Goal: Register for event/course: Sign up to attend an event or enroll in a course

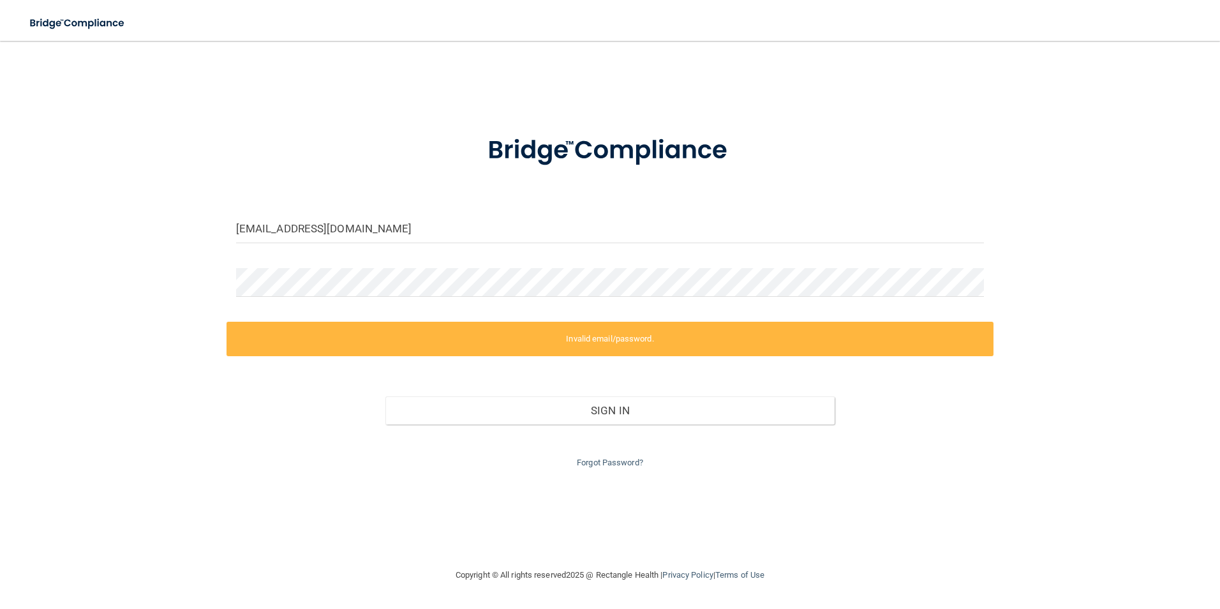
click at [0, 234] on html "Toggle navigation Manage My Enterprise Manage My Location [EMAIL_ADDRESS][DOMAI…" at bounding box center [610, 304] width 1220 height 609
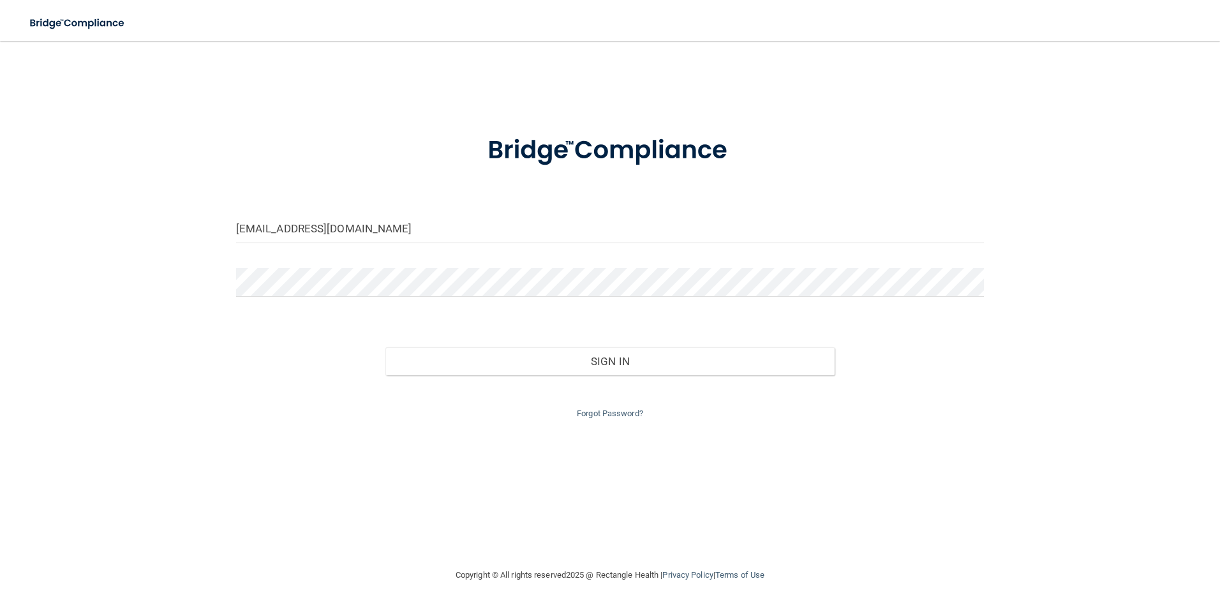
click at [386, 347] on button "Sign In" at bounding box center [610, 361] width 449 height 28
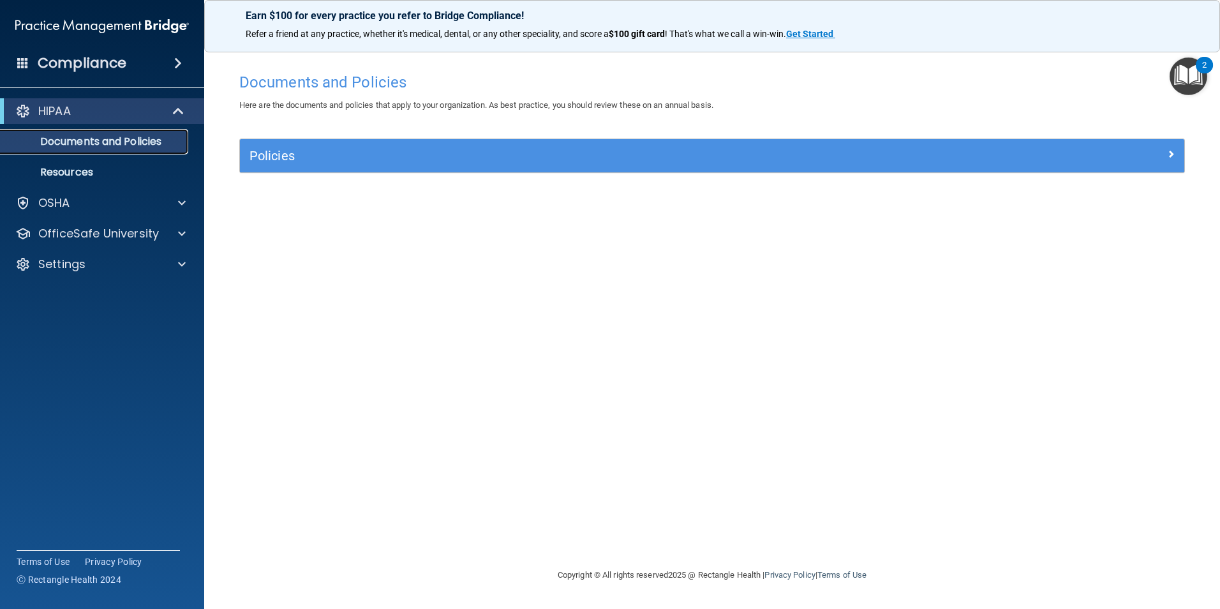
click at [123, 137] on p "Documents and Policies" at bounding box center [95, 141] width 174 height 13
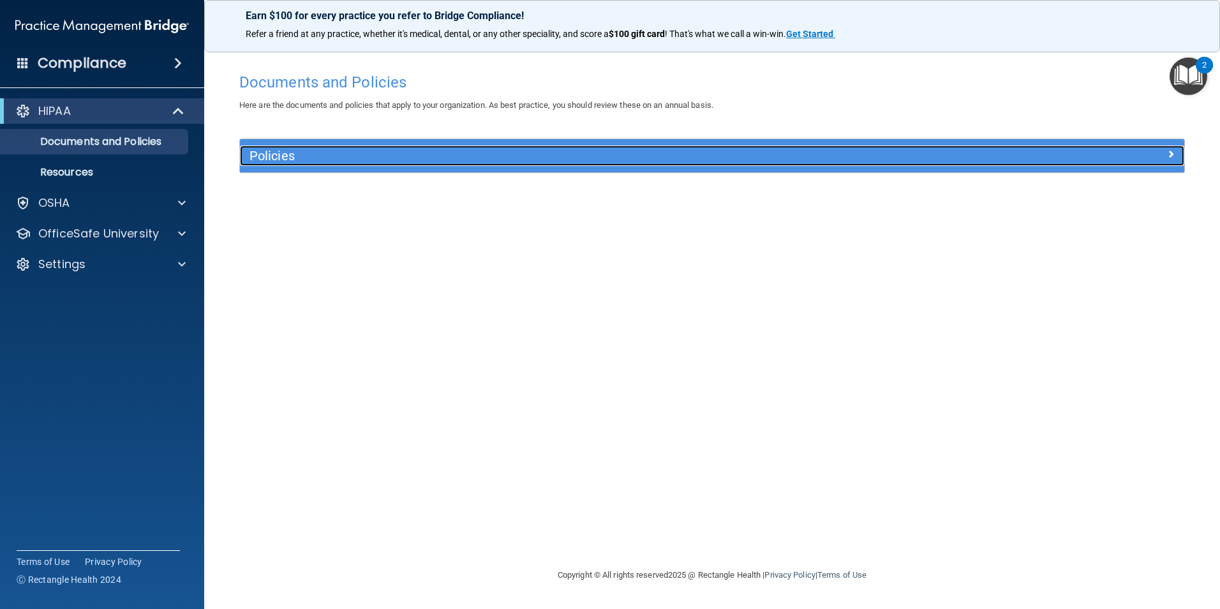
click at [672, 147] on div "Policies" at bounding box center [594, 156] width 708 height 20
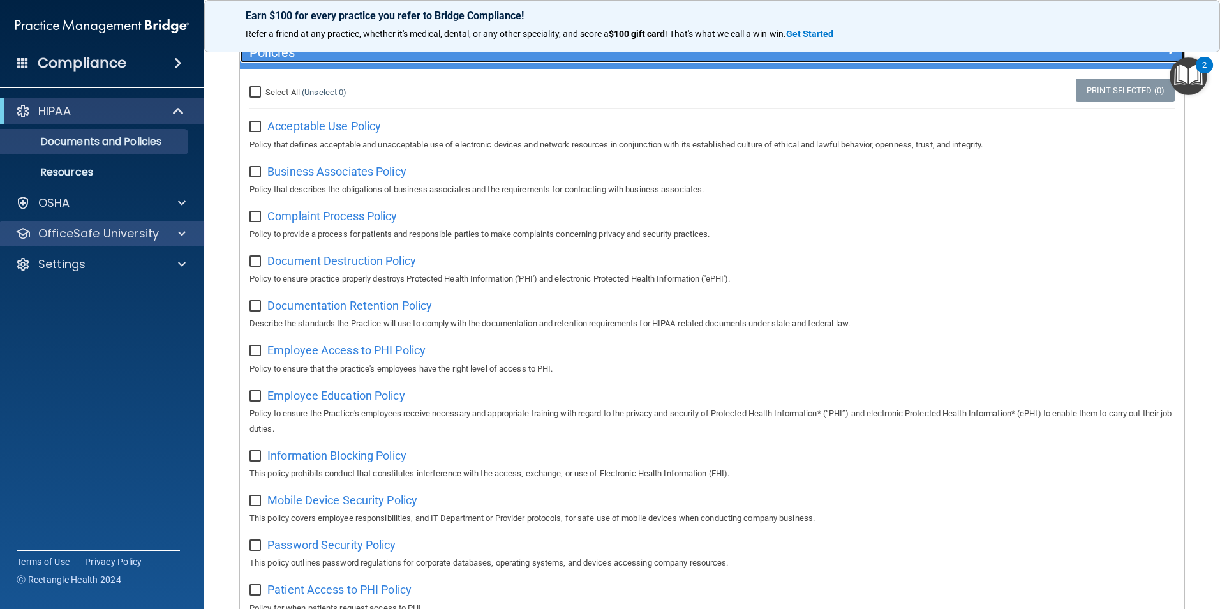
scroll to position [97, 0]
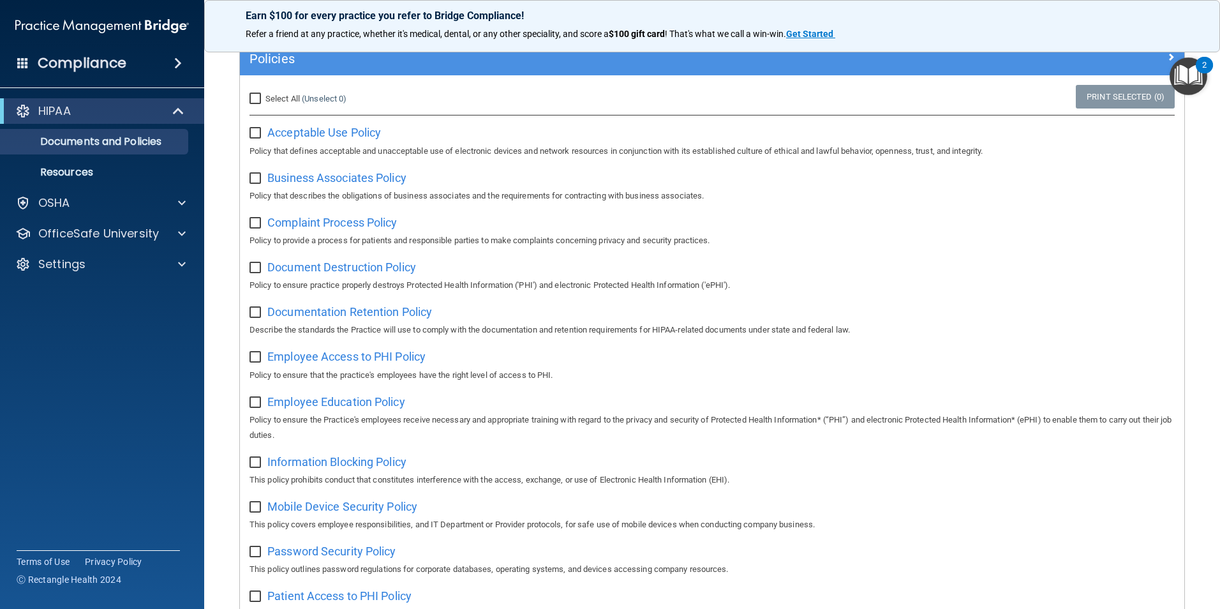
click at [1188, 80] on img "Open Resource Center, 2 new notifications" at bounding box center [1189, 76] width 38 height 38
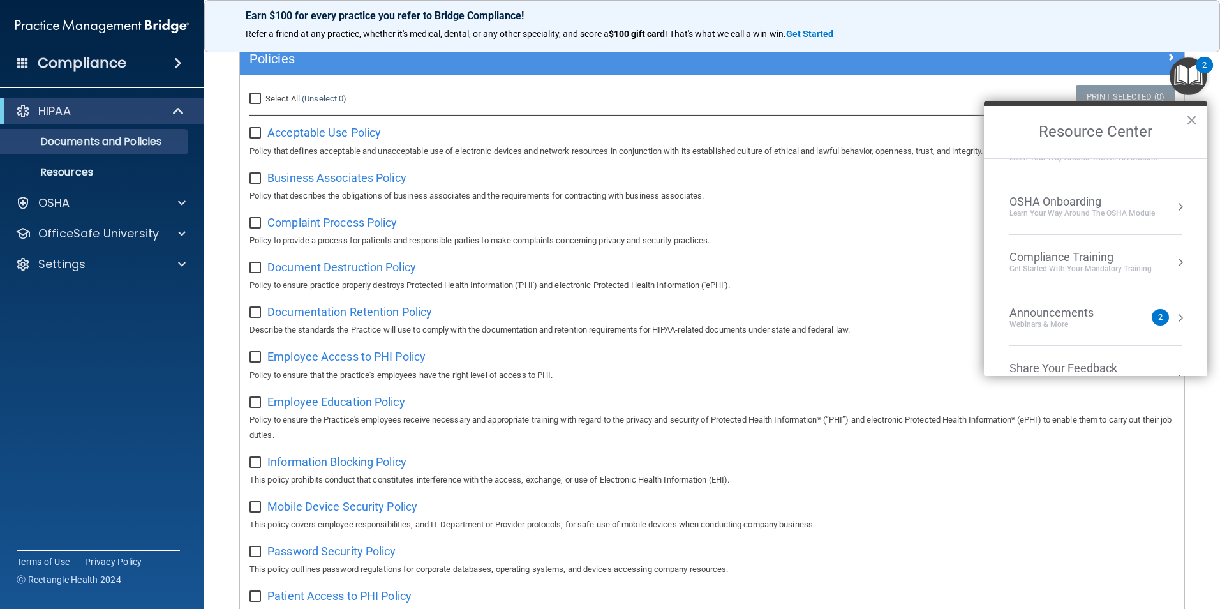
scroll to position [71, 0]
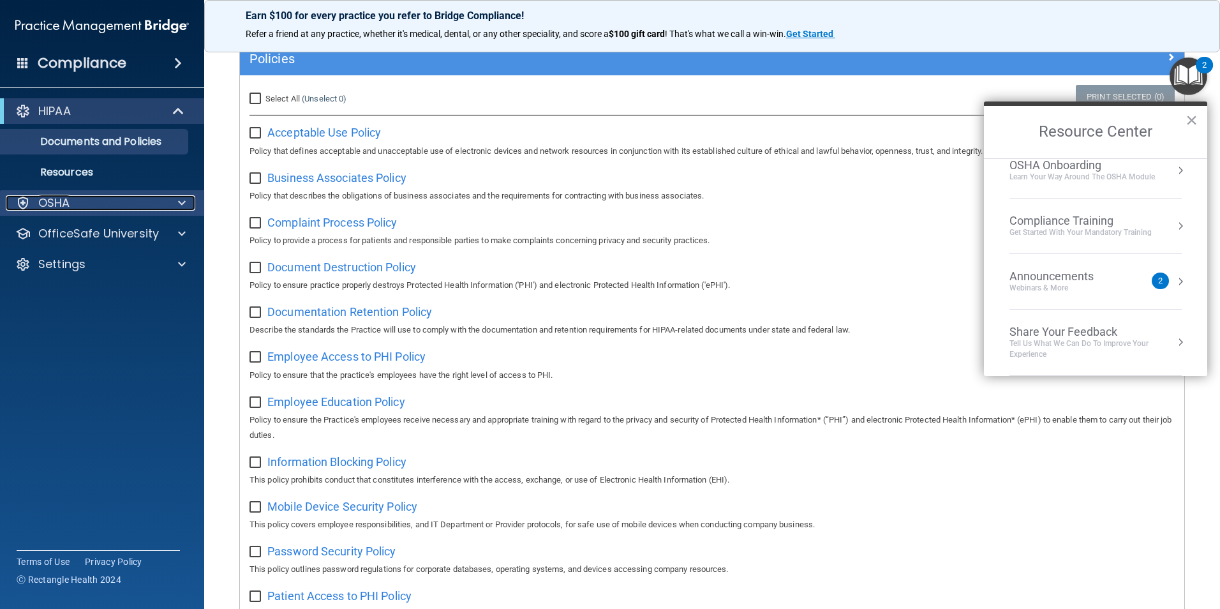
click at [77, 198] on div "OSHA" at bounding box center [85, 202] width 158 height 15
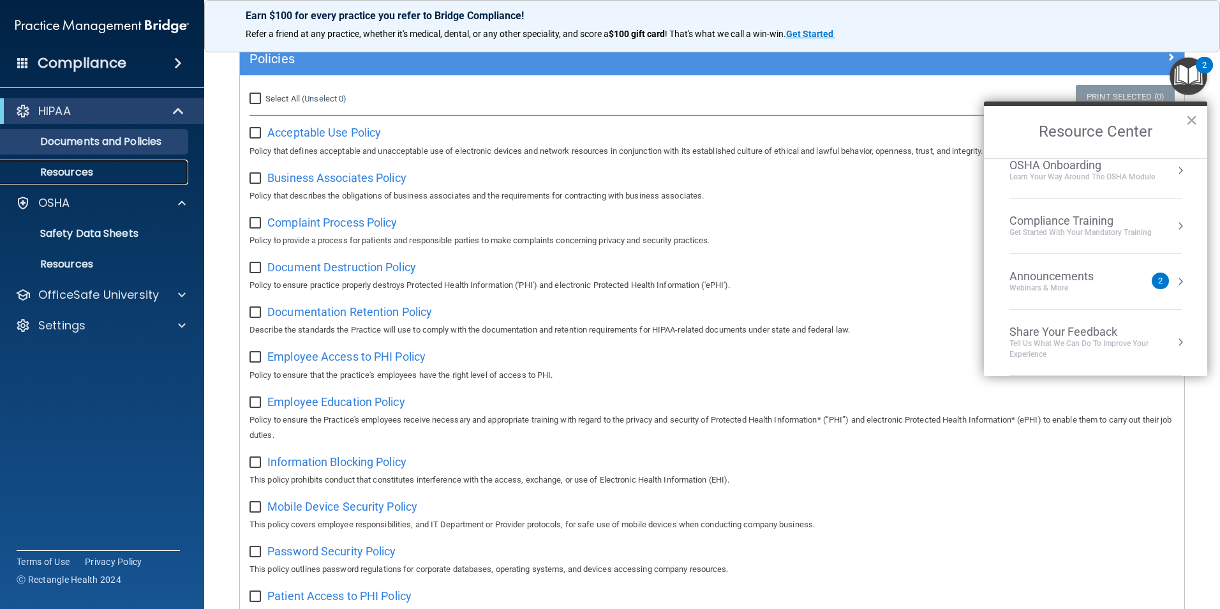
click at [73, 179] on link "Resources" at bounding box center [87, 173] width 201 height 26
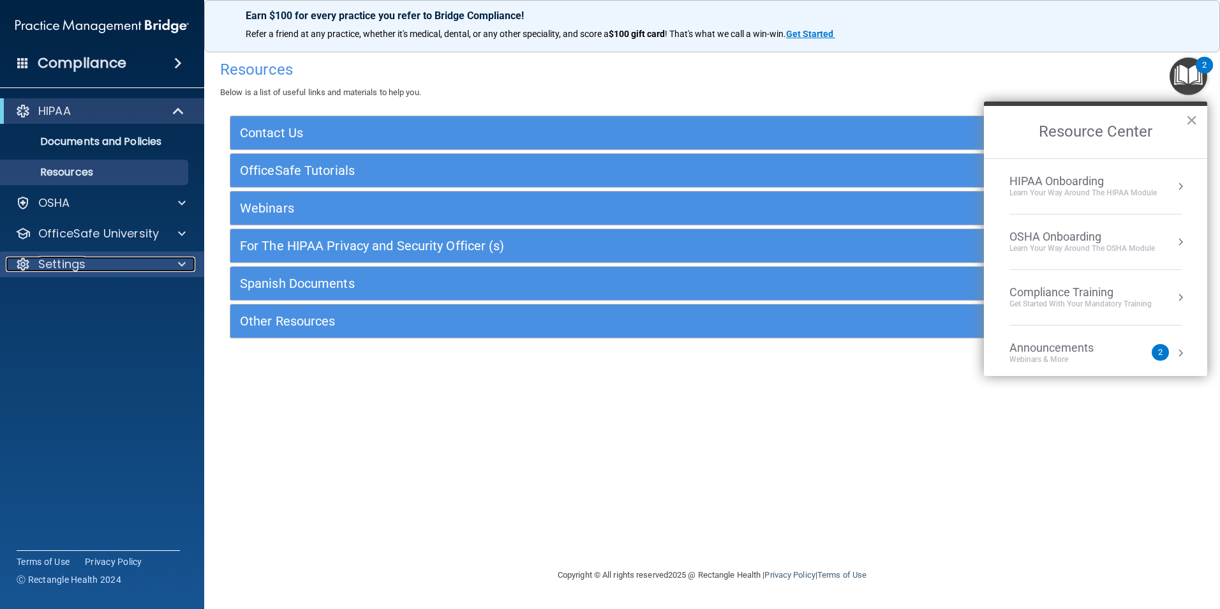
click at [75, 257] on p "Settings" at bounding box center [61, 264] width 47 height 15
click at [77, 257] on p "Settings" at bounding box center [61, 264] width 47 height 15
click at [79, 237] on p "OfficeSafe University" at bounding box center [98, 233] width 121 height 15
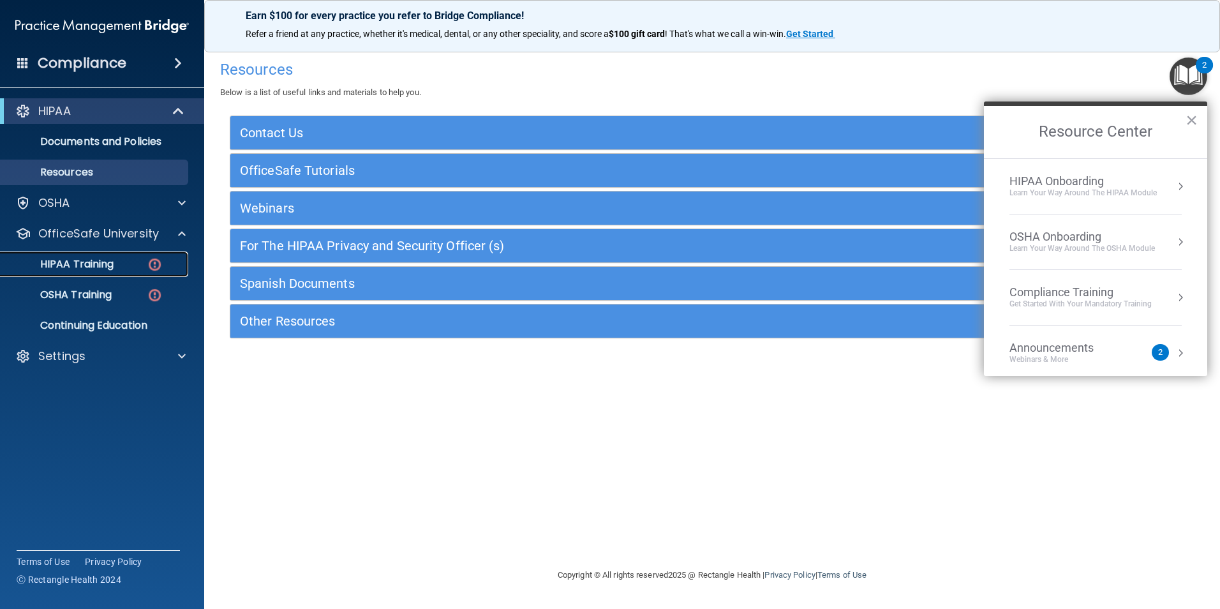
click at [75, 266] on p "HIPAA Training" at bounding box center [60, 264] width 105 height 13
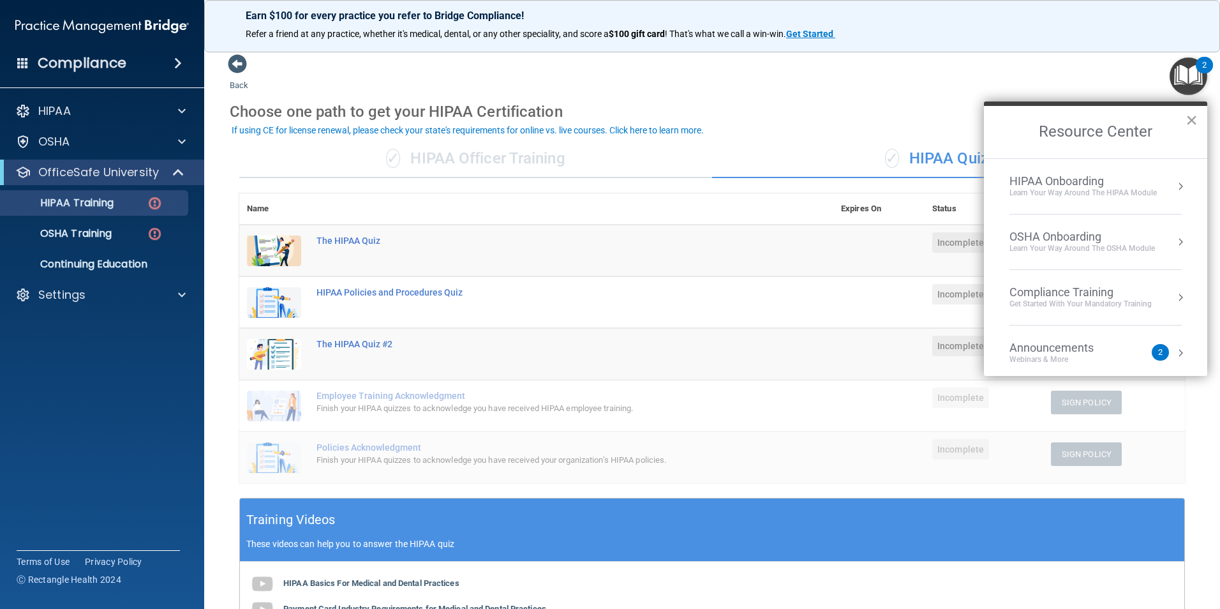
click at [1190, 116] on button "×" at bounding box center [1192, 120] width 12 height 20
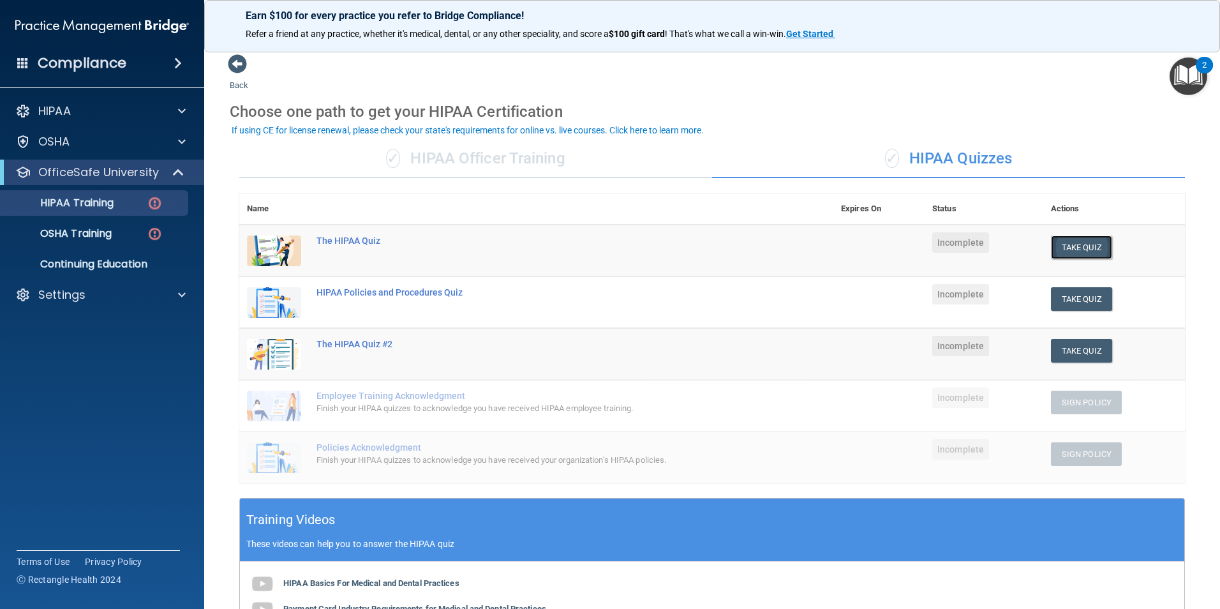
click at [1084, 245] on button "Take Quiz" at bounding box center [1081, 248] width 61 height 24
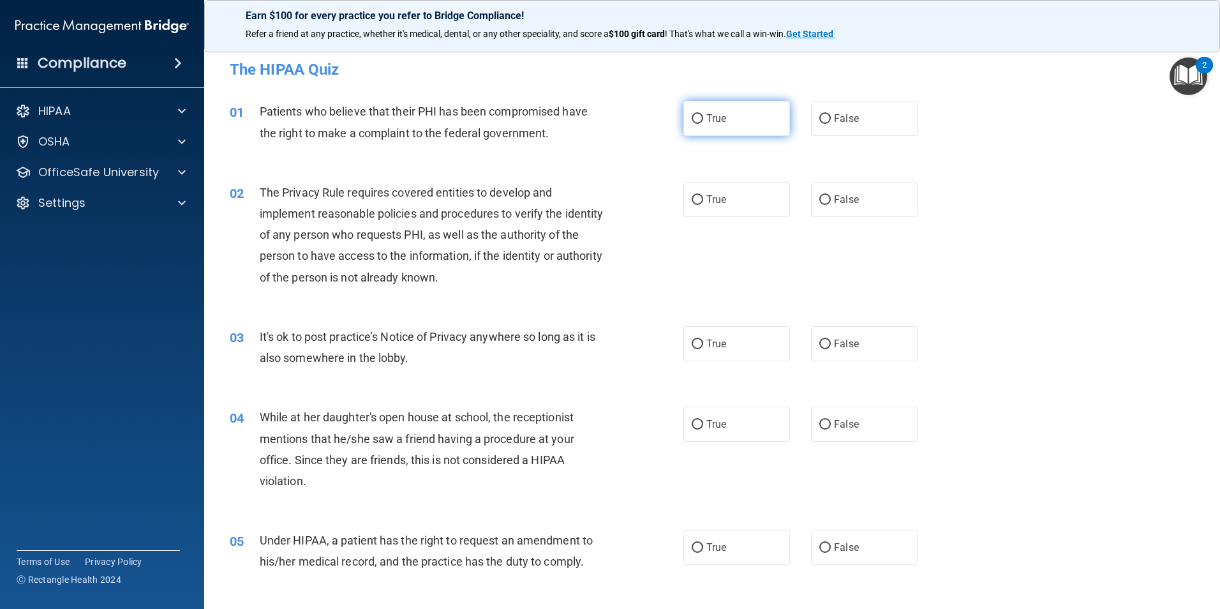
click at [707, 123] on span "True" at bounding box center [717, 118] width 20 height 12
click at [703, 123] on input "True" at bounding box center [697, 119] width 11 height 10
radio input "true"
click at [703, 207] on label "True" at bounding box center [737, 199] width 107 height 35
click at [703, 205] on input "True" at bounding box center [697, 200] width 11 height 10
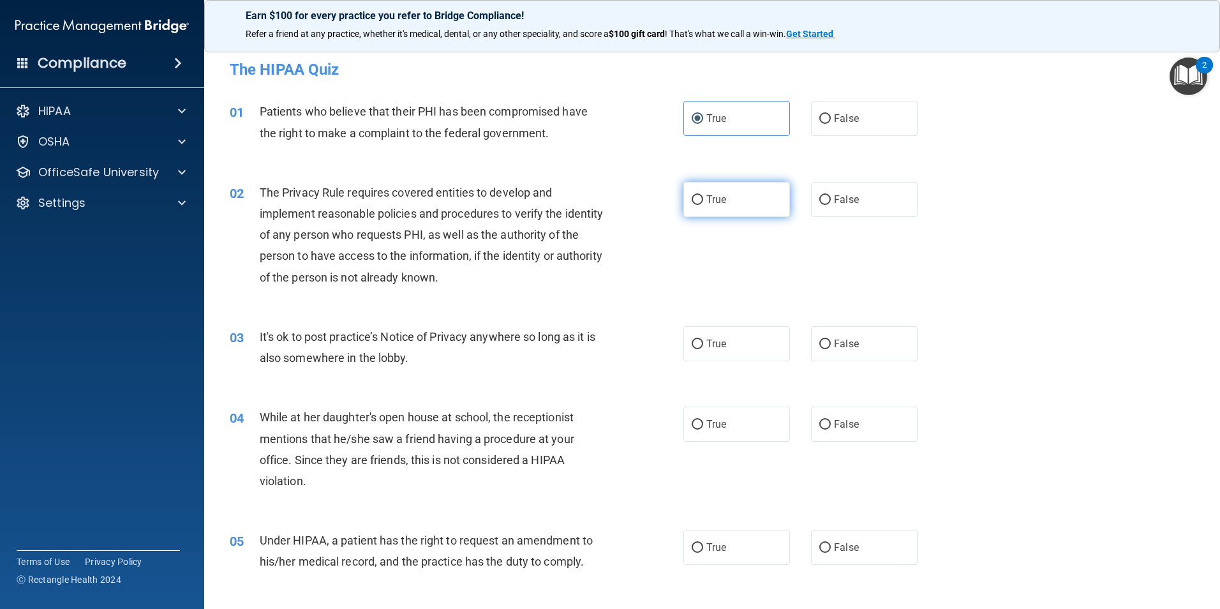
radio input "true"
click at [701, 338] on label "True" at bounding box center [737, 343] width 107 height 35
click at [701, 340] on input "True" at bounding box center [697, 345] width 11 height 10
radio input "true"
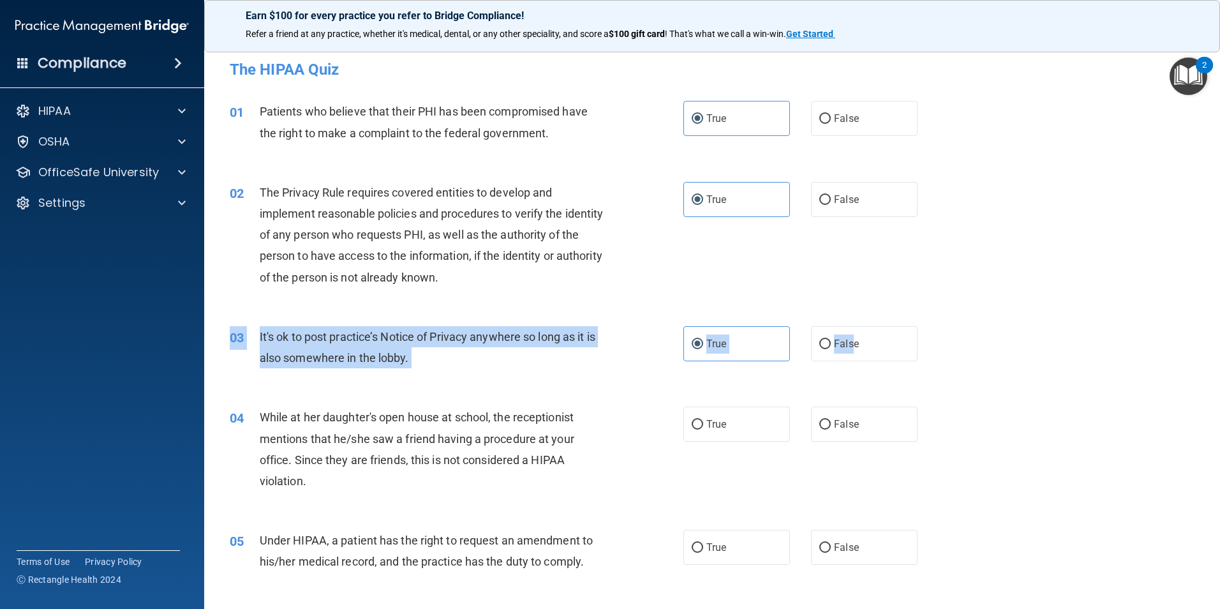
drag, startPoint x: 848, startPoint y: 347, endPoint x: 775, endPoint y: 384, distance: 82.5
click at [775, 384] on div "03 It's ok to post practice’s Notice of Privacy anywhere so long as it is also …" at bounding box center [712, 350] width 984 height 80
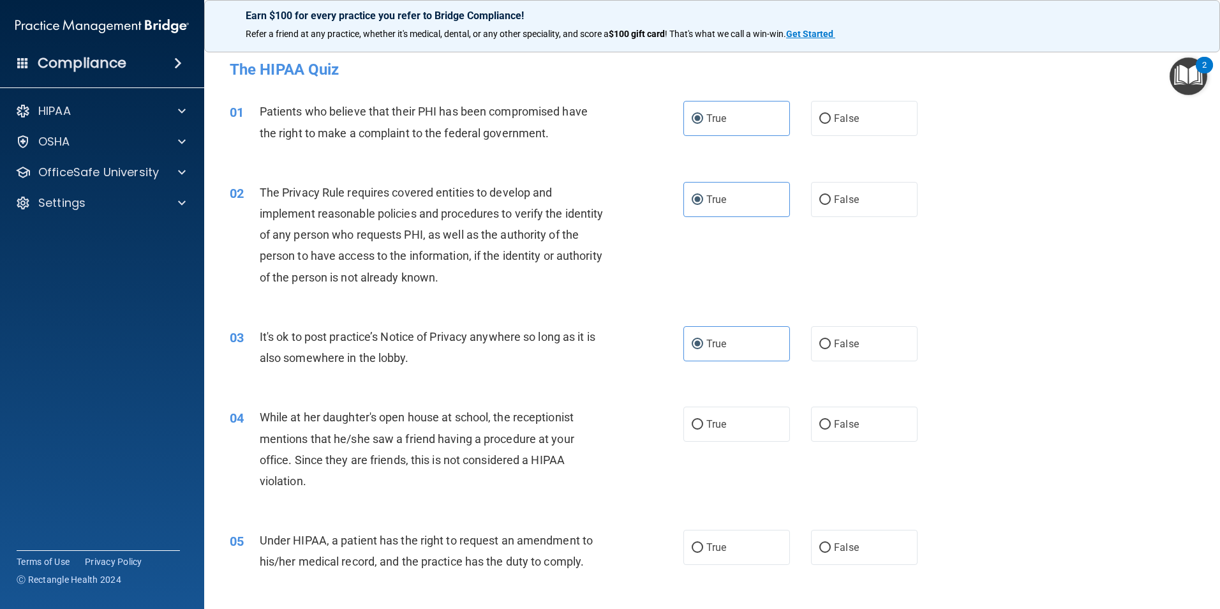
click at [775, 384] on div "03 It's ok to post practice’s Notice of Privacy anywhere so long as it is also …" at bounding box center [712, 350] width 984 height 80
click at [760, 434] on label "True" at bounding box center [737, 424] width 107 height 35
click at [703, 430] on input "True" at bounding box center [697, 425] width 11 height 10
radio input "true"
click at [708, 540] on label "True" at bounding box center [737, 547] width 107 height 35
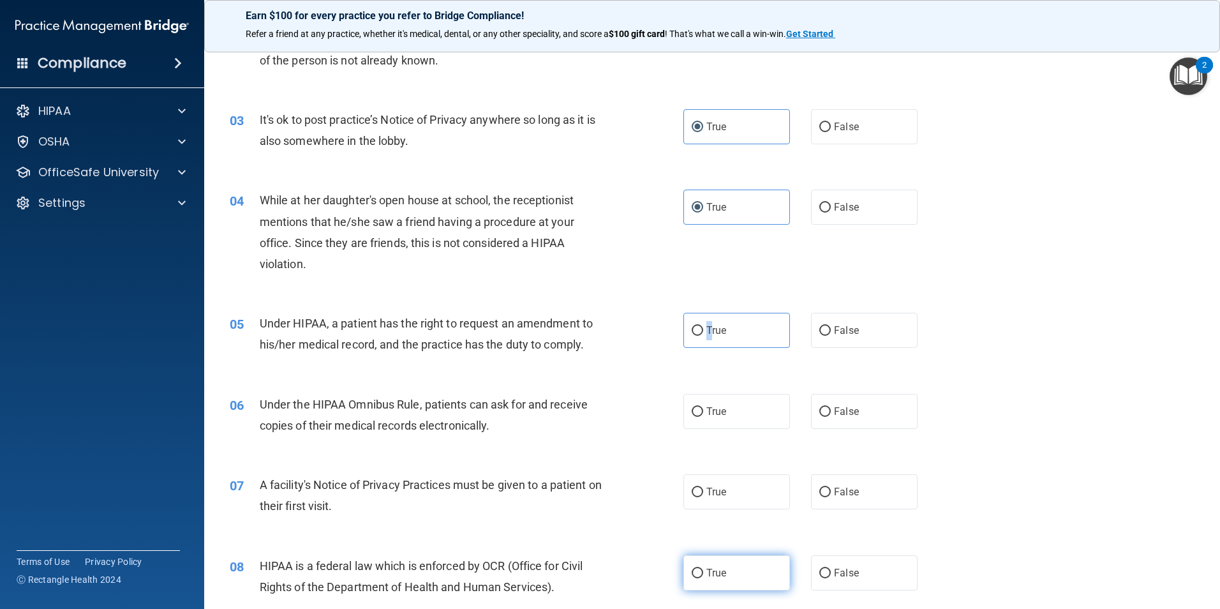
scroll to position [255, 0]
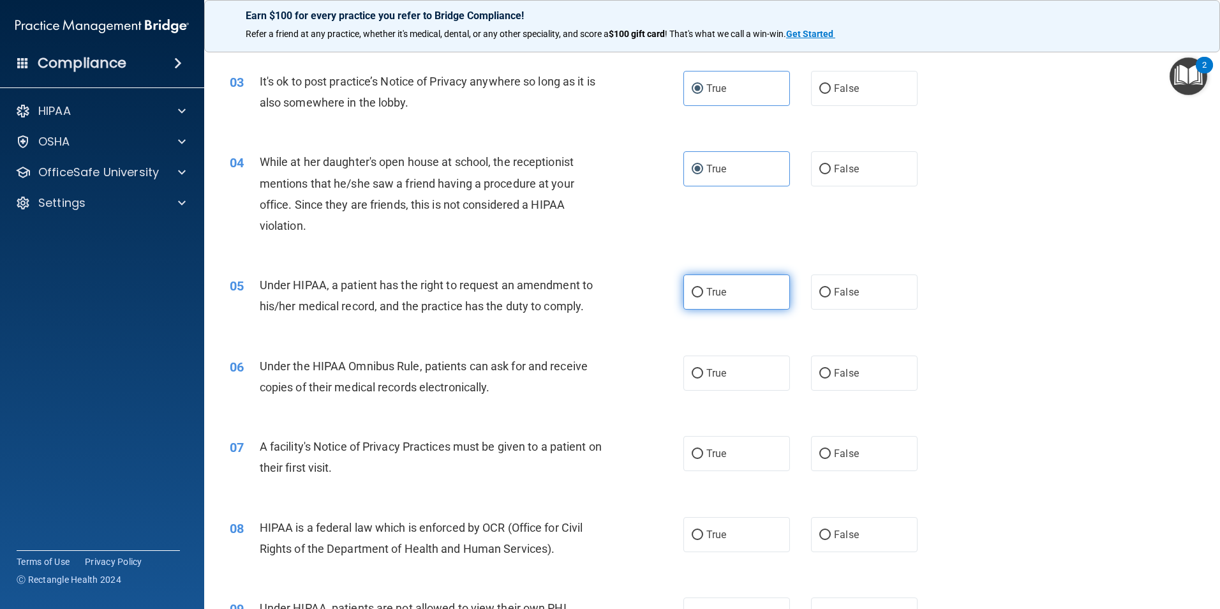
click at [711, 296] on span "True" at bounding box center [717, 292] width 20 height 12
click at [703, 296] on input "True" at bounding box center [697, 293] width 11 height 10
radio input "true"
click at [711, 373] on span "True" at bounding box center [717, 373] width 20 height 12
click at [703, 373] on input "True" at bounding box center [697, 374] width 11 height 10
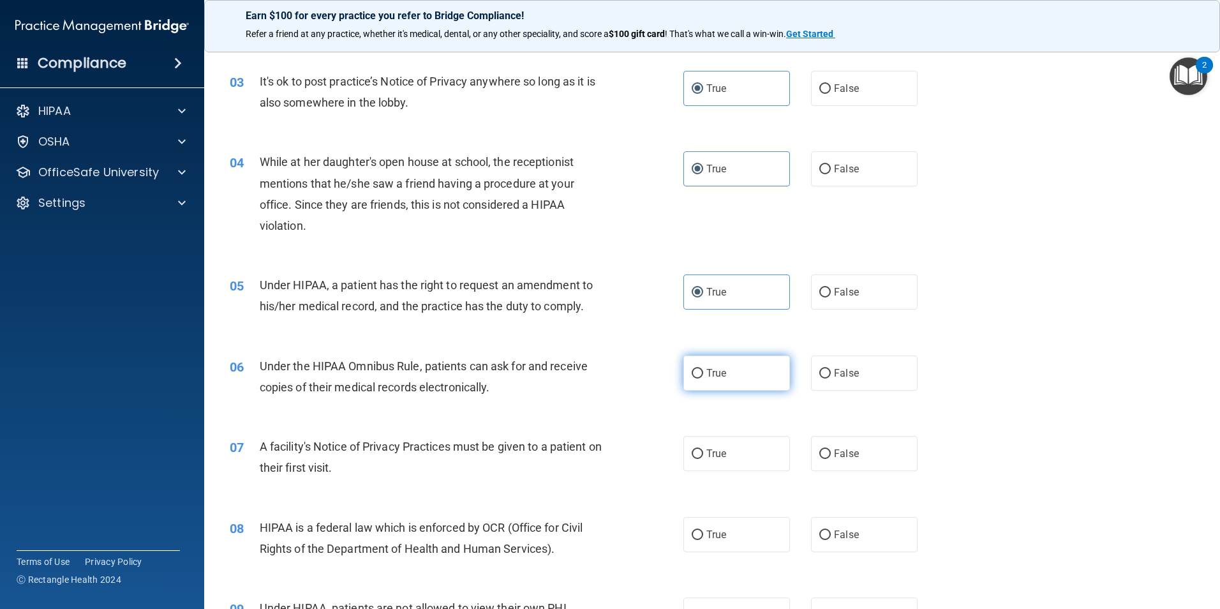
radio input "true"
click at [712, 455] on span "True" at bounding box center [717, 453] width 20 height 12
click at [703, 455] on input "True" at bounding box center [697, 454] width 11 height 10
radio input "true"
click at [707, 532] on span "True" at bounding box center [717, 535] width 20 height 12
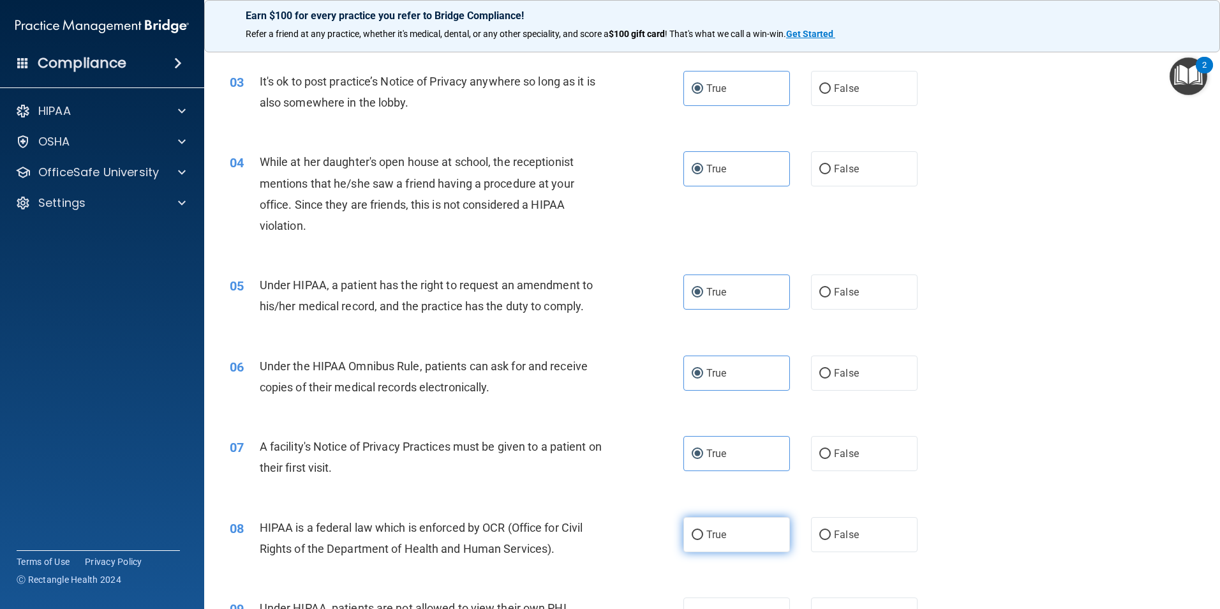
click at [703, 532] on input "True" at bounding box center [697, 535] width 11 height 10
radio input "true"
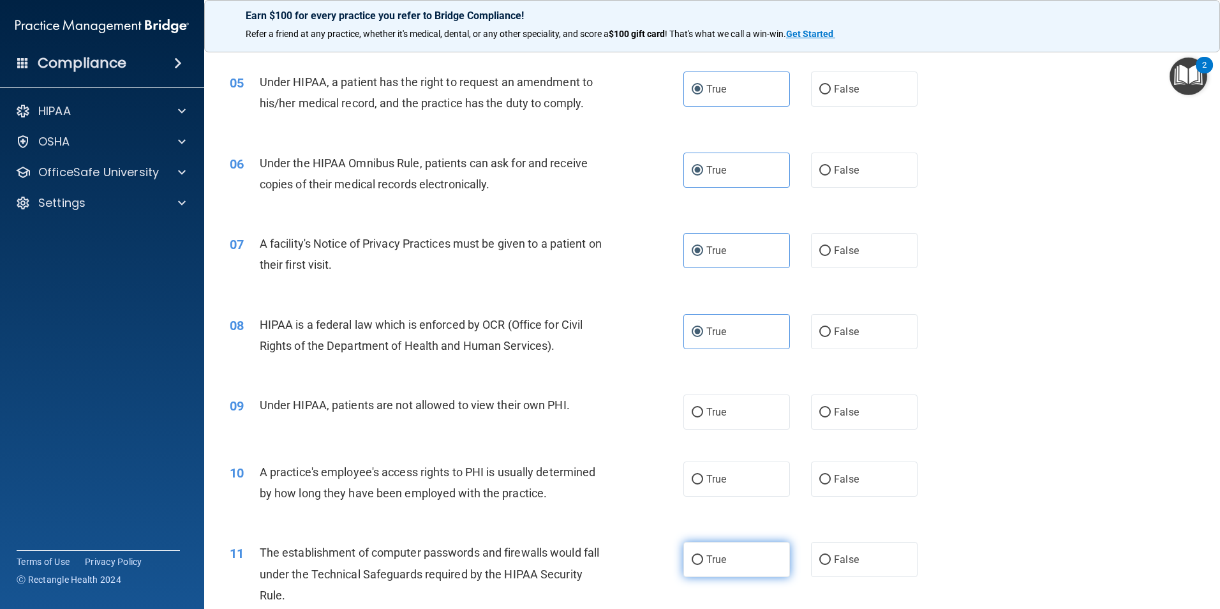
scroll to position [511, 0]
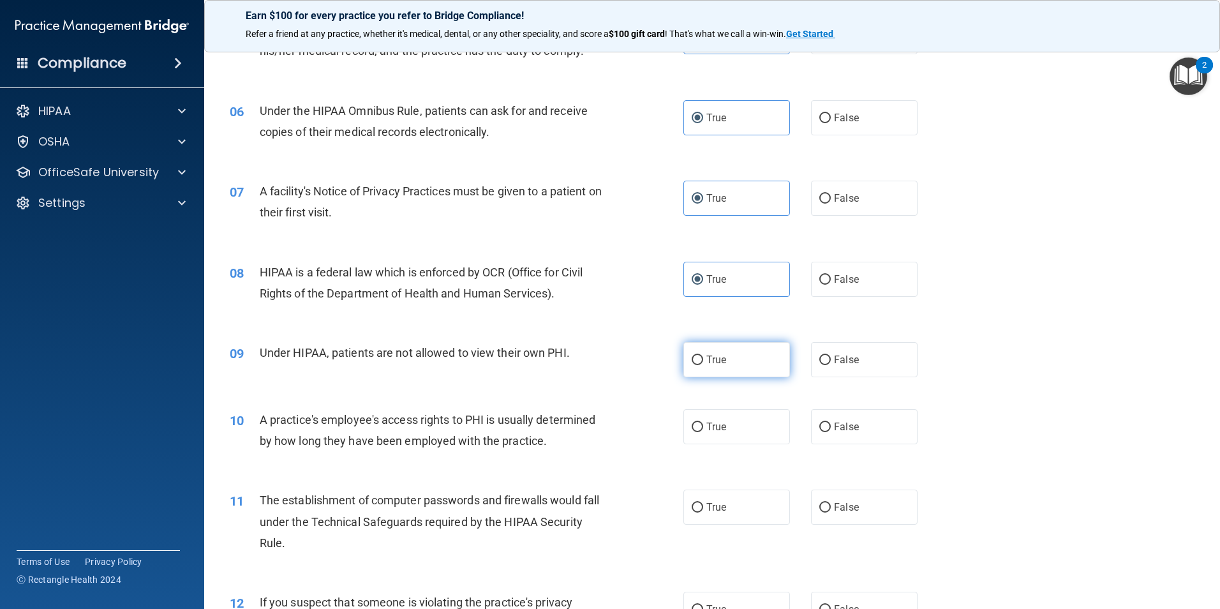
click at [718, 367] on label "True" at bounding box center [737, 359] width 107 height 35
click at [703, 365] on input "True" at bounding box center [697, 361] width 11 height 10
radio input "true"
click at [715, 421] on span "True" at bounding box center [717, 427] width 20 height 12
click at [703, 423] on input "True" at bounding box center [697, 428] width 11 height 10
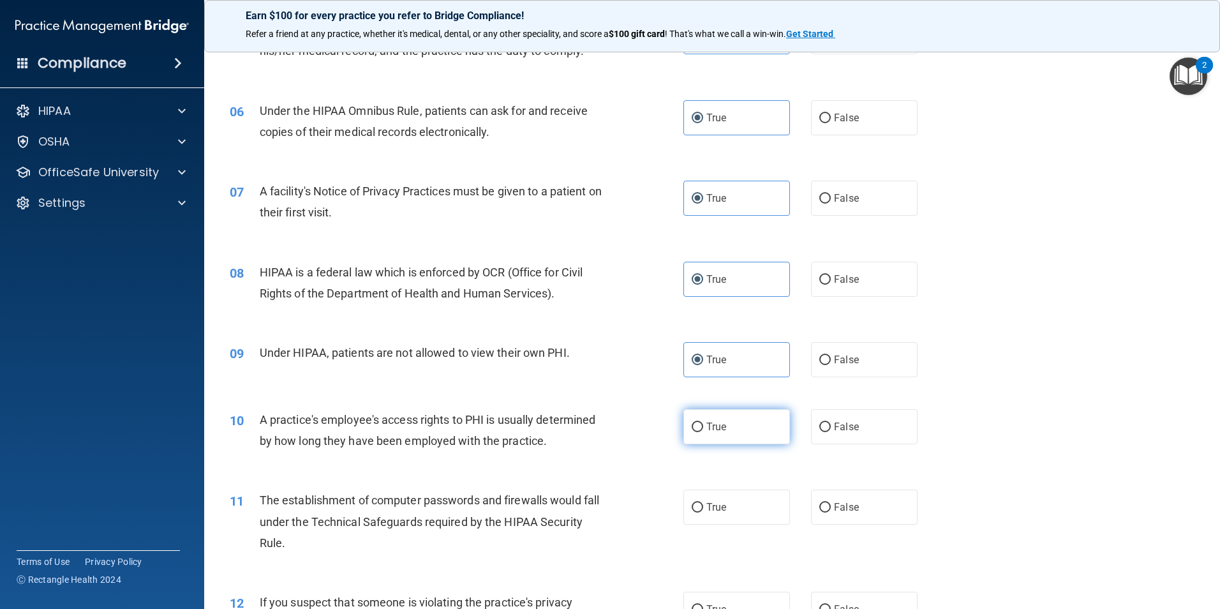
radio input "true"
click at [712, 507] on span "True" at bounding box center [717, 507] width 20 height 12
click at [703, 507] on input "True" at bounding box center [697, 508] width 11 height 10
radio input "true"
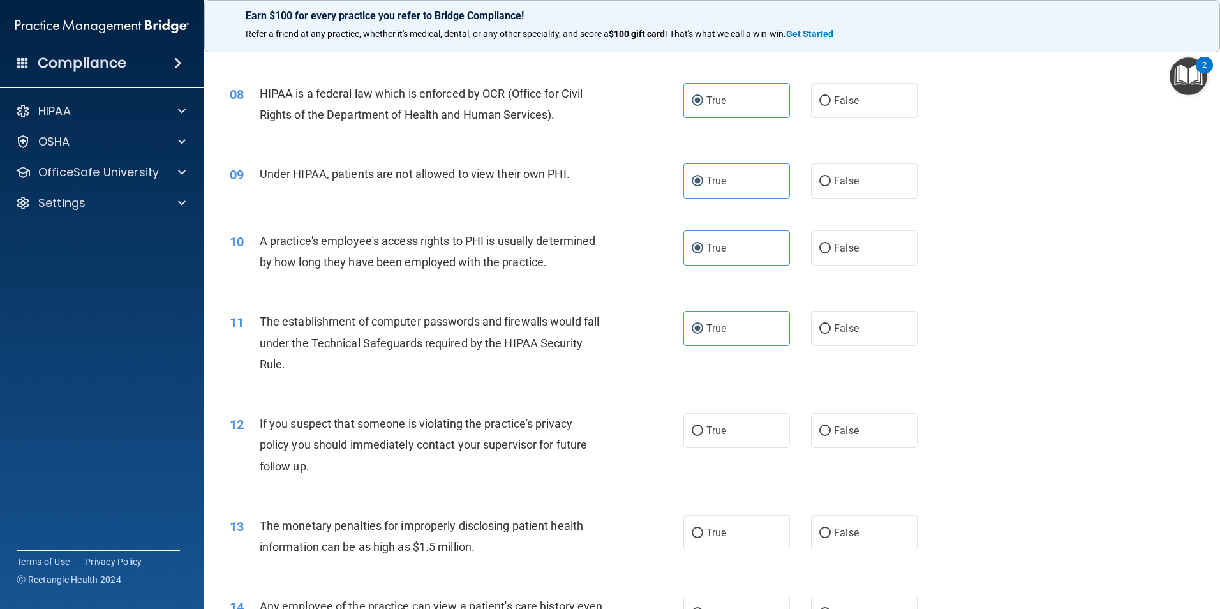
scroll to position [702, 0]
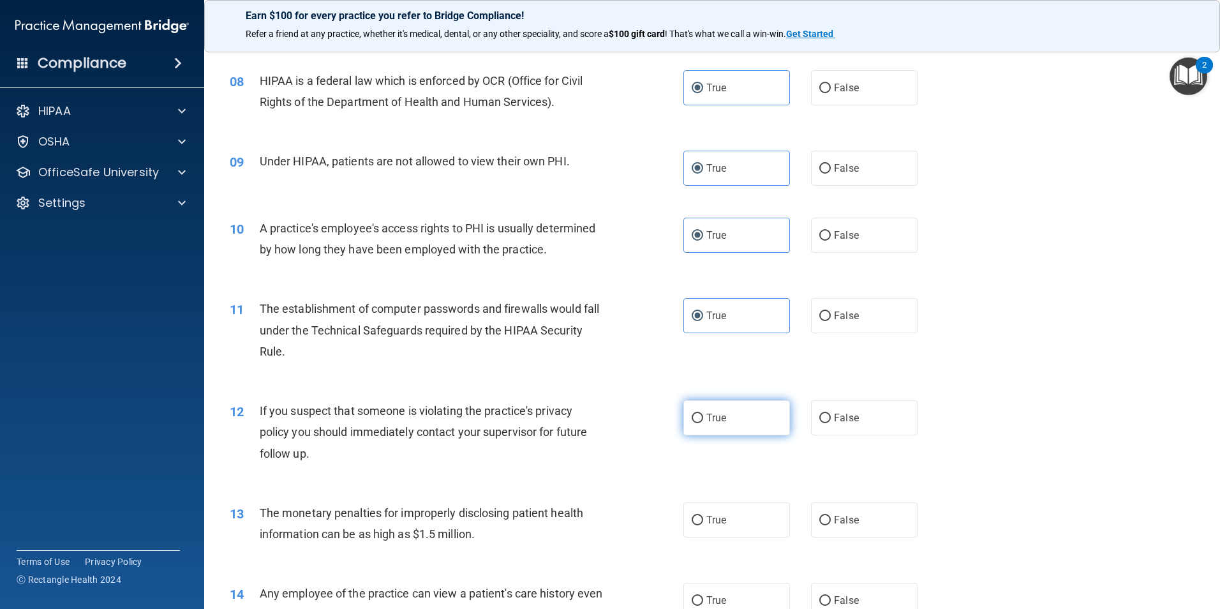
click at [712, 423] on span "True" at bounding box center [717, 418] width 20 height 12
click at [703, 423] on input "True" at bounding box center [697, 419] width 11 height 10
radio input "true"
click at [717, 513] on label "True" at bounding box center [737, 519] width 107 height 35
click at [703, 516] on input "True" at bounding box center [697, 521] width 11 height 10
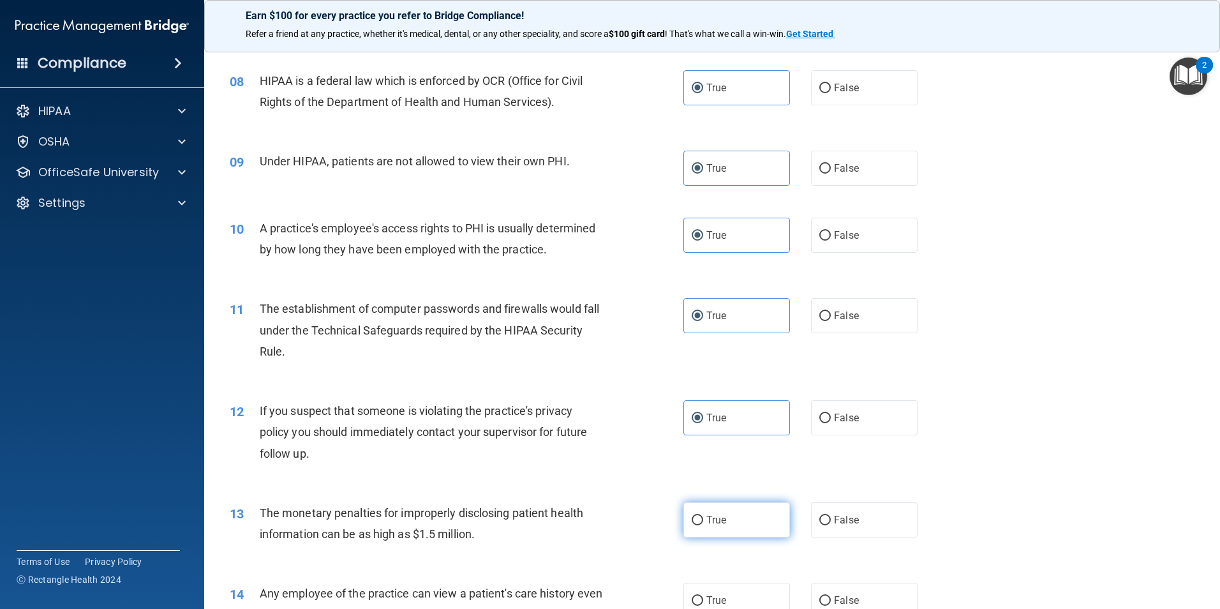
radio input "true"
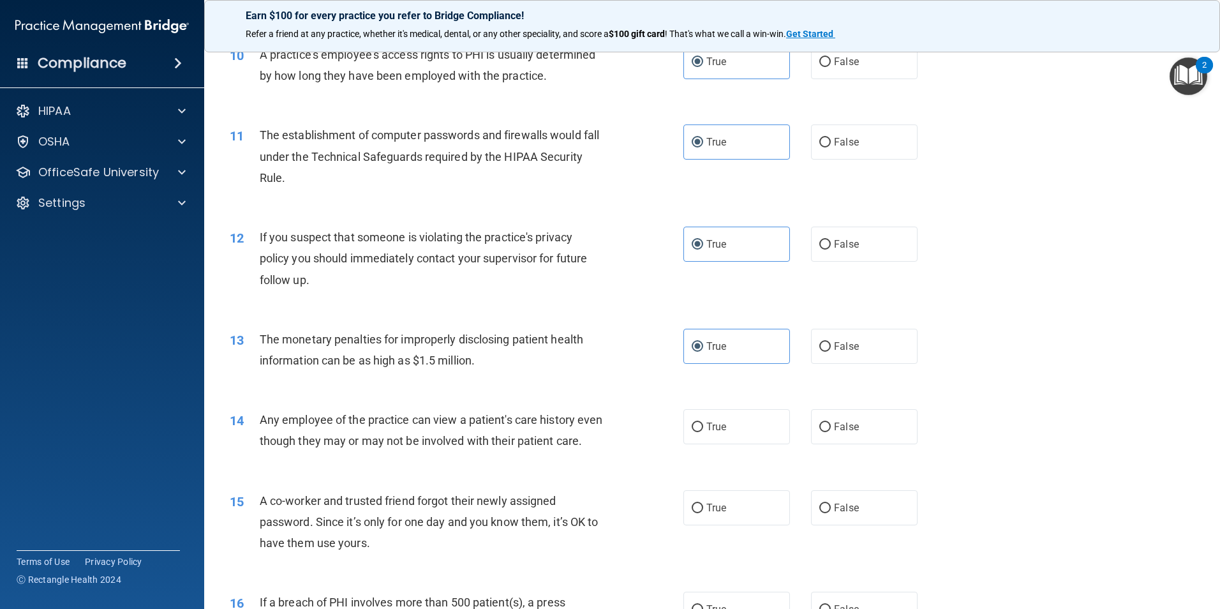
scroll to position [894, 0]
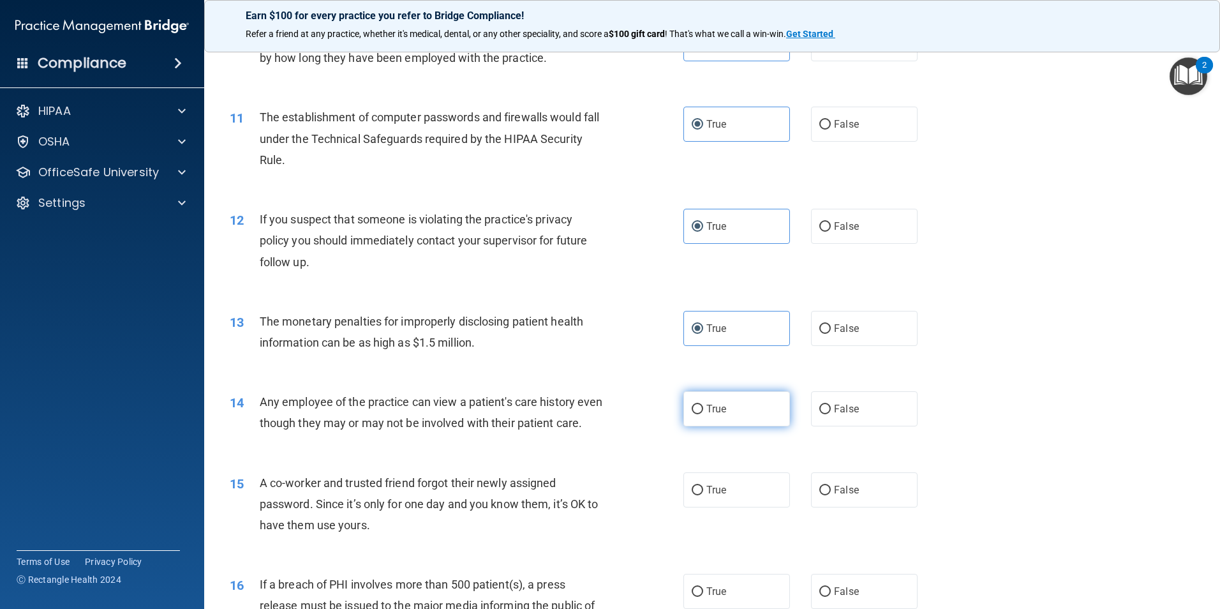
click at [717, 414] on span "True" at bounding box center [717, 409] width 20 height 12
click at [703, 414] on input "True" at bounding box center [697, 410] width 11 height 10
radio input "true"
click at [707, 496] on span "True" at bounding box center [717, 490] width 20 height 12
click at [703, 495] on input "True" at bounding box center [697, 491] width 11 height 10
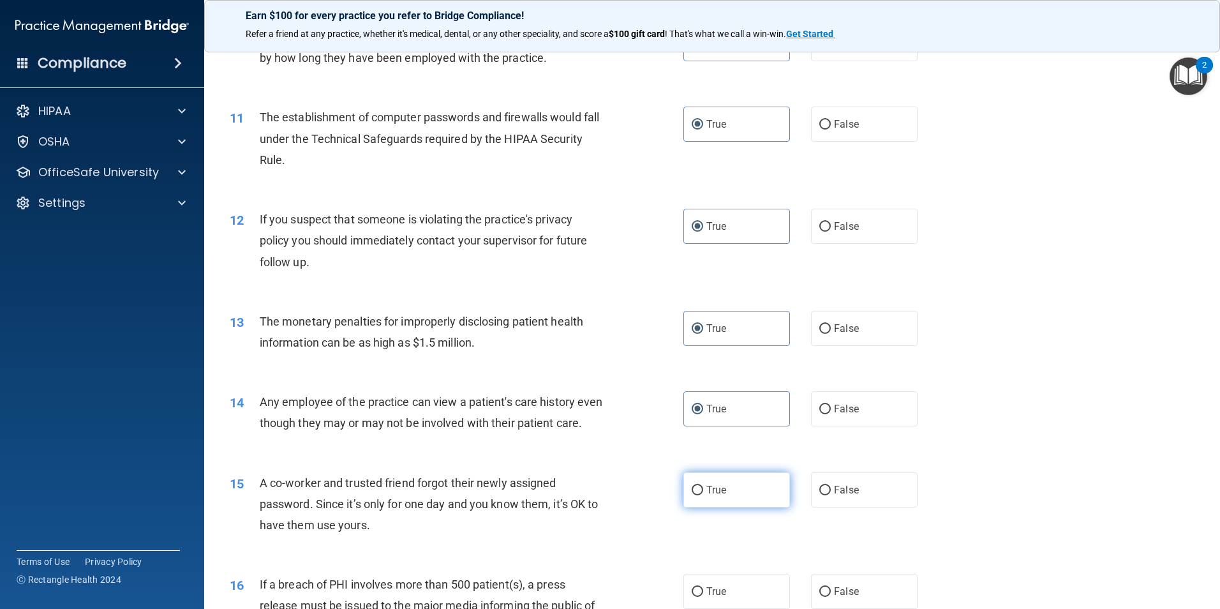
radio input "true"
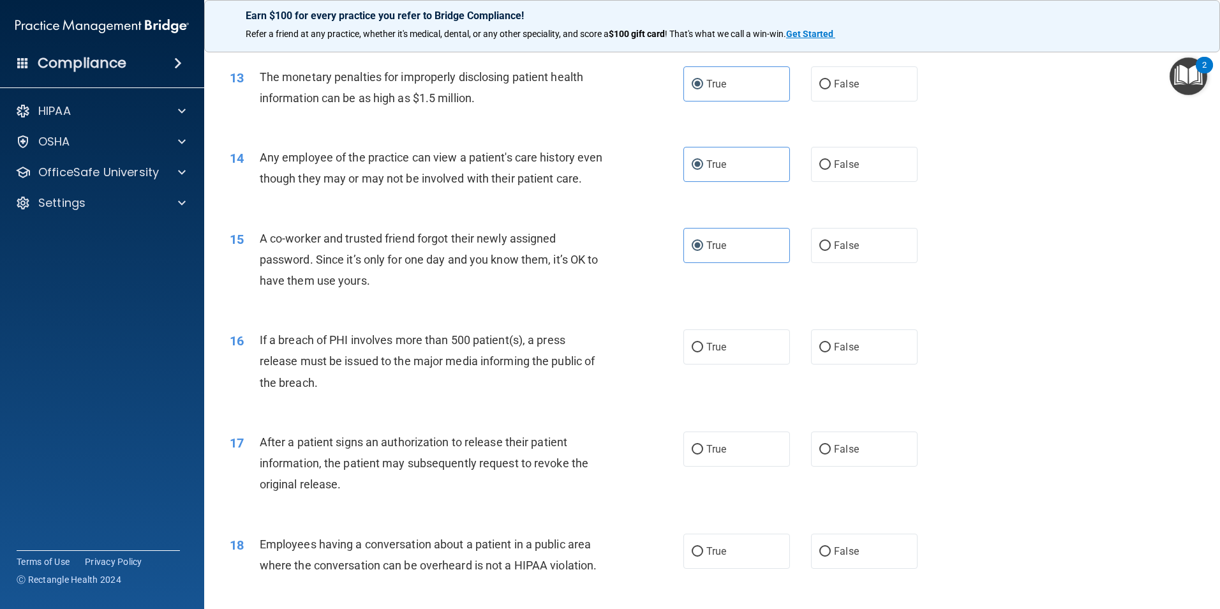
scroll to position [1149, 0]
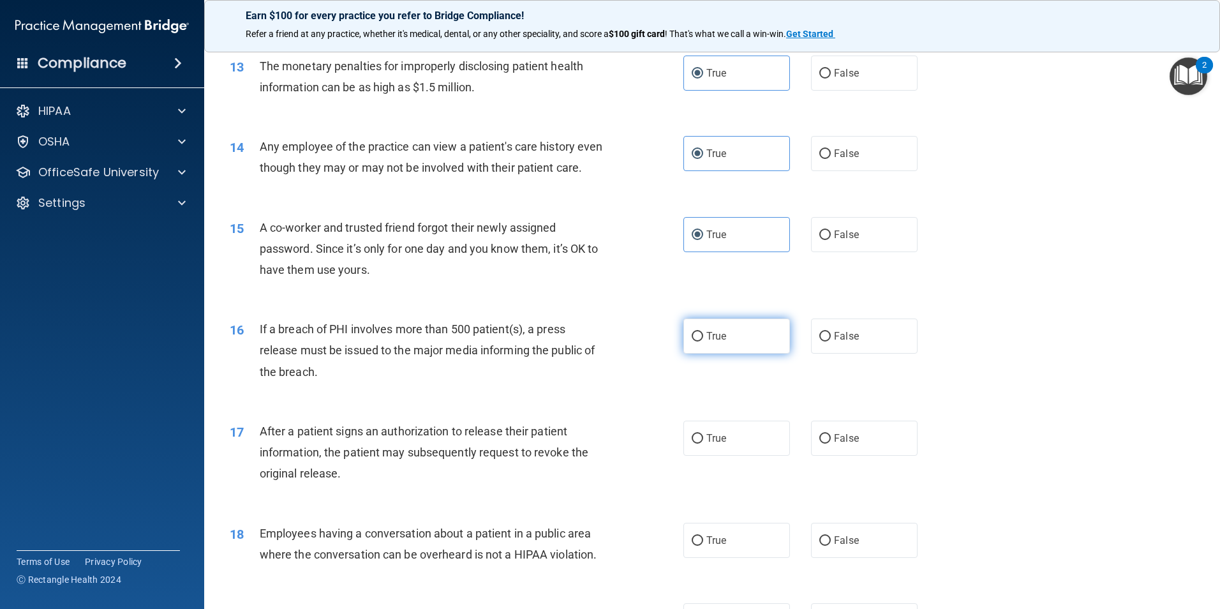
click at [707, 342] on span "True" at bounding box center [717, 336] width 20 height 12
click at [703, 341] on input "True" at bounding box center [697, 337] width 11 height 10
radio input "true"
click at [707, 444] on span "True" at bounding box center [717, 438] width 20 height 12
click at [703, 444] on input "True" at bounding box center [697, 439] width 11 height 10
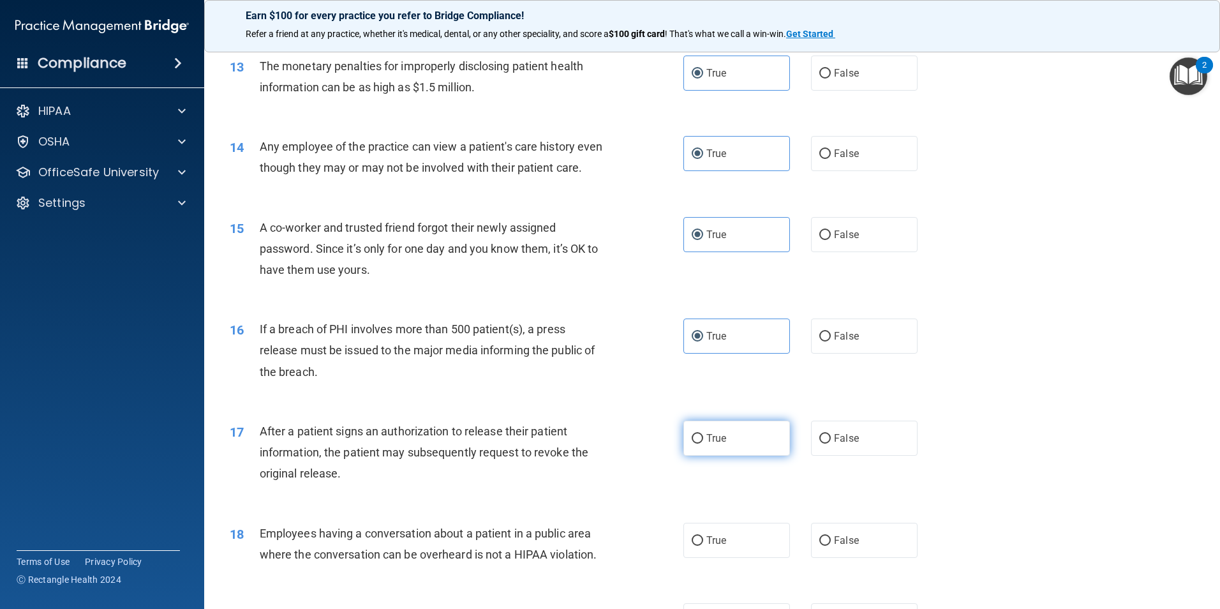
radio input "true"
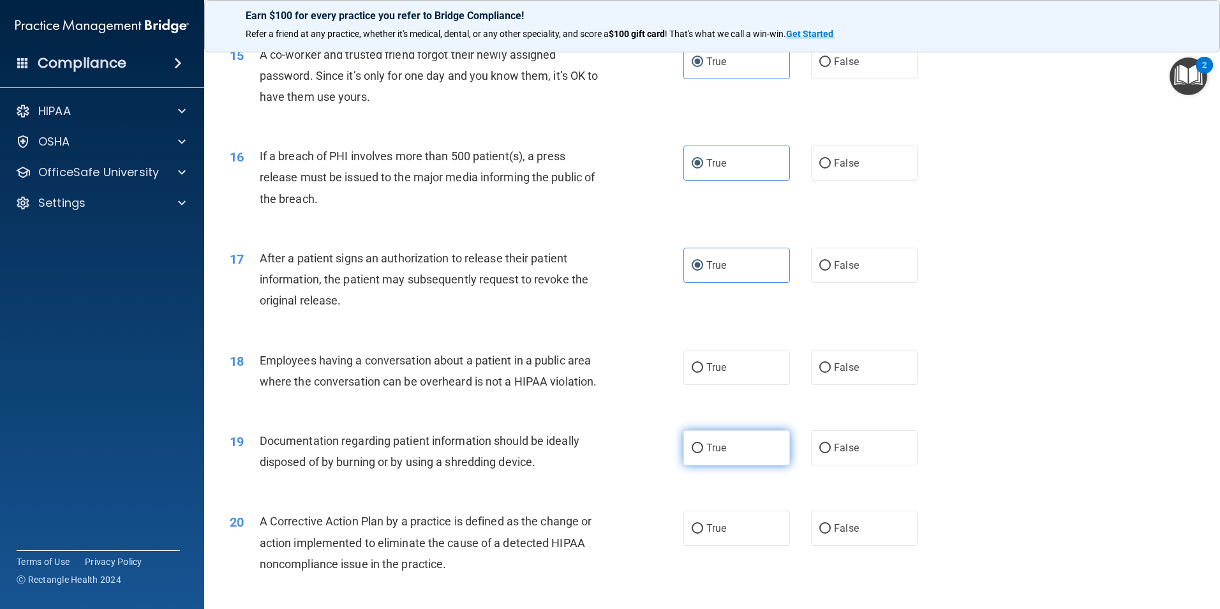
scroll to position [1340, 0]
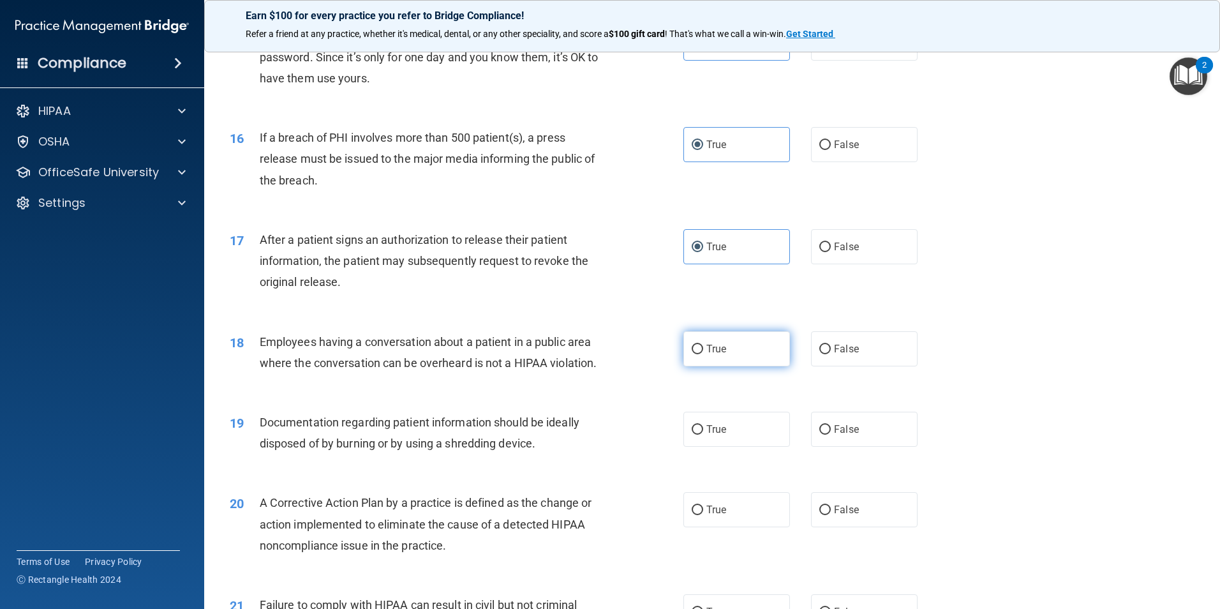
click at [710, 362] on label "True" at bounding box center [737, 348] width 107 height 35
click at [703, 354] on input "True" at bounding box center [697, 350] width 11 height 10
radio input "true"
click at [710, 435] on span "True" at bounding box center [717, 429] width 20 height 12
click at [703, 435] on input "True" at bounding box center [697, 430] width 11 height 10
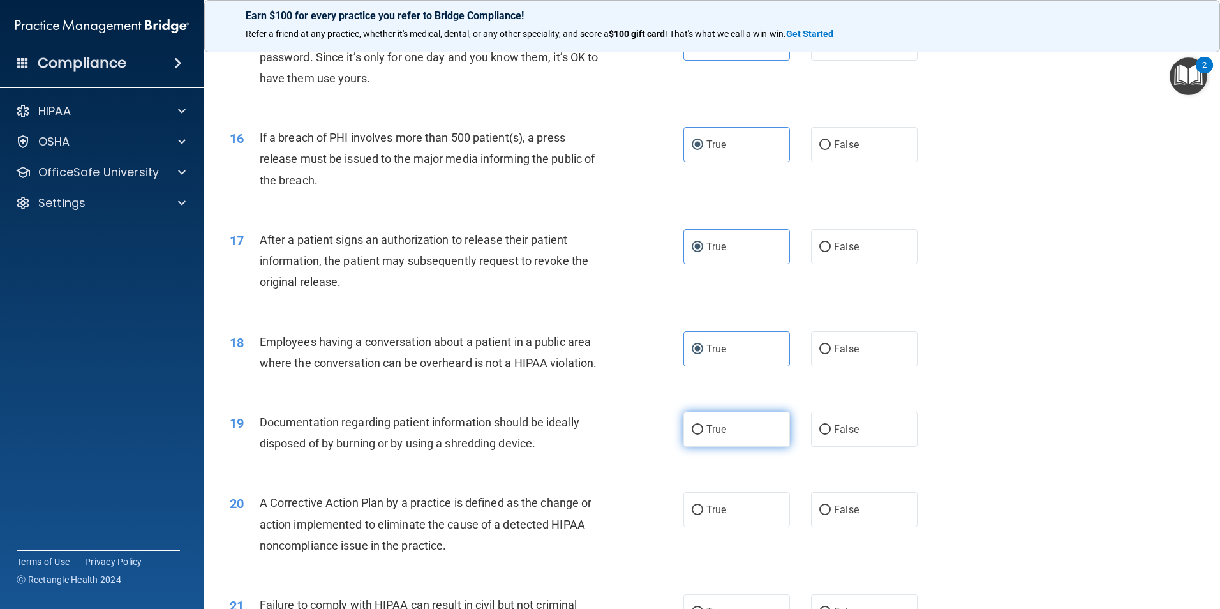
radio input "true"
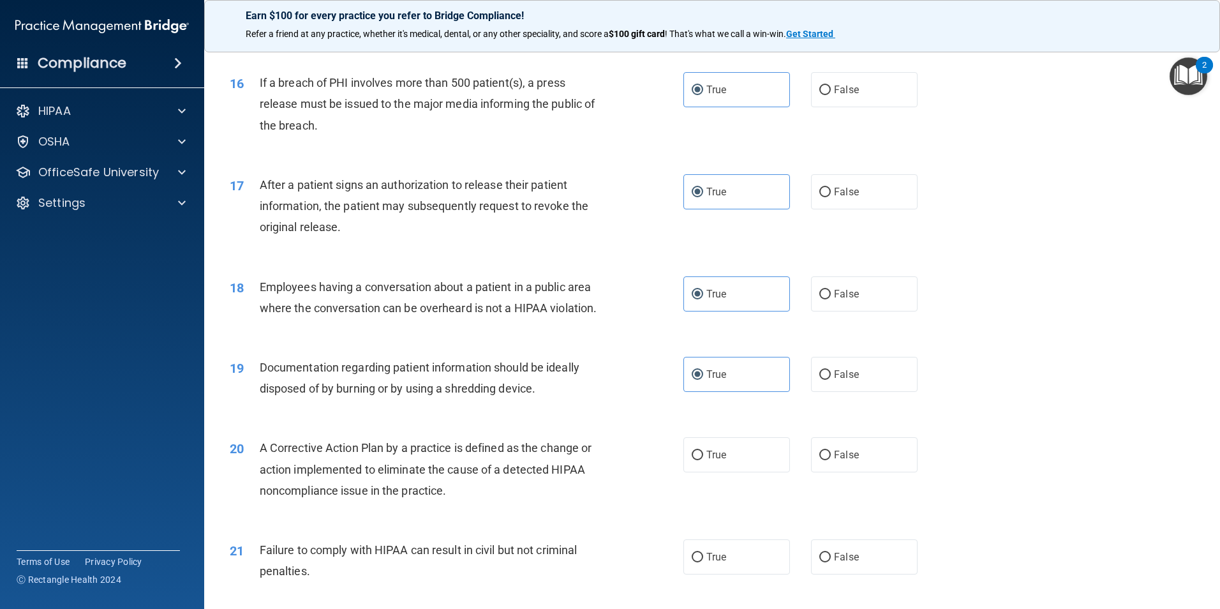
scroll to position [1468, 0]
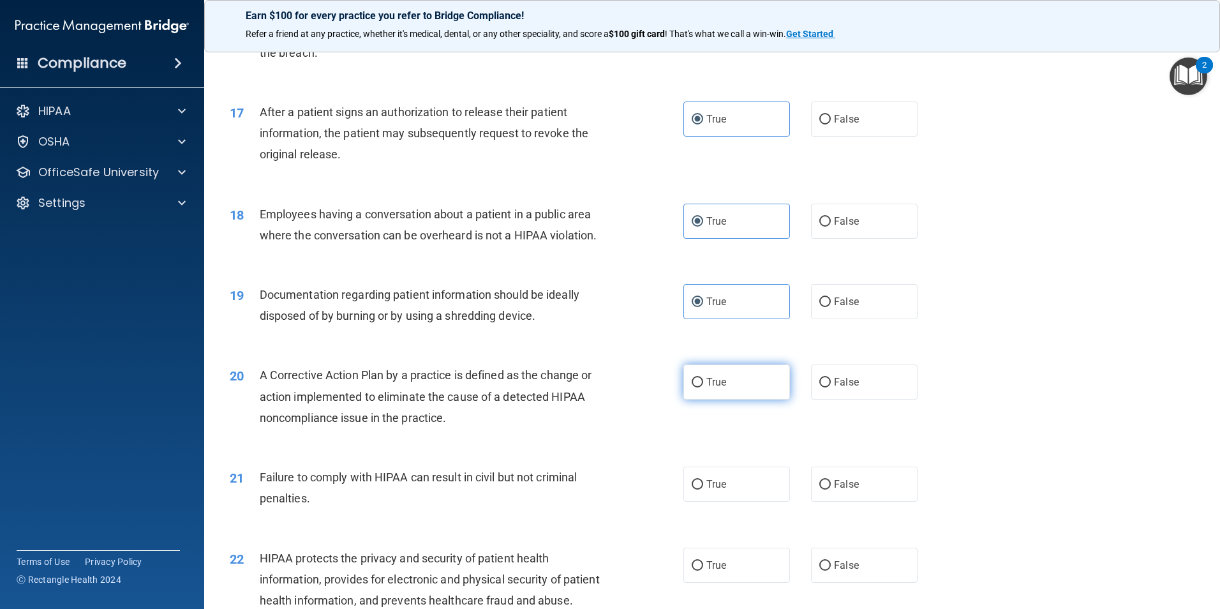
click at [704, 400] on label "True" at bounding box center [737, 381] width 107 height 35
click at [703, 387] on input "True" at bounding box center [697, 383] width 11 height 10
radio input "true"
click at [705, 498] on label "True" at bounding box center [737, 484] width 107 height 35
click at [703, 490] on input "True" at bounding box center [697, 485] width 11 height 10
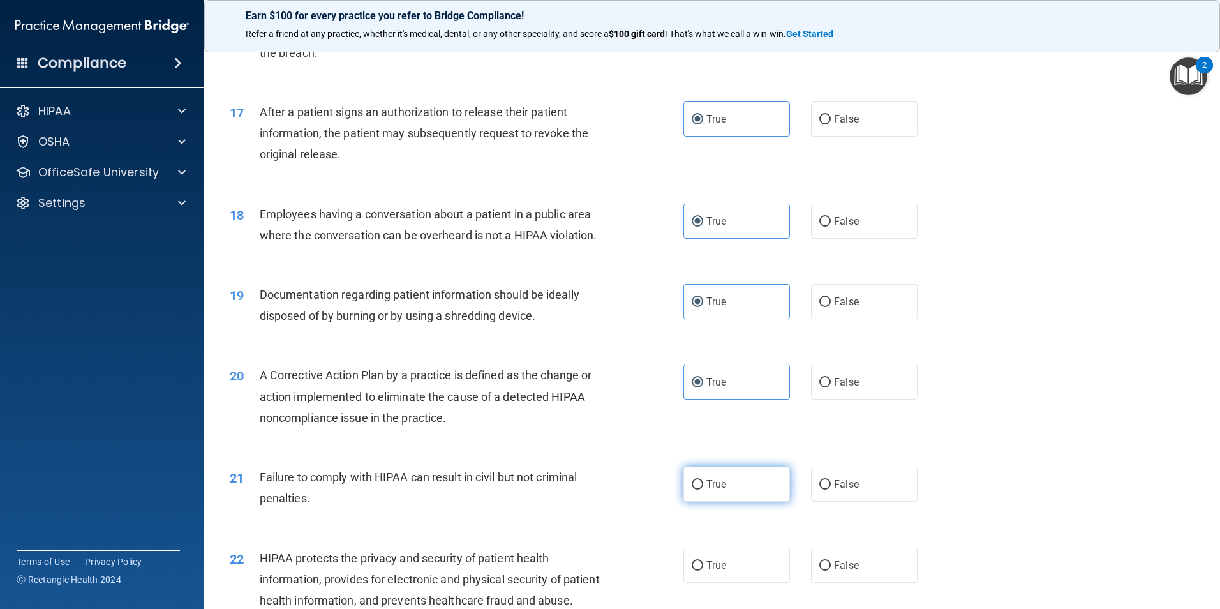
radio input "true"
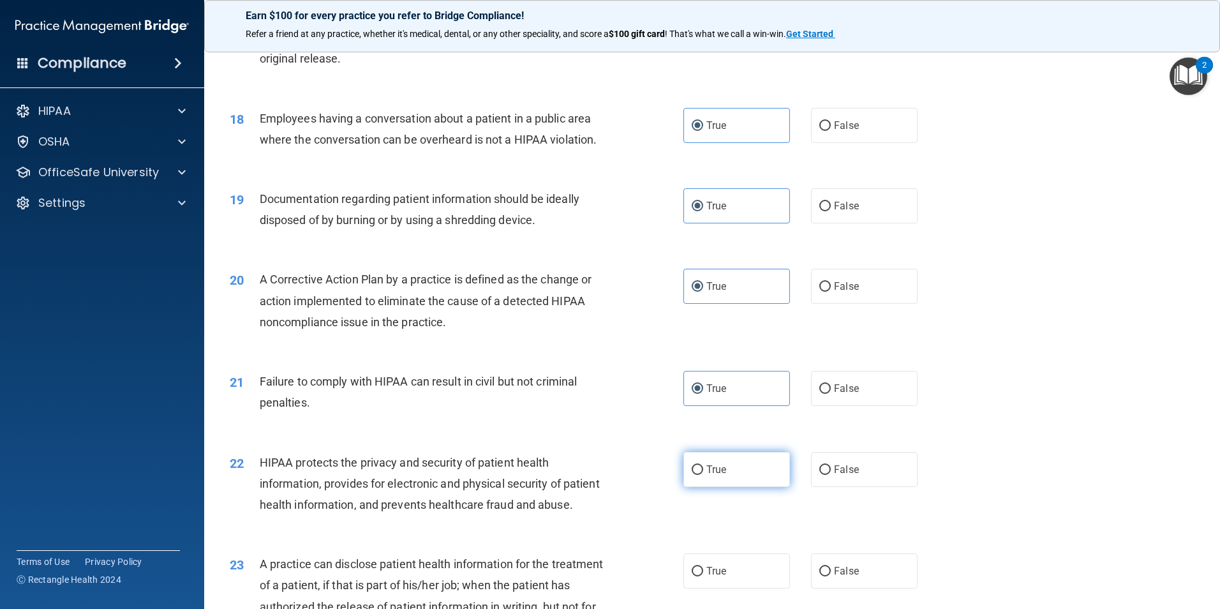
scroll to position [1596, 0]
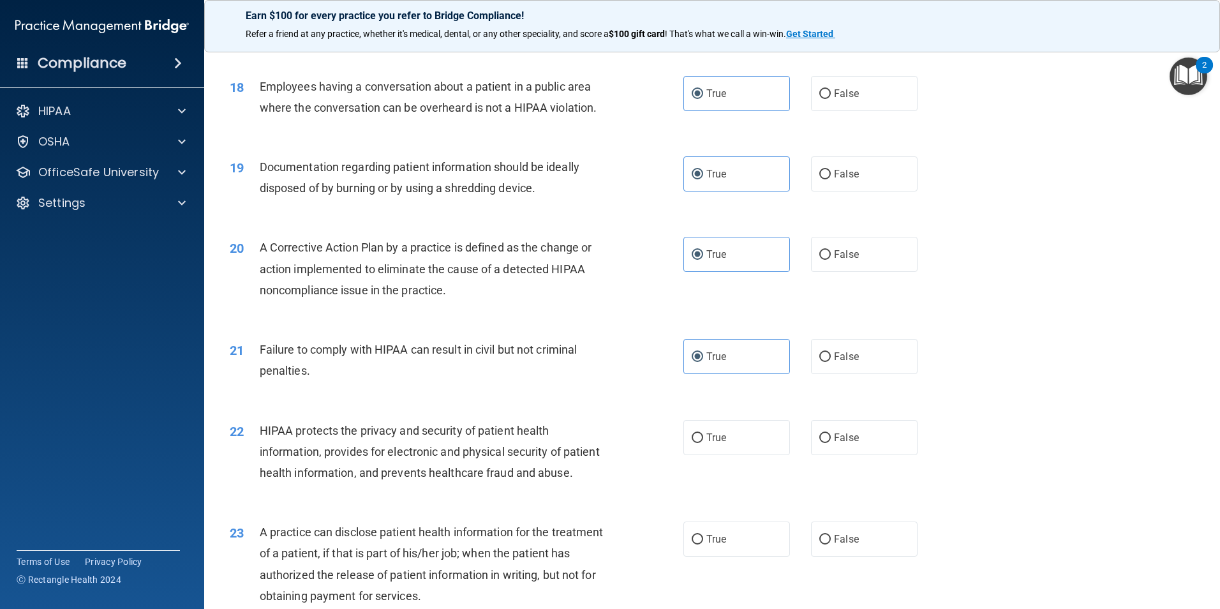
drag, startPoint x: 710, startPoint y: 494, endPoint x: 711, endPoint y: 479, distance: 15.4
click at [710, 491] on div "22 HIPAA protects the privacy and security of patient health information, provi…" at bounding box center [712, 455] width 984 height 102
click at [712, 476] on div "22 HIPAA protects the privacy and security of patient health information, provi…" at bounding box center [712, 455] width 984 height 102
click at [710, 444] on span "True" at bounding box center [717, 437] width 20 height 12
click at [703, 443] on input "True" at bounding box center [697, 438] width 11 height 10
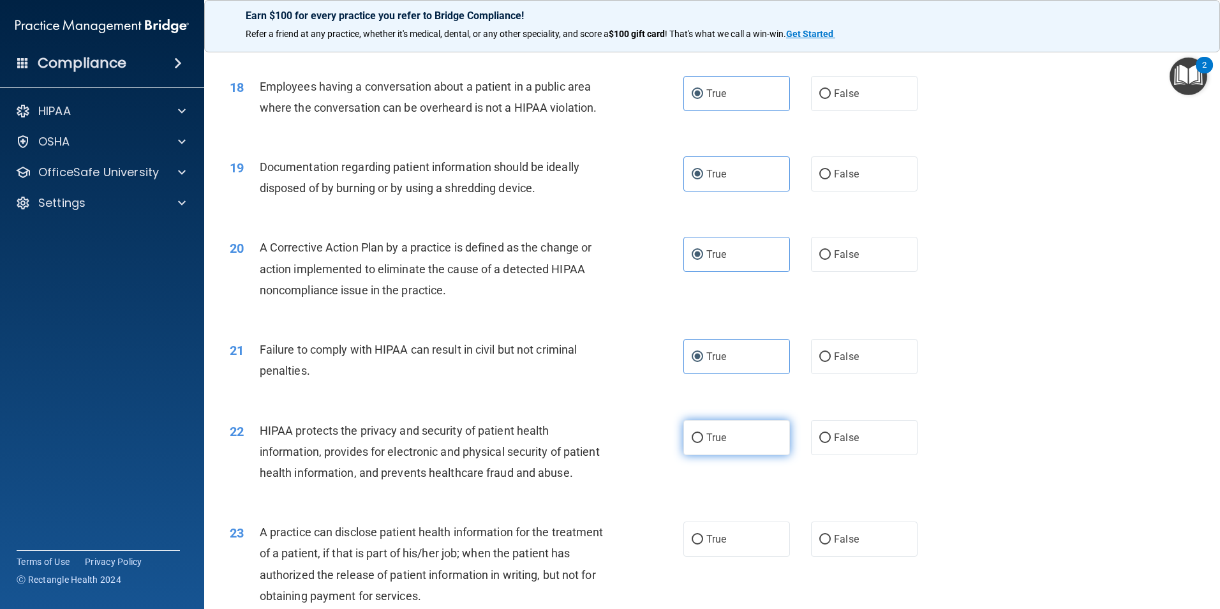
radio input "true"
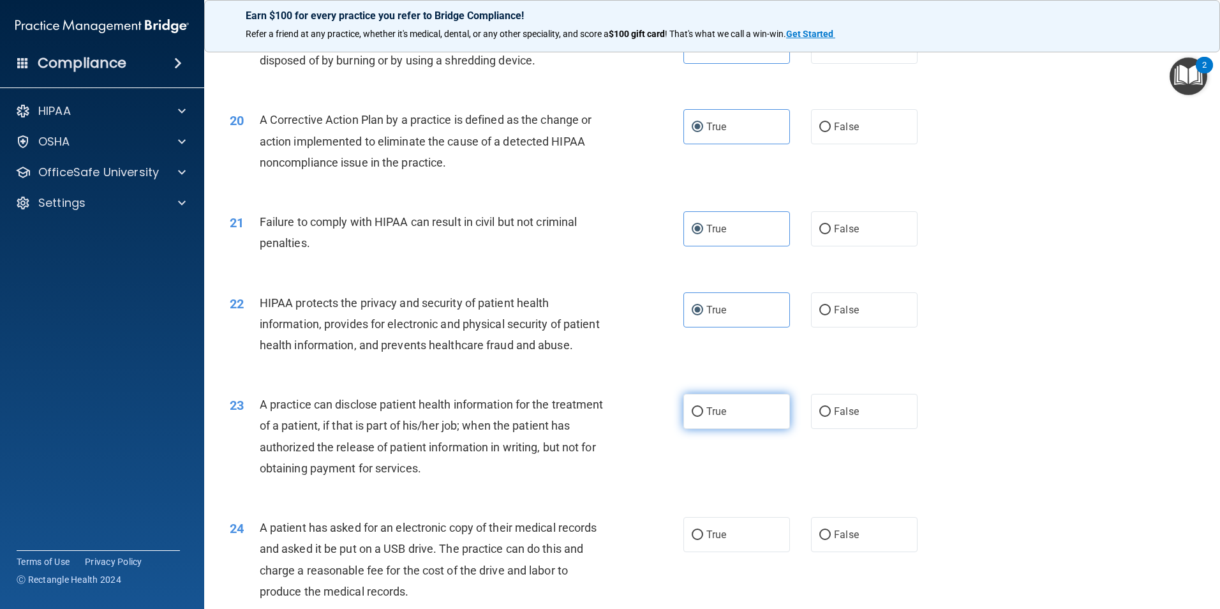
click at [710, 429] on label "True" at bounding box center [737, 411] width 107 height 35
click at [703, 417] on input "True" at bounding box center [697, 412] width 11 height 10
radio input "true"
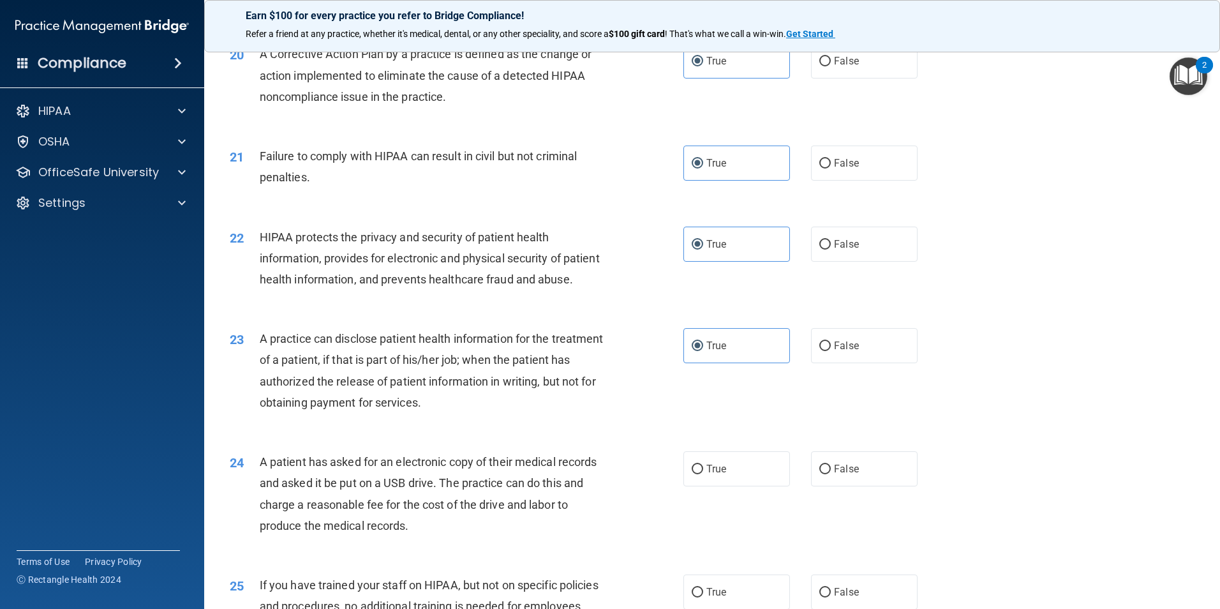
scroll to position [1915, 0]
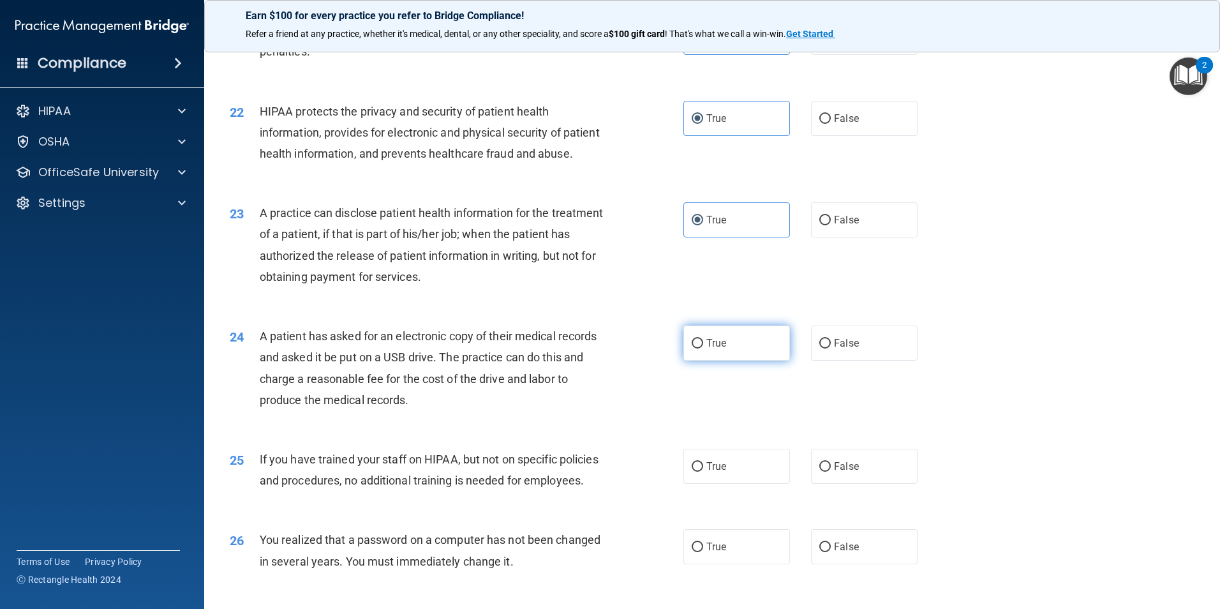
click at [718, 349] on span "True" at bounding box center [717, 343] width 20 height 12
click at [703, 349] on input "True" at bounding box center [697, 344] width 11 height 10
radio input "true"
click at [715, 472] on span "True" at bounding box center [717, 466] width 20 height 12
click at [703, 472] on input "True" at bounding box center [697, 467] width 11 height 10
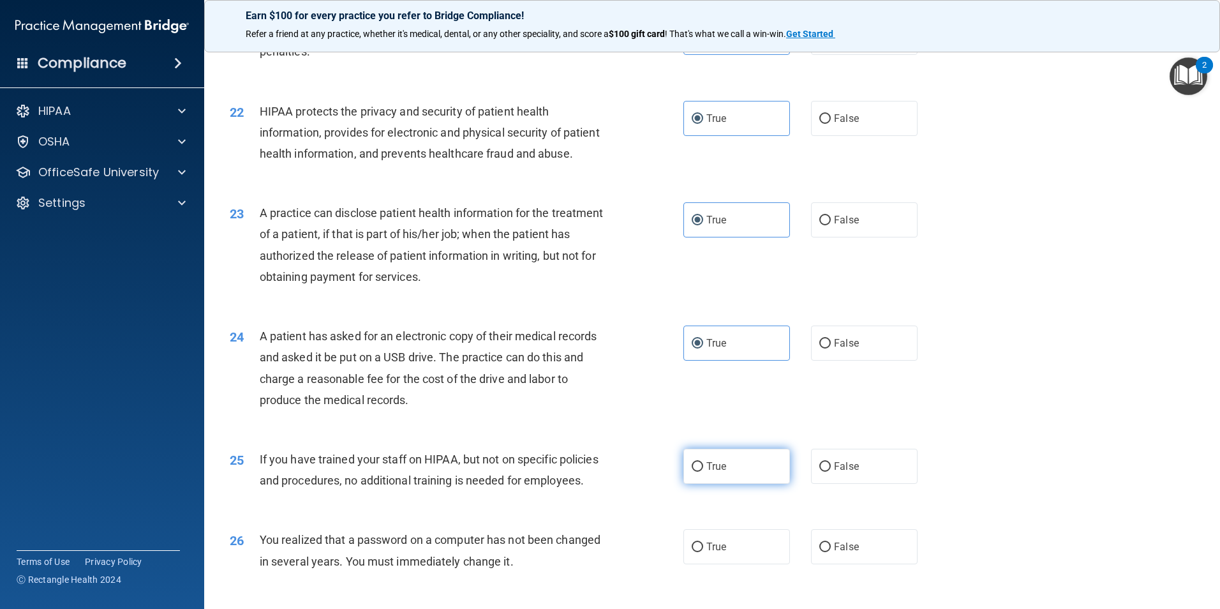
radio input "true"
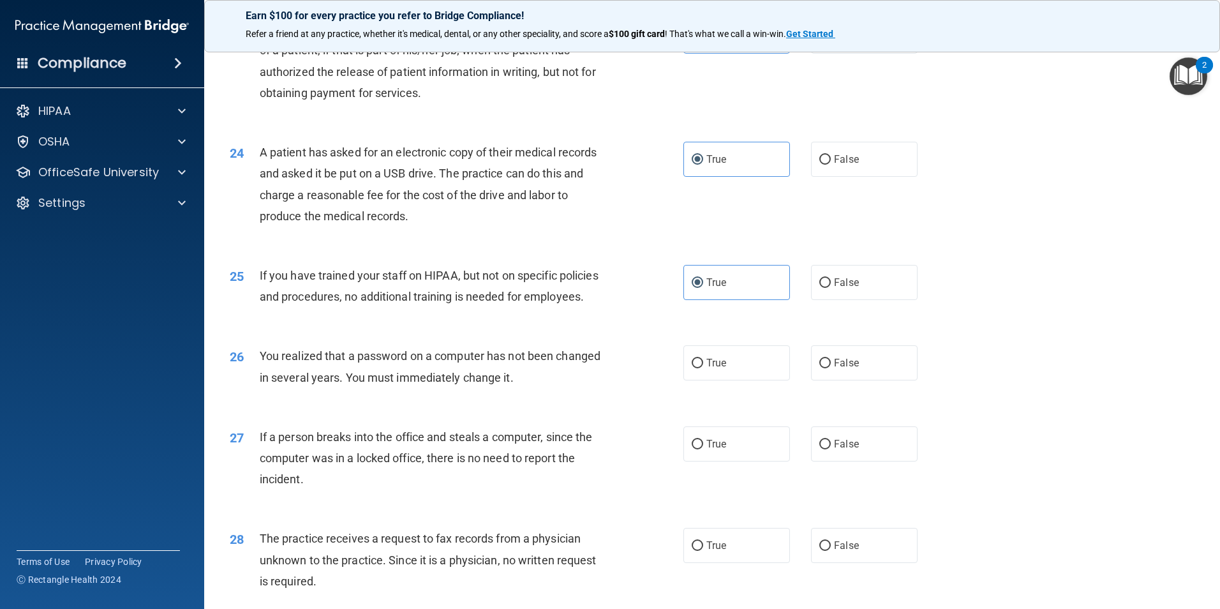
scroll to position [2106, 0]
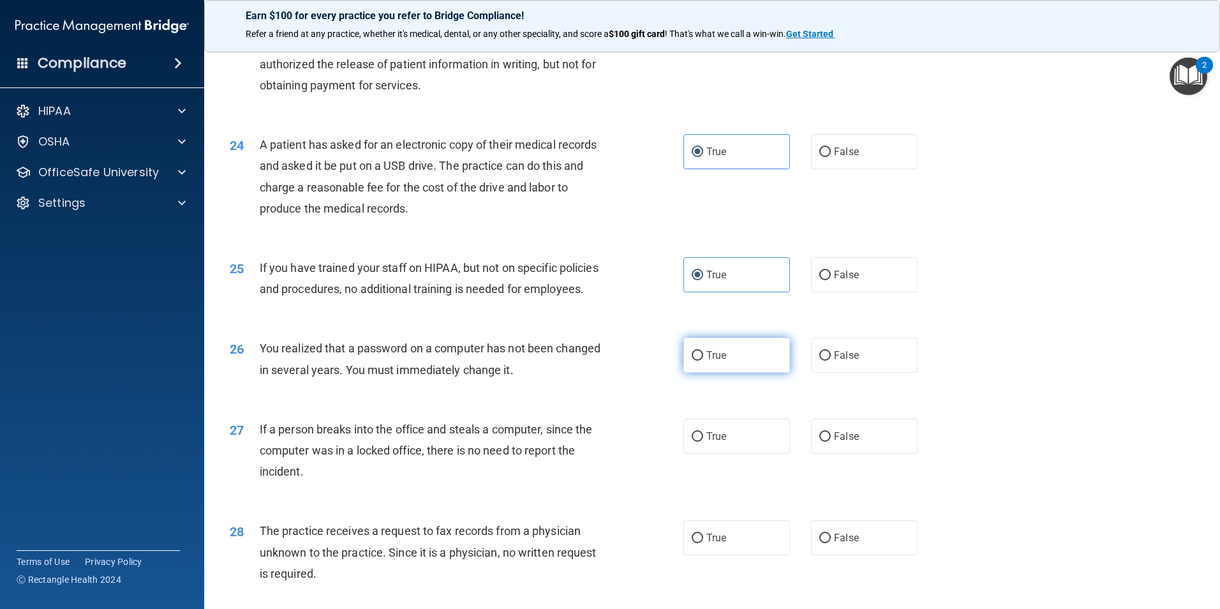
click at [718, 361] on span "True" at bounding box center [717, 355] width 20 height 12
click at [703, 361] on input "True" at bounding box center [697, 356] width 11 height 10
radio input "true"
click at [712, 442] on span "True" at bounding box center [717, 436] width 20 height 12
click at [703, 442] on input "True" at bounding box center [697, 437] width 11 height 10
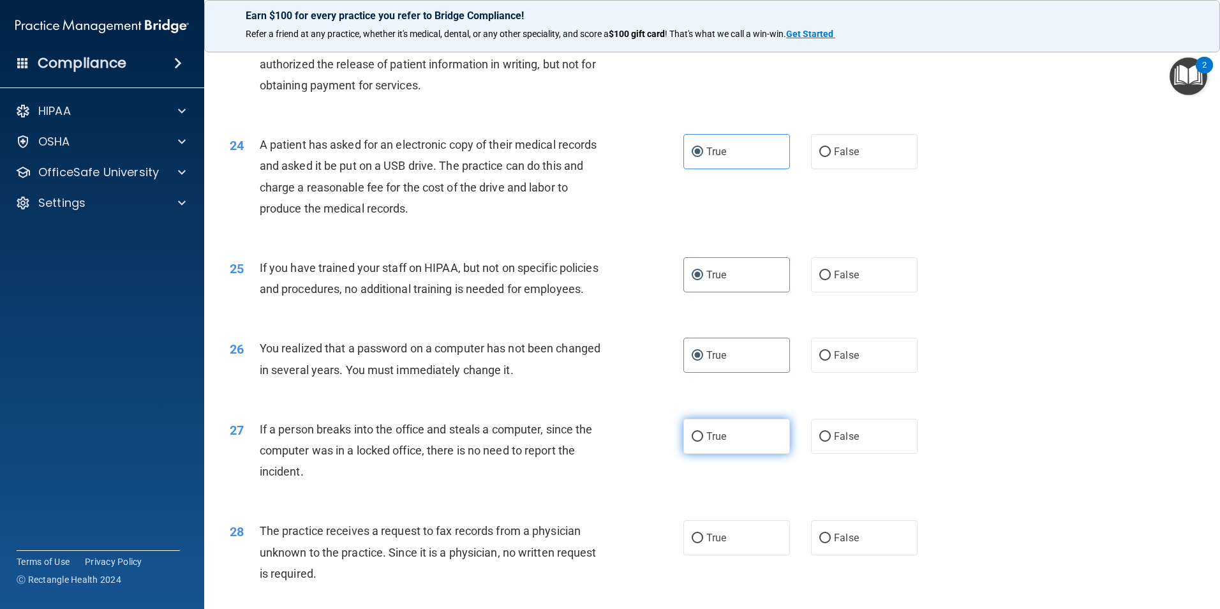
radio input "true"
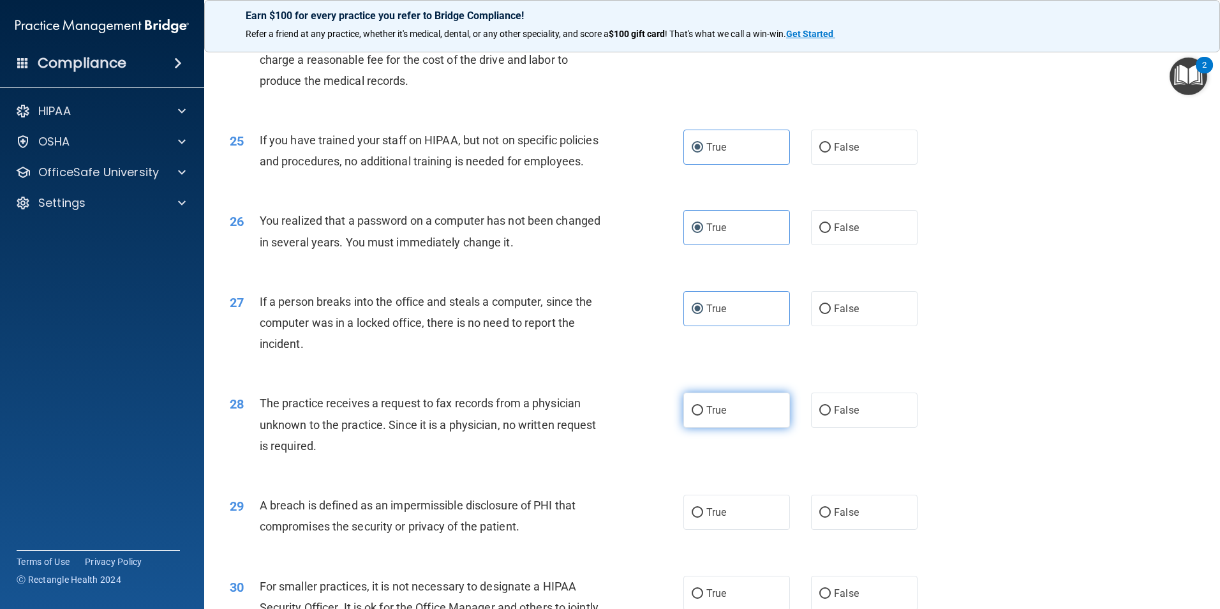
click at [721, 428] on label "True" at bounding box center [737, 410] width 107 height 35
click at [703, 416] on input "True" at bounding box center [697, 411] width 11 height 10
radio input "true"
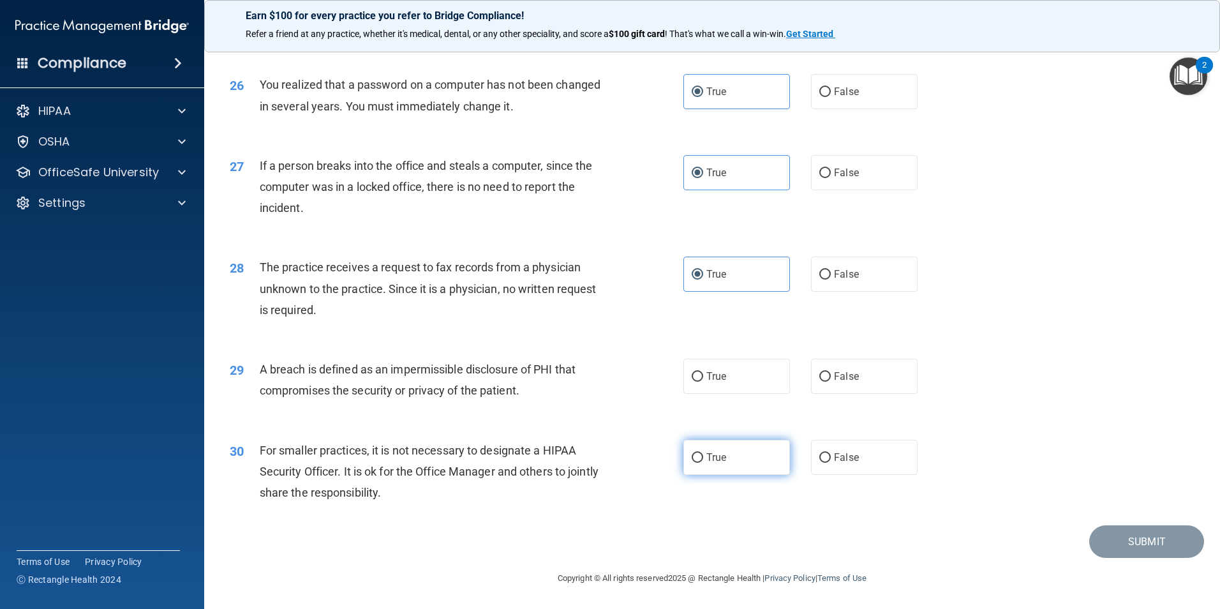
scroll to position [2425, 0]
click at [708, 394] on label "True" at bounding box center [737, 376] width 107 height 35
click at [703, 382] on input "True" at bounding box center [697, 377] width 11 height 10
radio input "true"
click at [701, 472] on label "True" at bounding box center [737, 457] width 107 height 35
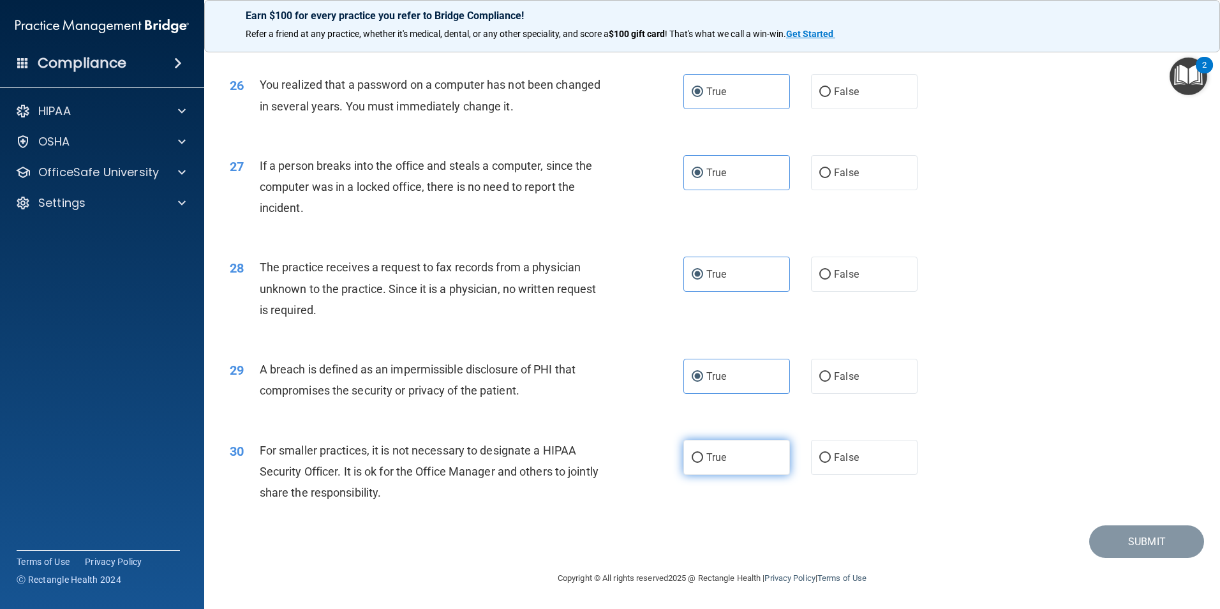
click at [701, 463] on input "True" at bounding box center [697, 458] width 11 height 10
radio input "true"
click at [1090, 542] on button "Submit" at bounding box center [1147, 541] width 115 height 33
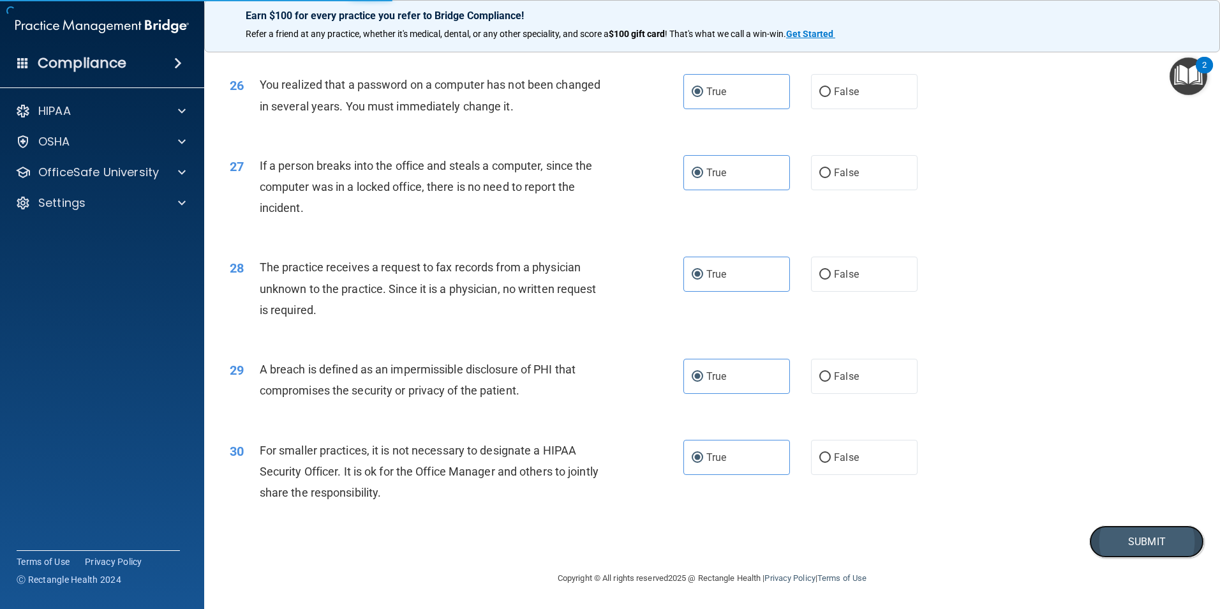
click at [1132, 548] on button "Submit" at bounding box center [1147, 541] width 115 height 33
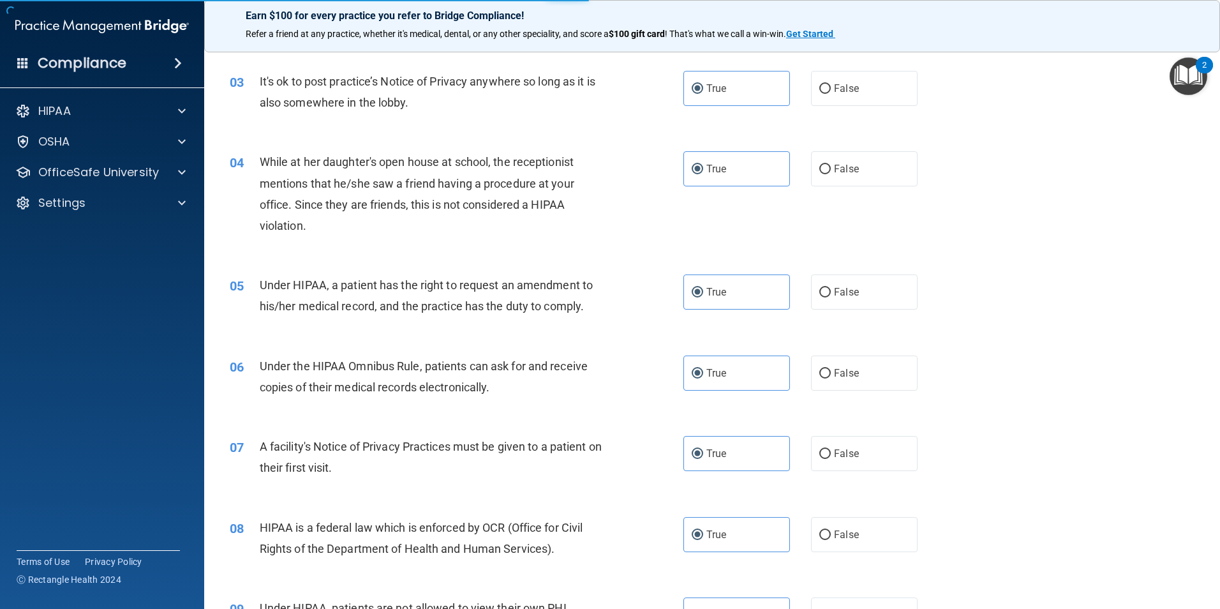
scroll to position [0, 0]
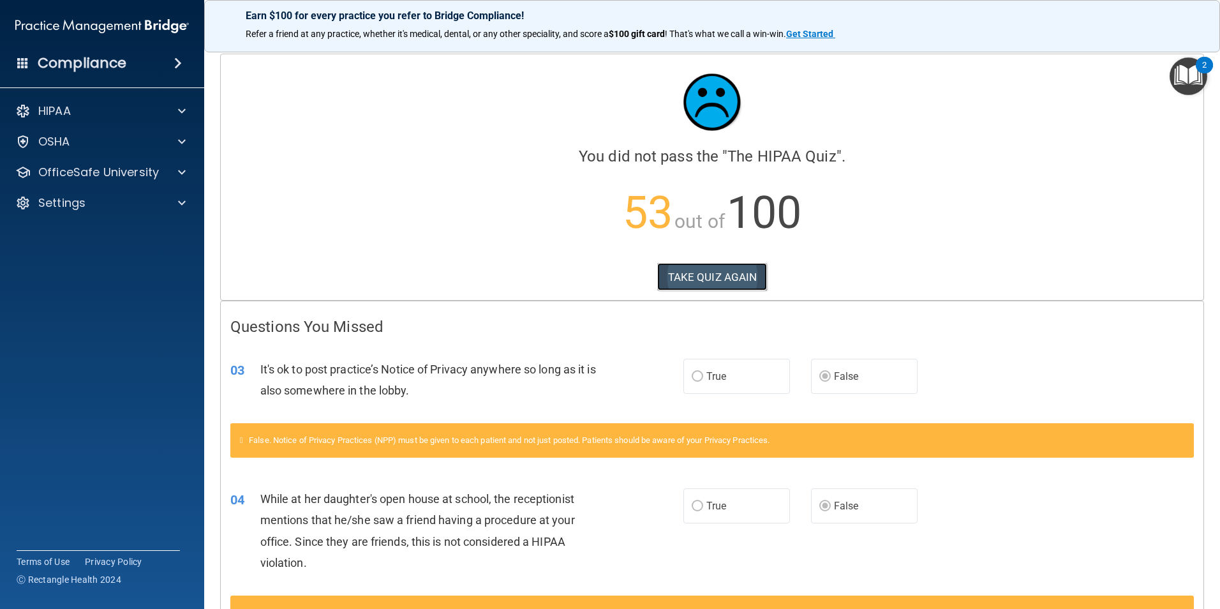
click at [691, 273] on button "TAKE QUIZ AGAIN" at bounding box center [712, 277] width 110 height 28
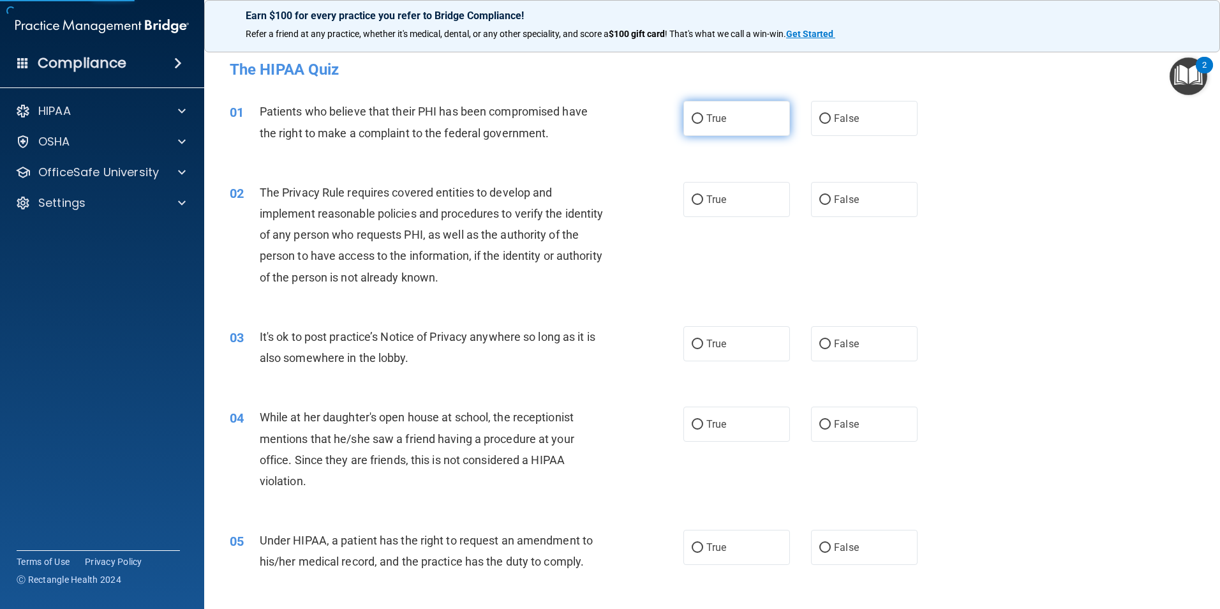
click at [726, 126] on label "True" at bounding box center [737, 118] width 107 height 35
click at [703, 124] on input "True" at bounding box center [697, 119] width 11 height 10
radio input "true"
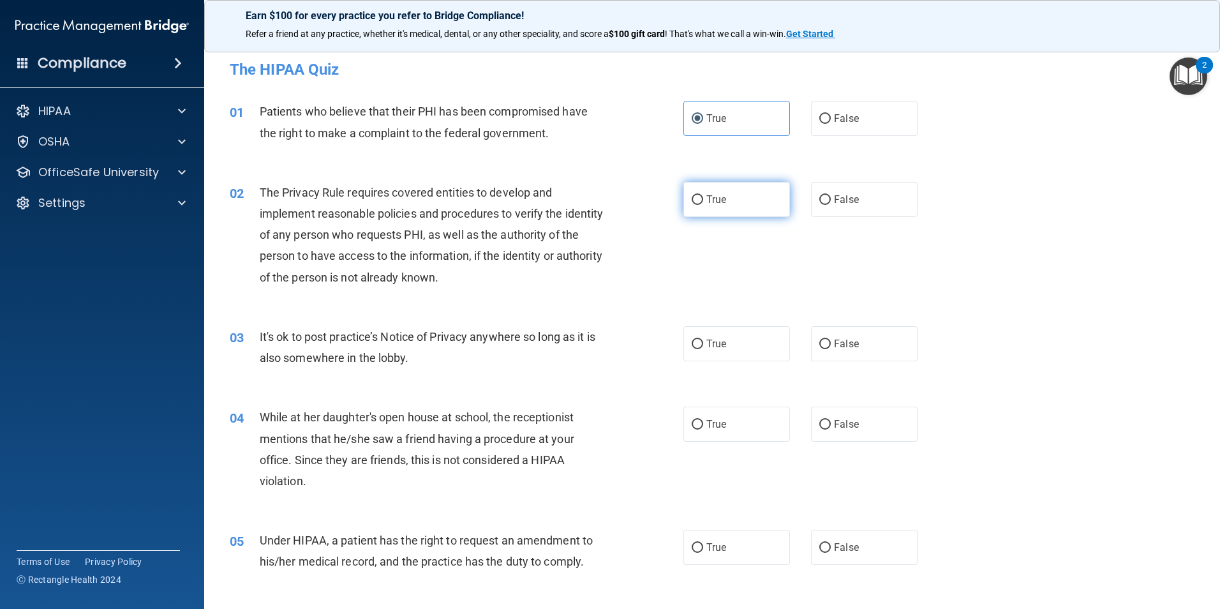
click at [718, 195] on span "True" at bounding box center [717, 199] width 20 height 12
click at [703, 195] on input "True" at bounding box center [697, 200] width 11 height 10
radio input "true"
click at [826, 346] on label "False" at bounding box center [864, 343] width 107 height 35
click at [826, 346] on input "False" at bounding box center [825, 345] width 11 height 10
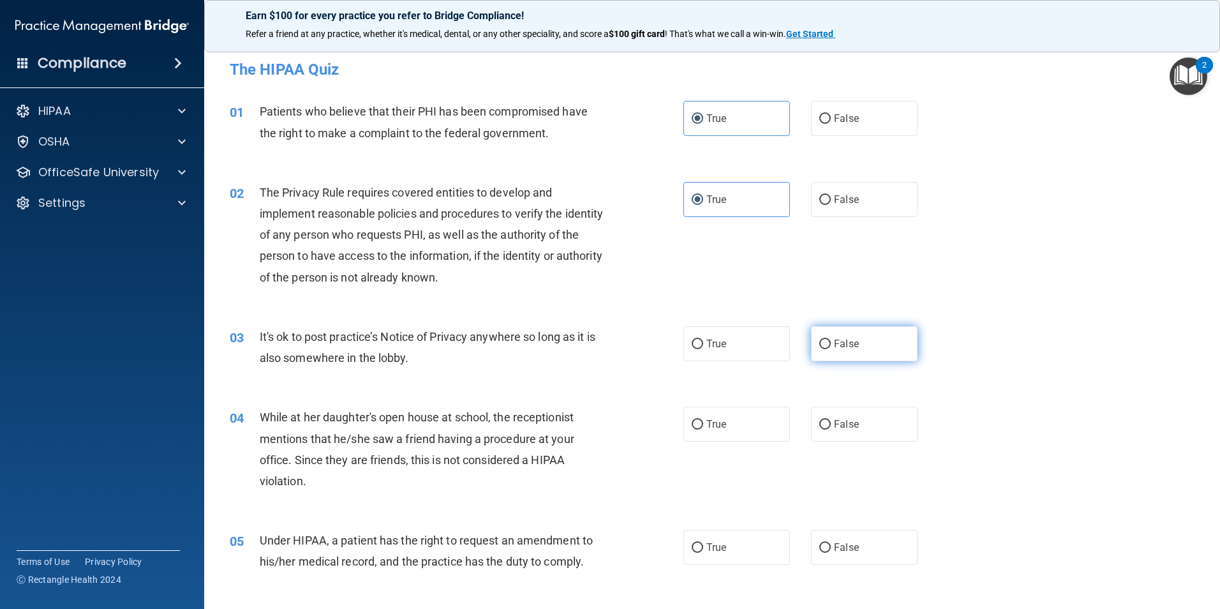
radio input "true"
click at [836, 429] on span "False" at bounding box center [846, 424] width 25 height 12
click at [831, 429] on input "False" at bounding box center [825, 425] width 11 height 10
radio input "true"
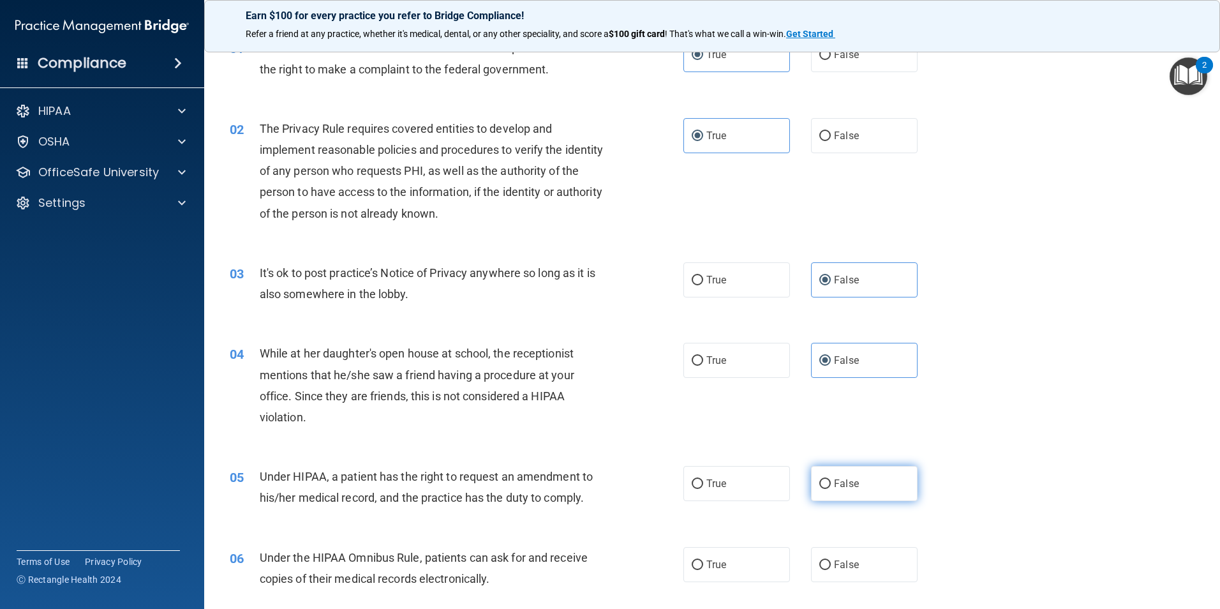
click at [834, 480] on span "False" at bounding box center [846, 483] width 25 height 12
click at [831, 480] on input "False" at bounding box center [825, 484] width 11 height 10
radio input "true"
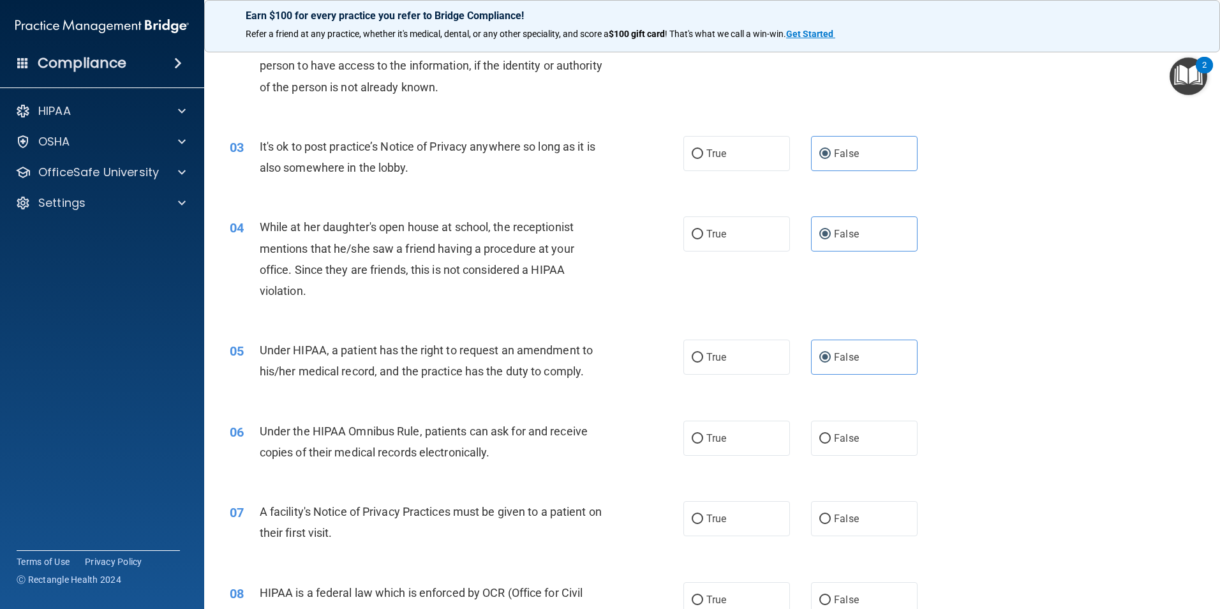
scroll to position [191, 0]
click at [700, 442] on label "True" at bounding box center [737, 436] width 107 height 35
click at [700, 442] on input "True" at bounding box center [697, 438] width 11 height 10
radio input "true"
click at [700, 514] on label "True" at bounding box center [737, 517] width 107 height 35
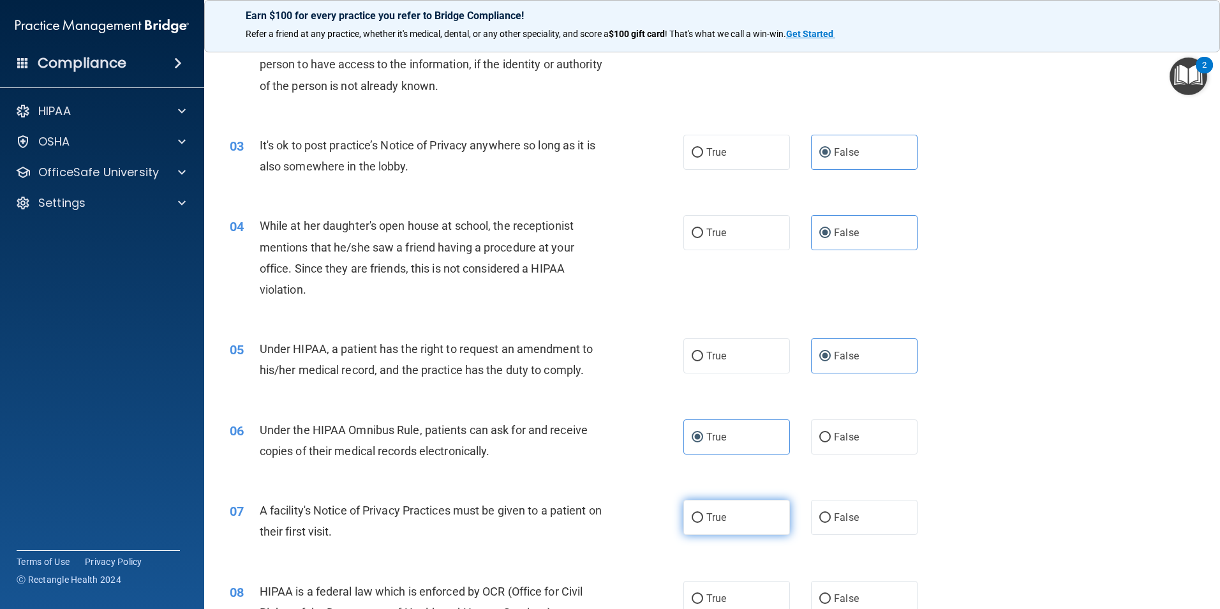
click at [700, 514] on input "True" at bounding box center [697, 518] width 11 height 10
radio input "true"
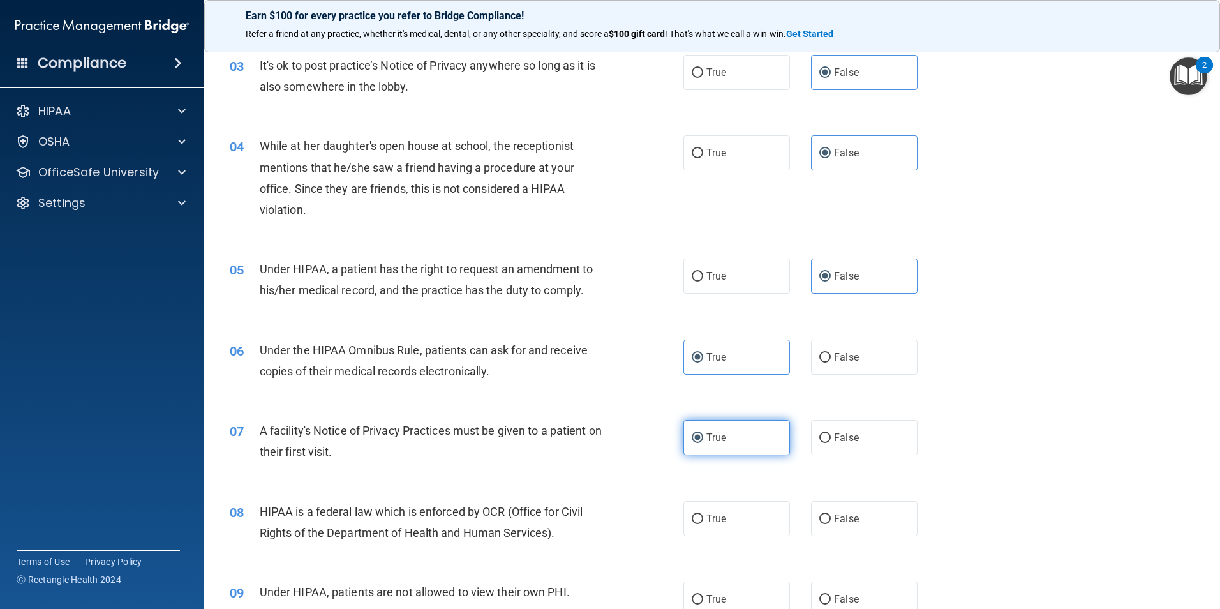
scroll to position [319, 0]
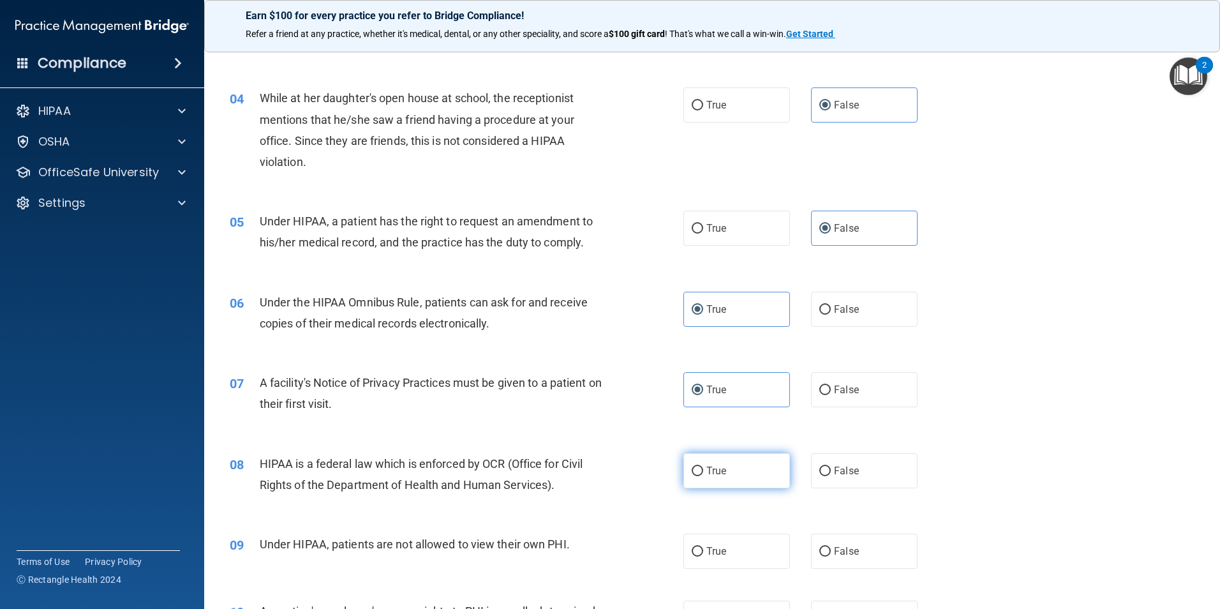
click at [703, 479] on label "True" at bounding box center [737, 470] width 107 height 35
click at [703, 476] on input "True" at bounding box center [697, 472] width 11 height 10
radio input "true"
click at [824, 549] on input "False" at bounding box center [825, 552] width 11 height 10
radio input "true"
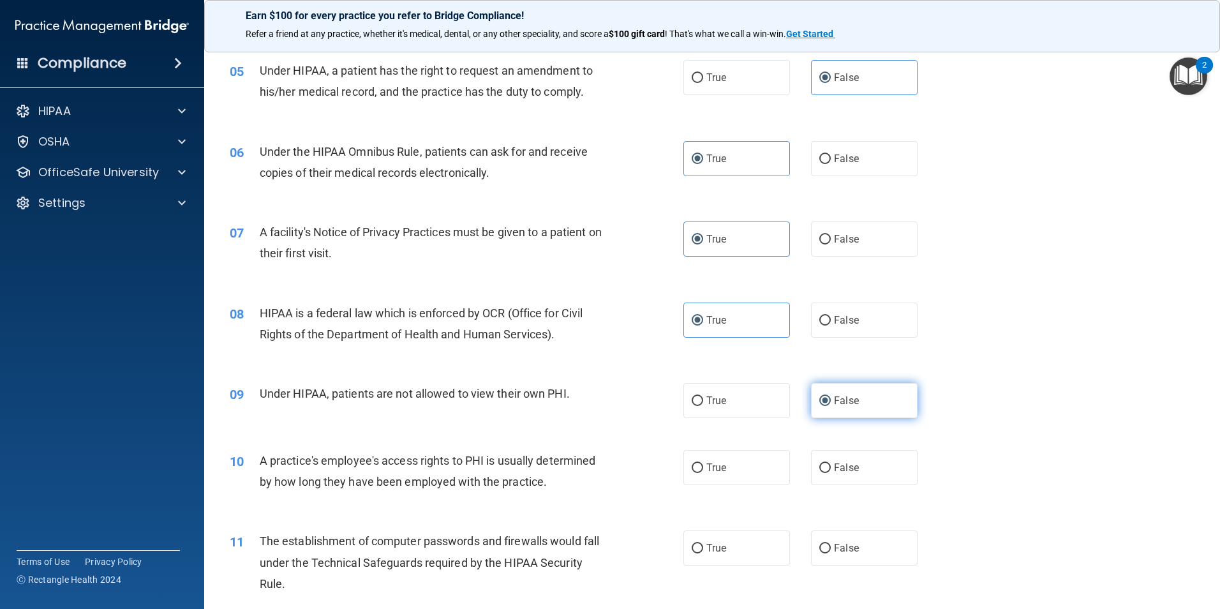
scroll to position [511, 0]
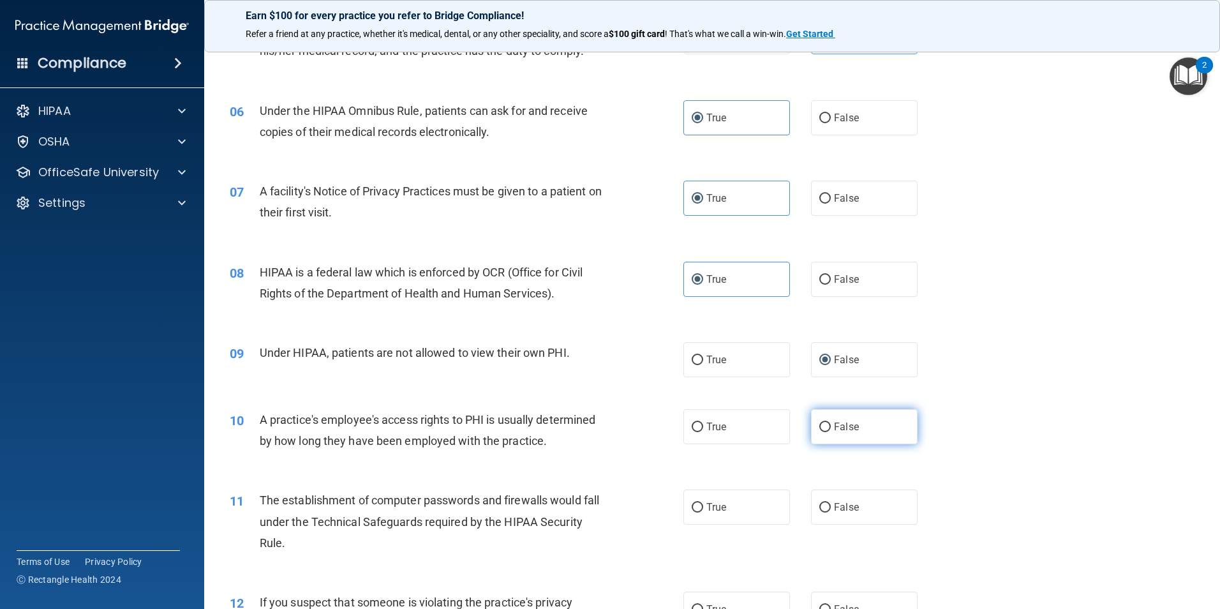
click at [828, 437] on label "False" at bounding box center [864, 426] width 107 height 35
click at [828, 432] on input "False" at bounding box center [825, 428] width 11 height 10
radio input "true"
click at [702, 513] on label "True" at bounding box center [737, 507] width 107 height 35
click at [702, 513] on input "True" at bounding box center [697, 508] width 11 height 10
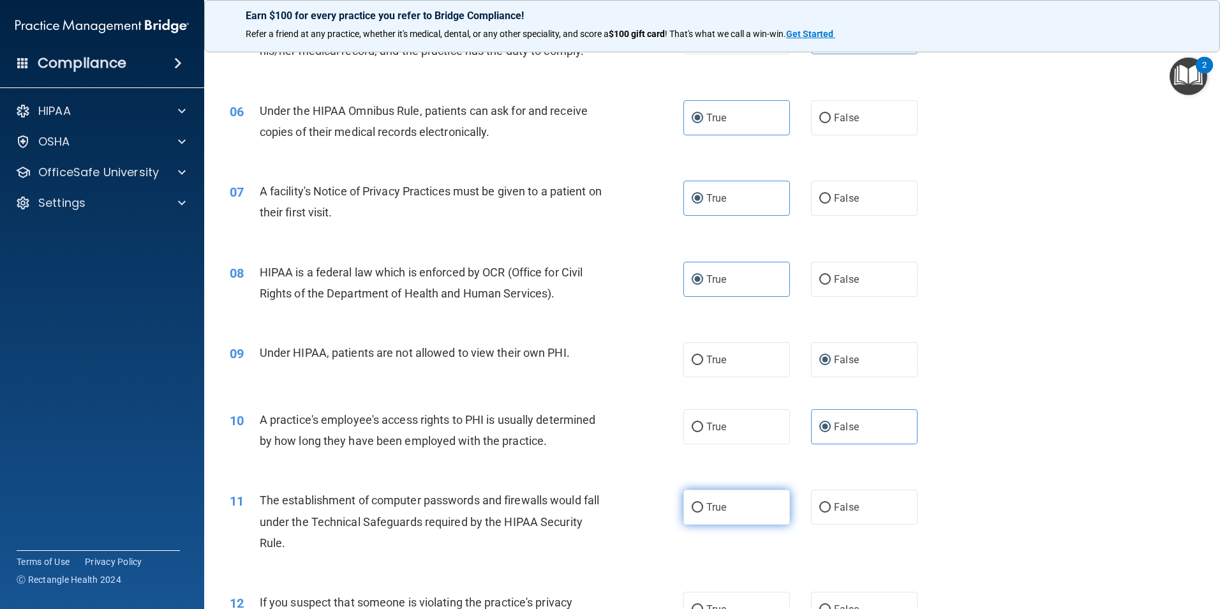
radio input "true"
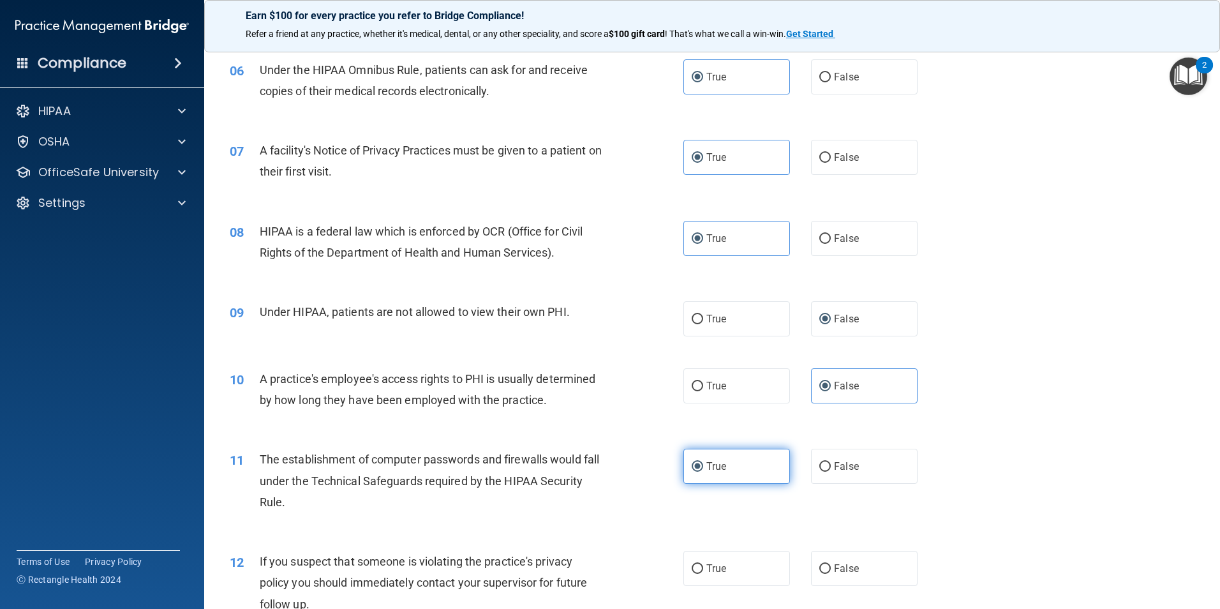
scroll to position [638, 0]
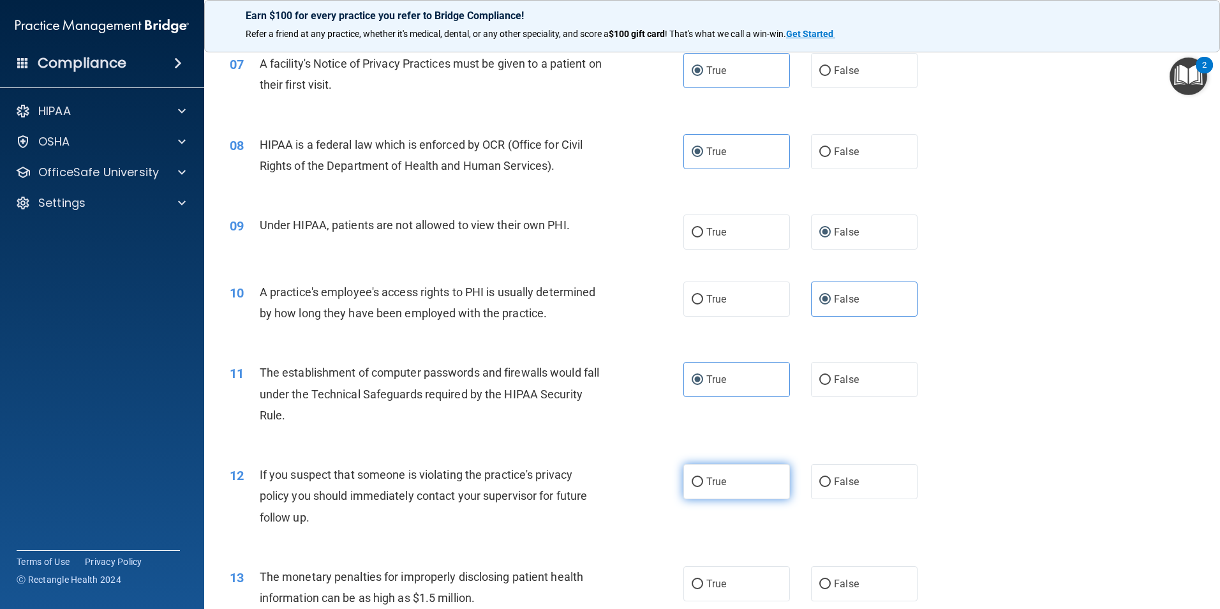
click at [701, 492] on label "True" at bounding box center [737, 481] width 107 height 35
click at [701, 487] on input "True" at bounding box center [697, 482] width 11 height 10
radio input "true"
click at [707, 583] on span "True" at bounding box center [717, 584] width 20 height 12
click at [703, 583] on input "True" at bounding box center [697, 585] width 11 height 10
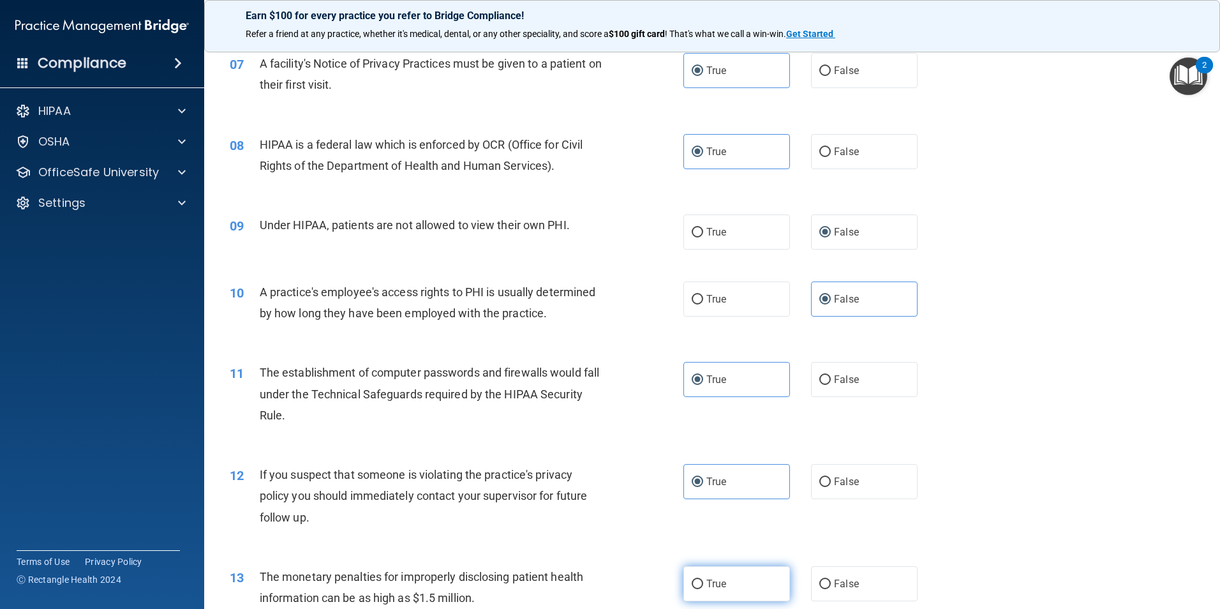
radio input "true"
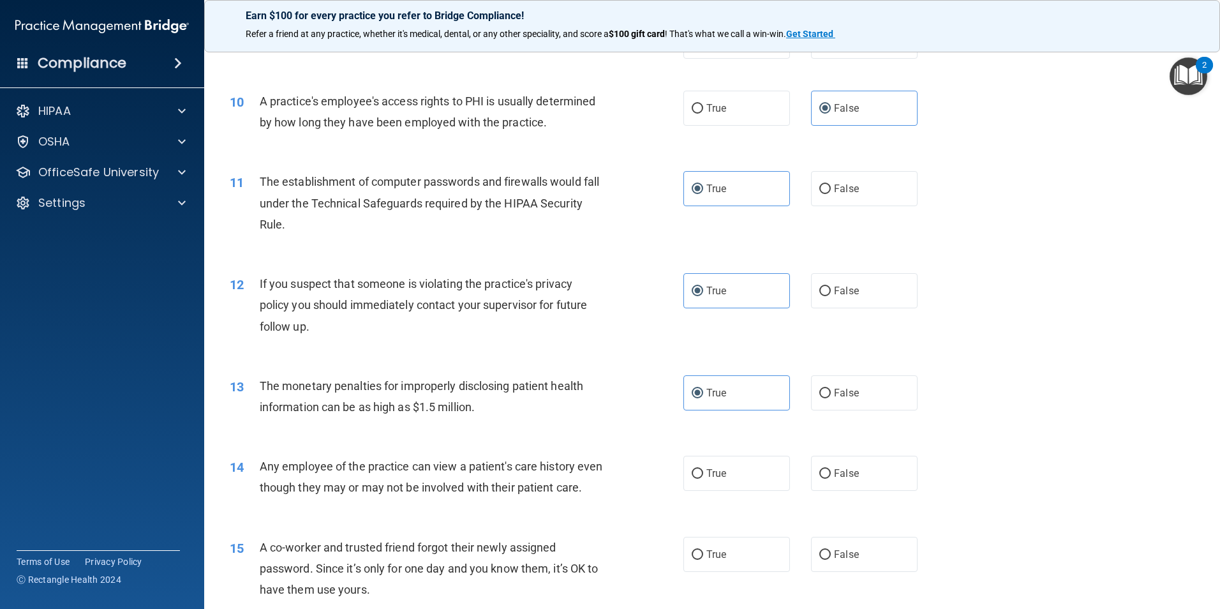
scroll to position [830, 0]
click at [825, 480] on label "False" at bounding box center [864, 472] width 107 height 35
click at [825, 478] on input "False" at bounding box center [825, 474] width 11 height 10
radio input "true"
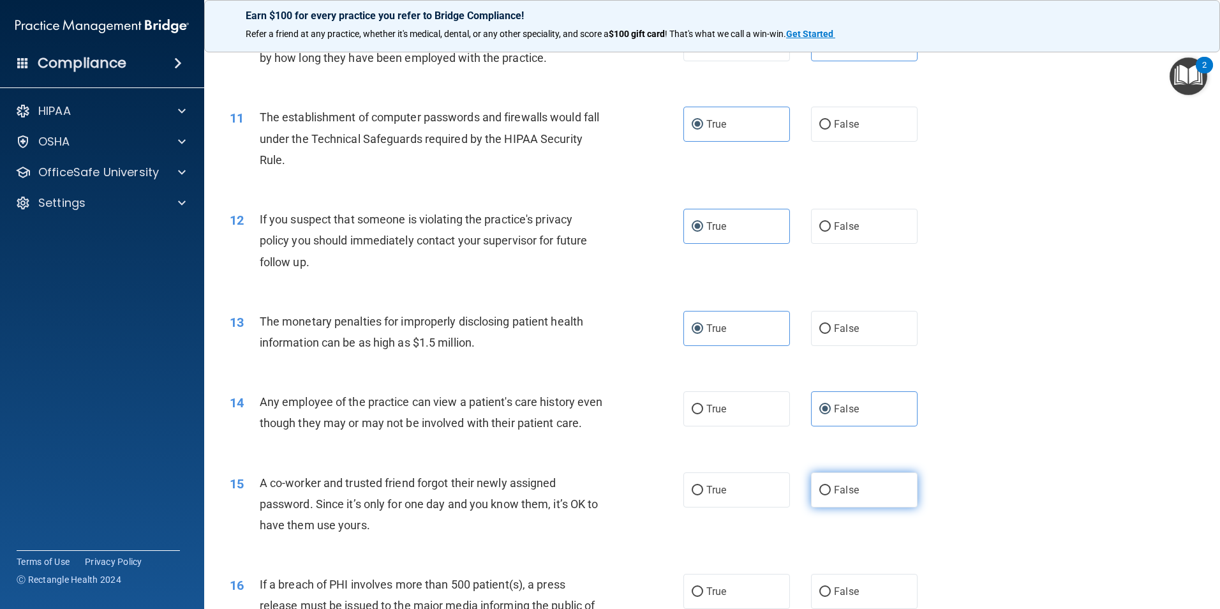
click at [871, 507] on label "False" at bounding box center [864, 489] width 107 height 35
click at [831, 495] on input "False" at bounding box center [825, 491] width 11 height 10
radio input "true"
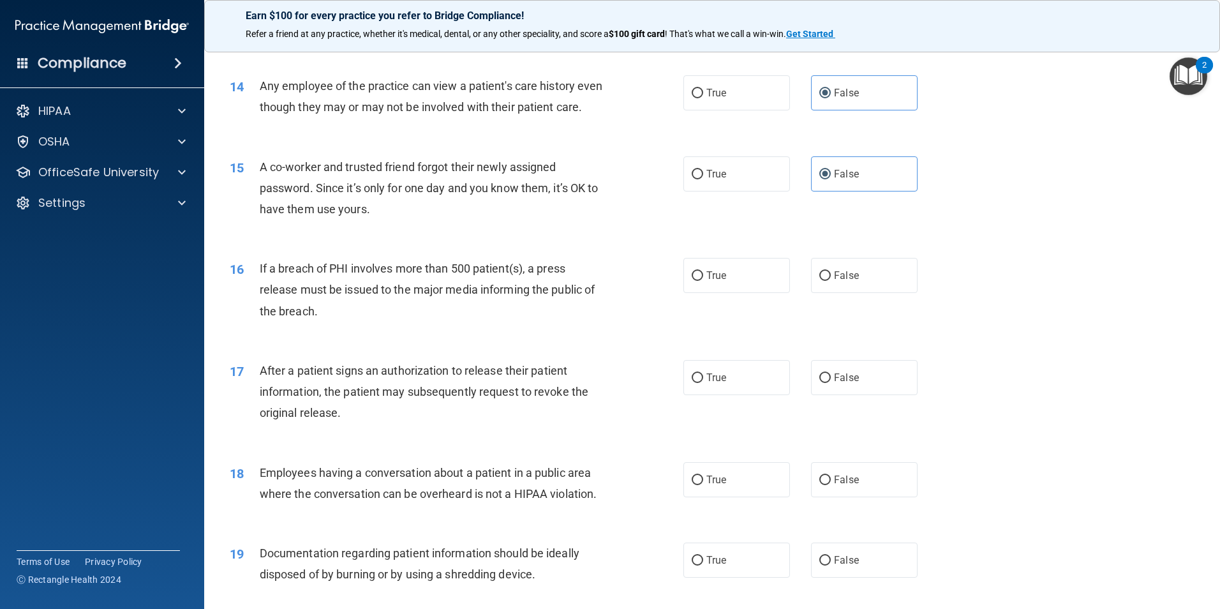
scroll to position [1213, 0]
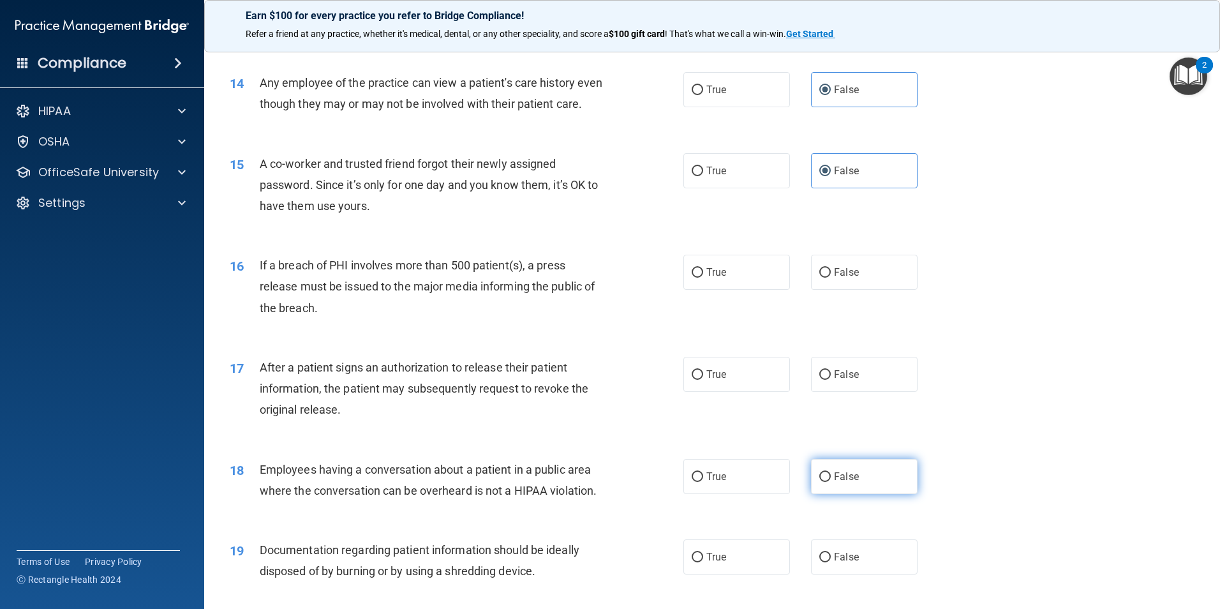
click at [836, 483] on span "False" at bounding box center [846, 476] width 25 height 12
click at [831, 482] on input "False" at bounding box center [825, 477] width 11 height 10
radio input "true"
drag, startPoint x: 715, startPoint y: 398, endPoint x: 712, endPoint y: 354, distance: 44.2
click at [715, 380] on span "True" at bounding box center [717, 374] width 20 height 12
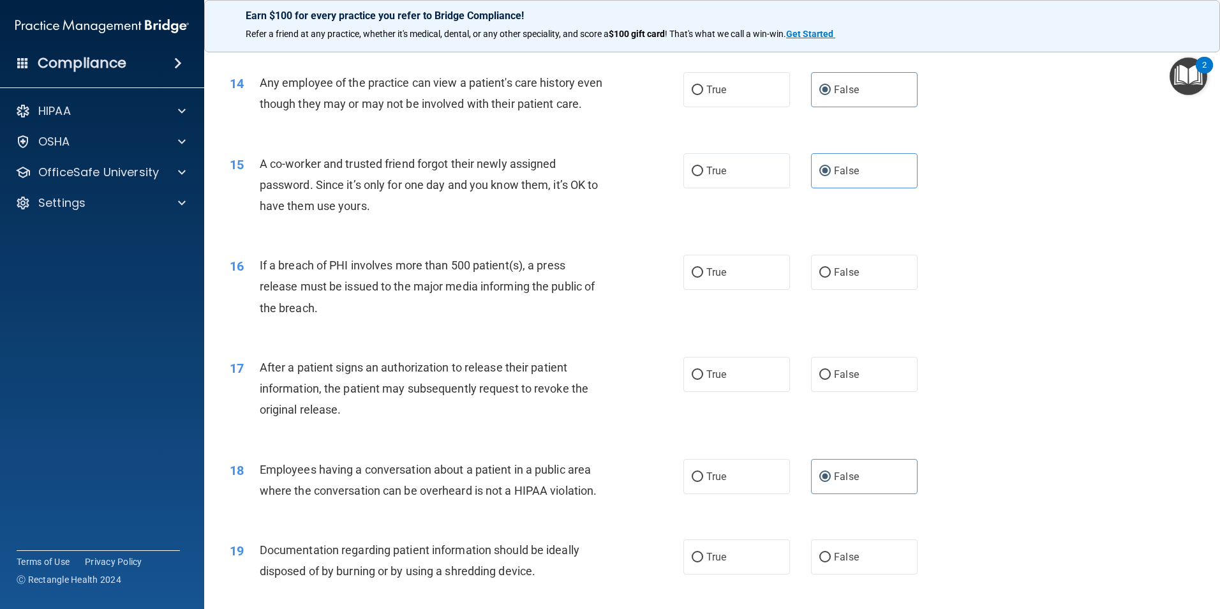
click at [703, 380] on input "True" at bounding box center [697, 375] width 11 height 10
radio input "true"
click at [707, 278] on span "True" at bounding box center [717, 272] width 20 height 12
click at [703, 278] on input "True" at bounding box center [697, 273] width 11 height 10
radio input "true"
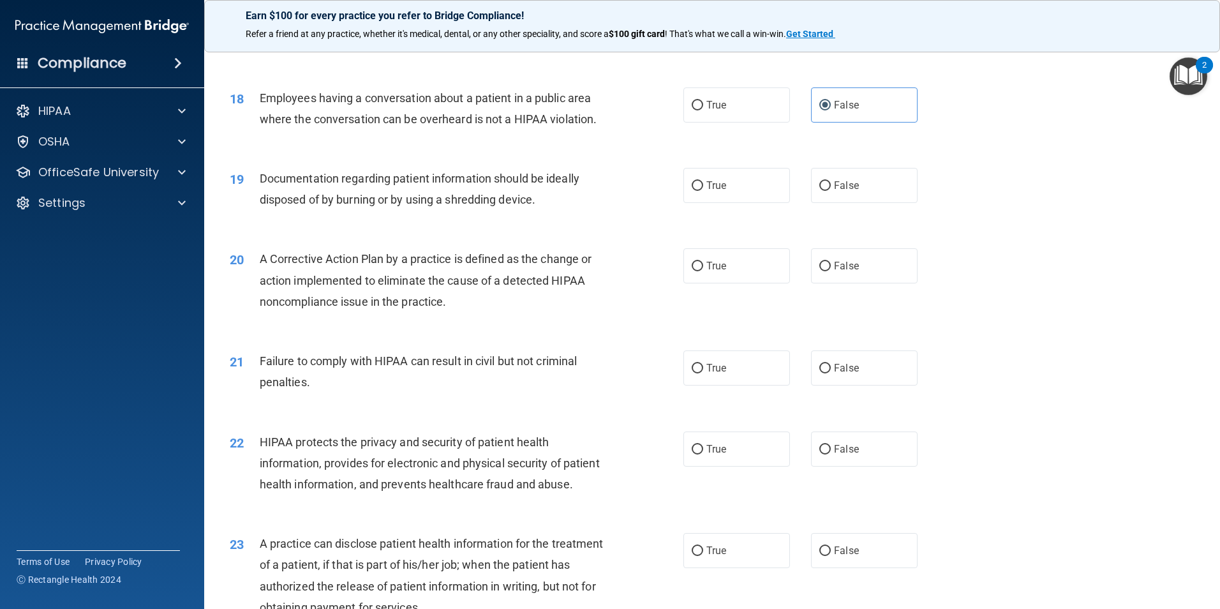
scroll to position [1596, 0]
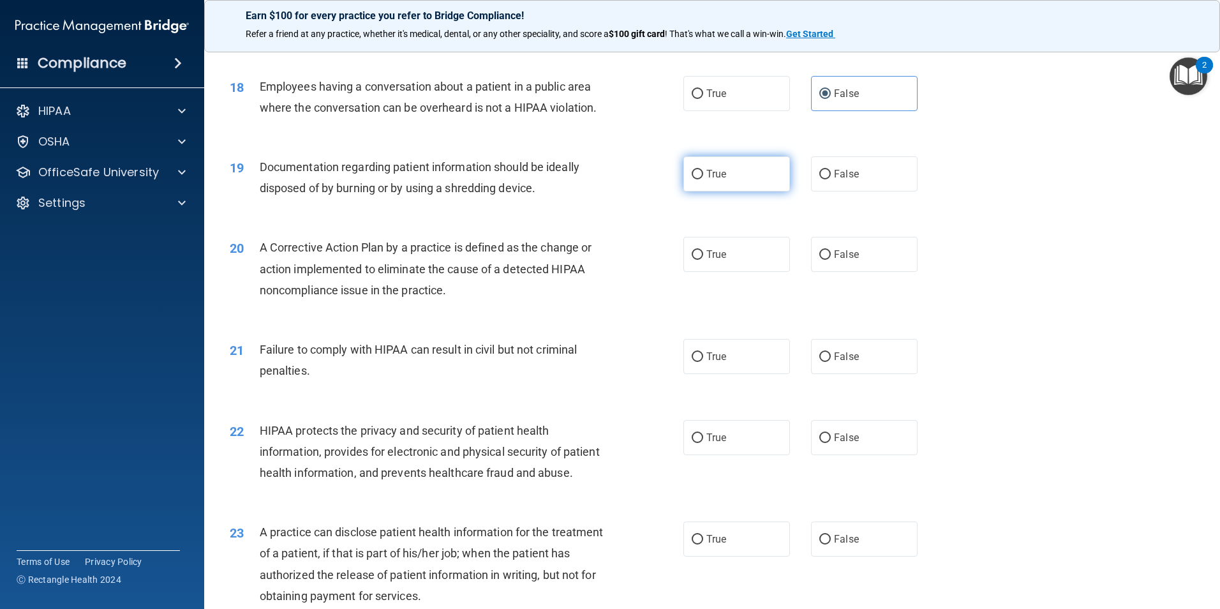
click at [708, 180] on span "True" at bounding box center [717, 174] width 20 height 12
click at [703, 179] on input "True" at bounding box center [697, 175] width 11 height 10
radio input "true"
drag, startPoint x: 710, startPoint y: 278, endPoint x: 737, endPoint y: 284, distance: 27.6
click at [710, 260] on span "True" at bounding box center [717, 254] width 20 height 12
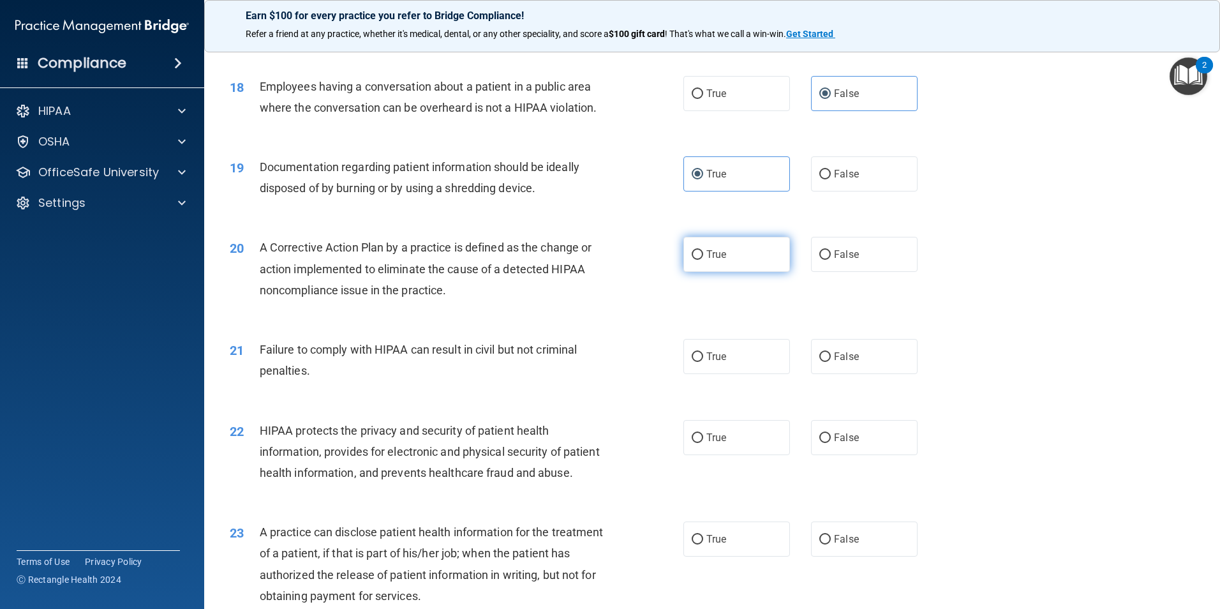
click at [703, 260] on input "True" at bounding box center [697, 255] width 11 height 10
radio input "true"
click at [820, 362] on input "False" at bounding box center [825, 357] width 11 height 10
radio input "true"
click at [742, 449] on label "True" at bounding box center [737, 437] width 107 height 35
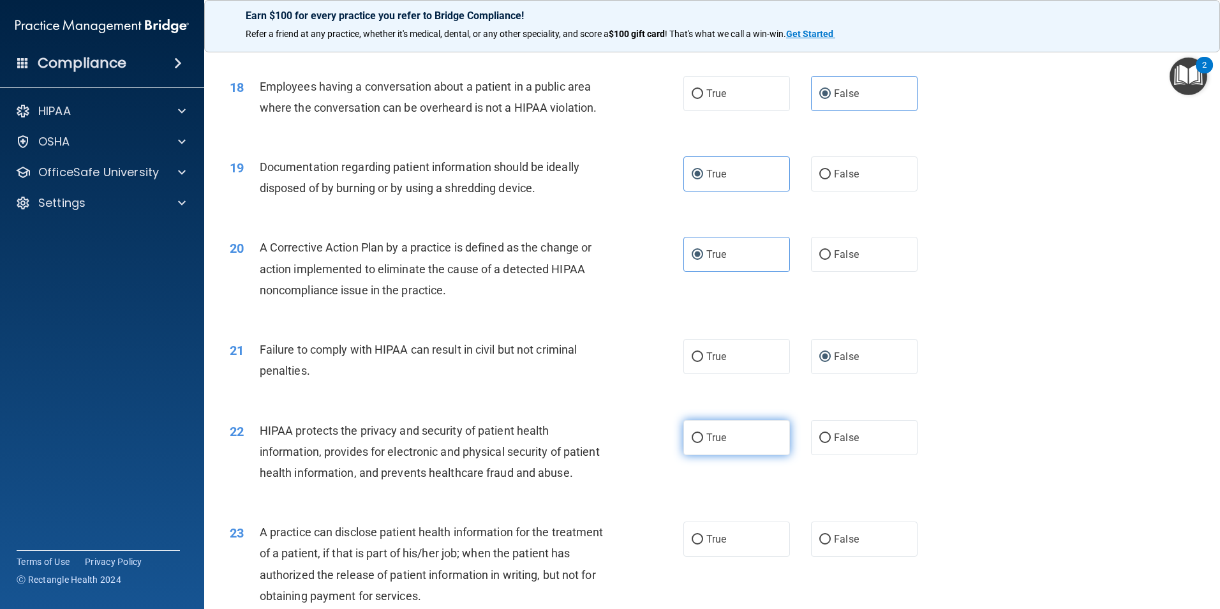
click at [703, 443] on input "True" at bounding box center [697, 438] width 11 height 10
radio input "true"
click at [837, 545] on span "False" at bounding box center [846, 539] width 25 height 12
click at [831, 544] on input "False" at bounding box center [825, 540] width 11 height 10
radio input "true"
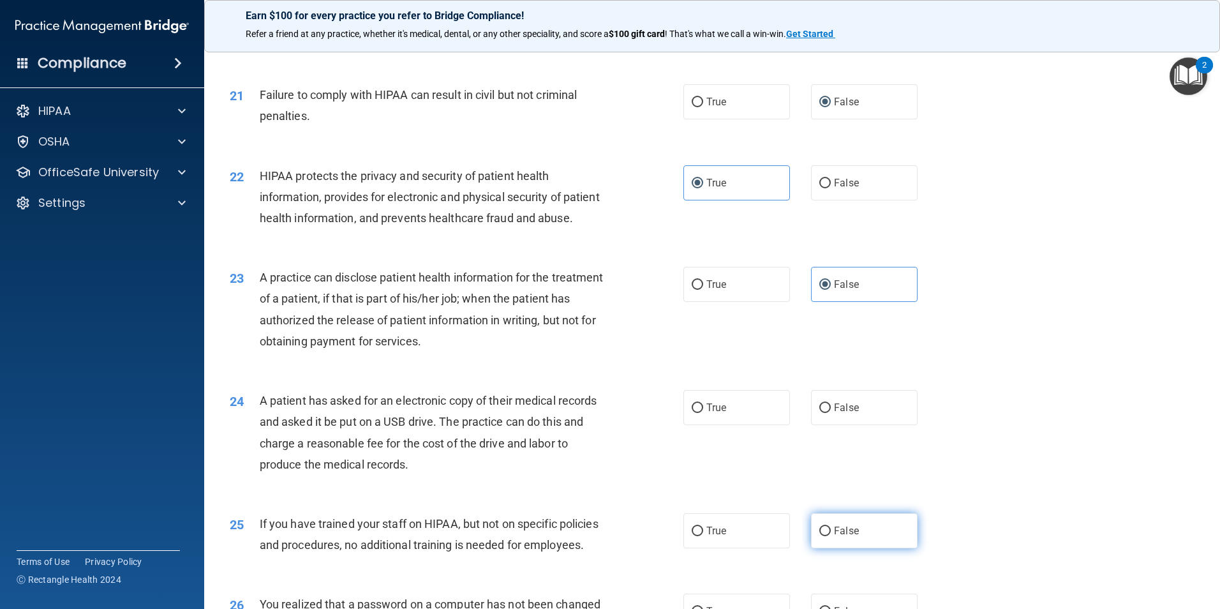
scroll to position [1851, 0]
click at [692, 412] on input "True" at bounding box center [697, 408] width 11 height 10
radio input "true"
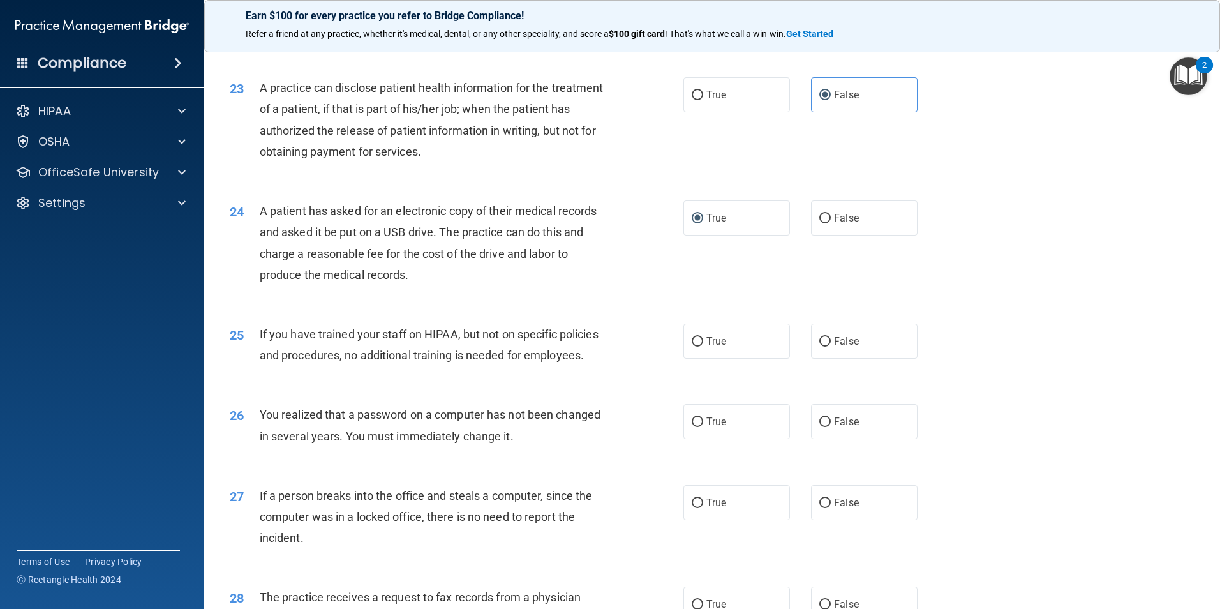
scroll to position [2043, 0]
click at [837, 356] on label "False" at bounding box center [864, 338] width 107 height 35
click at [831, 344] on input "False" at bounding box center [825, 339] width 11 height 10
radio input "true"
click at [733, 437] on label "True" at bounding box center [737, 418] width 107 height 35
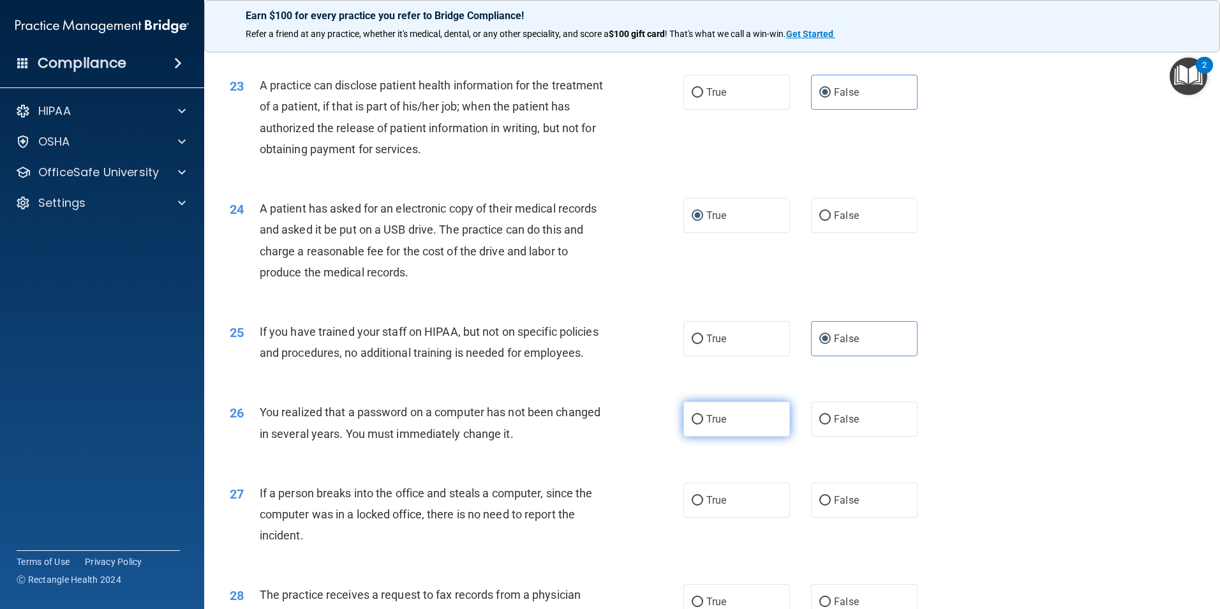
click at [703, 424] on input "True" at bounding box center [697, 420] width 11 height 10
radio input "true"
click at [837, 506] on span "False" at bounding box center [846, 500] width 25 height 12
click at [831, 506] on input "False" at bounding box center [825, 501] width 11 height 10
radio input "true"
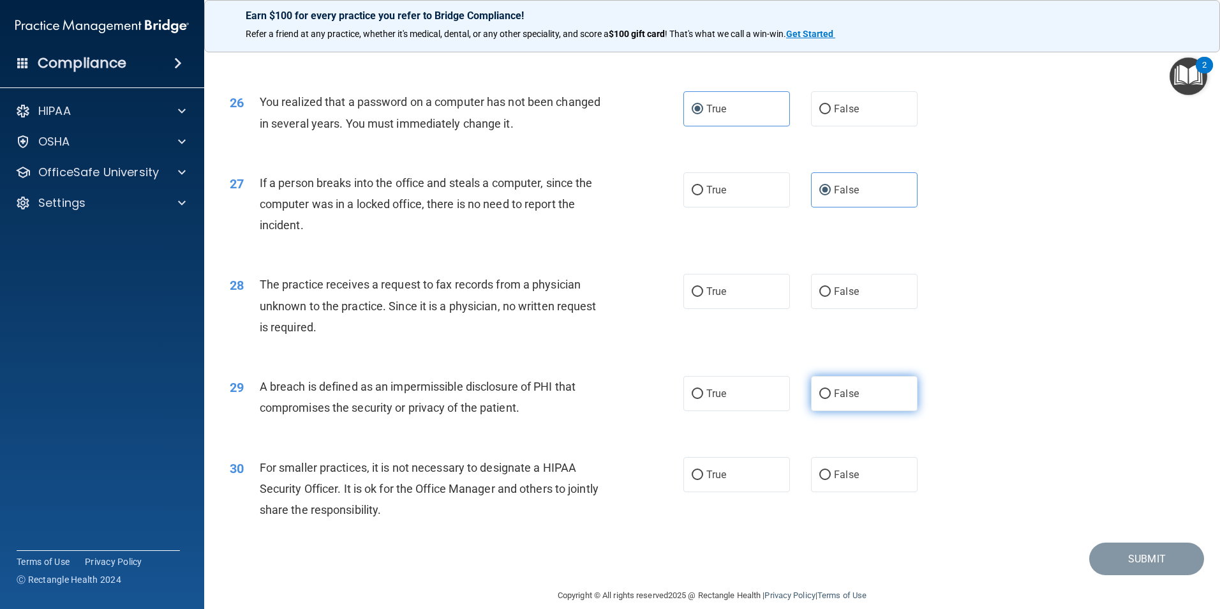
scroll to position [2362, 0]
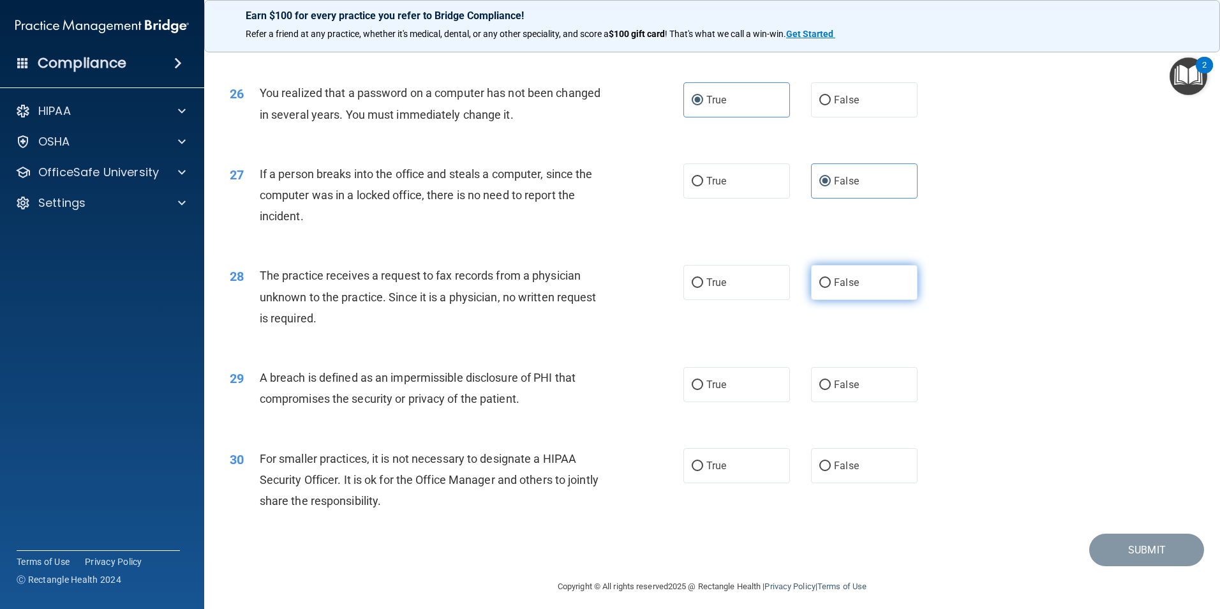
click at [828, 300] on label "False" at bounding box center [864, 282] width 107 height 35
click at [828, 288] on input "False" at bounding box center [825, 283] width 11 height 10
radio input "true"
click at [749, 402] on label "True" at bounding box center [737, 384] width 107 height 35
click at [703, 390] on input "True" at bounding box center [697, 385] width 11 height 10
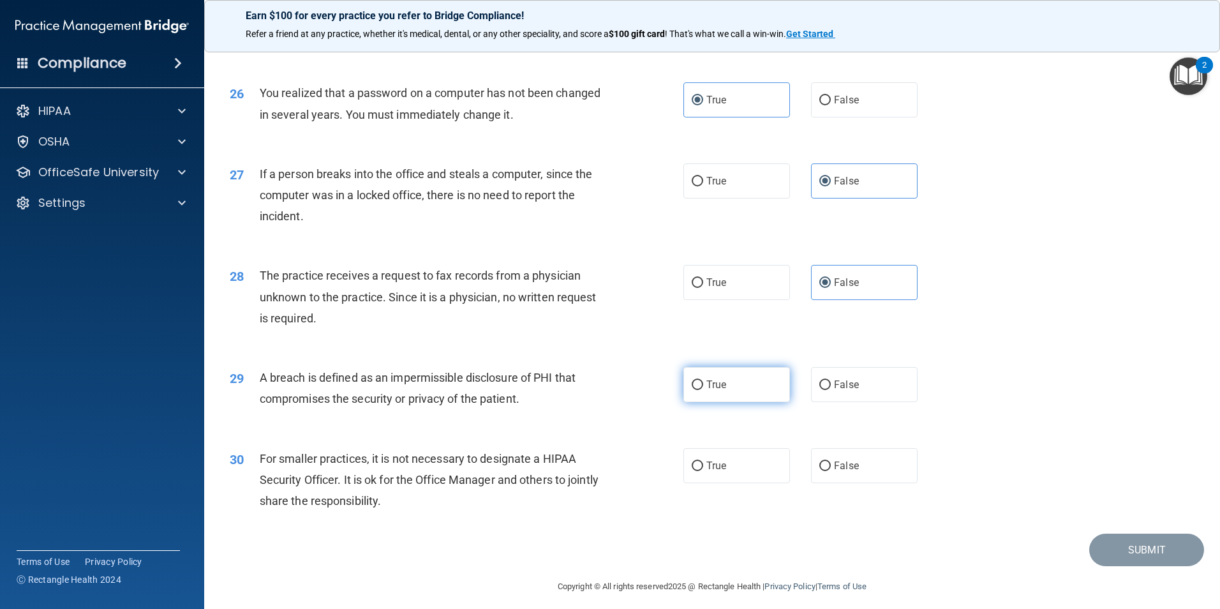
radio input "true"
click at [821, 483] on label "False" at bounding box center [864, 465] width 107 height 35
click at [821, 471] on input "False" at bounding box center [825, 466] width 11 height 10
radio input "true"
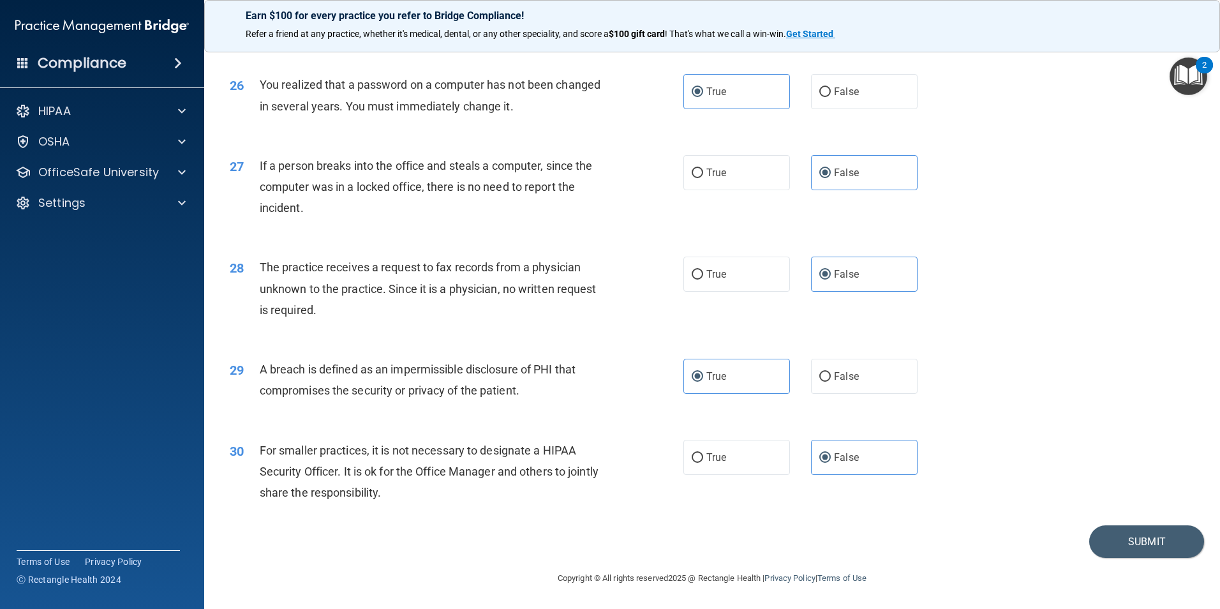
scroll to position [2433, 0]
click at [1137, 540] on button "Submit" at bounding box center [1147, 541] width 115 height 33
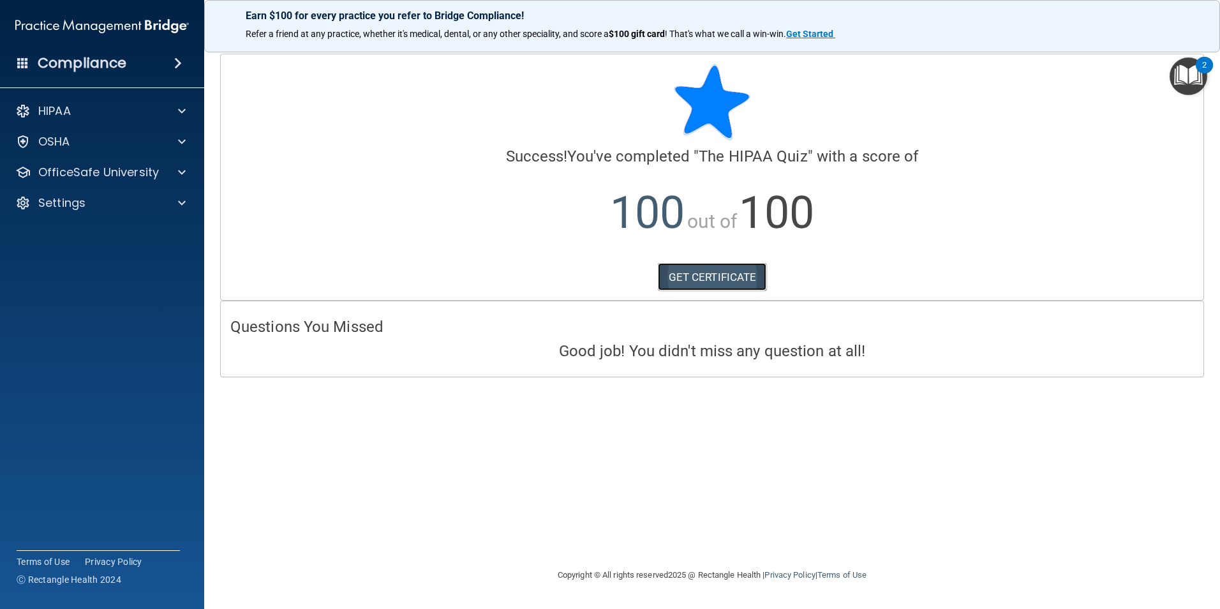
click at [701, 278] on link "GET CERTIFICATE" at bounding box center [712, 277] width 109 height 28
click at [119, 114] on div "HIPAA" at bounding box center [85, 110] width 158 height 15
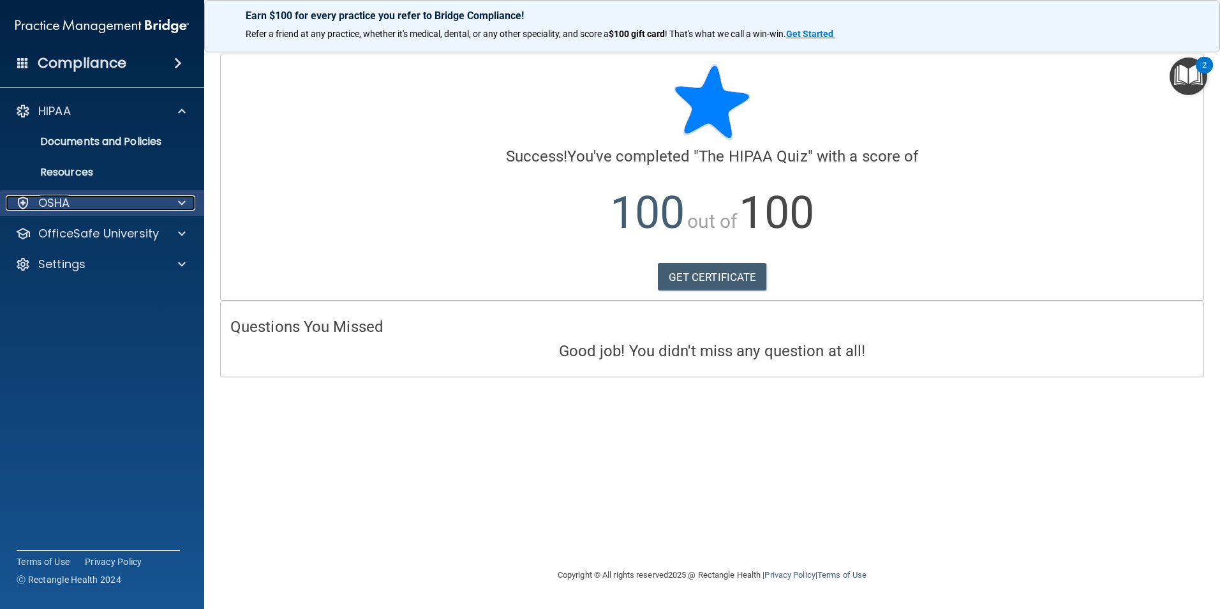
click at [137, 210] on div "OSHA" at bounding box center [85, 202] width 158 height 15
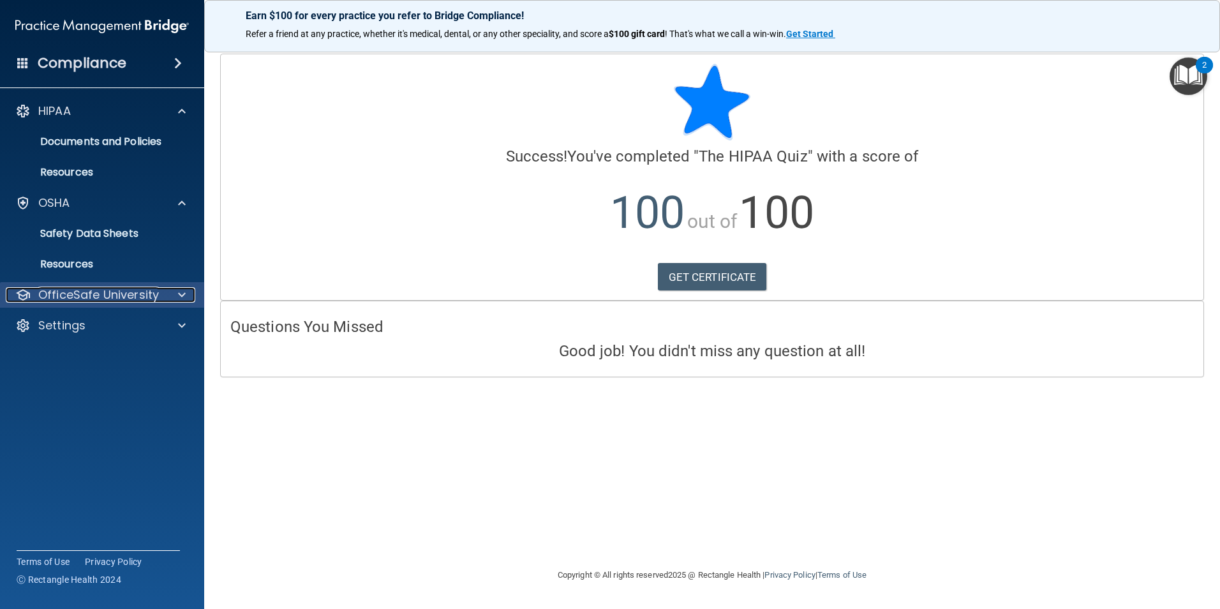
click at [140, 290] on p "OfficeSafe University" at bounding box center [98, 294] width 121 height 15
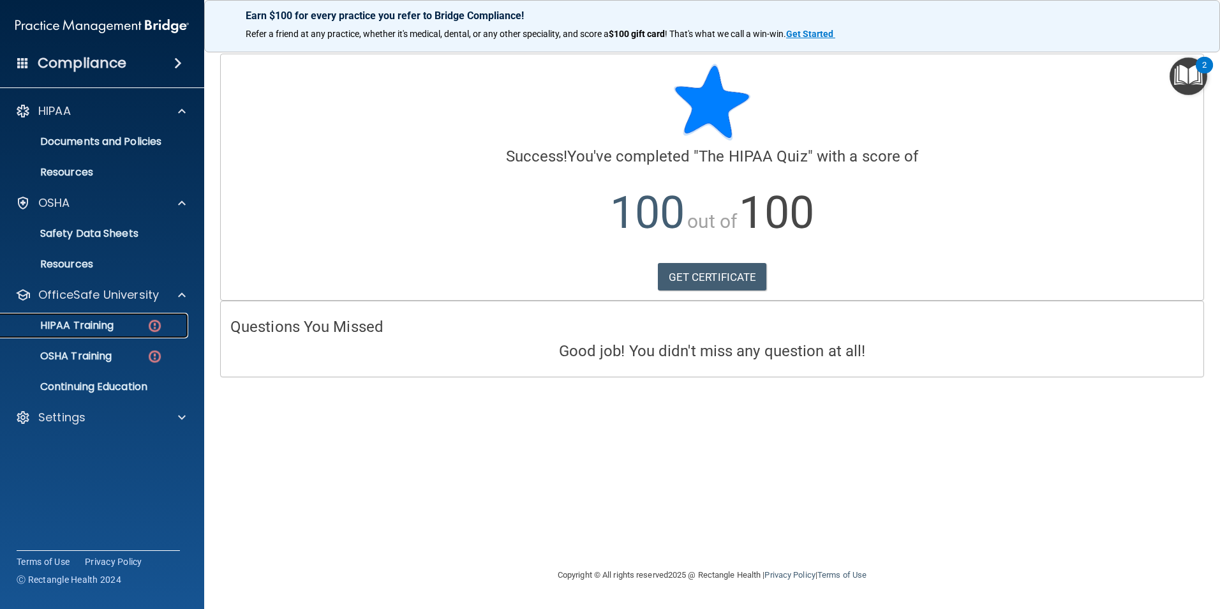
click at [112, 325] on p "HIPAA Training" at bounding box center [60, 325] width 105 height 13
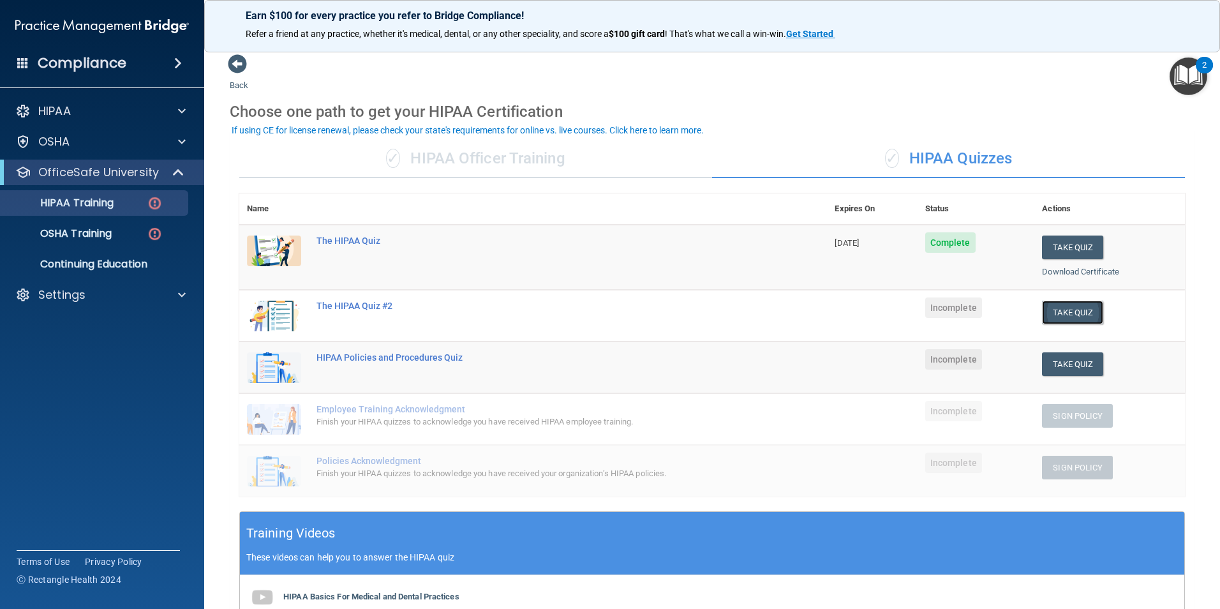
click at [1047, 311] on button "Take Quiz" at bounding box center [1072, 313] width 61 height 24
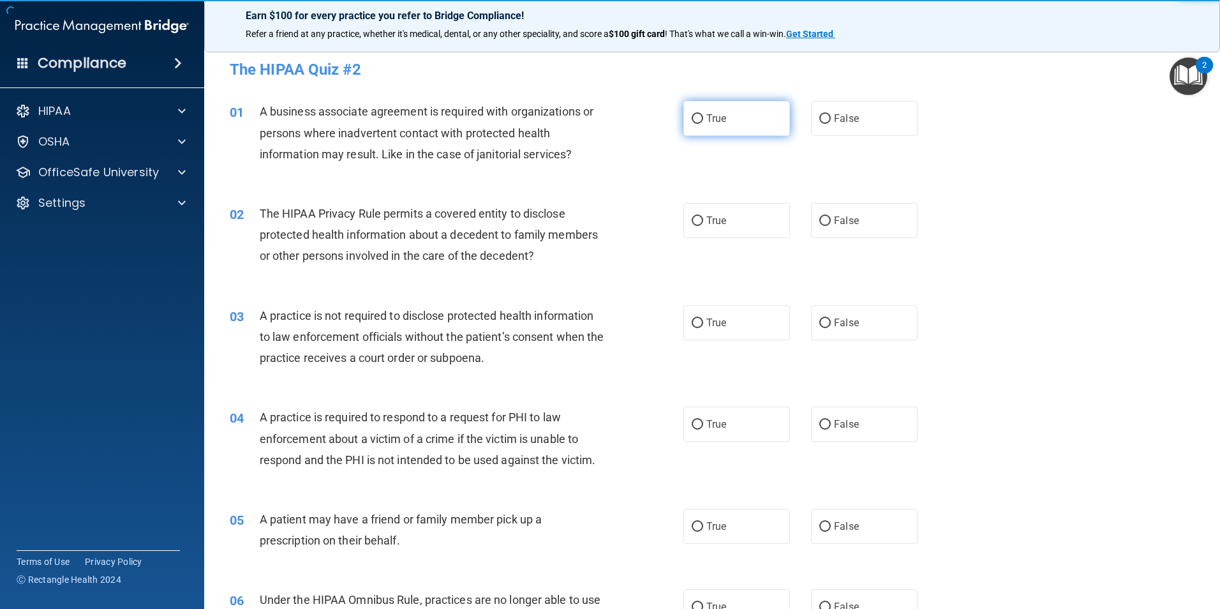
click at [712, 127] on label "True" at bounding box center [737, 118] width 107 height 35
click at [703, 124] on input "True" at bounding box center [697, 119] width 11 height 10
radio input "true"
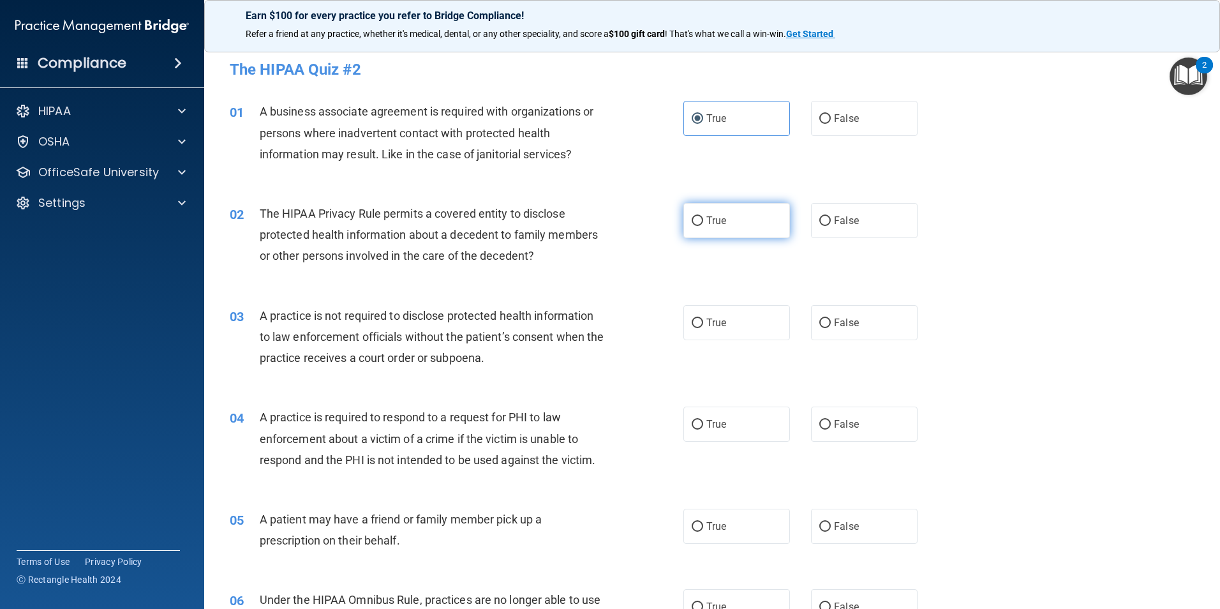
click at [709, 211] on label "True" at bounding box center [737, 220] width 107 height 35
click at [703, 216] on input "True" at bounding box center [697, 221] width 11 height 10
radio input "true"
click at [700, 324] on label "True" at bounding box center [737, 322] width 107 height 35
click at [700, 324] on input "True" at bounding box center [697, 324] width 11 height 10
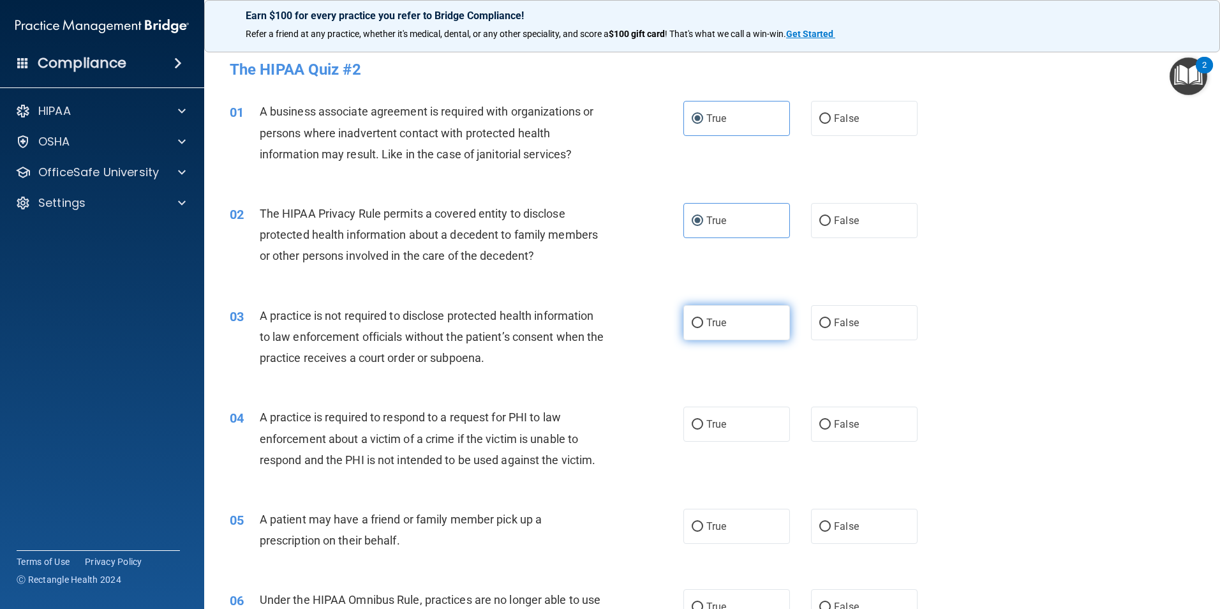
radio input "true"
click at [707, 427] on span "True" at bounding box center [717, 424] width 20 height 12
click at [703, 427] on input "True" at bounding box center [697, 425] width 11 height 10
radio input "true"
click at [708, 524] on span "True" at bounding box center [717, 526] width 20 height 12
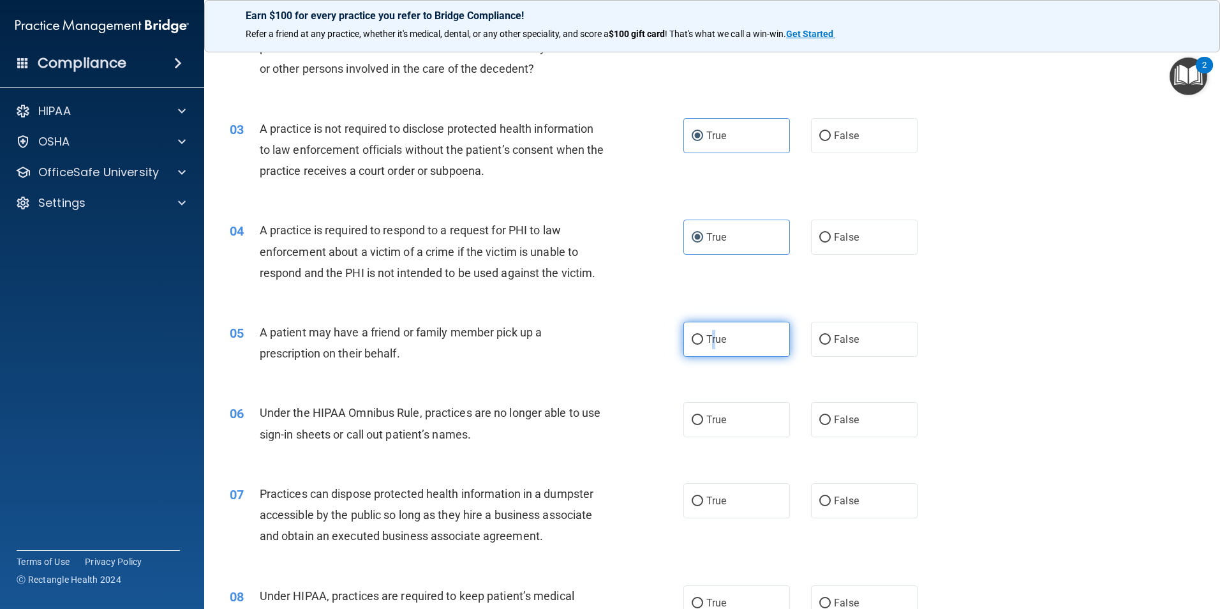
scroll to position [191, 0]
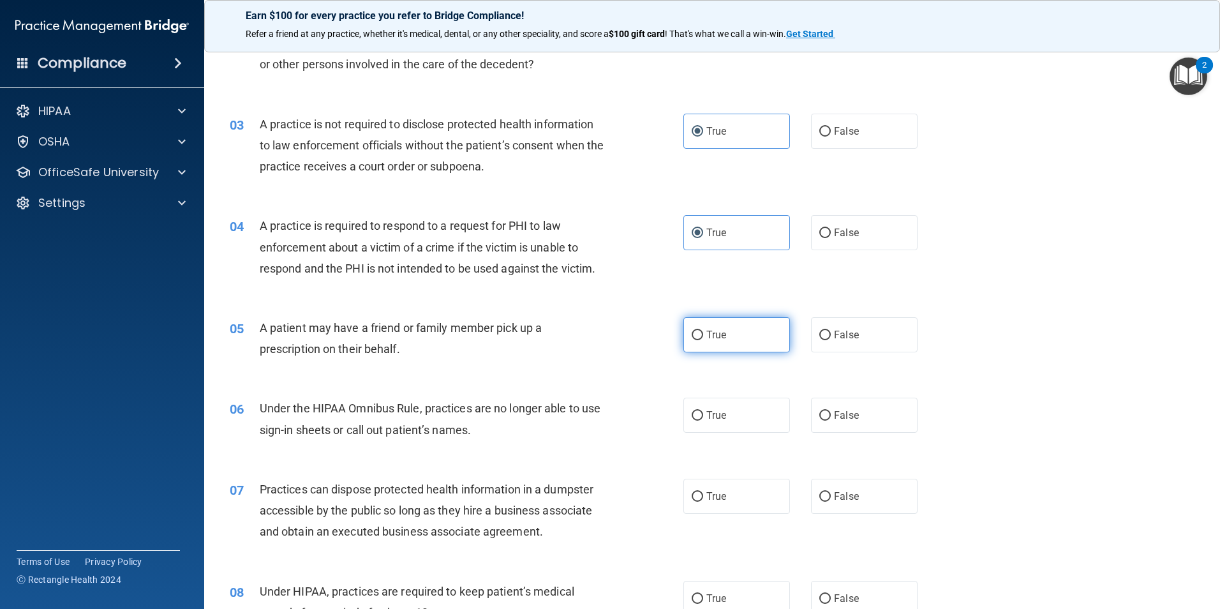
click at [707, 331] on span "True" at bounding box center [717, 335] width 20 height 12
click at [703, 331] on input "True" at bounding box center [697, 336] width 11 height 10
radio input "true"
click at [707, 419] on span "True" at bounding box center [717, 415] width 20 height 12
click at [703, 419] on input "True" at bounding box center [697, 416] width 11 height 10
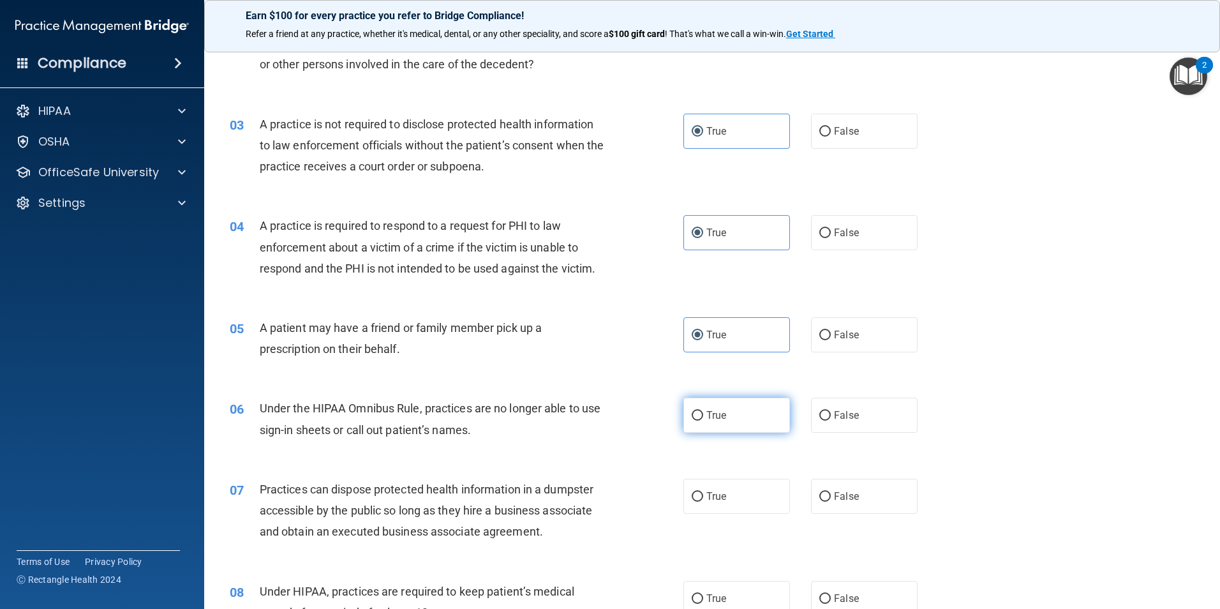
radio input "true"
click at [710, 498] on span "True" at bounding box center [717, 496] width 20 height 12
click at [703, 498] on input "True" at bounding box center [697, 497] width 11 height 10
radio input "true"
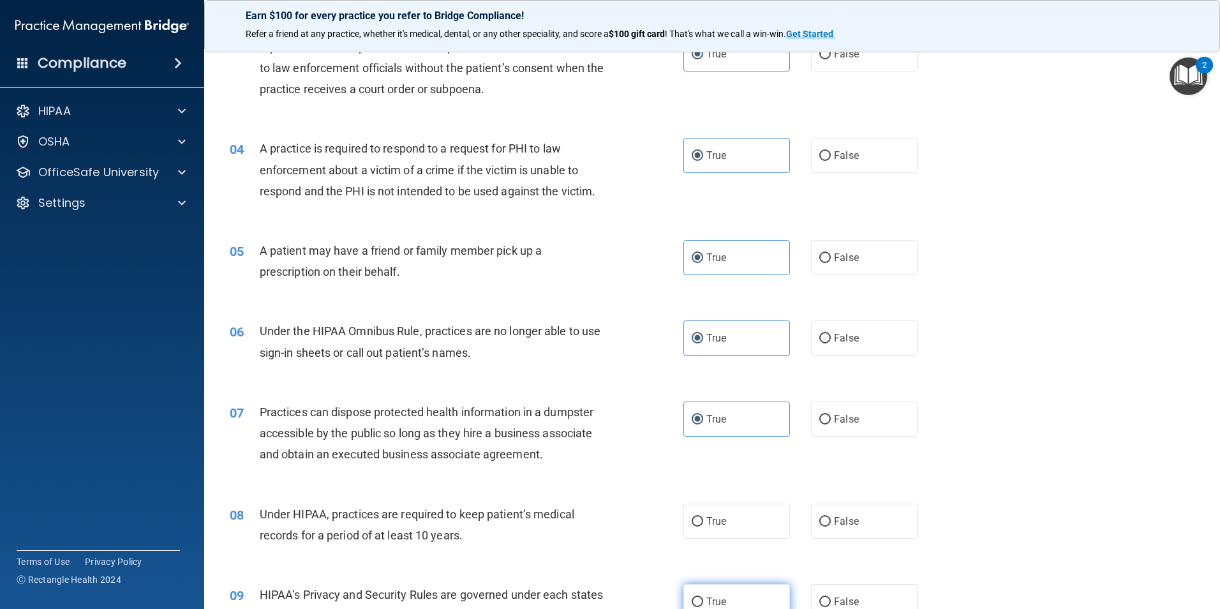
scroll to position [383, 0]
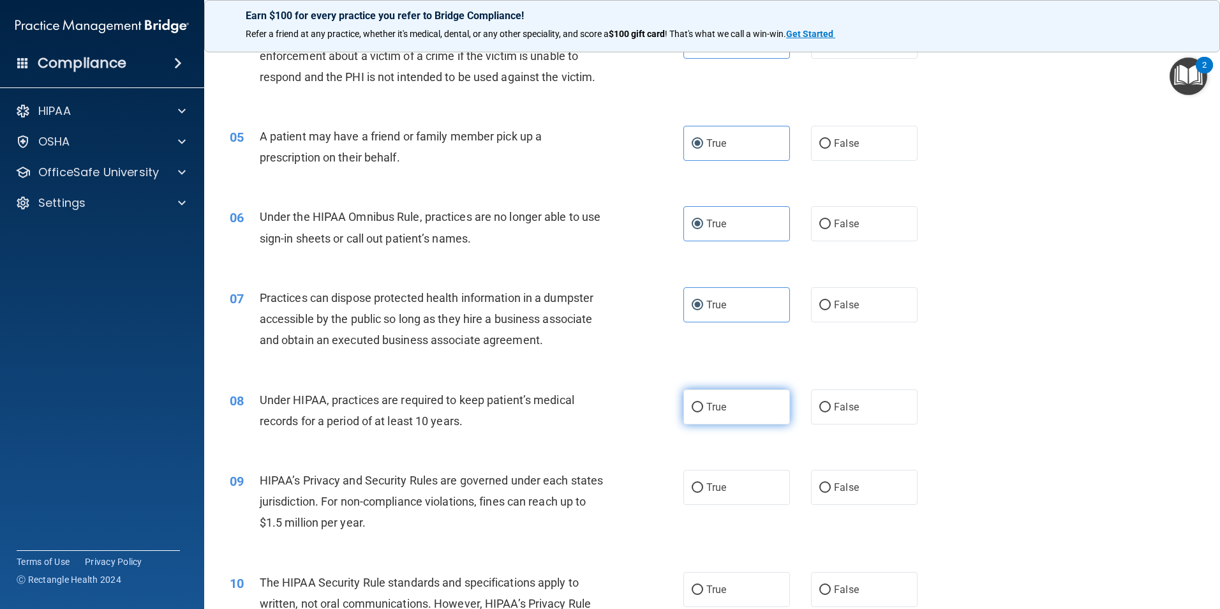
click at [703, 417] on label "True" at bounding box center [737, 406] width 107 height 35
click at [703, 412] on input "True" at bounding box center [697, 408] width 11 height 10
radio input "true"
click at [711, 489] on span "True" at bounding box center [717, 487] width 20 height 12
click at [703, 489] on input "True" at bounding box center [697, 488] width 11 height 10
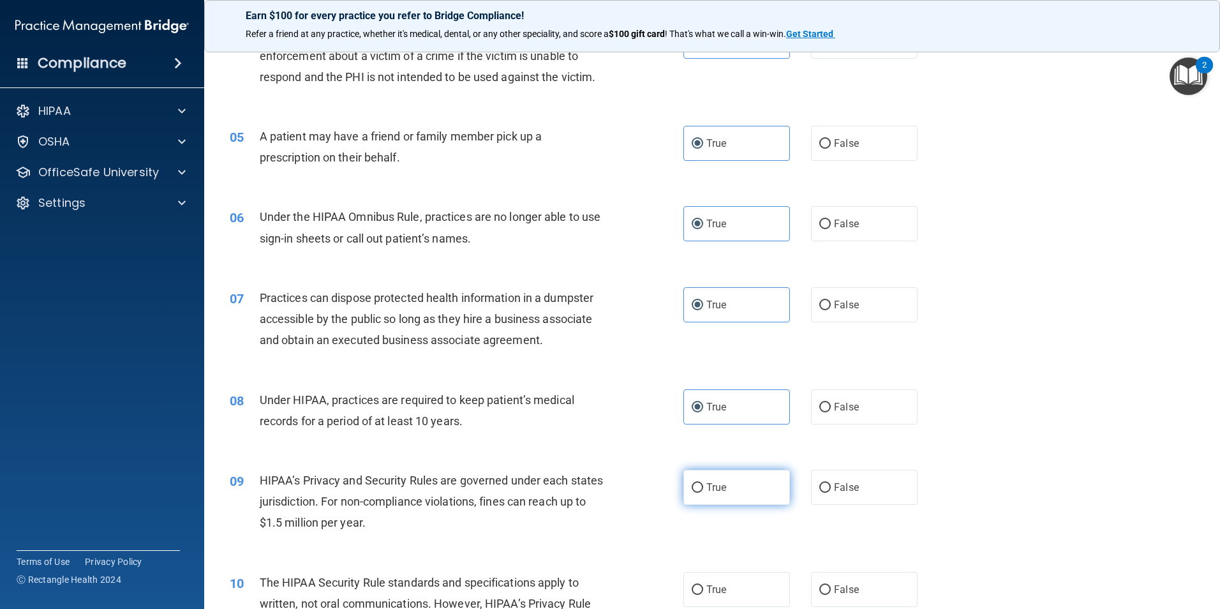
radio input "true"
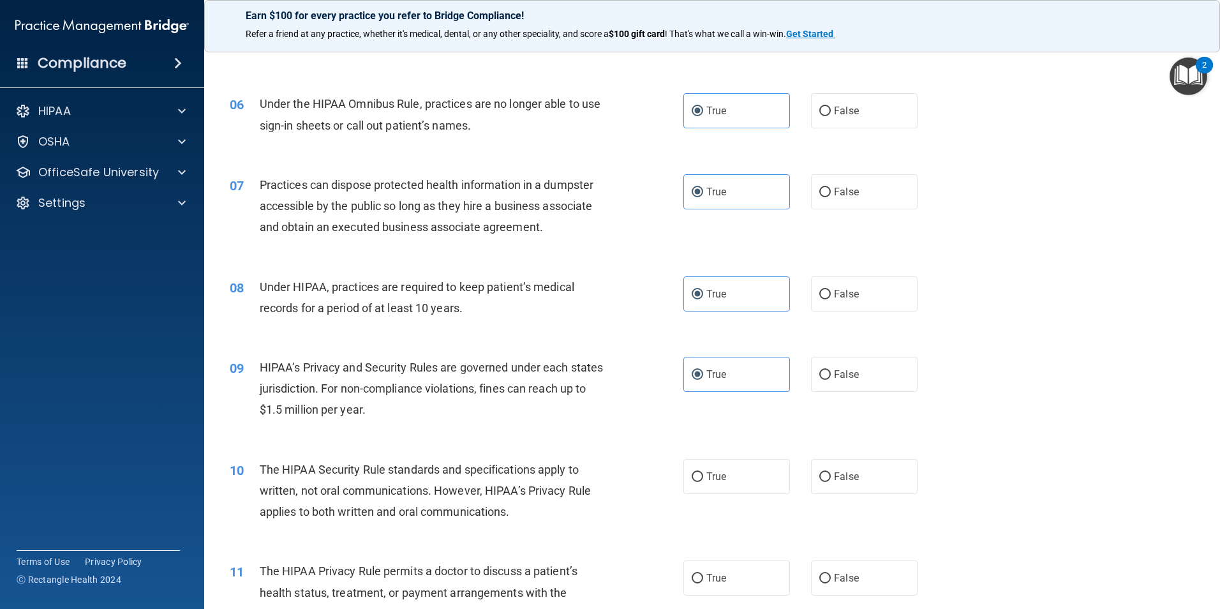
scroll to position [638, 0]
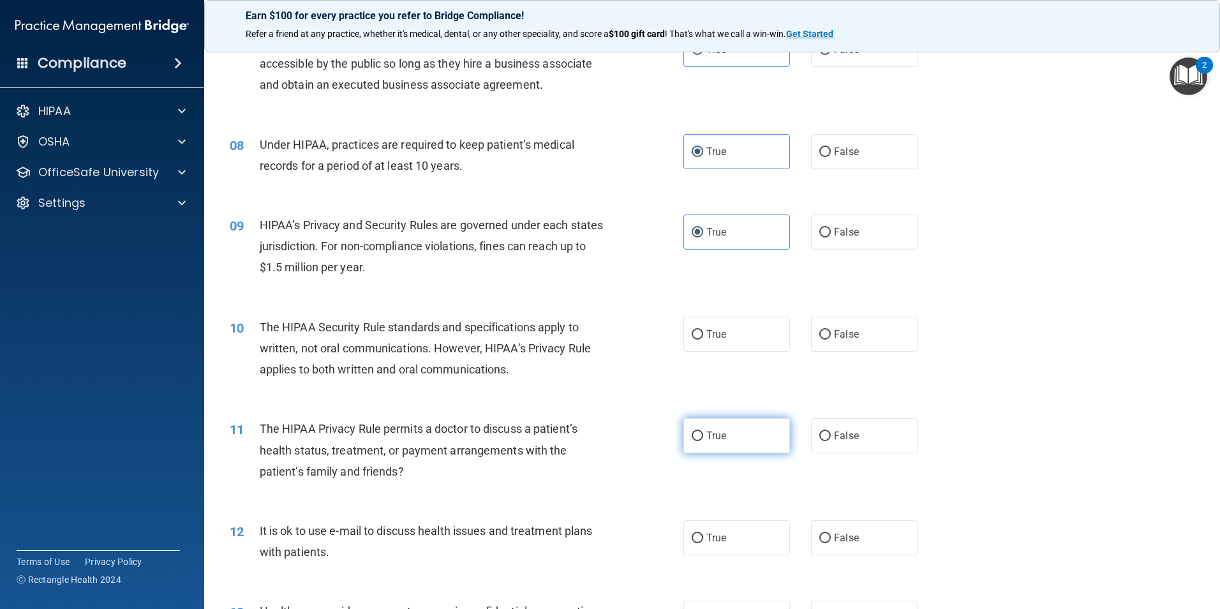
click at [708, 450] on label "True" at bounding box center [737, 435] width 107 height 35
click at [703, 441] on input "True" at bounding box center [697, 436] width 11 height 10
radio input "true"
click at [710, 336] on span "True" at bounding box center [717, 334] width 20 height 12
click at [703, 336] on input "True" at bounding box center [697, 335] width 11 height 10
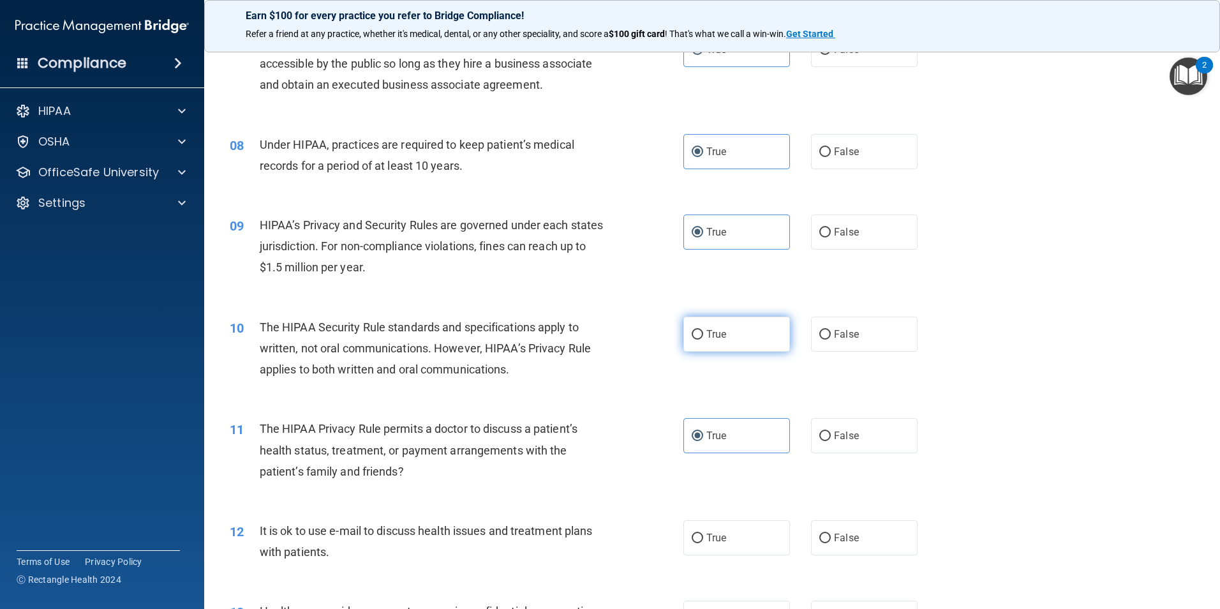
radio input "true"
click at [714, 530] on label "True" at bounding box center [737, 537] width 107 height 35
click at [703, 534] on input "True" at bounding box center [697, 539] width 11 height 10
radio input "true"
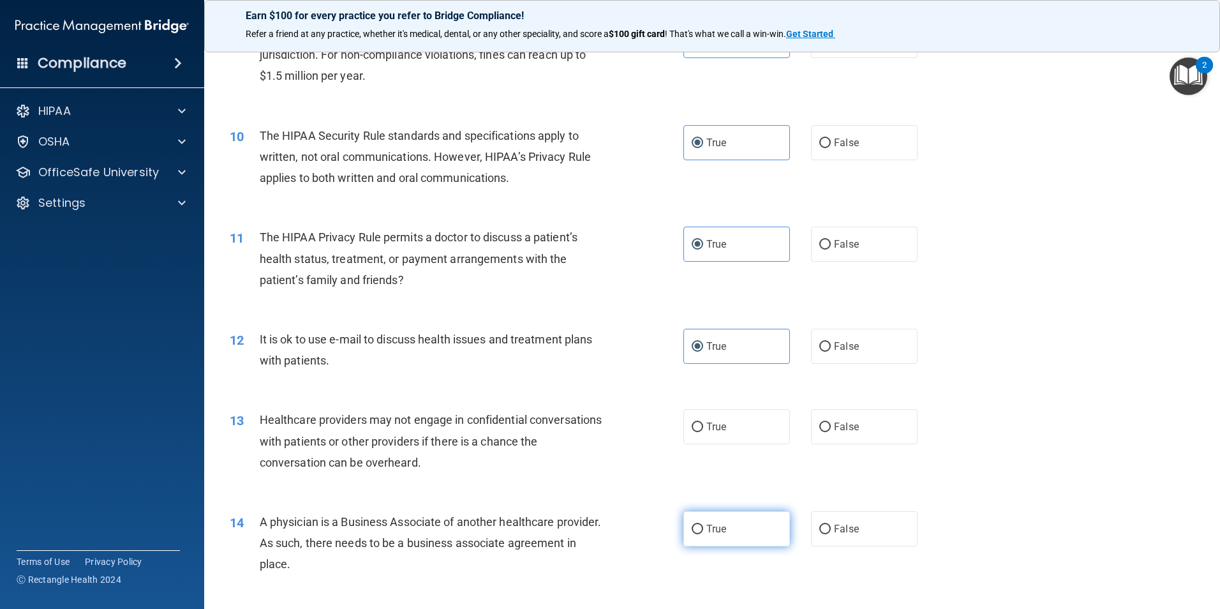
click at [707, 534] on span "True" at bounding box center [717, 529] width 20 height 12
click at [703, 534] on input "True" at bounding box center [697, 530] width 11 height 10
radio input "true"
click at [695, 431] on input "True" at bounding box center [697, 428] width 11 height 10
radio input "true"
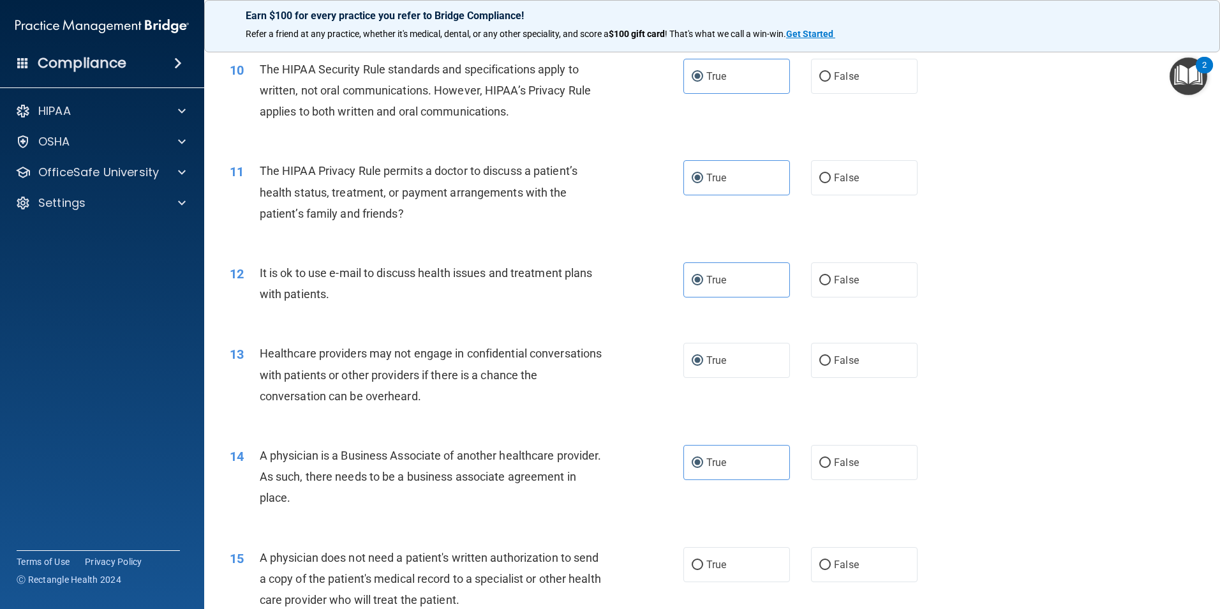
scroll to position [1021, 0]
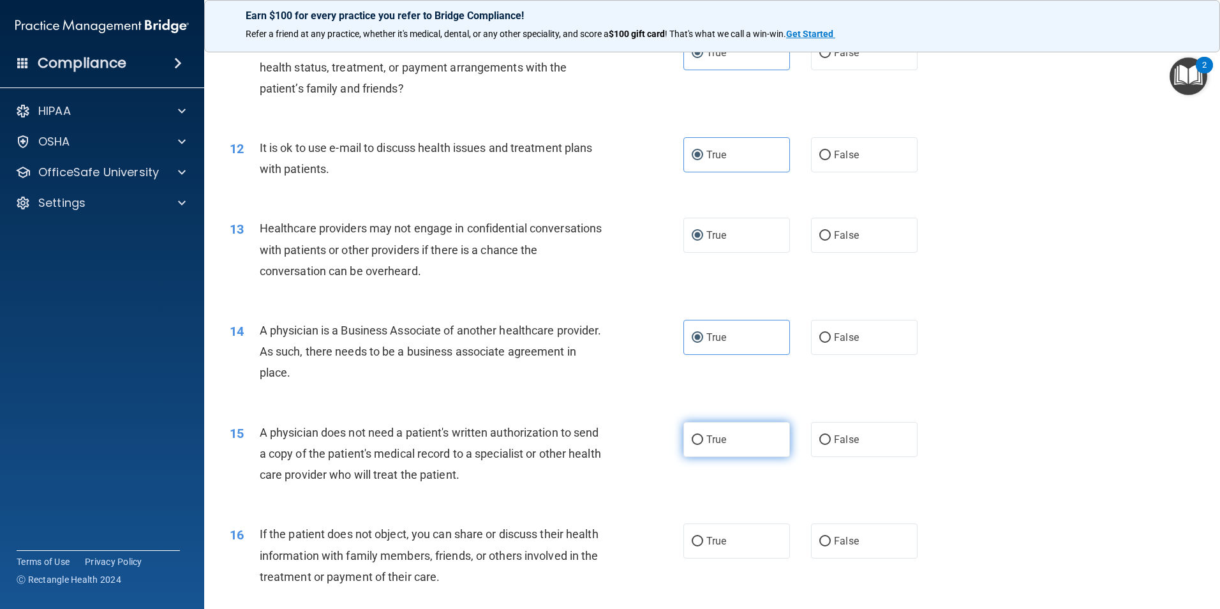
click at [696, 451] on label "True" at bounding box center [737, 439] width 107 height 35
click at [696, 445] on input "True" at bounding box center [697, 440] width 11 height 10
radio input "true"
click at [695, 544] on input "True" at bounding box center [697, 542] width 11 height 10
radio input "true"
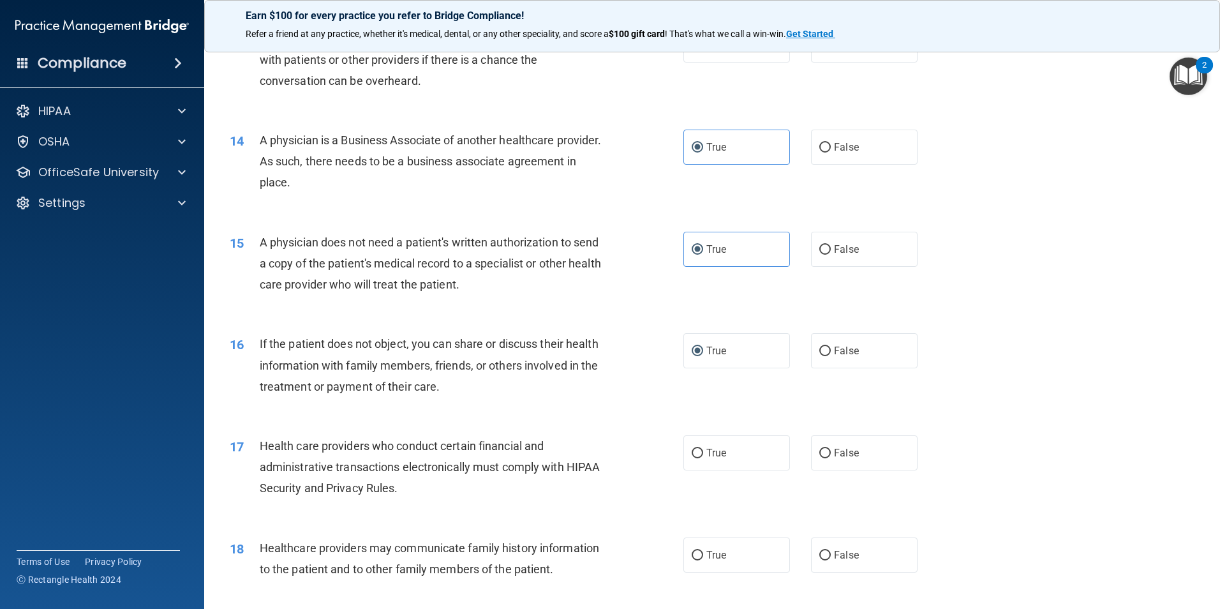
scroll to position [1213, 0]
click at [691, 460] on label "True" at bounding box center [737, 451] width 107 height 35
click at [692, 457] on input "True" at bounding box center [697, 452] width 11 height 10
radio input "true"
click at [694, 555] on input "True" at bounding box center [697, 555] width 11 height 10
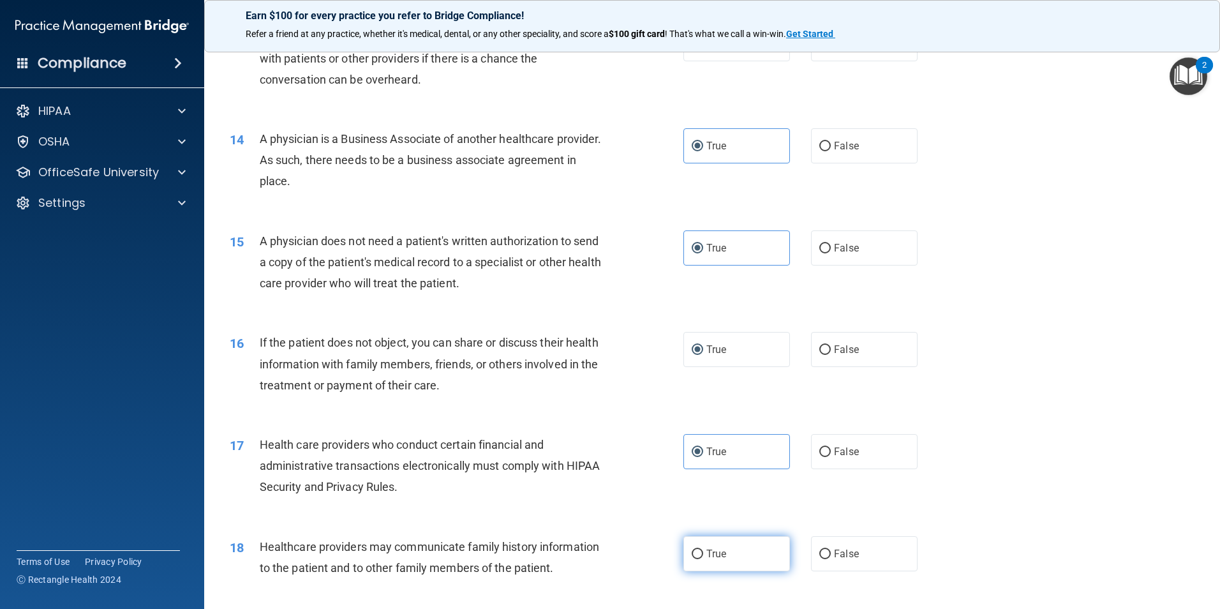
radio input "true"
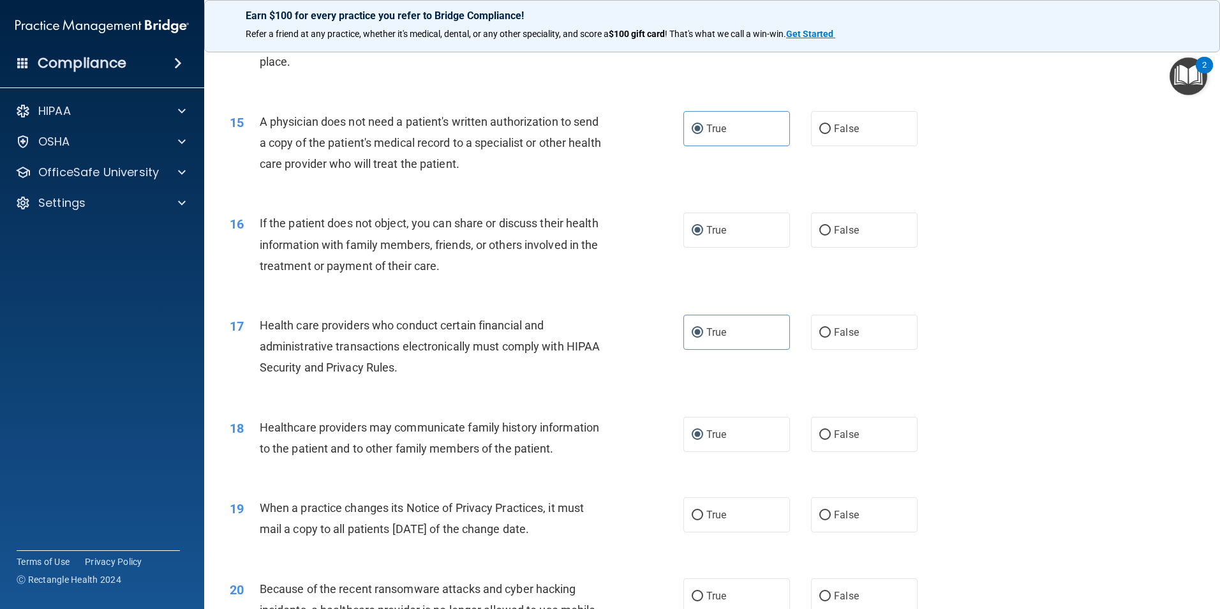
scroll to position [1468, 0]
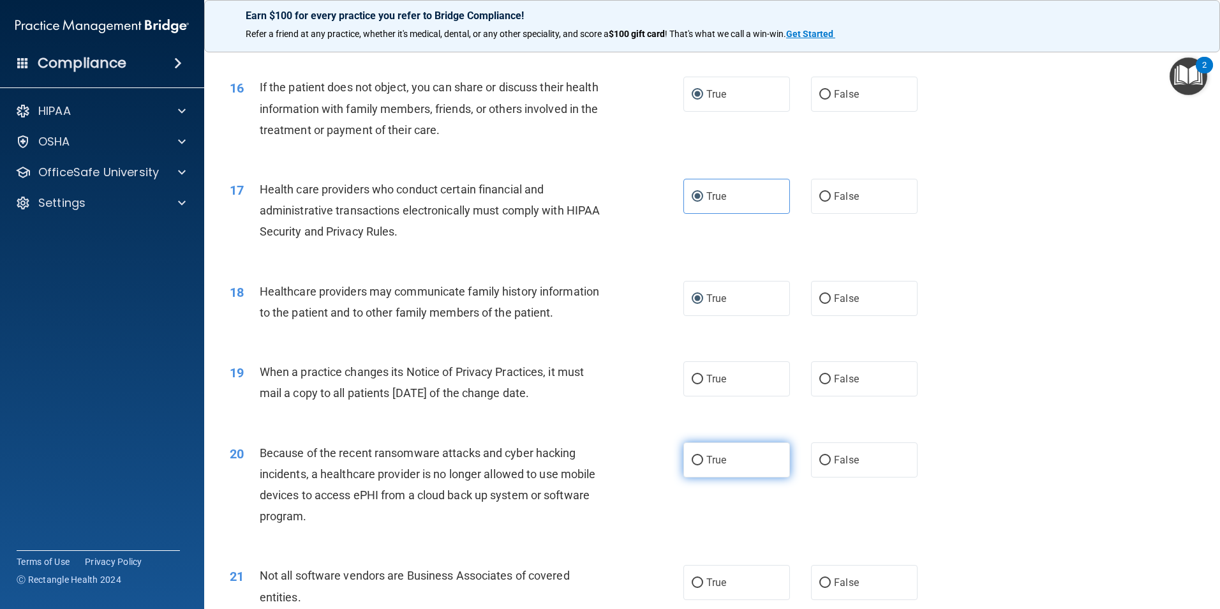
click at [707, 457] on span "True" at bounding box center [717, 460] width 20 height 12
click at [703, 457] on input "True" at bounding box center [697, 461] width 11 height 10
radio input "true"
click at [707, 384] on span "True" at bounding box center [717, 379] width 20 height 12
click at [703, 384] on input "True" at bounding box center [697, 380] width 11 height 10
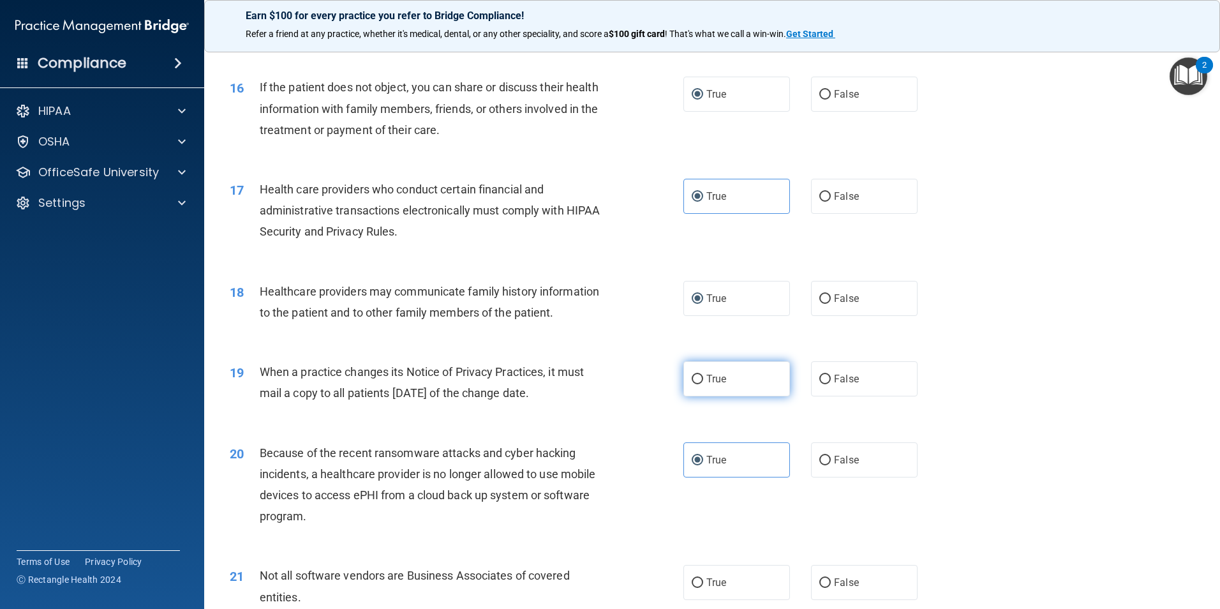
radio input "true"
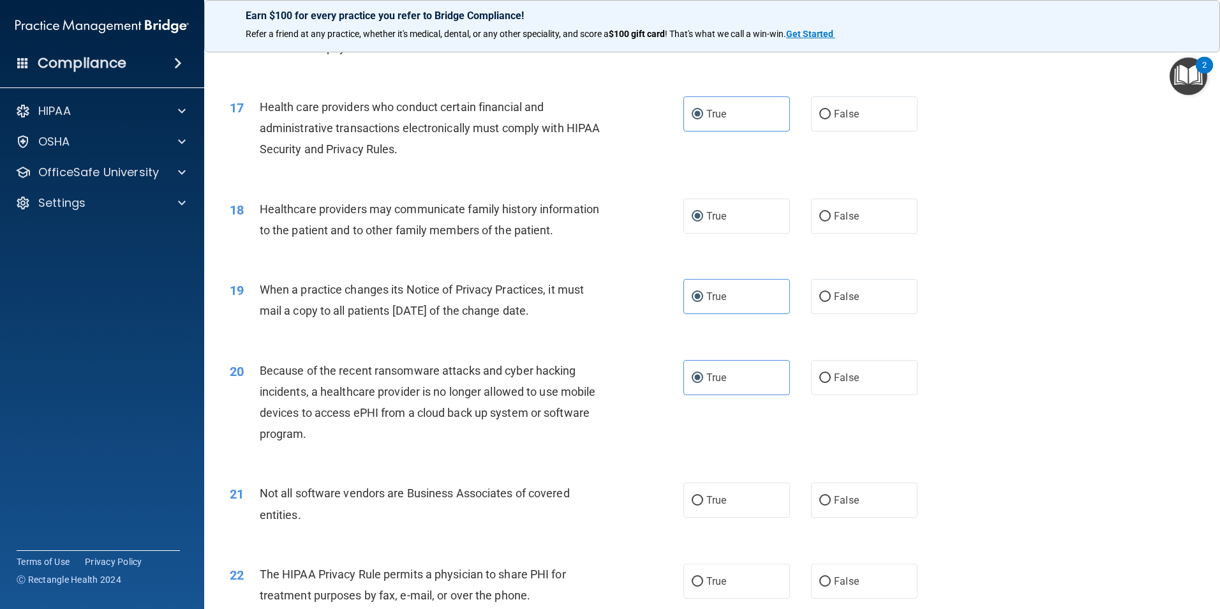
scroll to position [1723, 0]
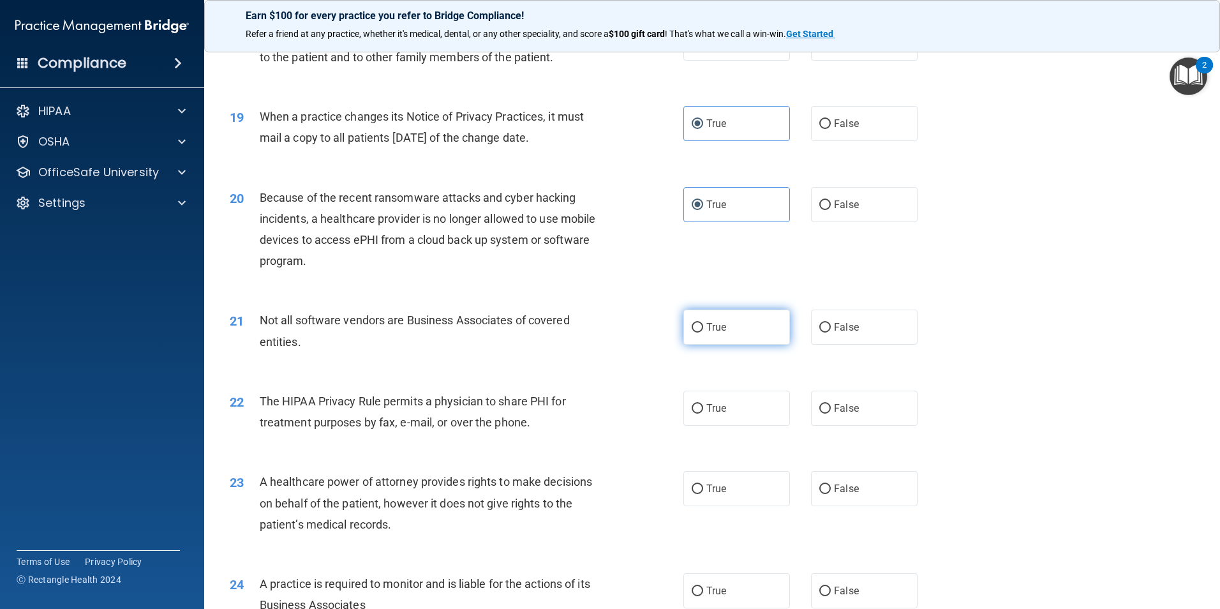
click at [706, 335] on label "True" at bounding box center [737, 327] width 107 height 35
click at [703, 333] on input "True" at bounding box center [697, 328] width 11 height 10
radio input "true"
click at [698, 391] on label "True" at bounding box center [737, 408] width 107 height 35
click at [698, 404] on input "True" at bounding box center [697, 409] width 11 height 10
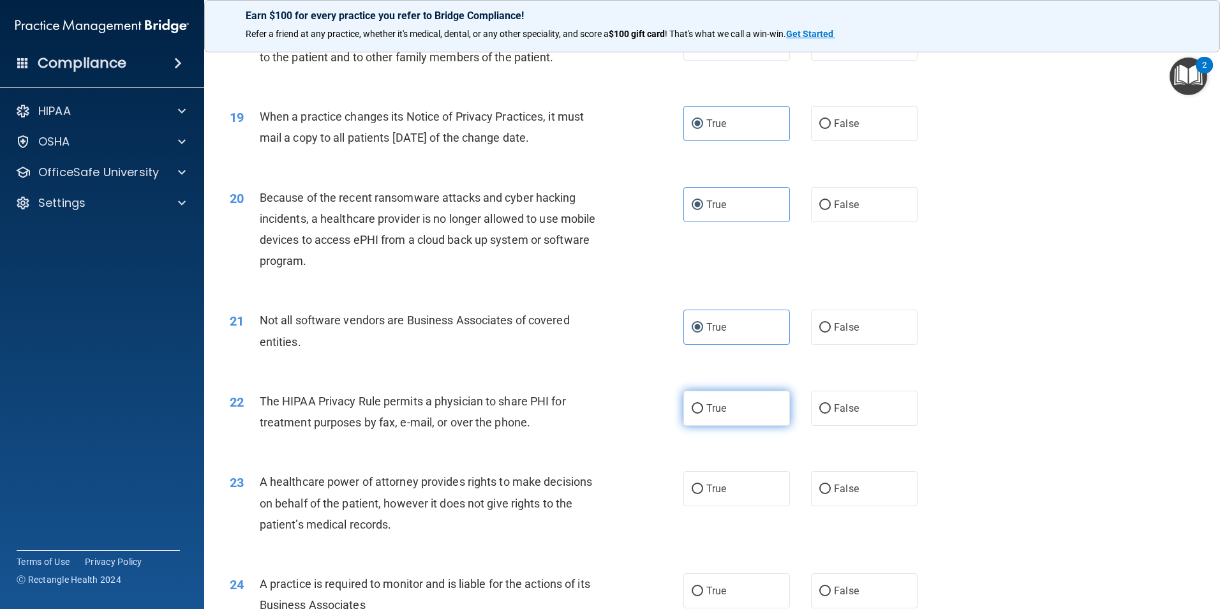
radio input "true"
click at [697, 490] on input "True" at bounding box center [697, 489] width 11 height 10
radio input "true"
click at [712, 594] on span "True" at bounding box center [717, 591] width 20 height 12
click at [703, 594] on input "True" at bounding box center [697, 592] width 11 height 10
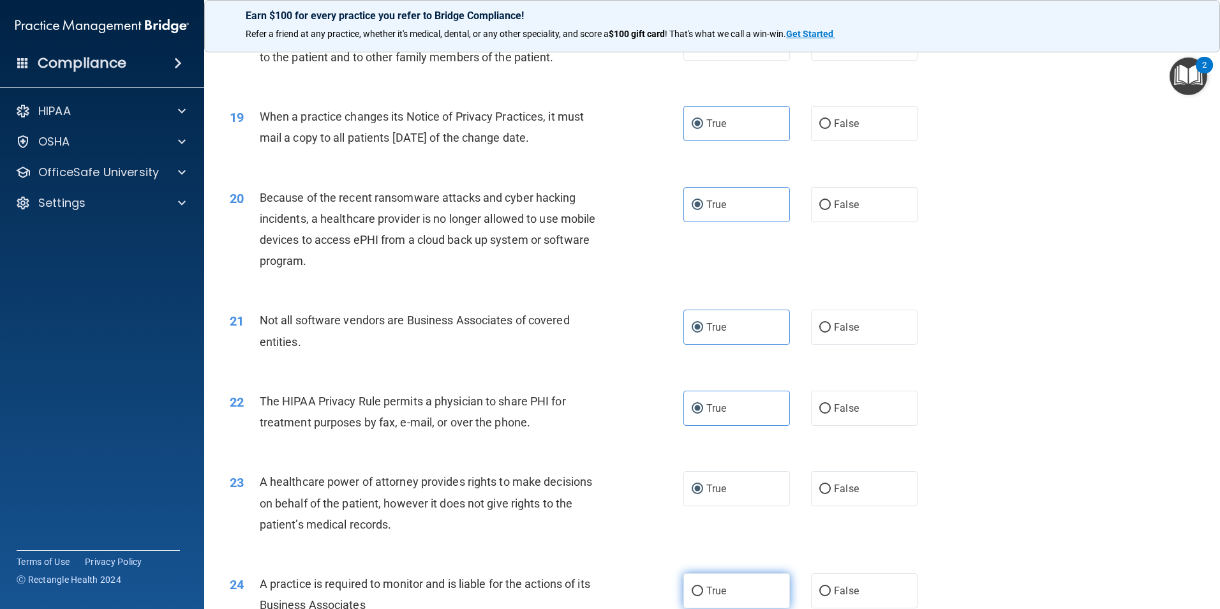
radio input "true"
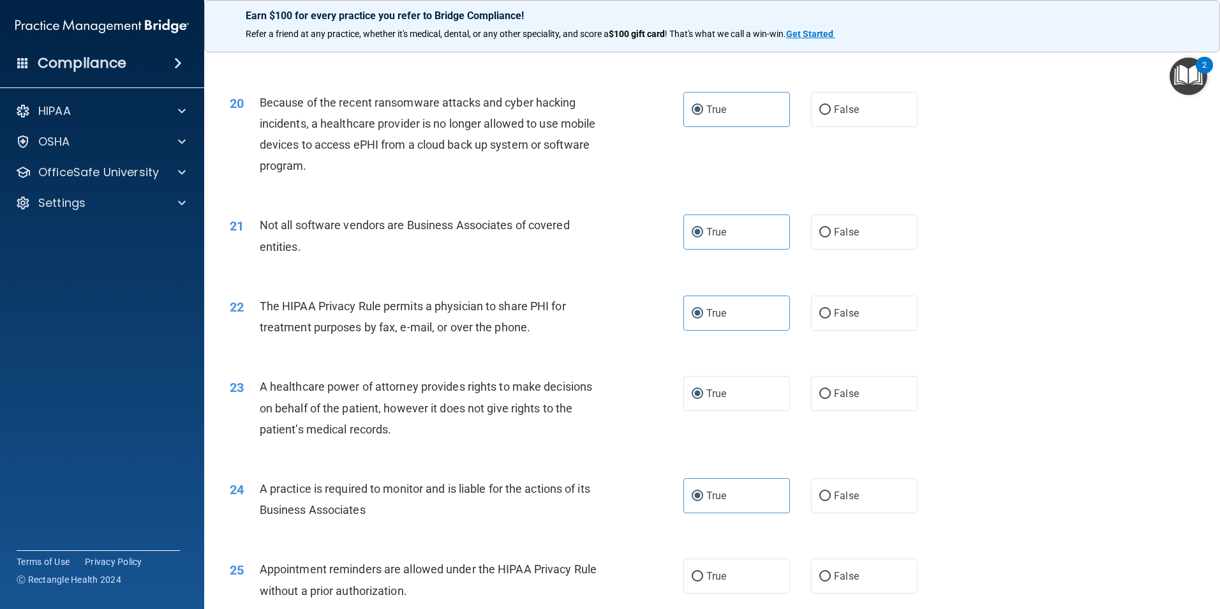
scroll to position [1979, 0]
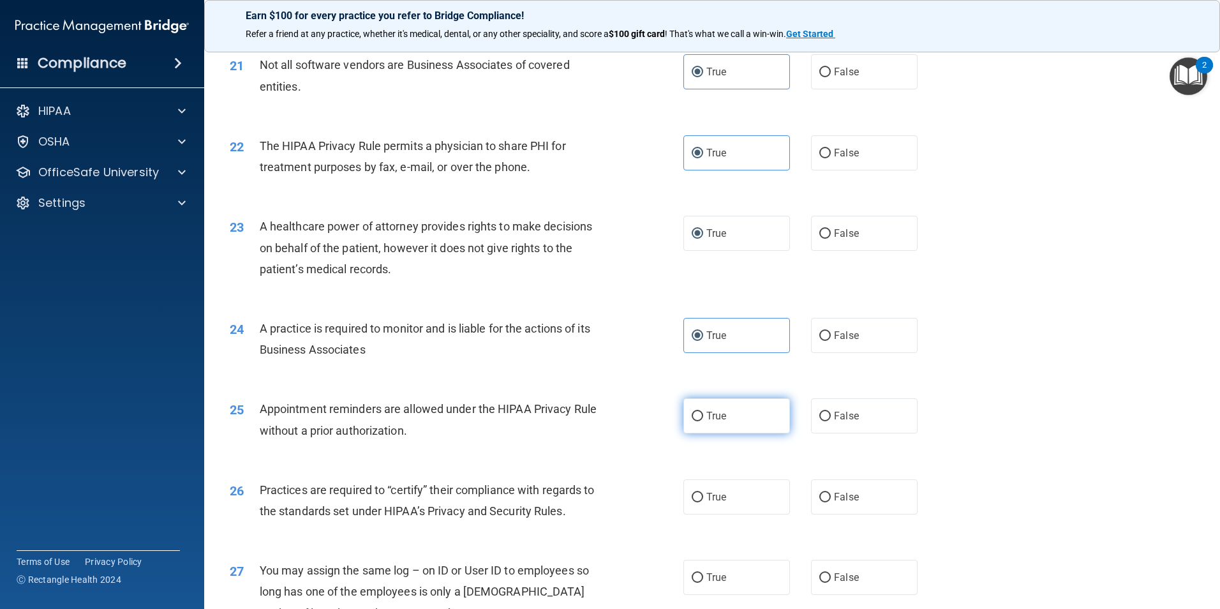
click at [710, 423] on label "True" at bounding box center [737, 415] width 107 height 35
click at [703, 421] on input "True" at bounding box center [697, 417] width 11 height 10
radio input "true"
click at [711, 481] on label "True" at bounding box center [737, 496] width 107 height 35
click at [703, 493] on input "True" at bounding box center [697, 498] width 11 height 10
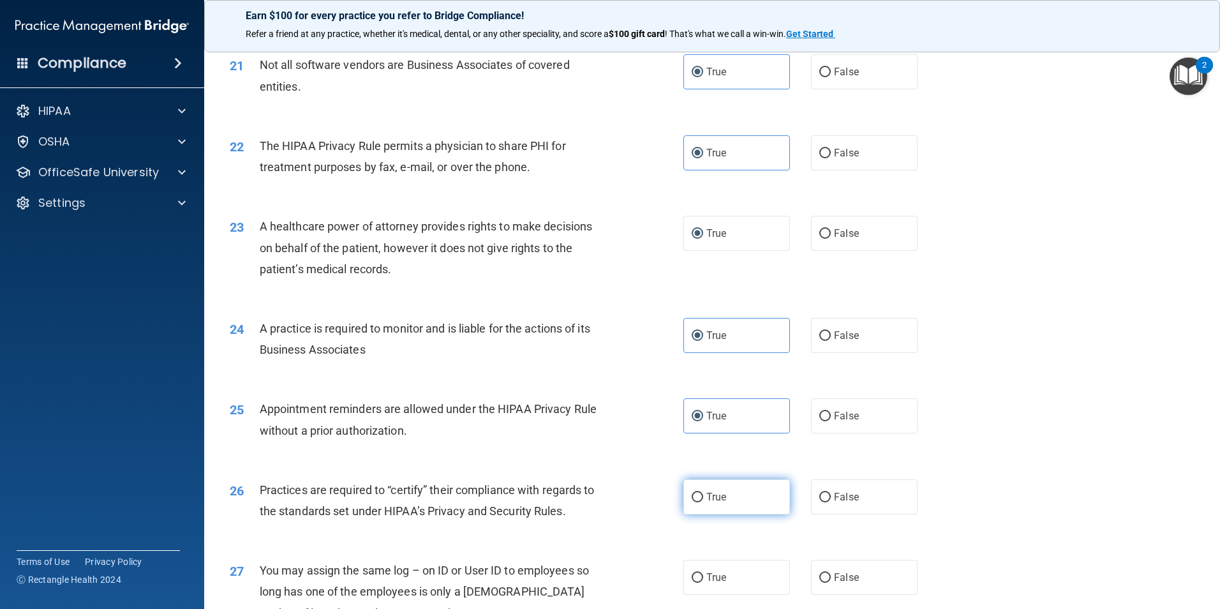
radio input "true"
click at [712, 587] on label "True" at bounding box center [737, 577] width 107 height 35
click at [703, 583] on input "True" at bounding box center [697, 578] width 11 height 10
radio input "true"
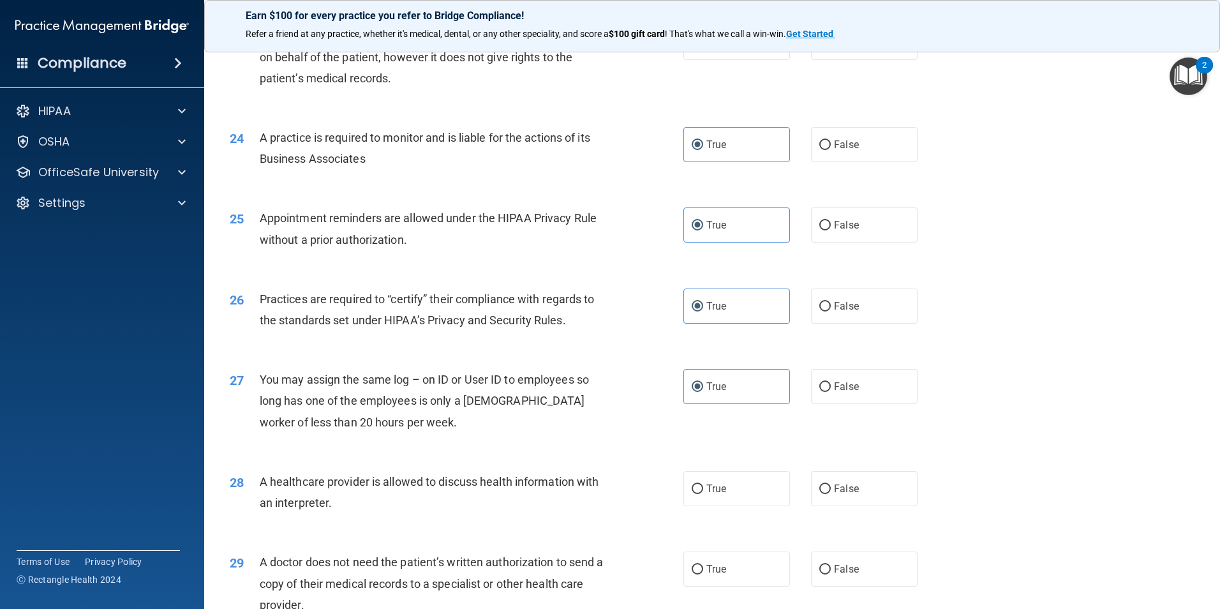
scroll to position [2170, 0]
click at [710, 488] on span "True" at bounding box center [717, 488] width 20 height 12
click at [703, 488] on input "True" at bounding box center [697, 489] width 11 height 10
radio input "true"
click at [716, 562] on label "True" at bounding box center [737, 568] width 107 height 35
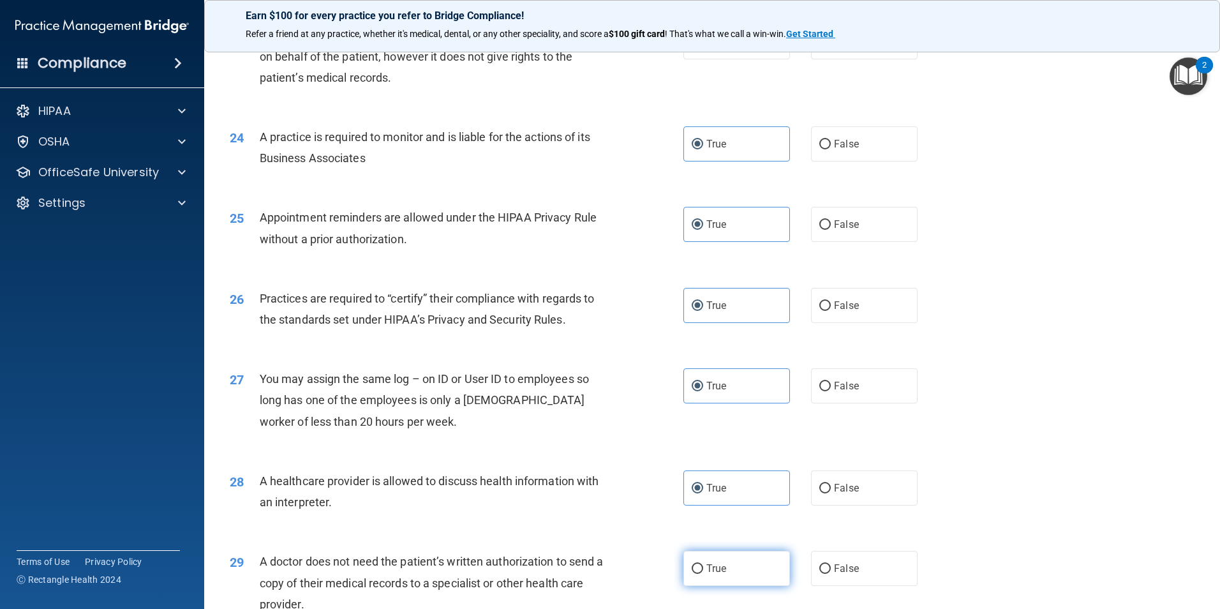
click at [703, 564] on input "True" at bounding box center [697, 569] width 11 height 10
radio input "true"
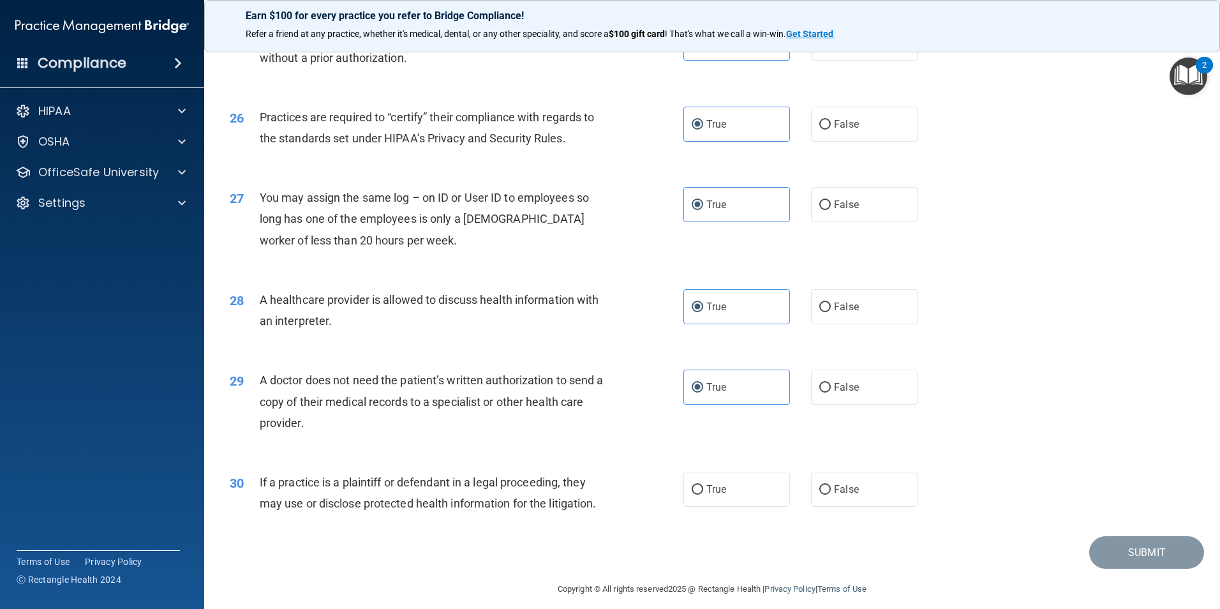
scroll to position [2362, 0]
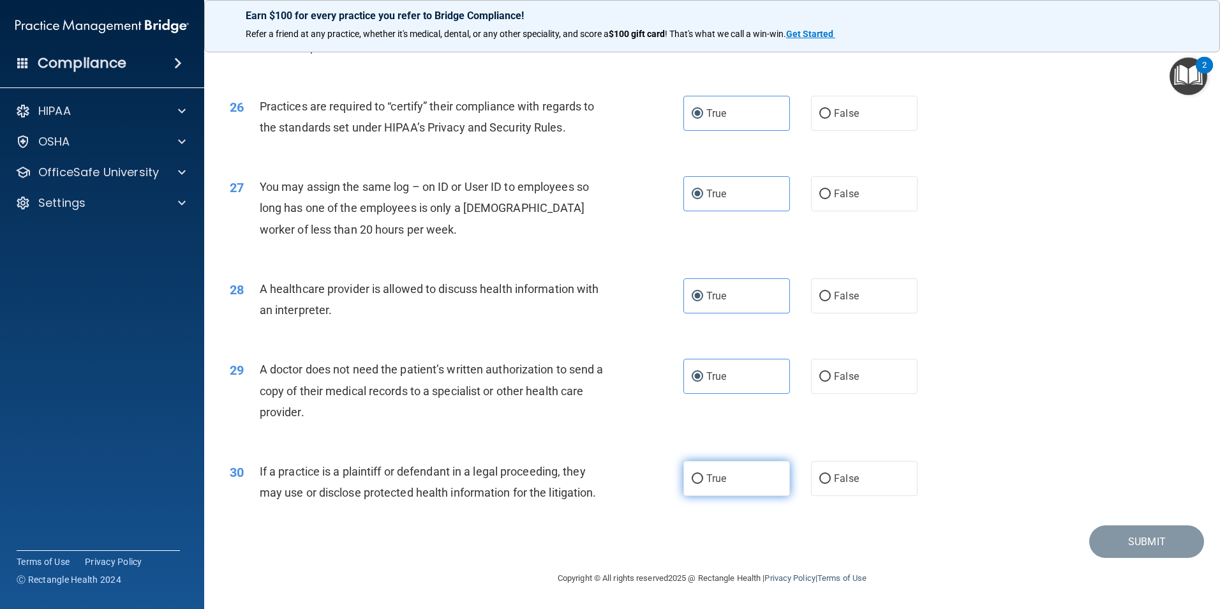
click at [715, 475] on span "True" at bounding box center [717, 478] width 20 height 12
click at [703, 475] on input "True" at bounding box center [697, 479] width 11 height 10
radio input "true"
click at [1127, 537] on button "Submit" at bounding box center [1147, 541] width 115 height 33
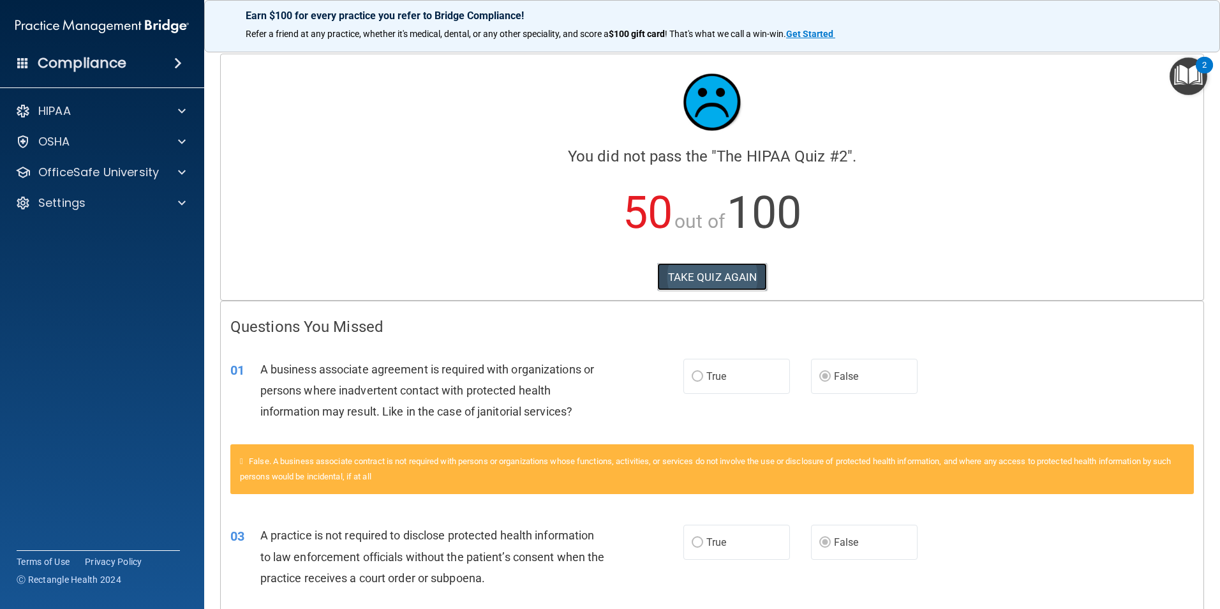
click at [717, 278] on button "TAKE QUIZ AGAIN" at bounding box center [712, 277] width 110 height 28
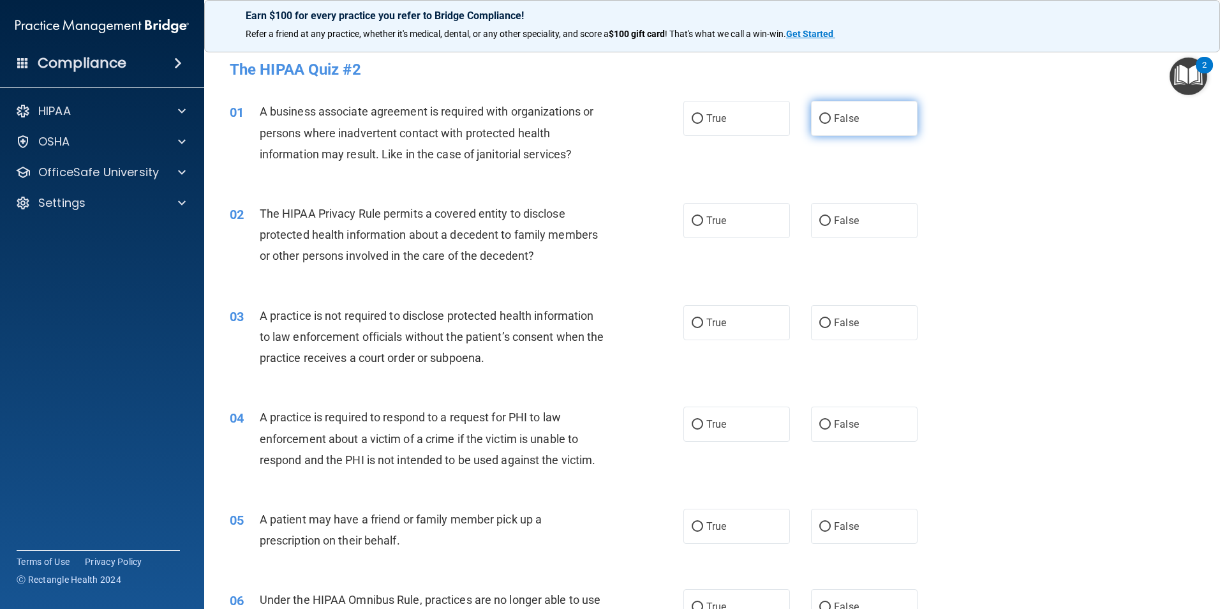
click at [827, 124] on label "False" at bounding box center [864, 118] width 107 height 35
click at [827, 124] on input "False" at bounding box center [825, 119] width 11 height 10
radio input "true"
click at [834, 322] on span "False" at bounding box center [846, 323] width 25 height 12
click at [830, 322] on input "False" at bounding box center [825, 324] width 11 height 10
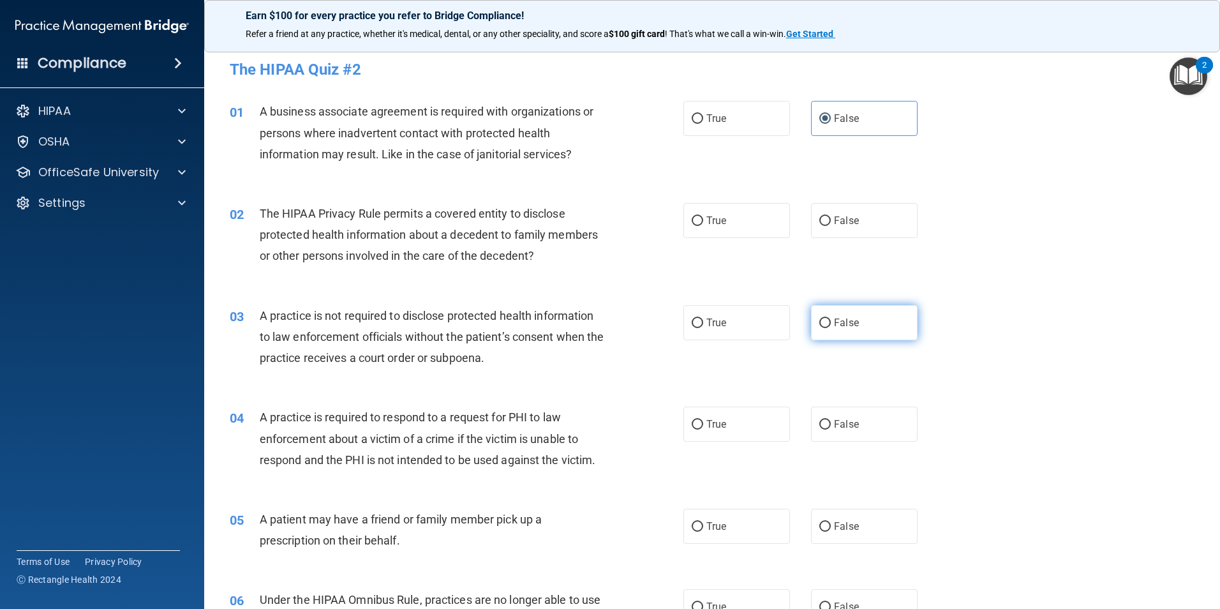
radio input "true"
click at [738, 229] on label "True" at bounding box center [737, 220] width 107 height 35
click at [703, 226] on input "True" at bounding box center [697, 221] width 11 height 10
radio input "true"
click at [734, 412] on label "True" at bounding box center [737, 424] width 107 height 35
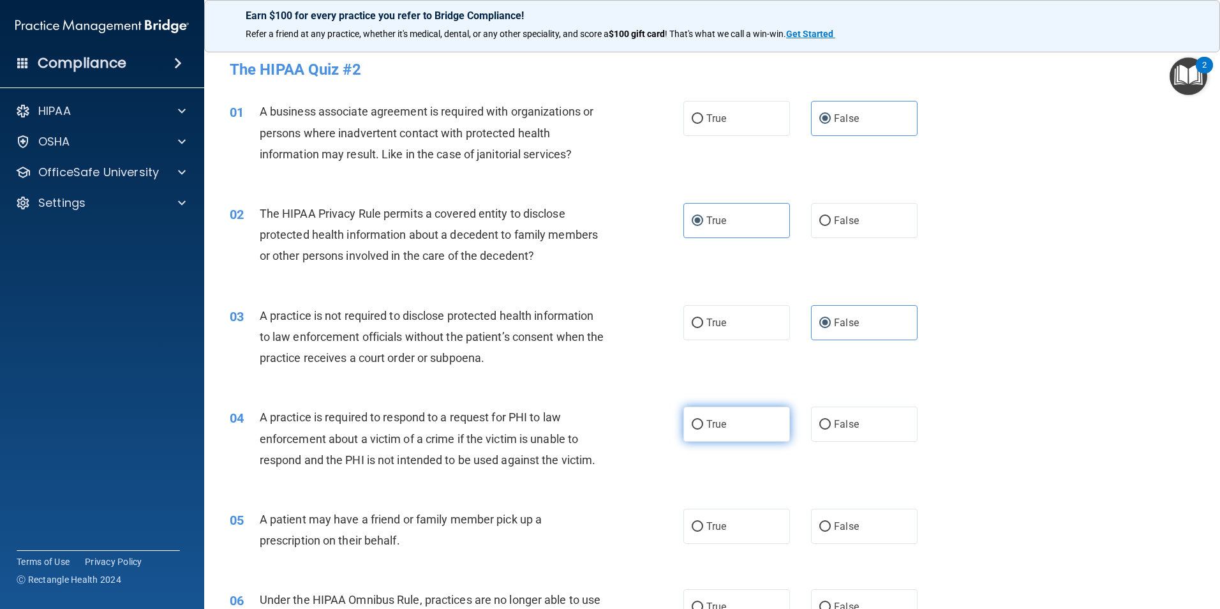
click at [703, 420] on input "True" at bounding box center [697, 425] width 11 height 10
radio input "true"
click at [708, 520] on label "True" at bounding box center [737, 526] width 107 height 35
click at [703, 522] on input "True" at bounding box center [697, 527] width 11 height 10
radio input "true"
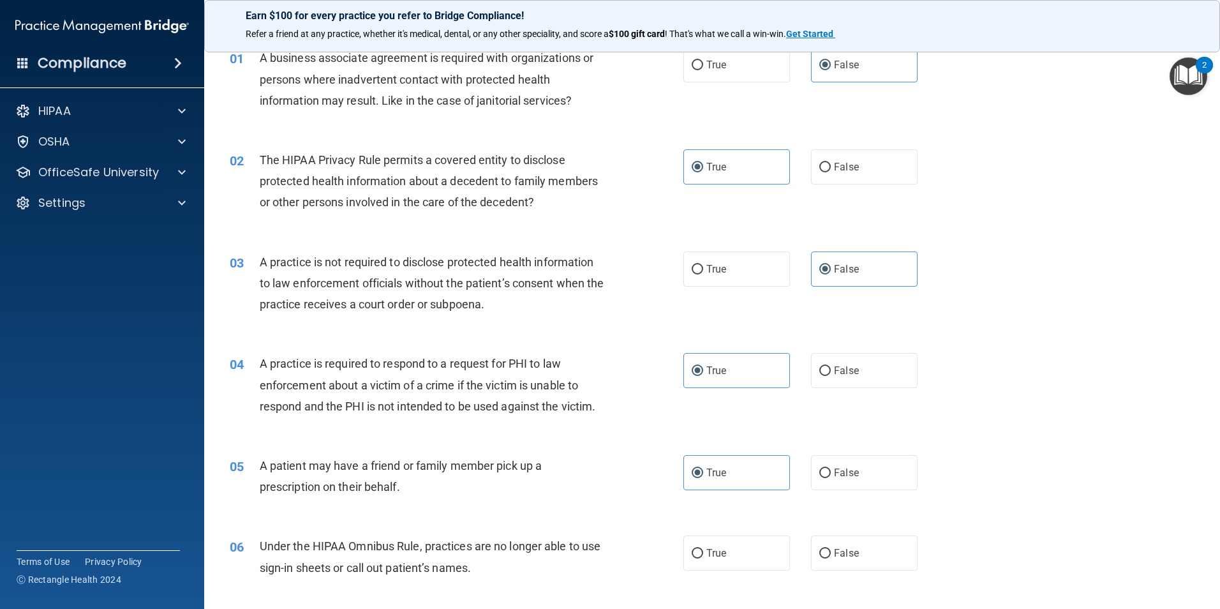
scroll to position [128, 0]
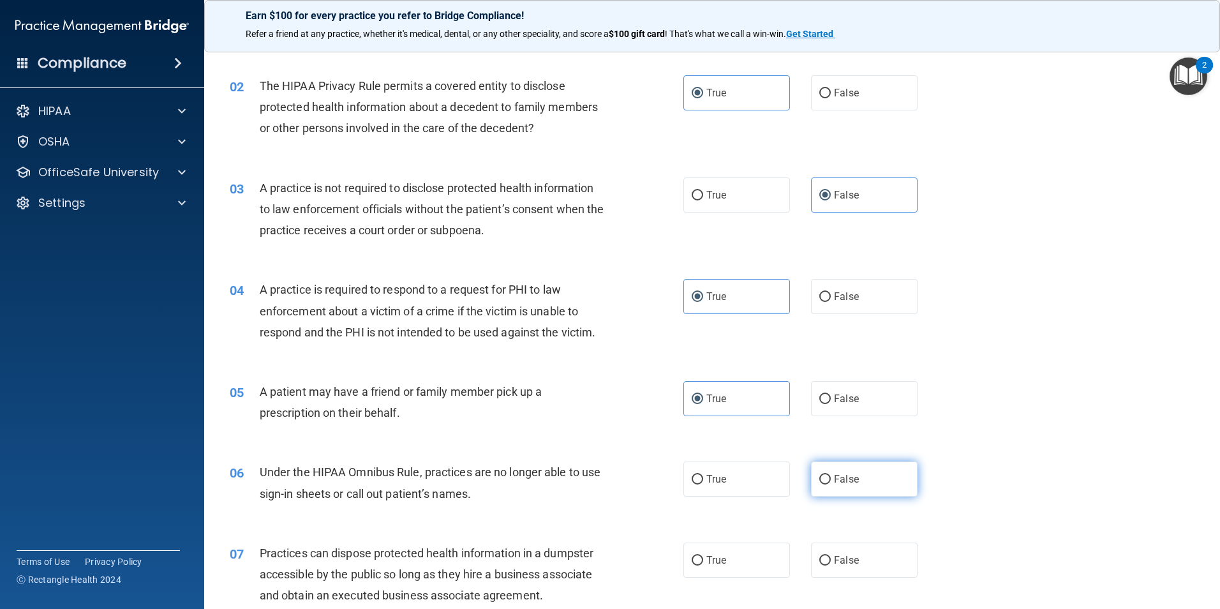
click at [843, 487] on label "False" at bounding box center [864, 478] width 107 height 35
click at [831, 484] on input "False" at bounding box center [825, 480] width 11 height 10
radio input "true"
click at [826, 555] on label "False" at bounding box center [864, 560] width 107 height 35
click at [826, 556] on input "False" at bounding box center [825, 561] width 11 height 10
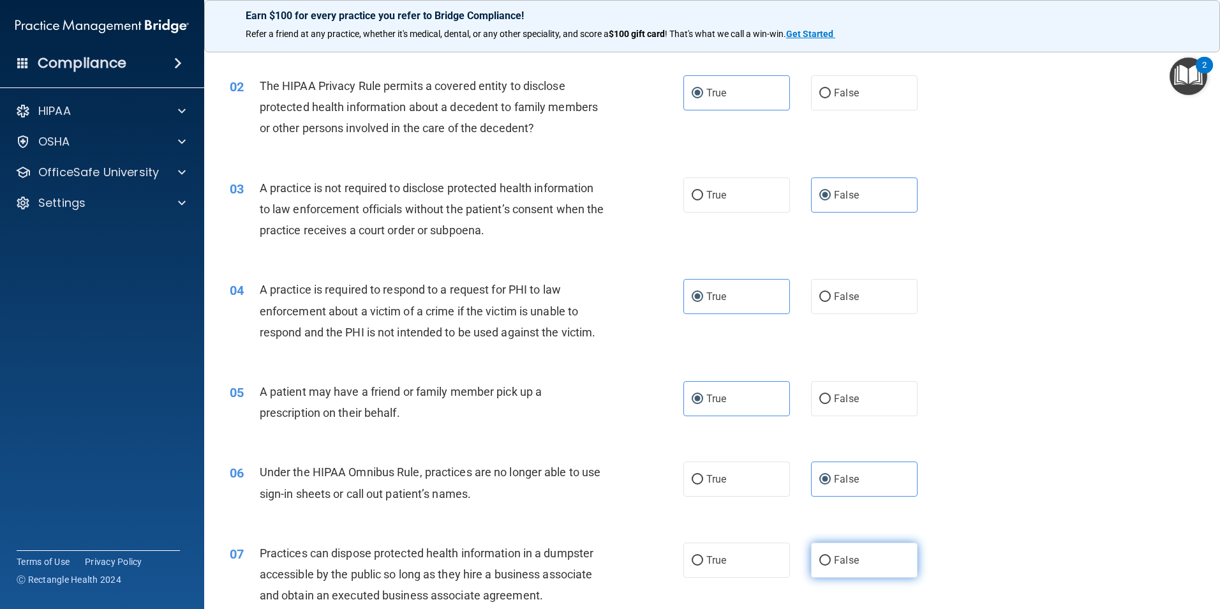
radio input "true"
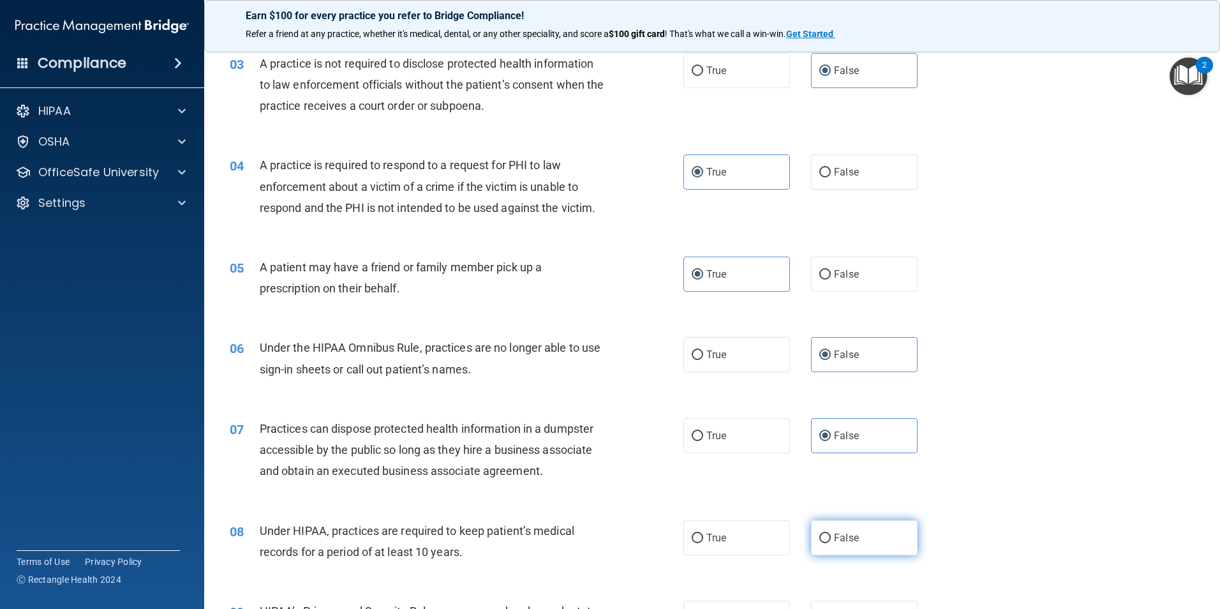
scroll to position [255, 0]
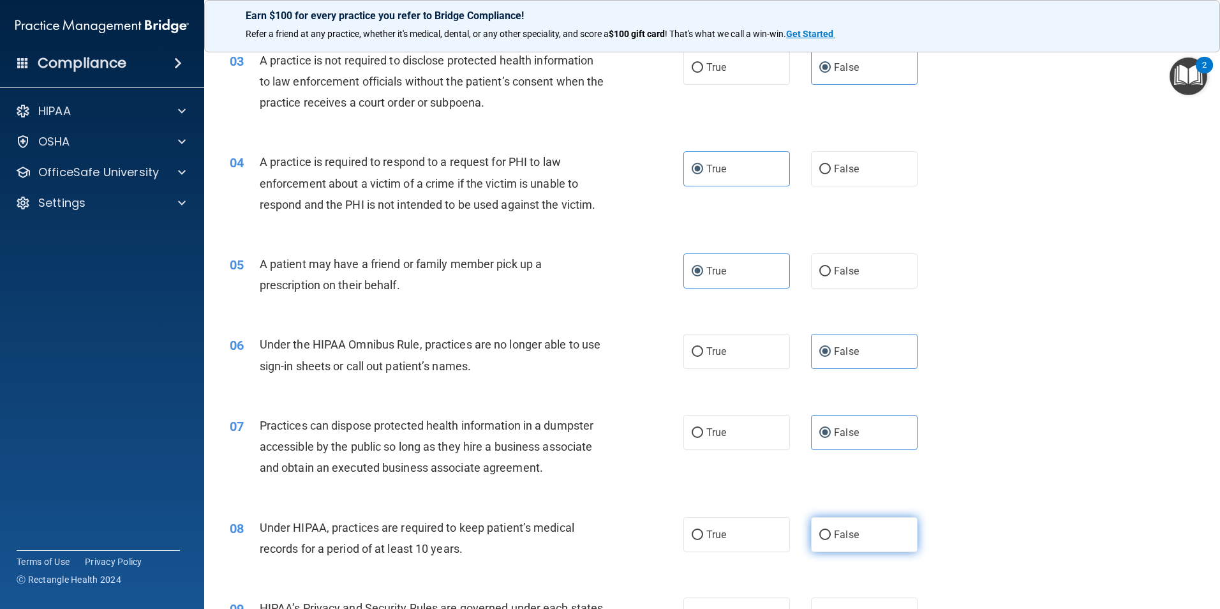
click at [836, 535] on span "False" at bounding box center [846, 535] width 25 height 12
click at [831, 535] on input "False" at bounding box center [825, 535] width 11 height 10
radio input "true"
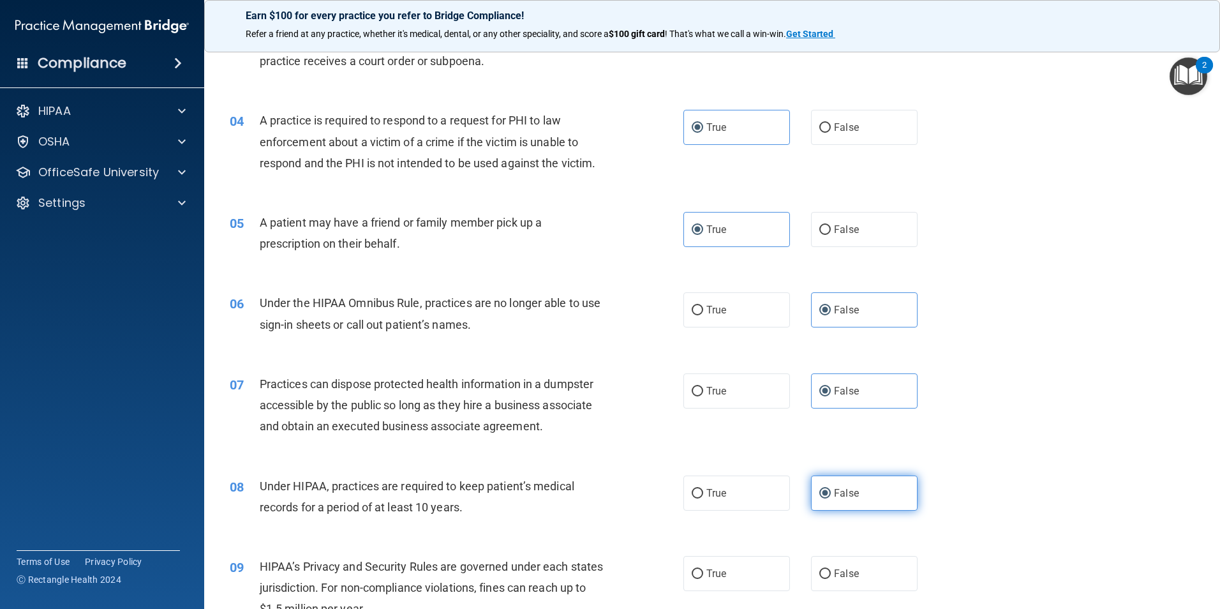
scroll to position [319, 0]
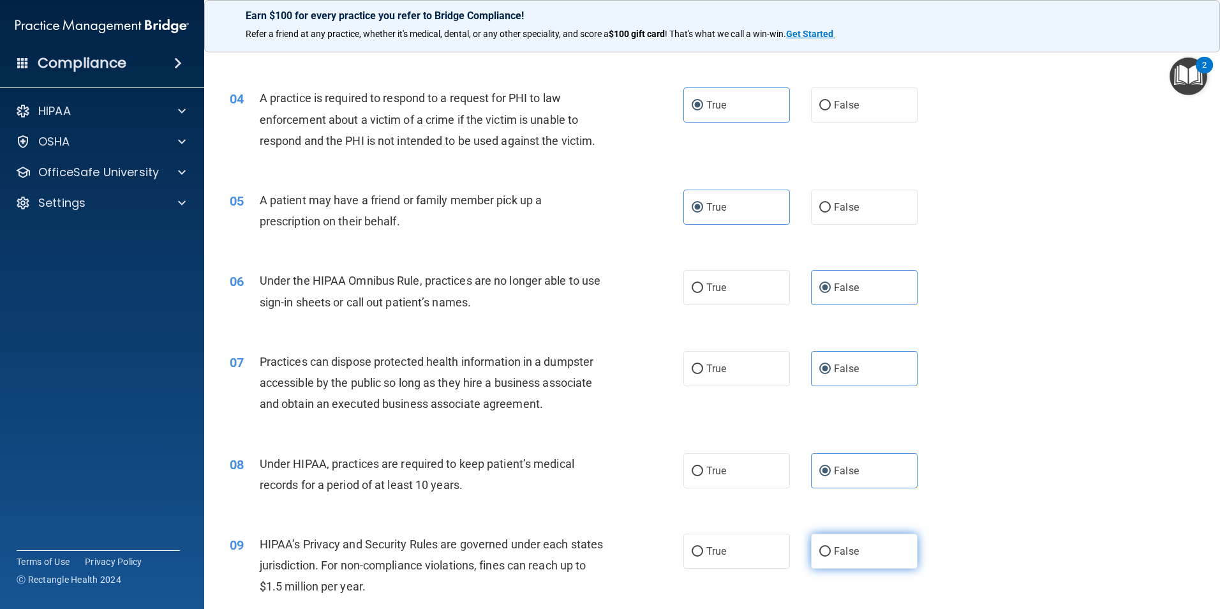
click at [834, 548] on span "False" at bounding box center [846, 551] width 25 height 12
click at [831, 548] on input "False" at bounding box center [825, 552] width 11 height 10
radio input "true"
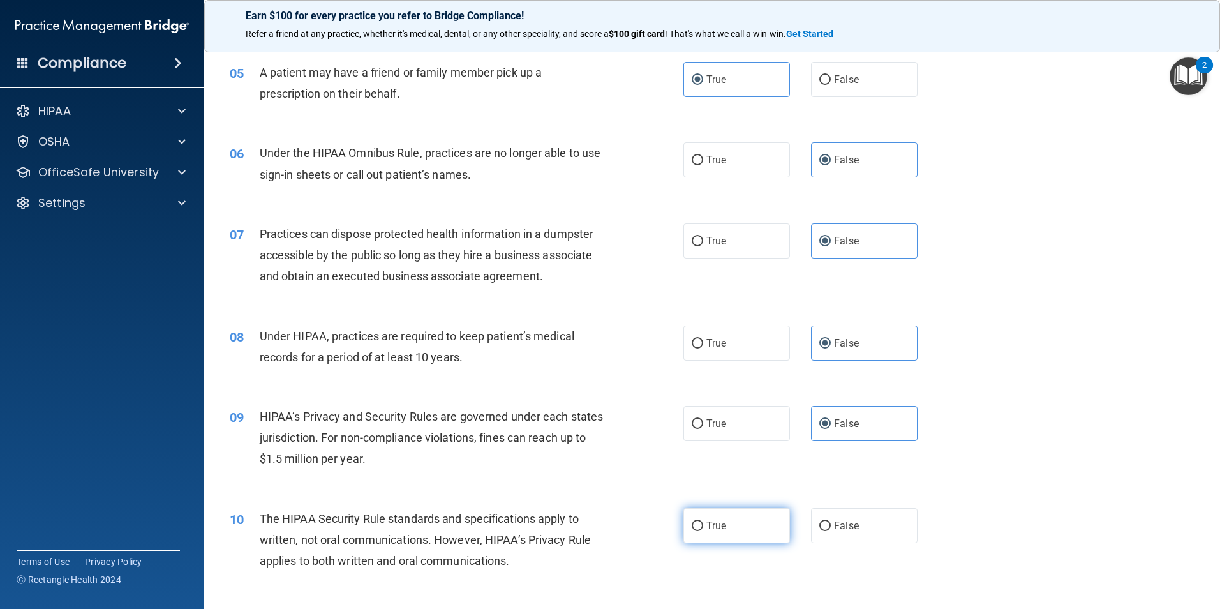
click at [738, 527] on label "True" at bounding box center [737, 525] width 107 height 35
click at [703, 527] on input "True" at bounding box center [697, 526] width 11 height 10
radio input "true"
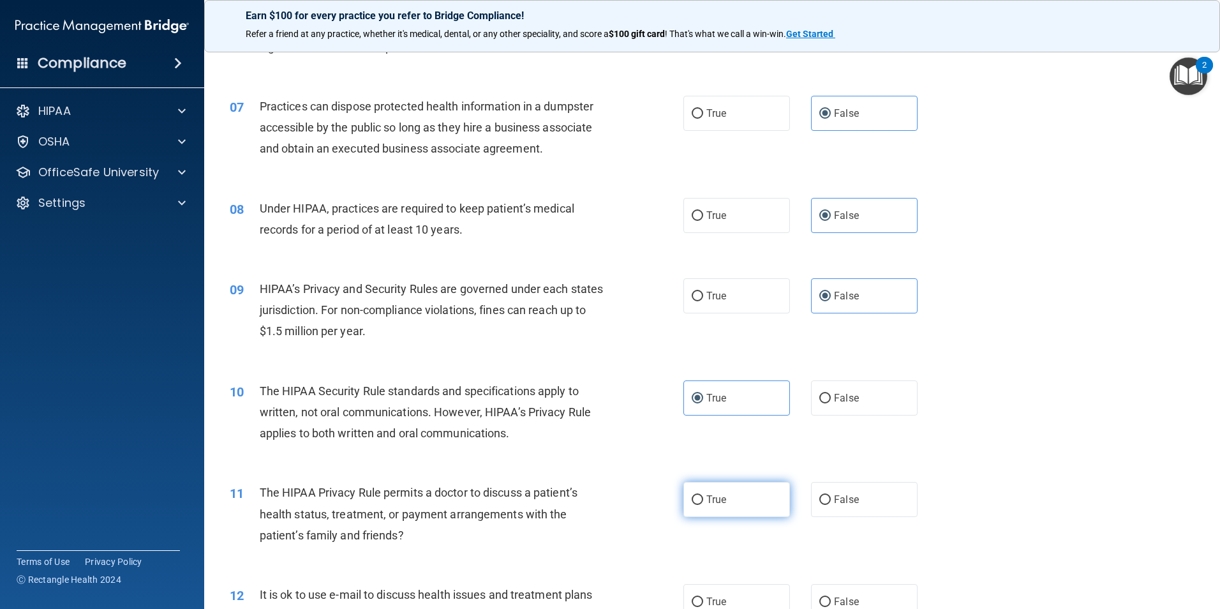
click at [718, 509] on label "True" at bounding box center [737, 499] width 107 height 35
click at [703, 505] on input "True" at bounding box center [697, 500] width 11 height 10
radio input "true"
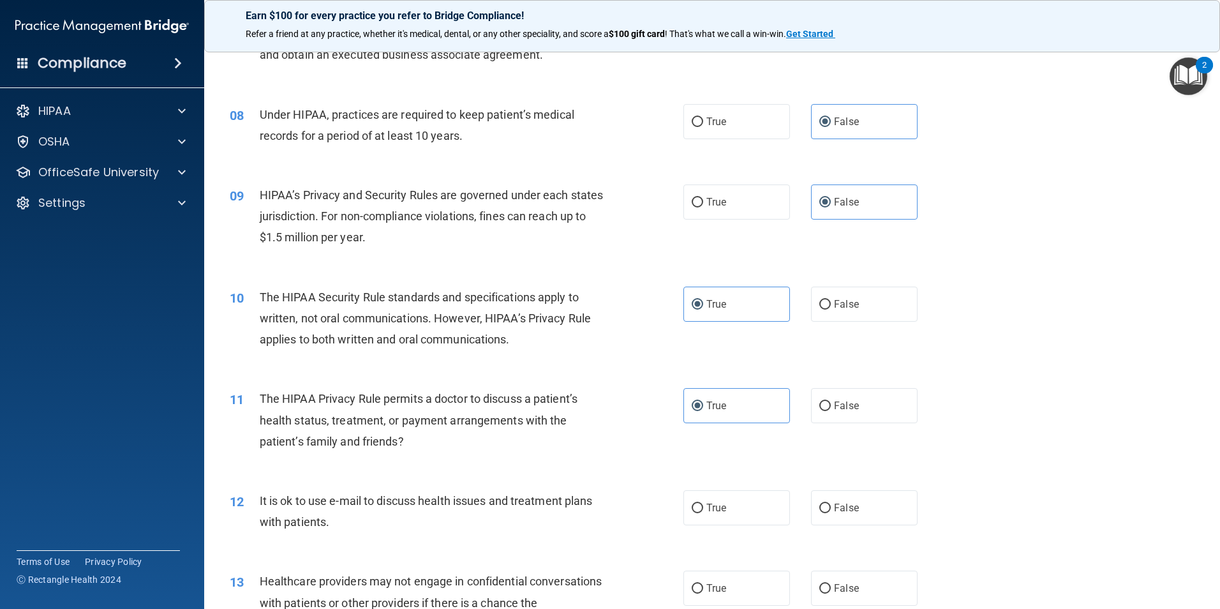
scroll to position [702, 0]
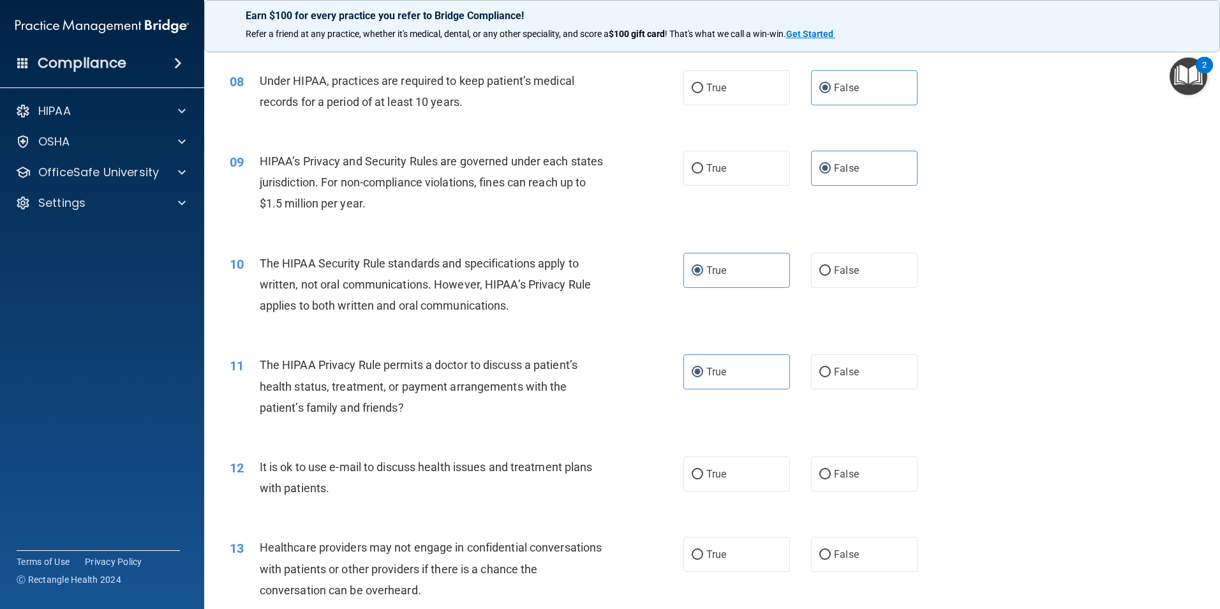
click at [710, 493] on div "12 It is ok to use e-mail to discuss health issues and treatment plans with pat…" at bounding box center [712, 480] width 984 height 80
click at [745, 483] on label "True" at bounding box center [737, 473] width 107 height 35
click at [703, 479] on input "True" at bounding box center [697, 475] width 11 height 10
radio input "true"
click at [820, 550] on input "False" at bounding box center [825, 555] width 11 height 10
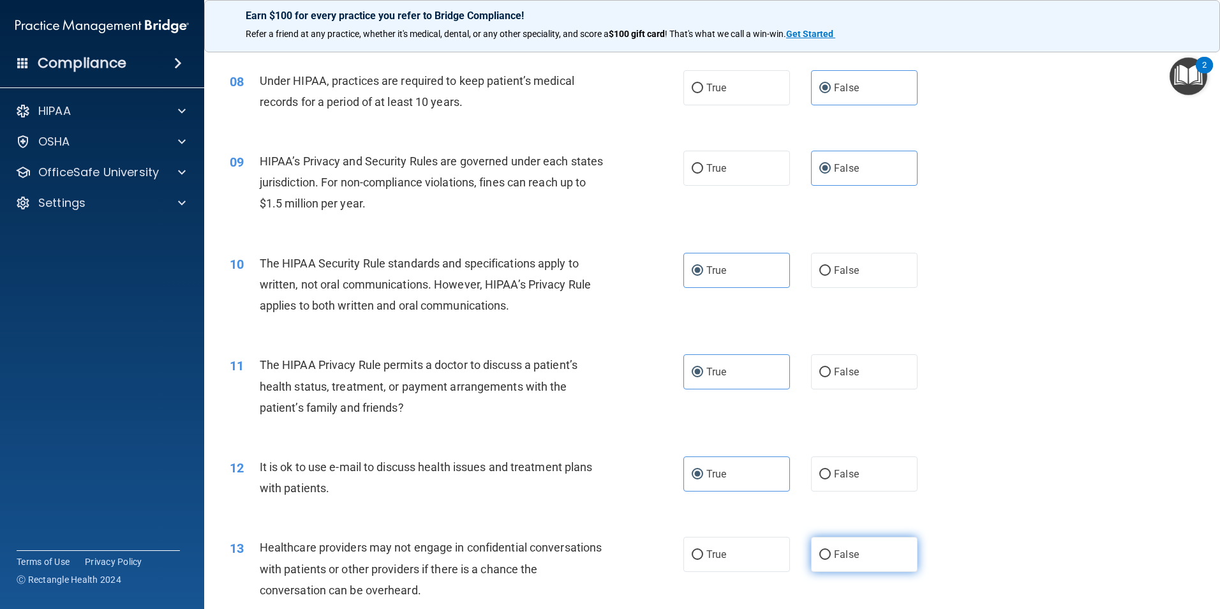
radio input "true"
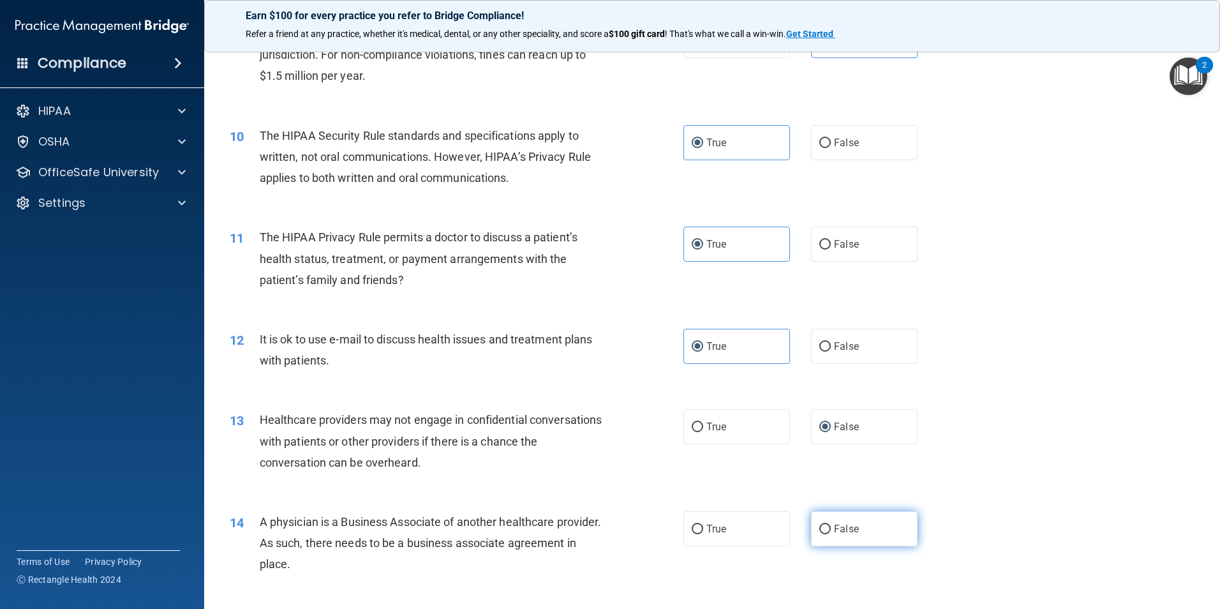
click at [823, 530] on input "False" at bounding box center [825, 530] width 11 height 10
radio input "true"
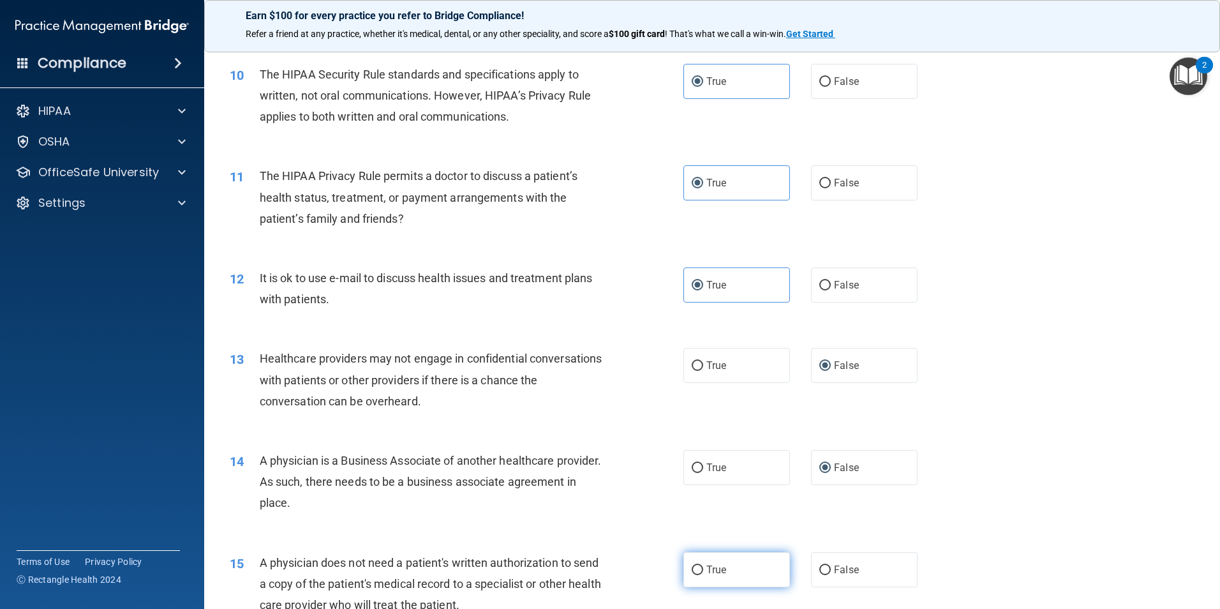
scroll to position [957, 0]
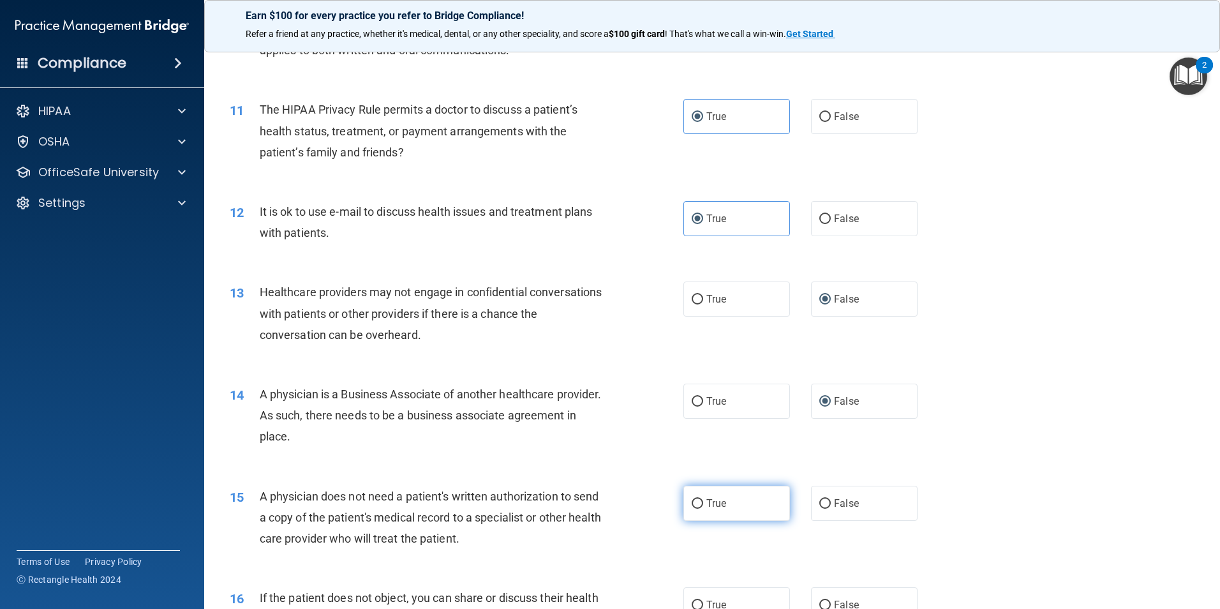
click at [728, 507] on label "True" at bounding box center [737, 503] width 107 height 35
click at [703, 507] on input "True" at bounding box center [697, 504] width 11 height 10
radio input "true"
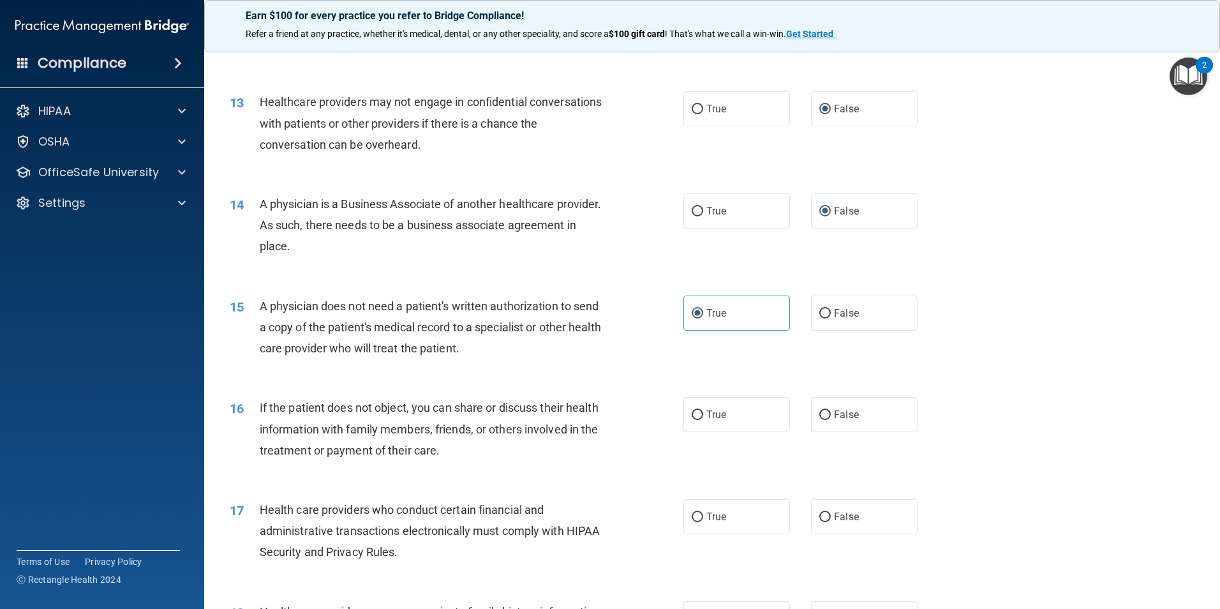
scroll to position [1149, 0]
click at [701, 418] on label "True" at bounding box center [737, 413] width 107 height 35
click at [701, 418] on input "True" at bounding box center [697, 414] width 11 height 10
radio input "true"
click at [698, 530] on label "True" at bounding box center [737, 515] width 107 height 35
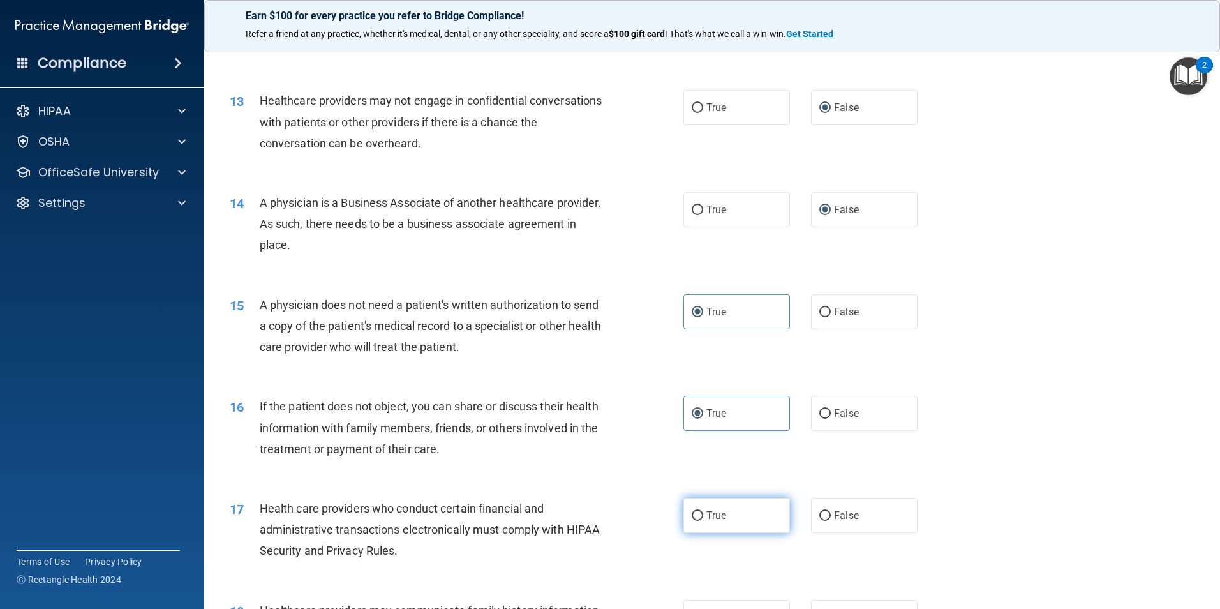
click at [698, 521] on input "True" at bounding box center [697, 516] width 11 height 10
radio input "true"
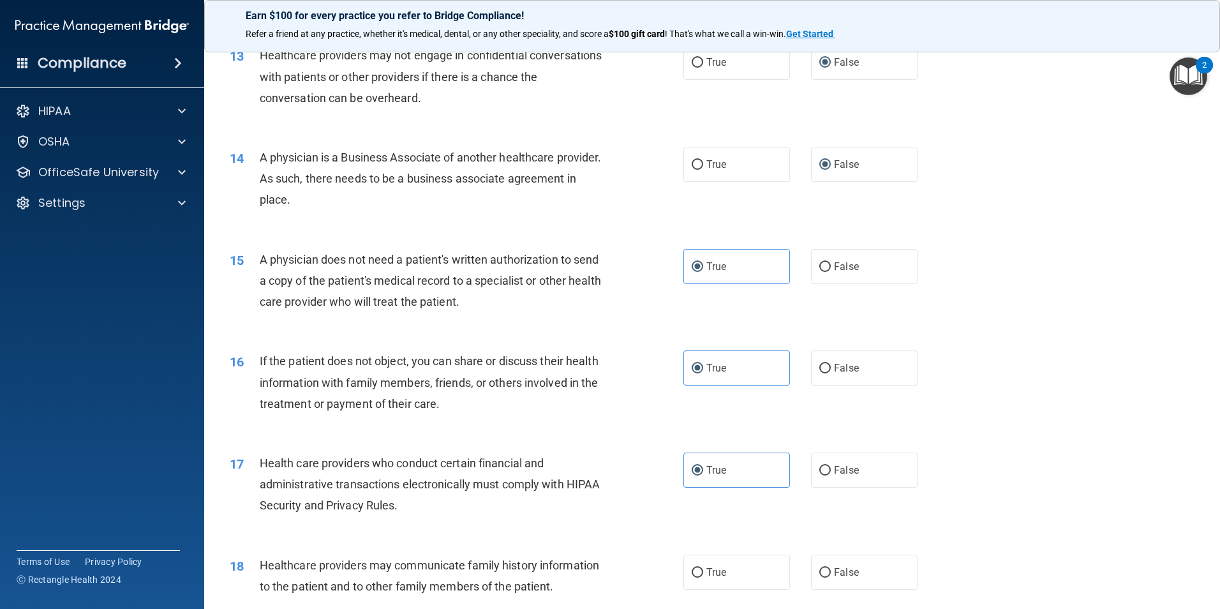
scroll to position [1340, 0]
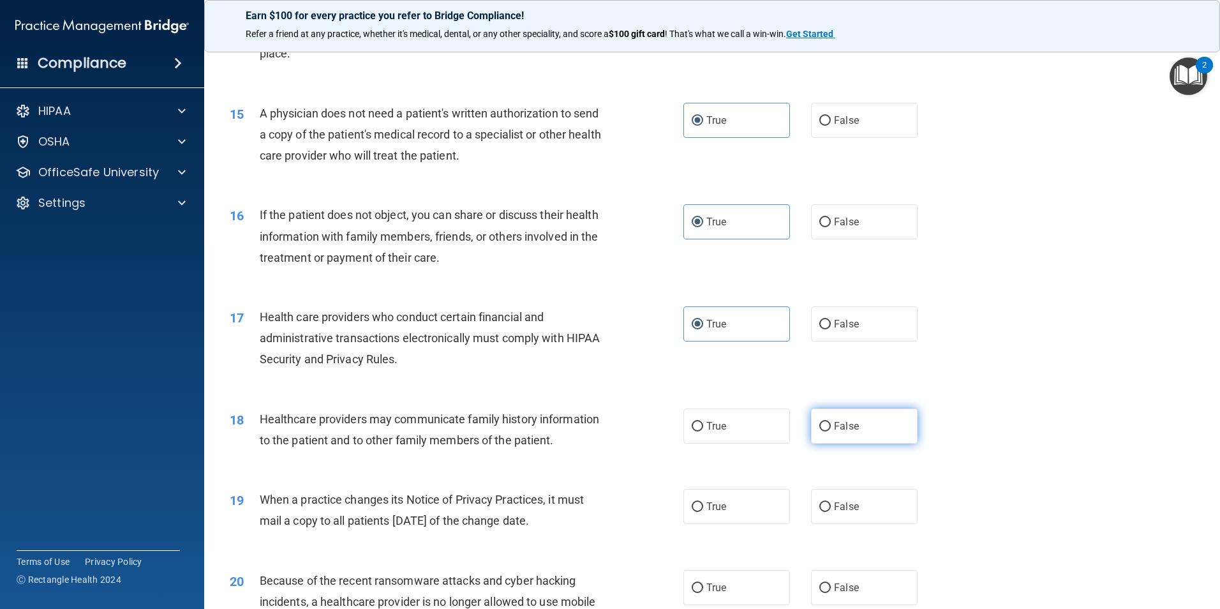
click at [838, 439] on label "False" at bounding box center [864, 426] width 107 height 35
click at [831, 431] on input "False" at bounding box center [825, 427] width 11 height 10
radio input "true"
click at [834, 501] on span "False" at bounding box center [846, 506] width 25 height 12
click at [831, 502] on input "False" at bounding box center [825, 507] width 11 height 10
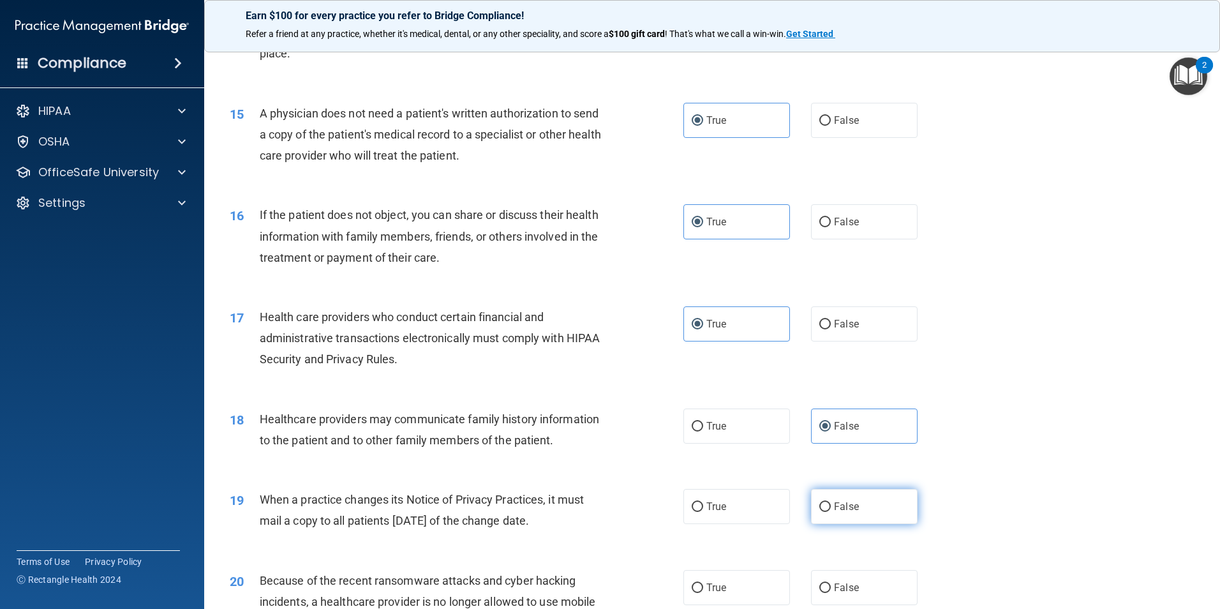
radio input "true"
click at [825, 586] on input "False" at bounding box center [825, 588] width 11 height 10
radio input "true"
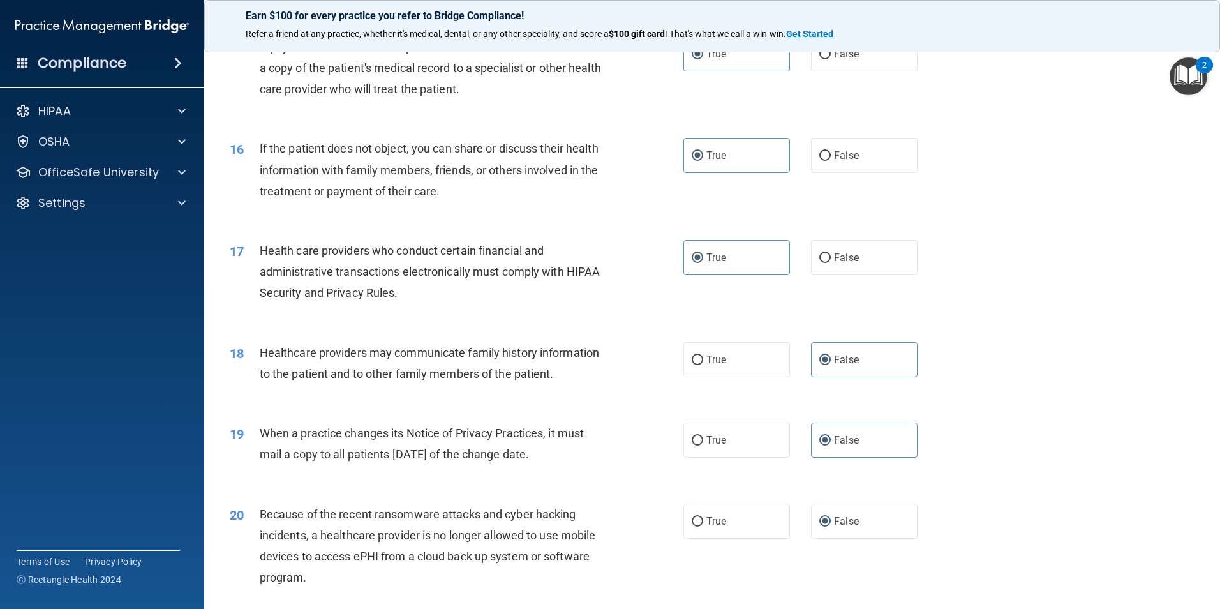
scroll to position [1532, 0]
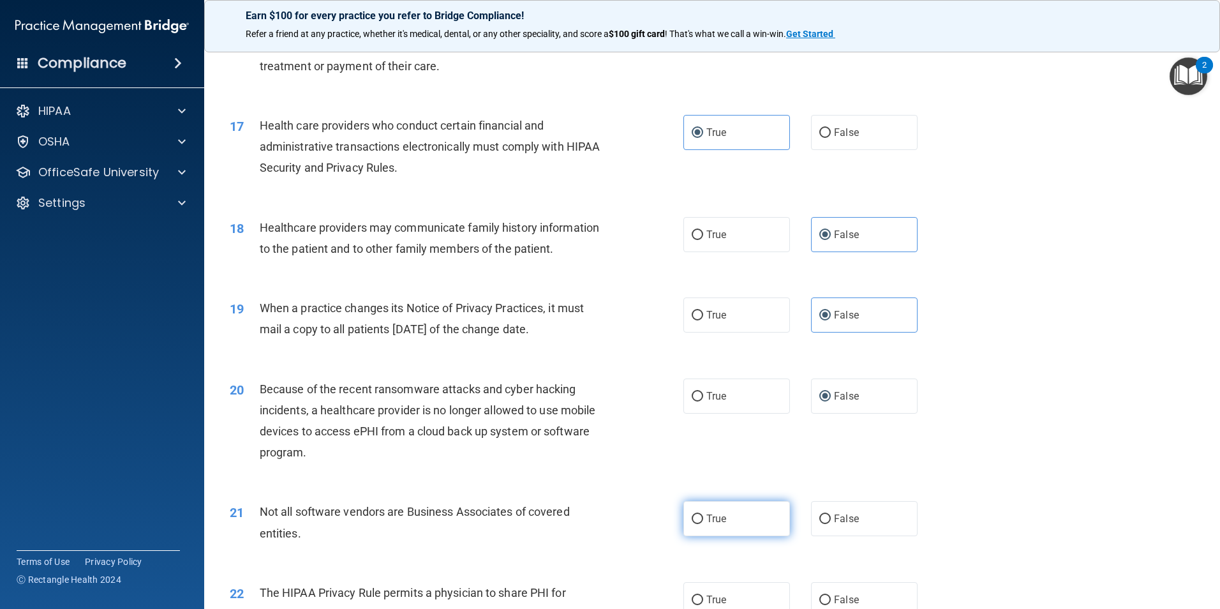
click at [724, 516] on label "True" at bounding box center [737, 518] width 107 height 35
click at [703, 516] on input "True" at bounding box center [697, 519] width 11 height 10
radio input "true"
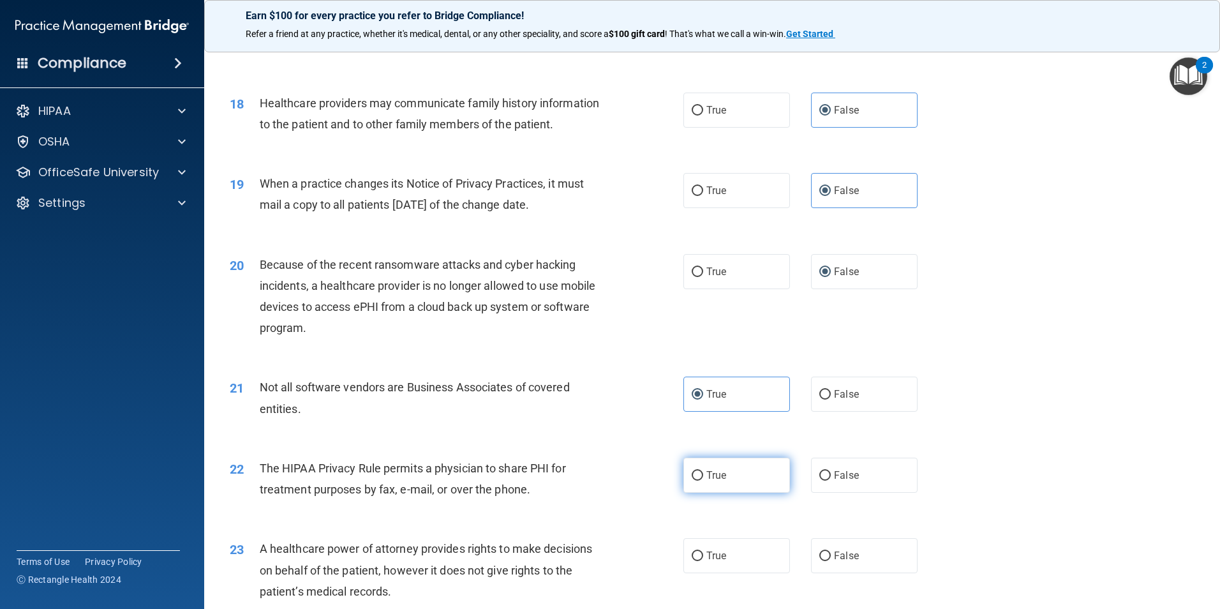
scroll to position [1660, 0]
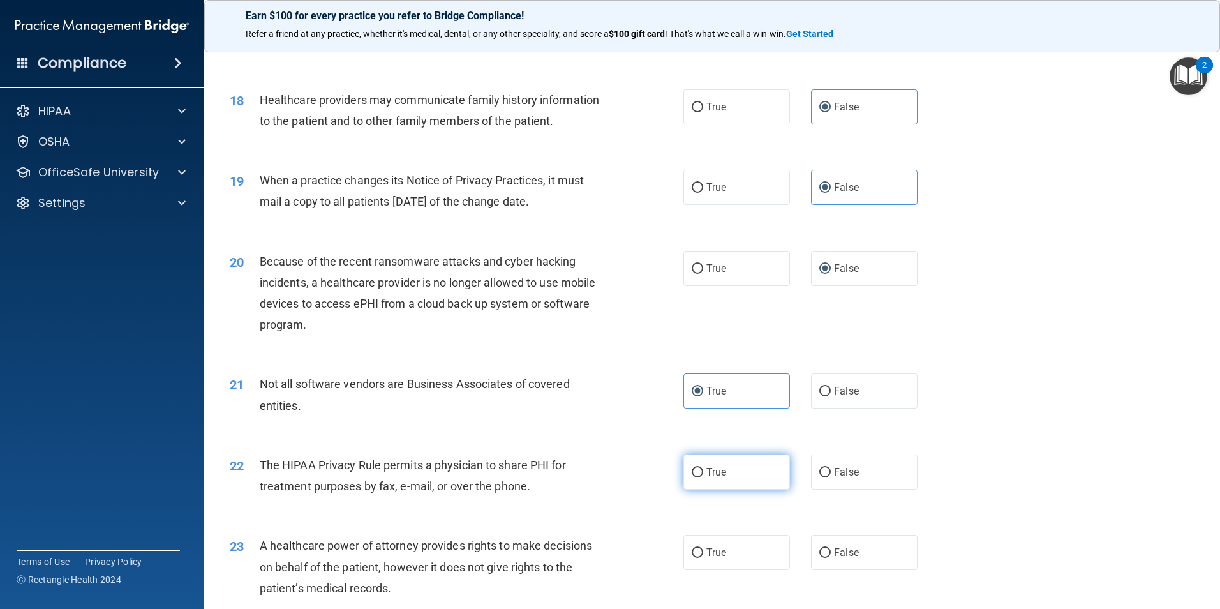
click at [699, 470] on label "True" at bounding box center [737, 471] width 107 height 35
click at [699, 470] on input "True" at bounding box center [697, 473] width 11 height 10
radio input "true"
click at [840, 551] on span "False" at bounding box center [846, 552] width 25 height 12
click at [831, 551] on input "False" at bounding box center [825, 553] width 11 height 10
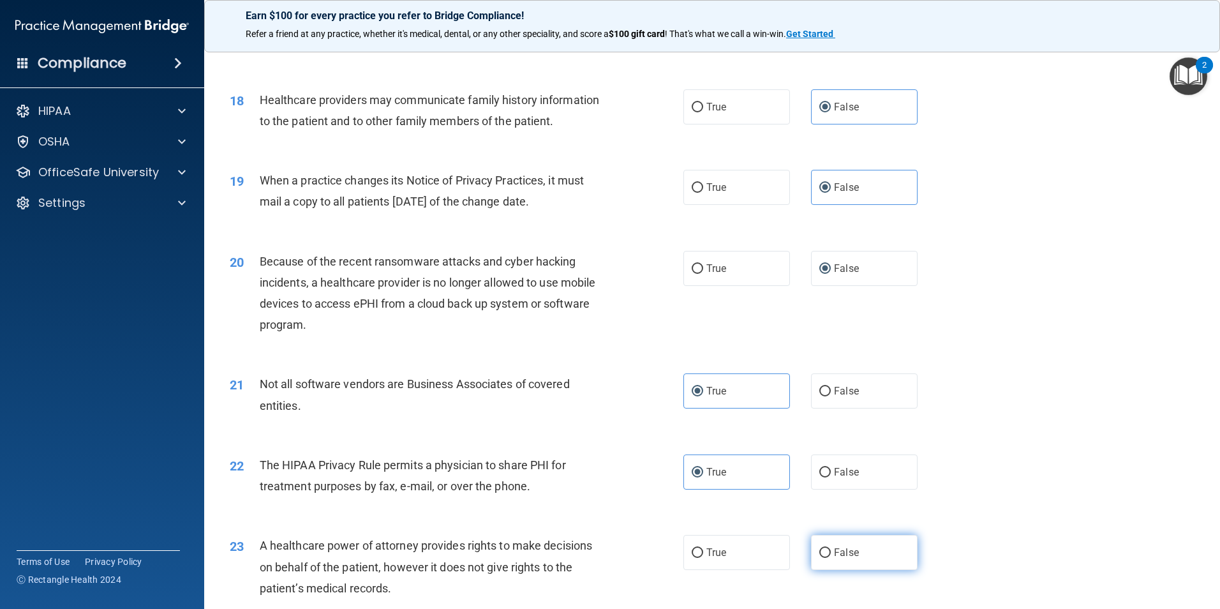
radio input "true"
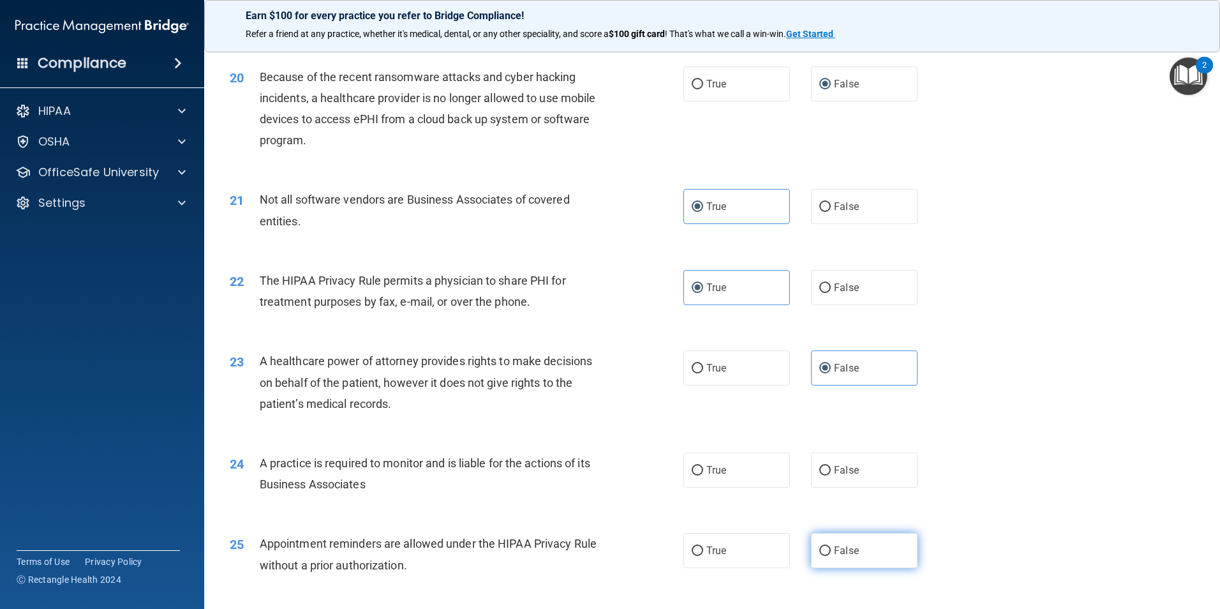
scroll to position [1851, 0]
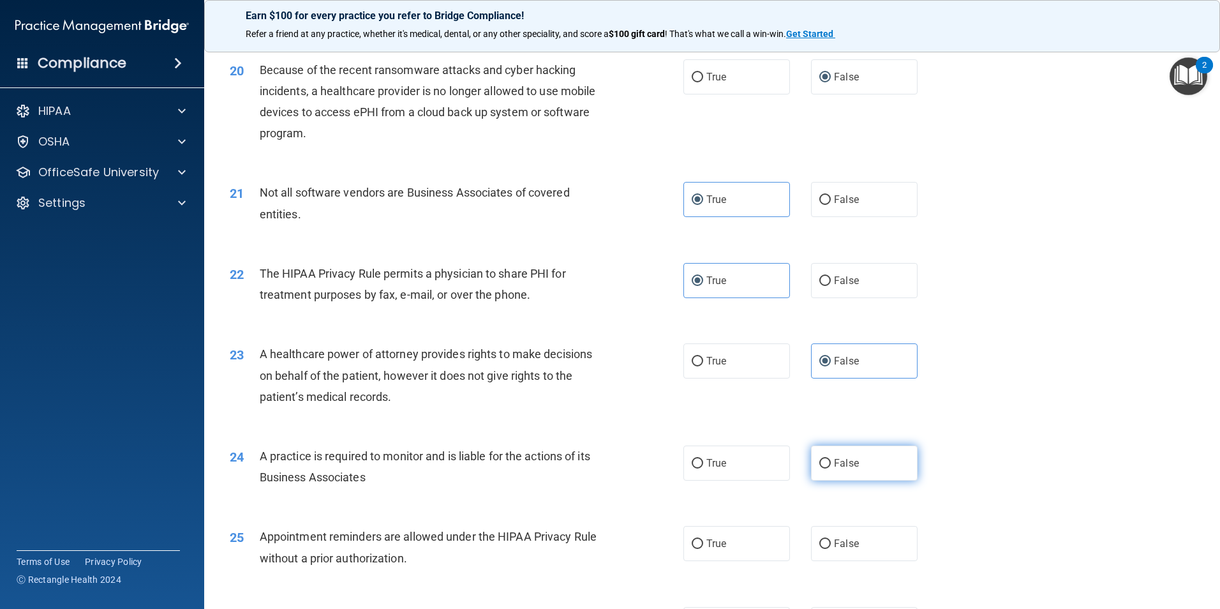
click at [834, 460] on span "False" at bounding box center [846, 463] width 25 height 12
click at [829, 460] on input "False" at bounding box center [825, 464] width 11 height 10
radio input "true"
click at [747, 534] on label "True" at bounding box center [737, 543] width 107 height 35
click at [703, 539] on input "True" at bounding box center [697, 544] width 11 height 10
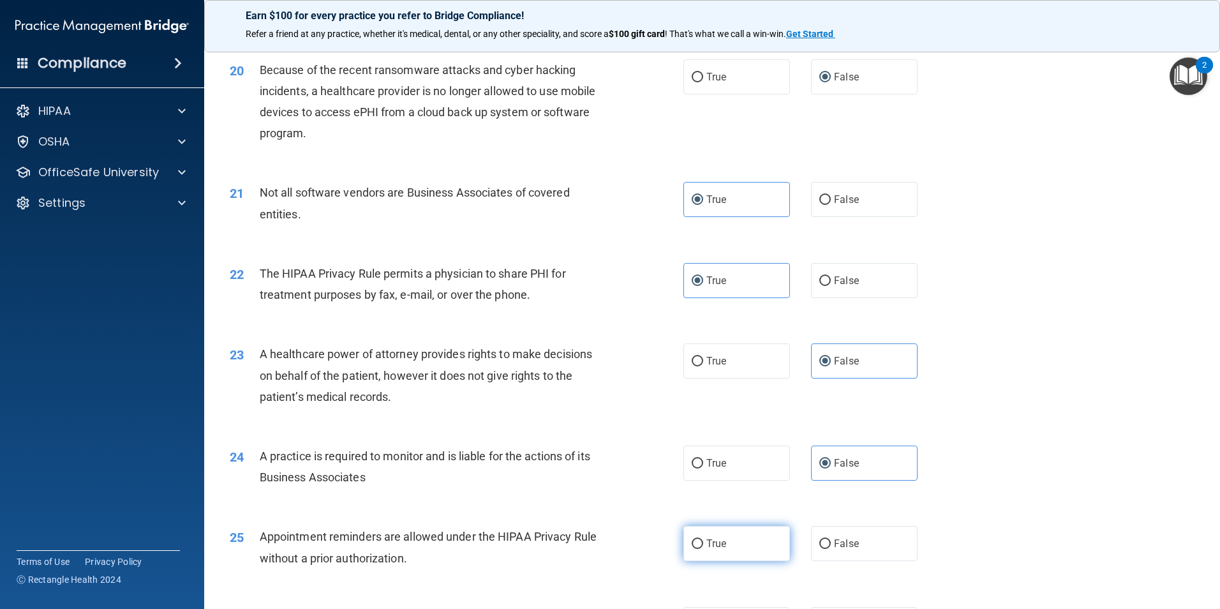
radio input "true"
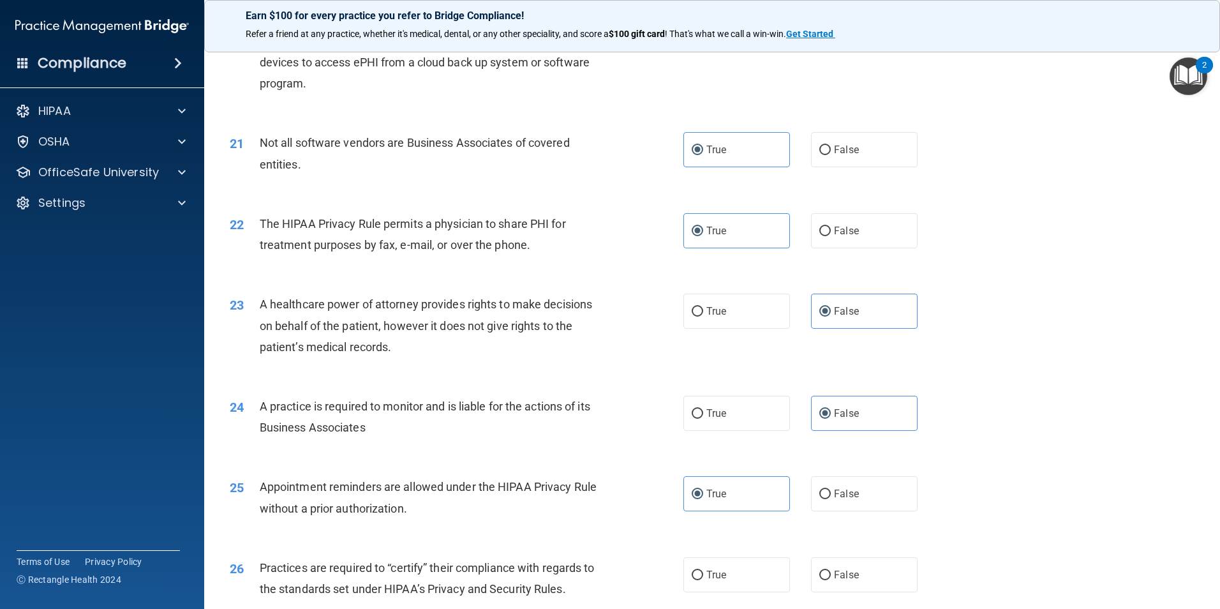
scroll to position [1979, 0]
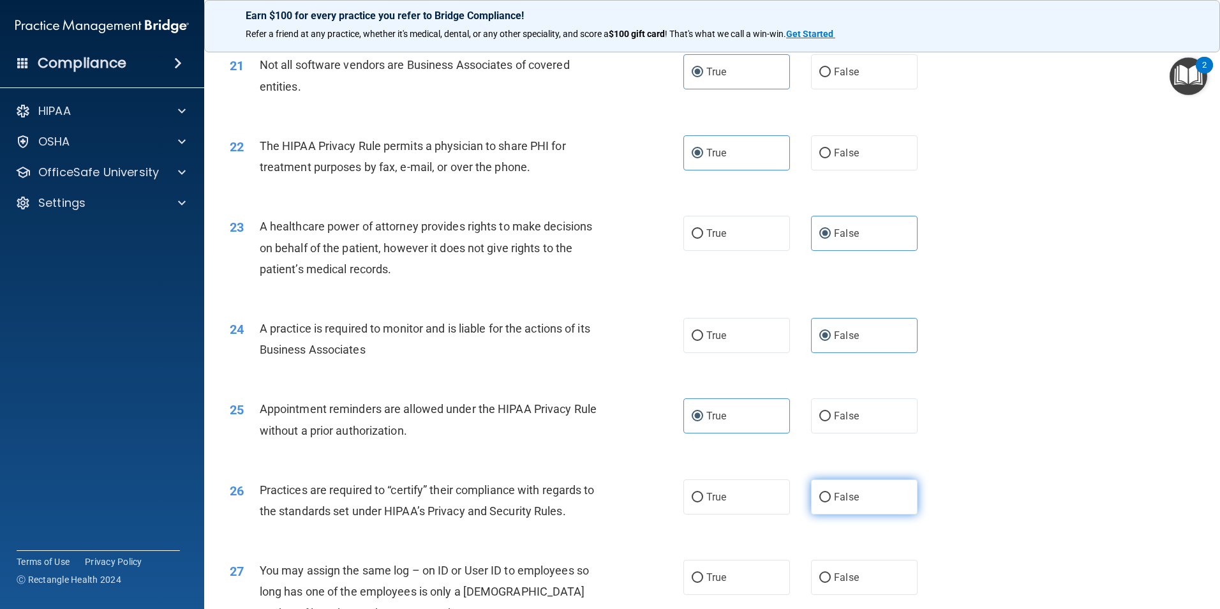
click at [823, 511] on label "False" at bounding box center [864, 496] width 107 height 35
click at [823, 502] on input "False" at bounding box center [825, 498] width 11 height 10
radio input "true"
click at [825, 574] on label "False" at bounding box center [864, 577] width 107 height 35
click at [825, 574] on input "False" at bounding box center [825, 578] width 11 height 10
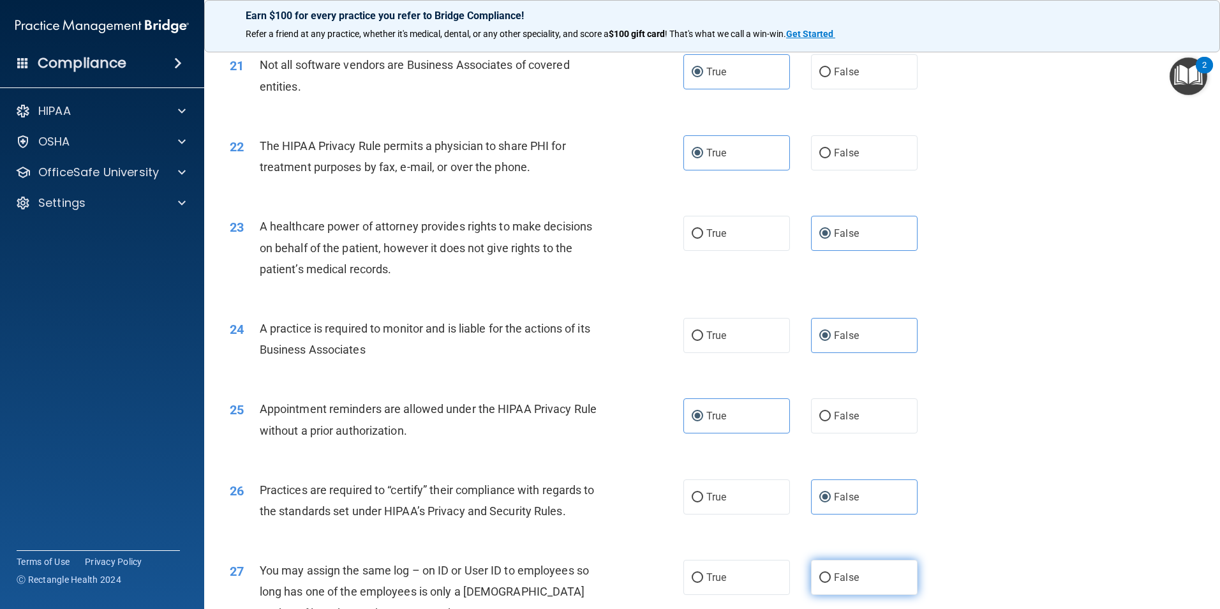
radio input "true"
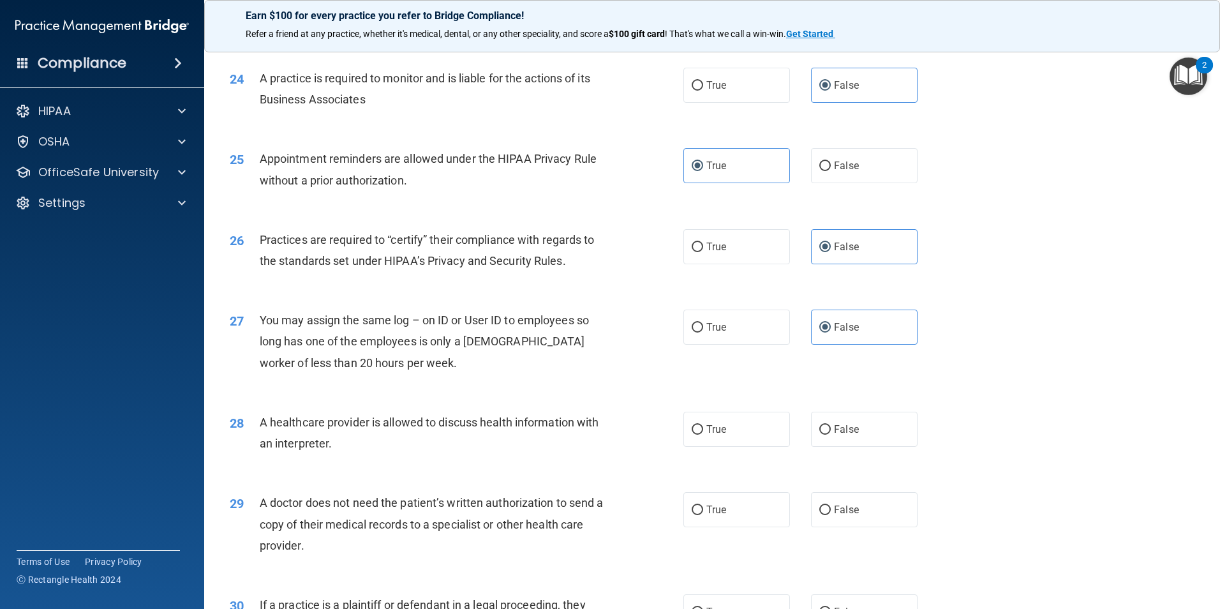
scroll to position [2234, 0]
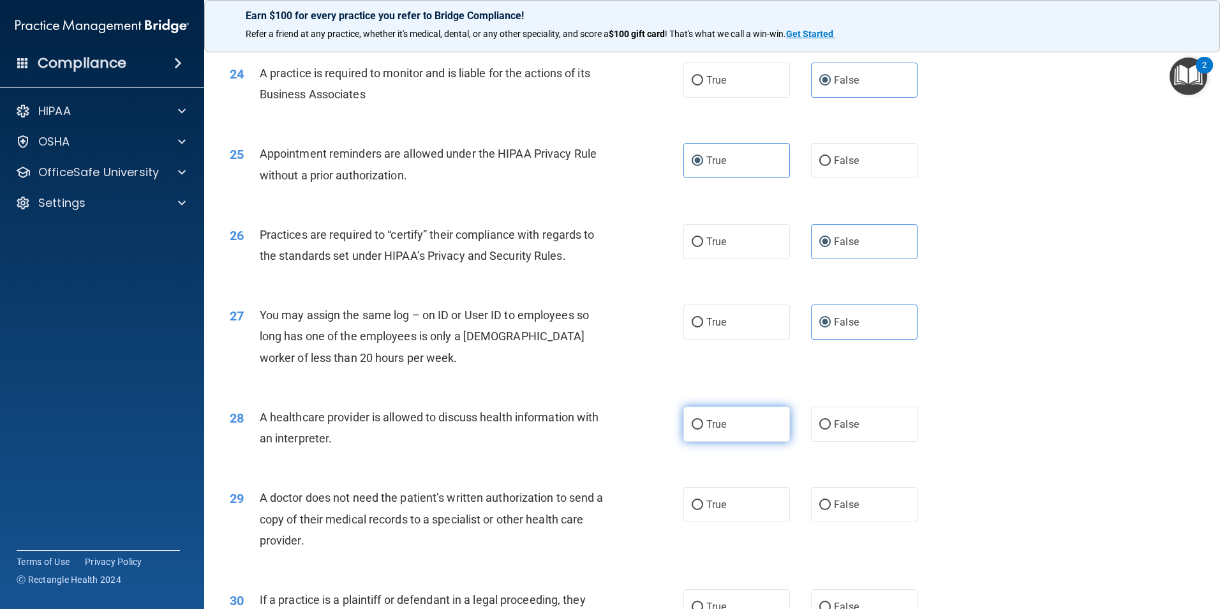
click at [730, 413] on label "True" at bounding box center [737, 424] width 107 height 35
click at [703, 420] on input "True" at bounding box center [697, 425] width 11 height 10
radio input "true"
click at [725, 506] on label "True" at bounding box center [737, 504] width 107 height 35
click at [703, 506] on input "True" at bounding box center [697, 505] width 11 height 10
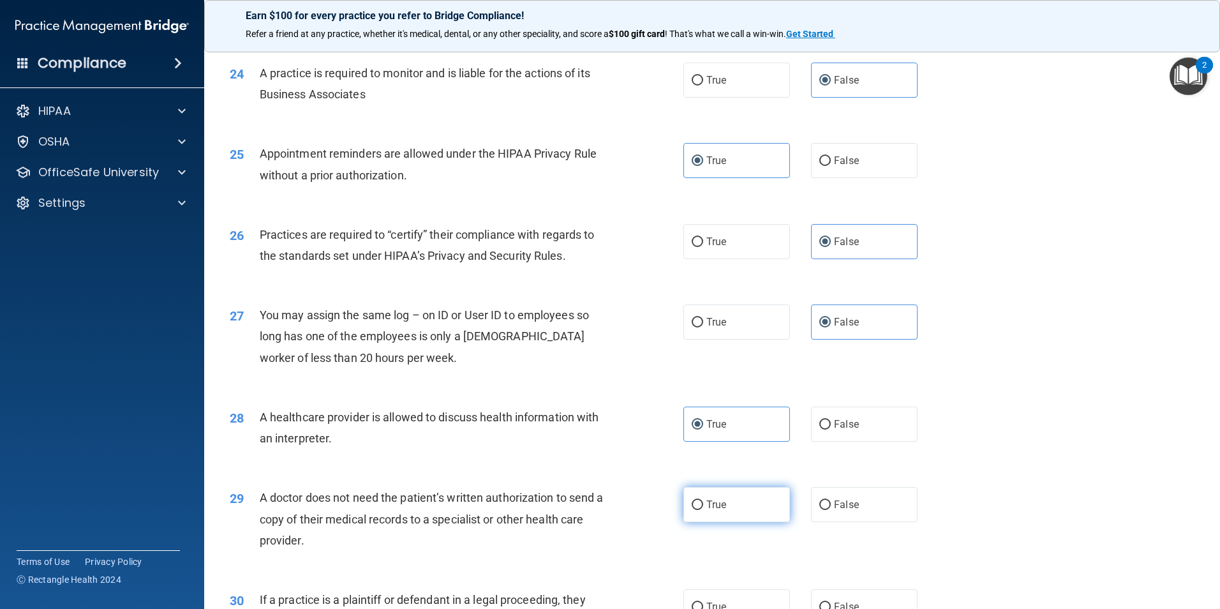
radio input "true"
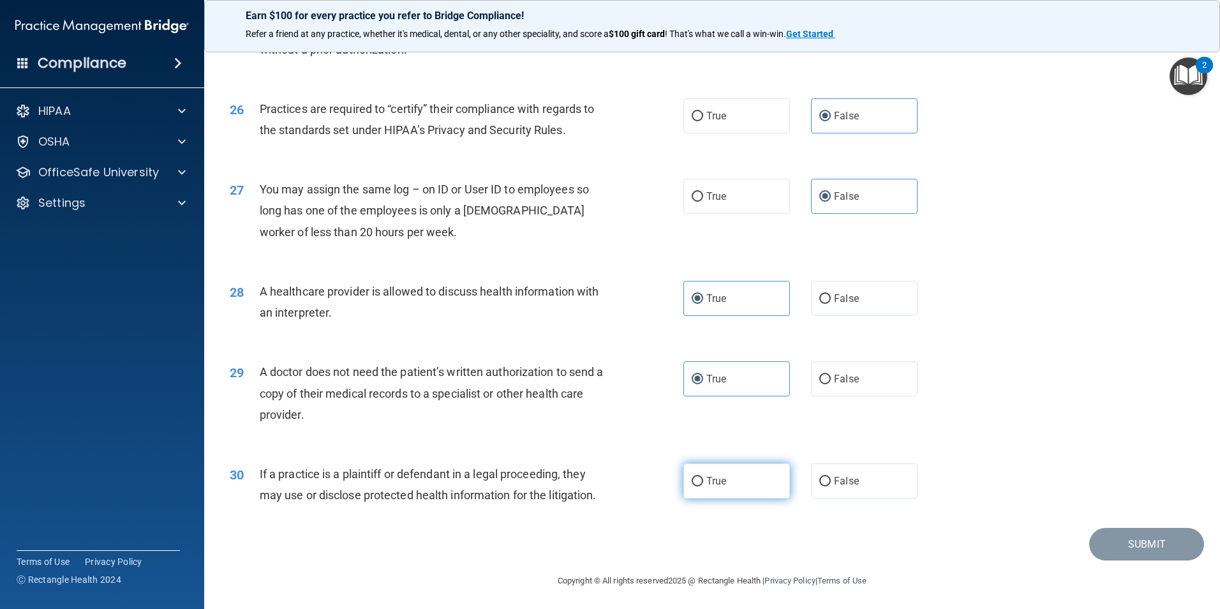
scroll to position [2362, 0]
click at [731, 478] on label "True" at bounding box center [737, 478] width 107 height 35
click at [703, 478] on input "True" at bounding box center [697, 479] width 11 height 10
radio input "true"
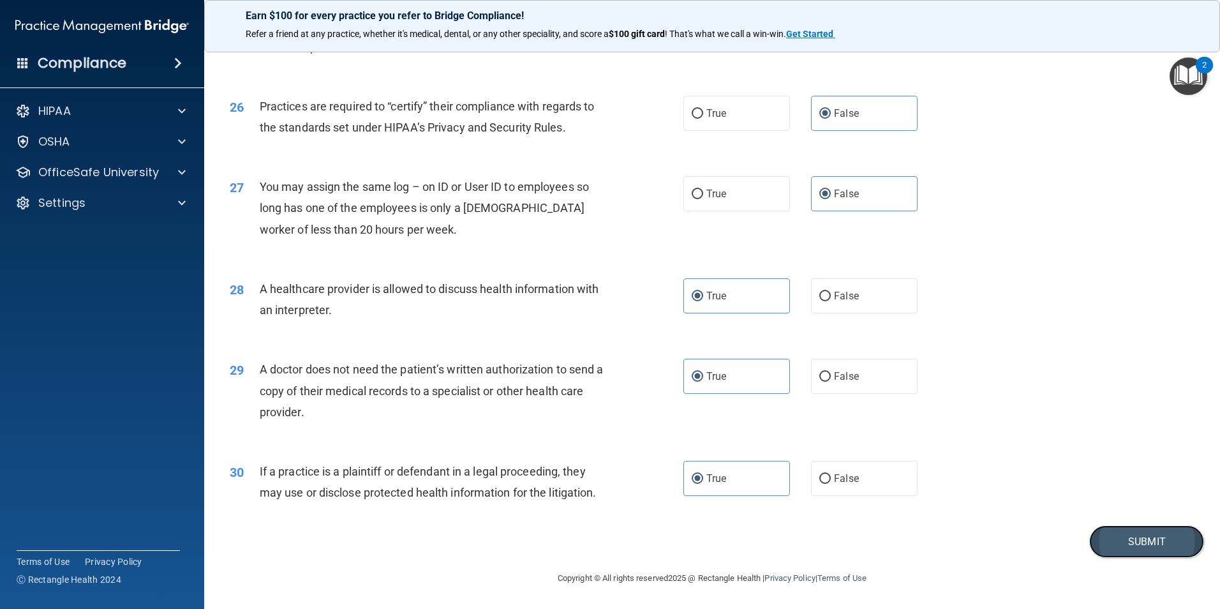
click at [1107, 532] on button "Submit" at bounding box center [1147, 541] width 115 height 33
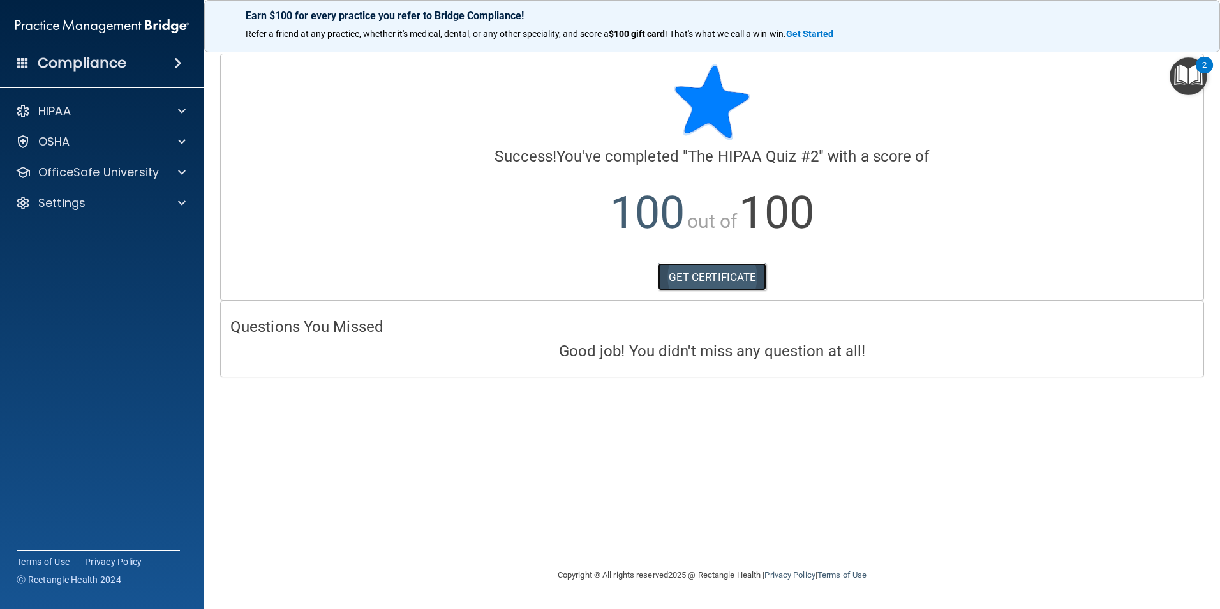
click at [704, 274] on link "GET CERTIFICATE" at bounding box center [712, 277] width 109 height 28
click at [174, 182] on div "OfficeSafe University" at bounding box center [102, 173] width 205 height 26
click at [184, 169] on span at bounding box center [182, 172] width 8 height 15
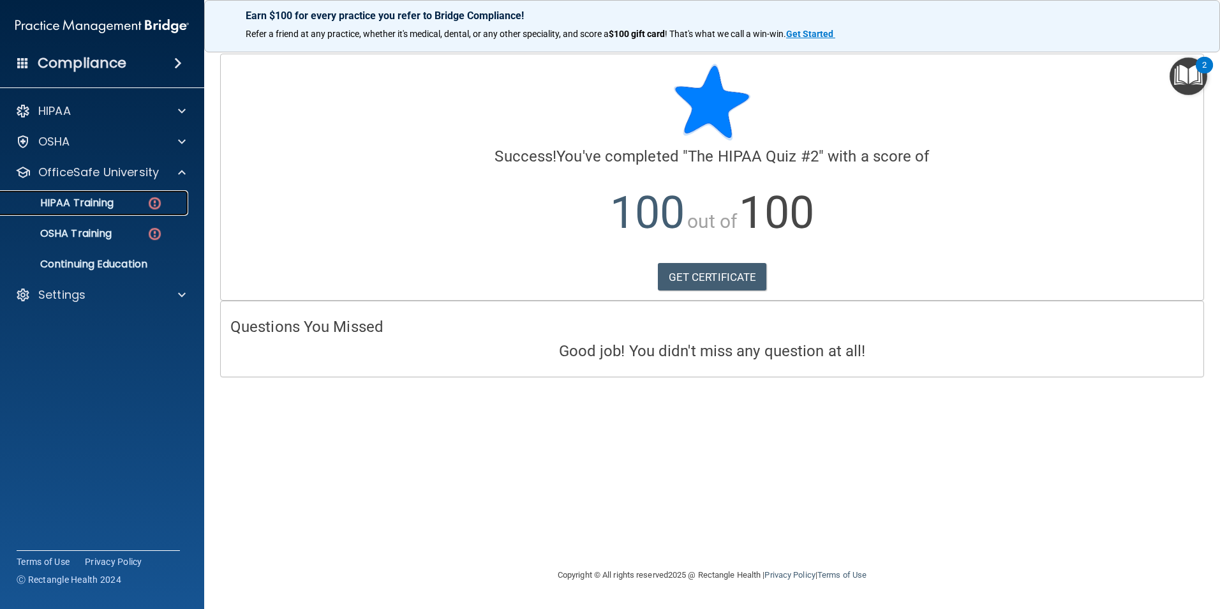
click at [150, 200] on img at bounding box center [155, 203] width 16 height 16
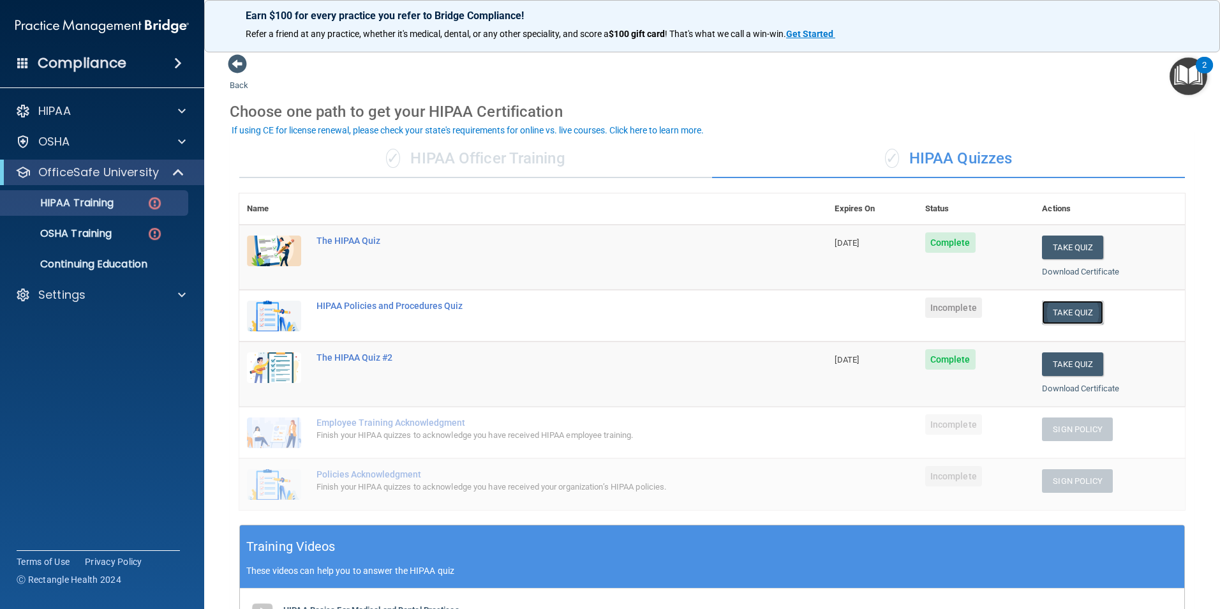
click at [1042, 309] on button "Take Quiz" at bounding box center [1072, 313] width 61 height 24
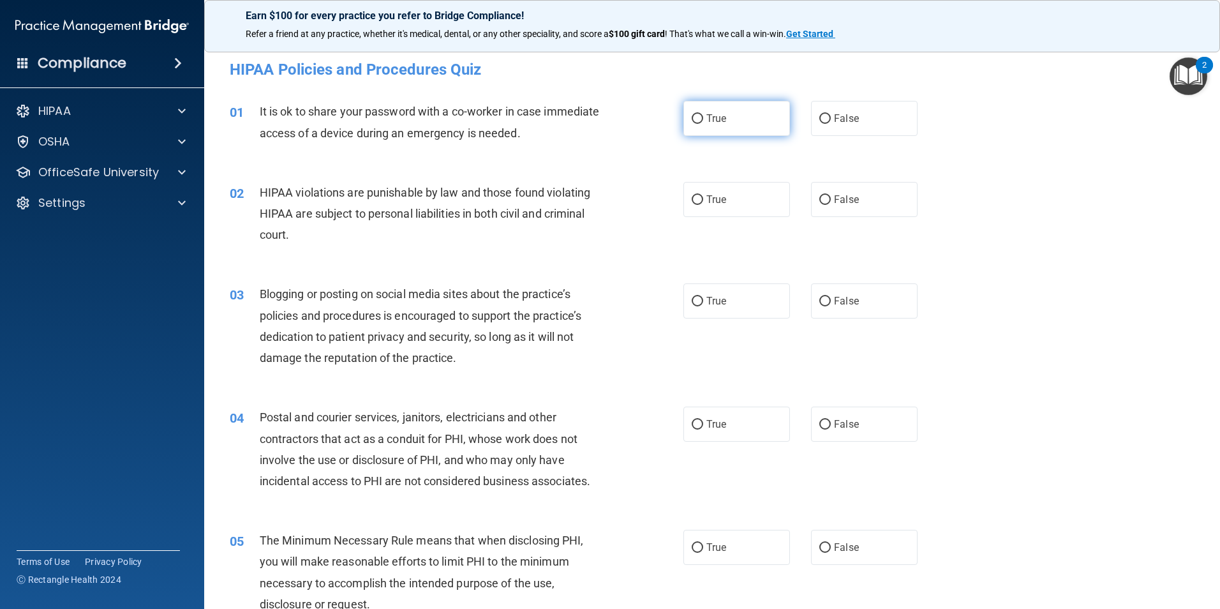
click at [733, 111] on label "True" at bounding box center [737, 118] width 107 height 35
click at [703, 114] on input "True" at bounding box center [697, 119] width 11 height 10
radio input "true"
click at [707, 197] on span "True" at bounding box center [717, 199] width 20 height 12
click at [703, 197] on input "True" at bounding box center [697, 200] width 11 height 10
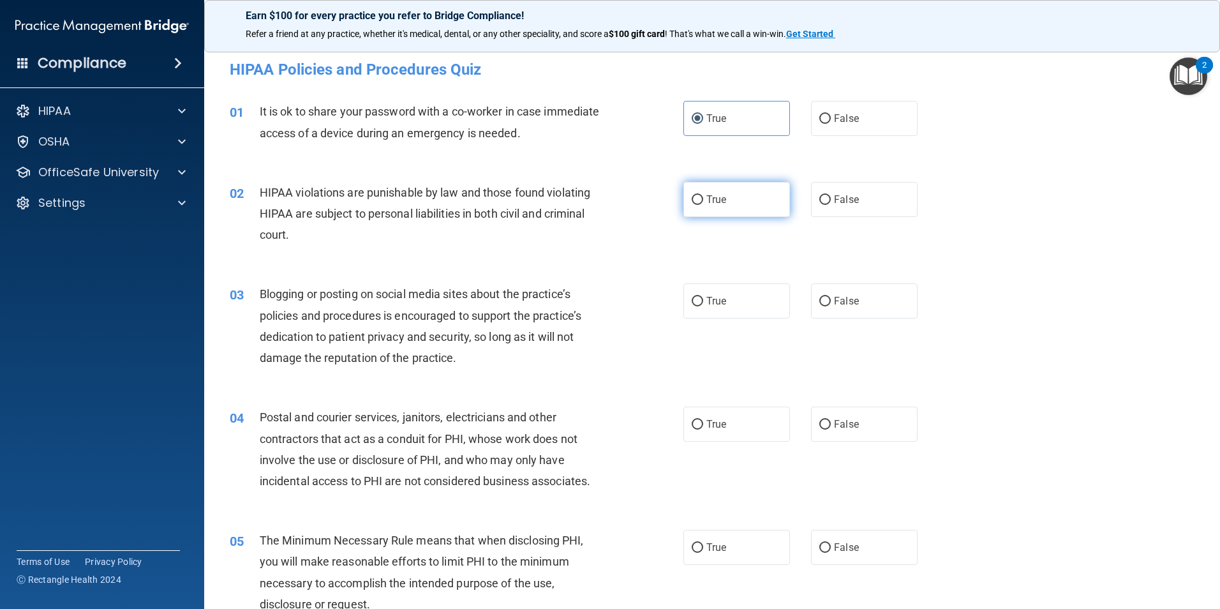
radio input "true"
click at [707, 298] on span "True" at bounding box center [717, 301] width 20 height 12
click at [703, 298] on input "True" at bounding box center [697, 302] width 11 height 10
radio input "true"
click at [707, 419] on span "True" at bounding box center [717, 424] width 20 height 12
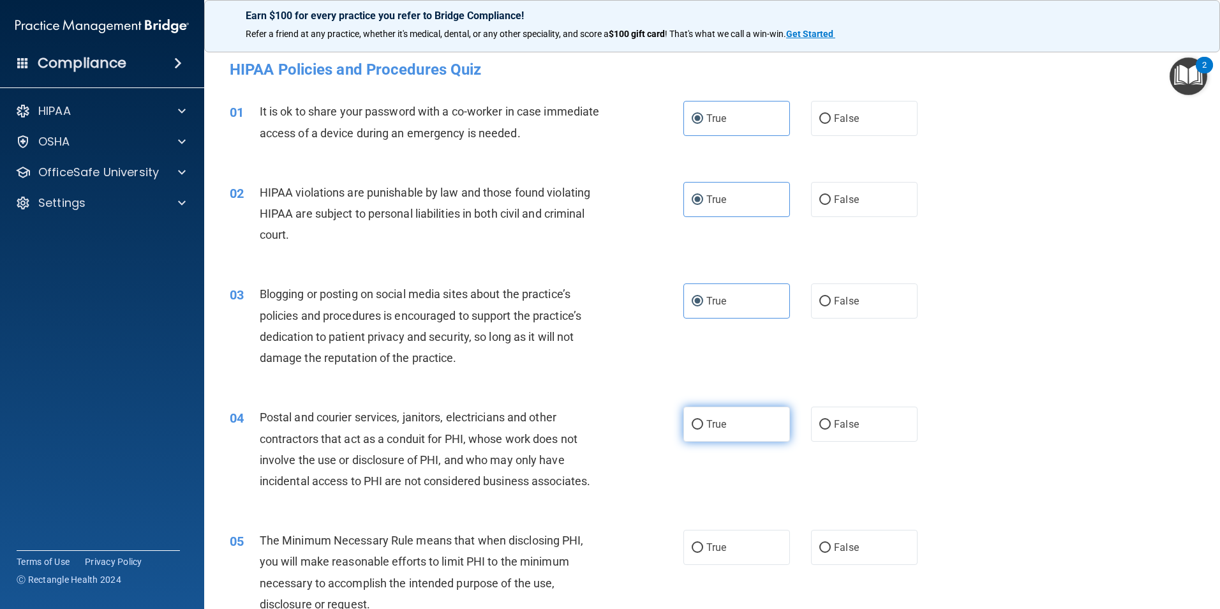
click at [702, 420] on input "True" at bounding box center [697, 425] width 11 height 10
radio input "true"
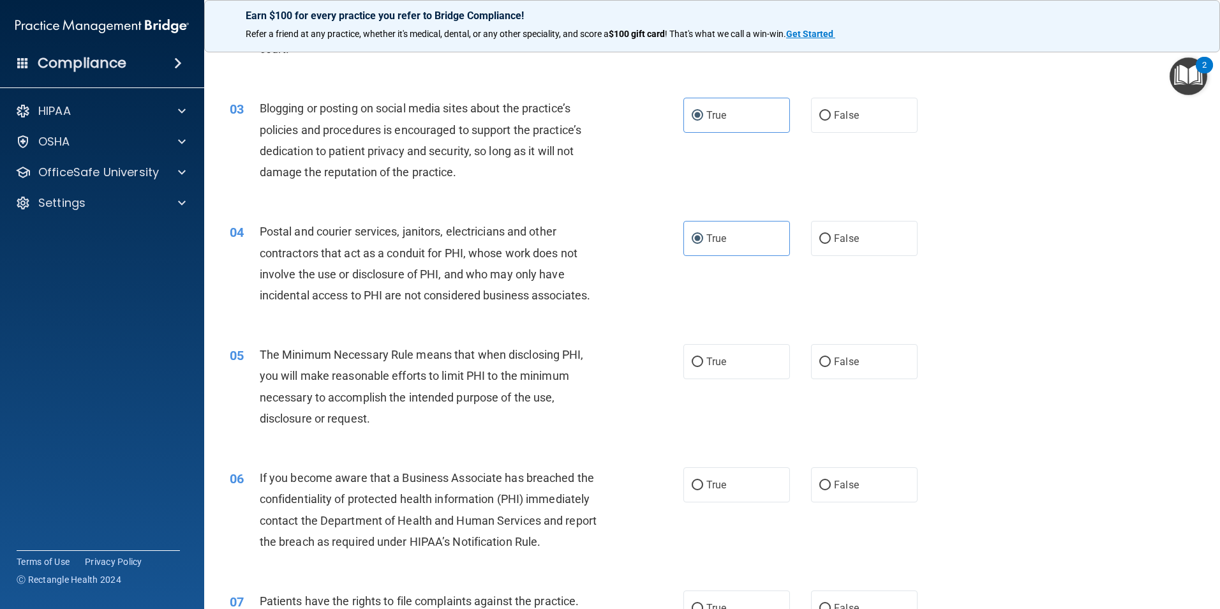
scroll to position [191, 0]
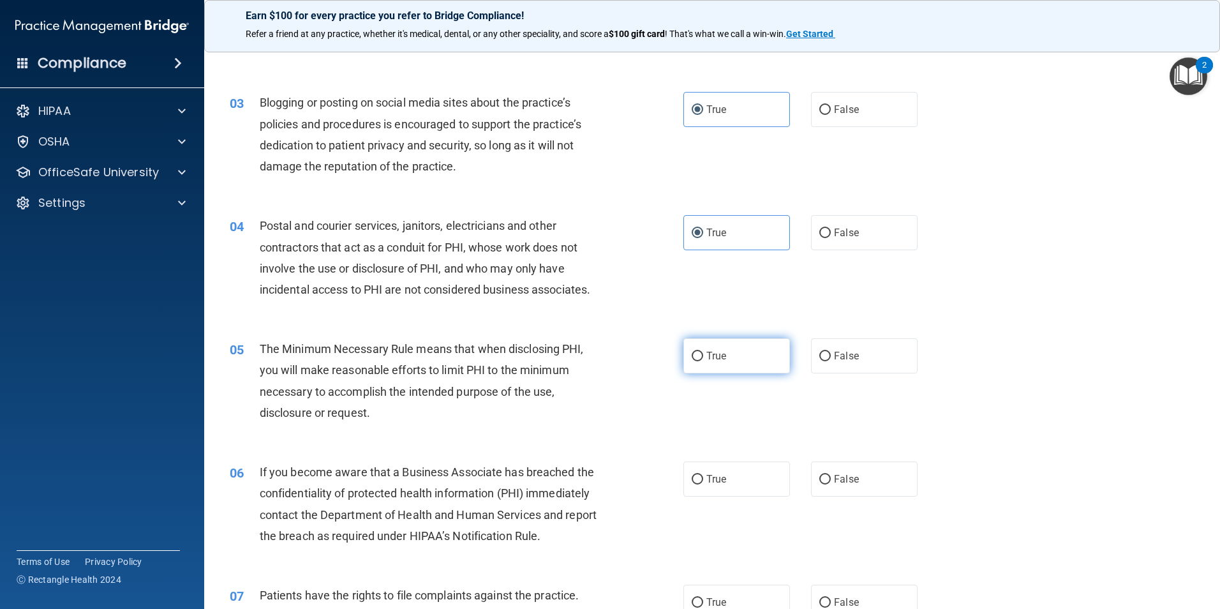
click at [714, 355] on span "True" at bounding box center [717, 356] width 20 height 12
click at [703, 355] on input "True" at bounding box center [697, 357] width 11 height 10
radio input "true"
click at [715, 466] on label "True" at bounding box center [737, 478] width 107 height 35
click at [703, 475] on input "True" at bounding box center [697, 480] width 11 height 10
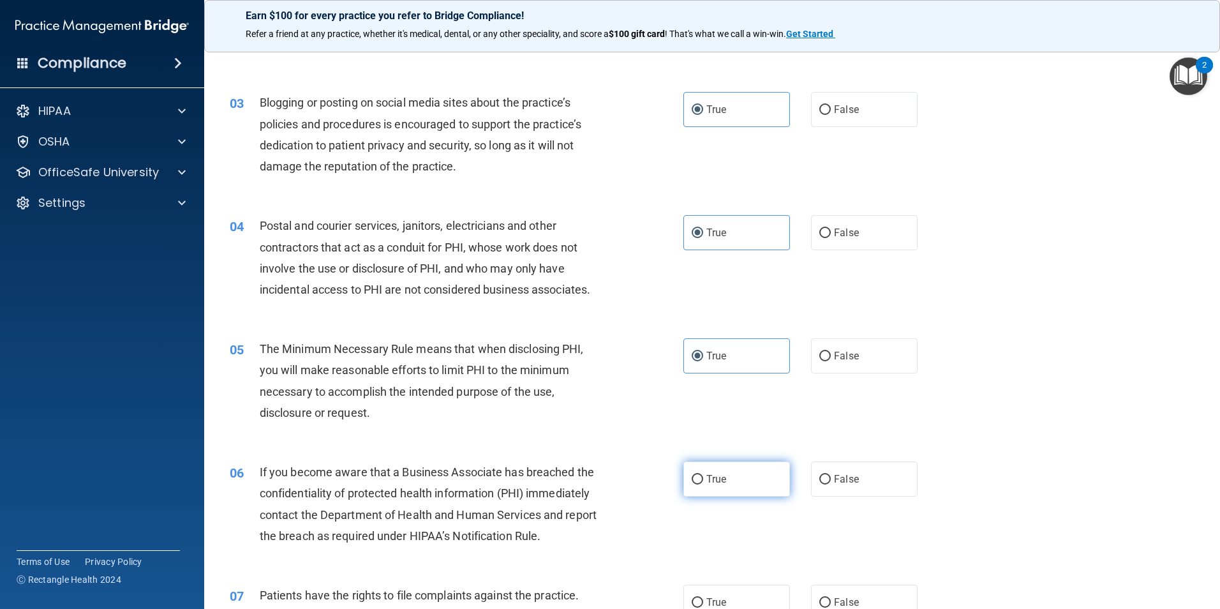
radio input "true"
click at [715, 468] on label "True" at bounding box center [737, 478] width 107 height 35
click at [703, 475] on input "True" at bounding box center [697, 480] width 11 height 10
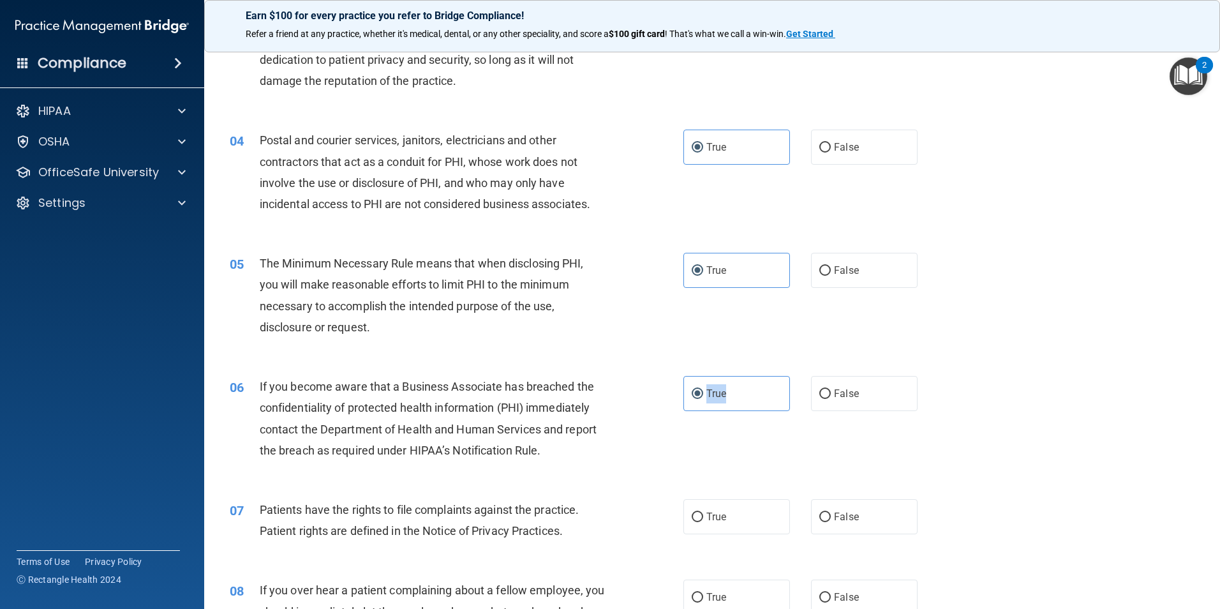
scroll to position [383, 0]
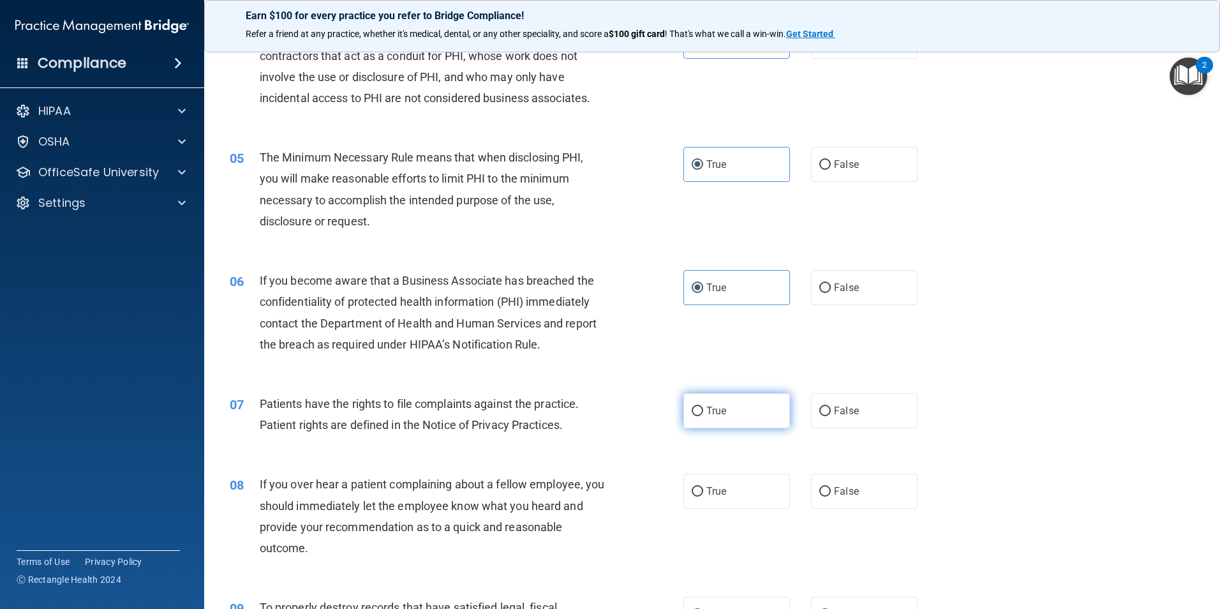
click at [691, 416] on label "True" at bounding box center [737, 410] width 107 height 35
click at [692, 416] on input "True" at bounding box center [697, 412] width 11 height 10
radio input "true"
click at [695, 490] on input "True" at bounding box center [697, 492] width 11 height 10
radio input "true"
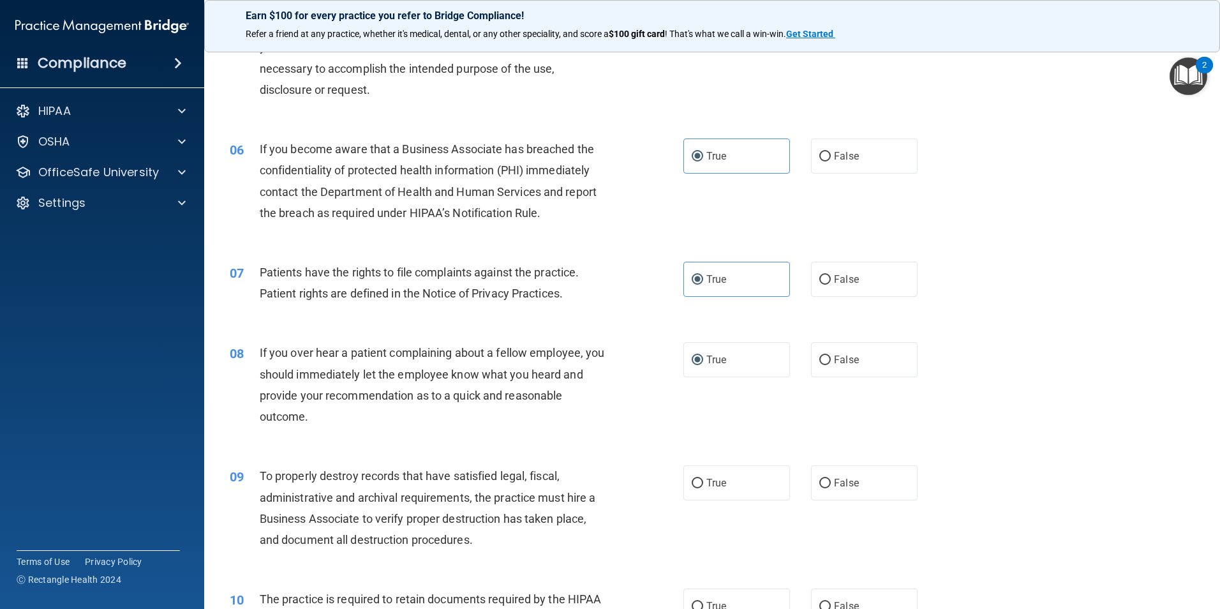
scroll to position [574, 0]
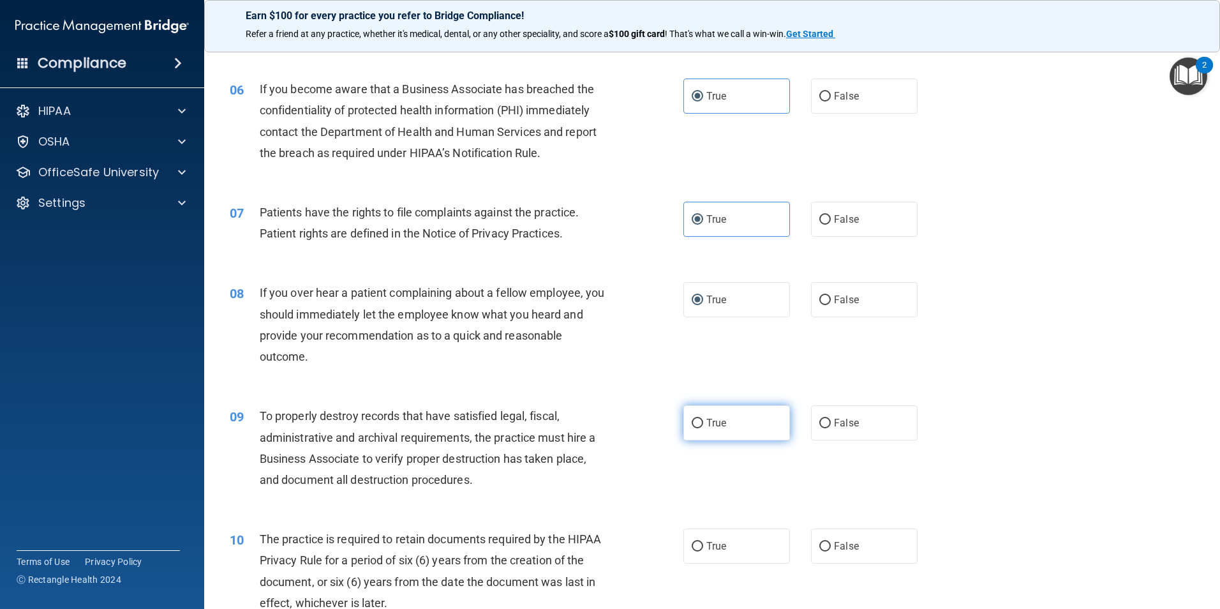
click at [701, 433] on label "True" at bounding box center [737, 422] width 107 height 35
click at [701, 428] on input "True" at bounding box center [697, 424] width 11 height 10
radio input "true"
click at [696, 548] on input "True" at bounding box center [697, 547] width 11 height 10
radio input "true"
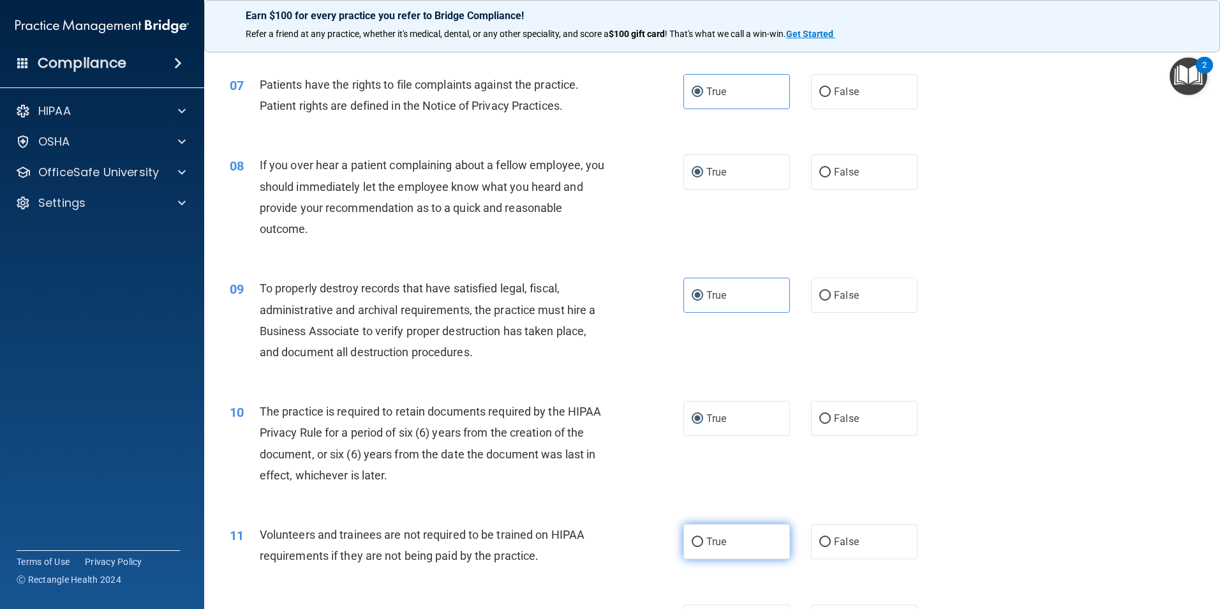
click at [707, 542] on span "True" at bounding box center [717, 542] width 20 height 12
click at [703, 542] on input "True" at bounding box center [697, 542] width 11 height 10
radio input "true"
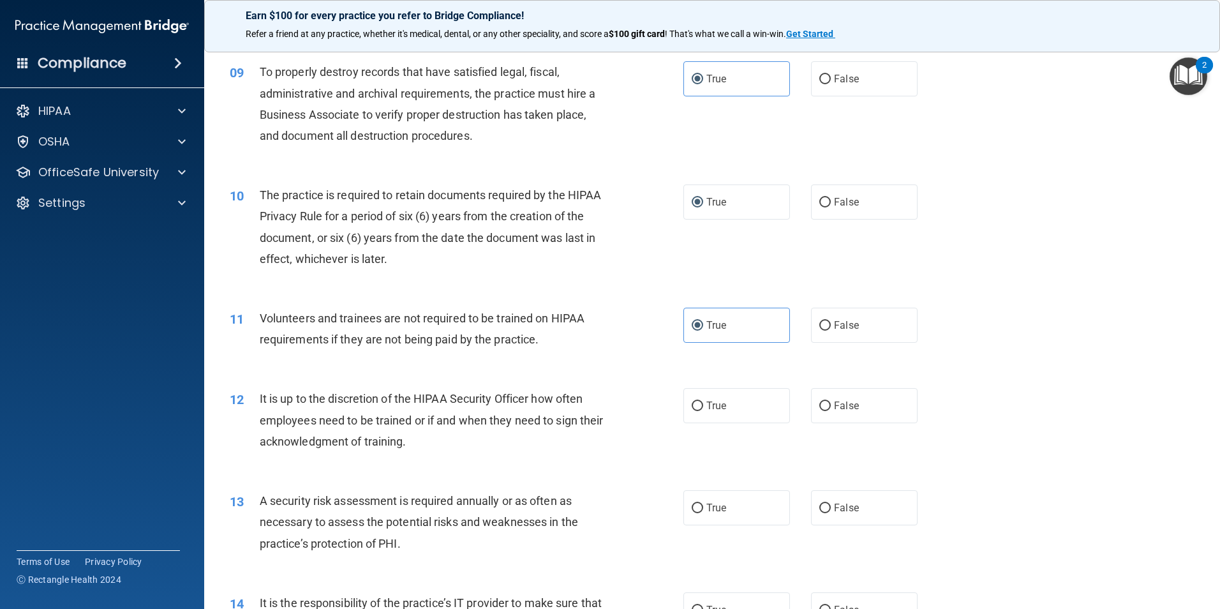
scroll to position [957, 0]
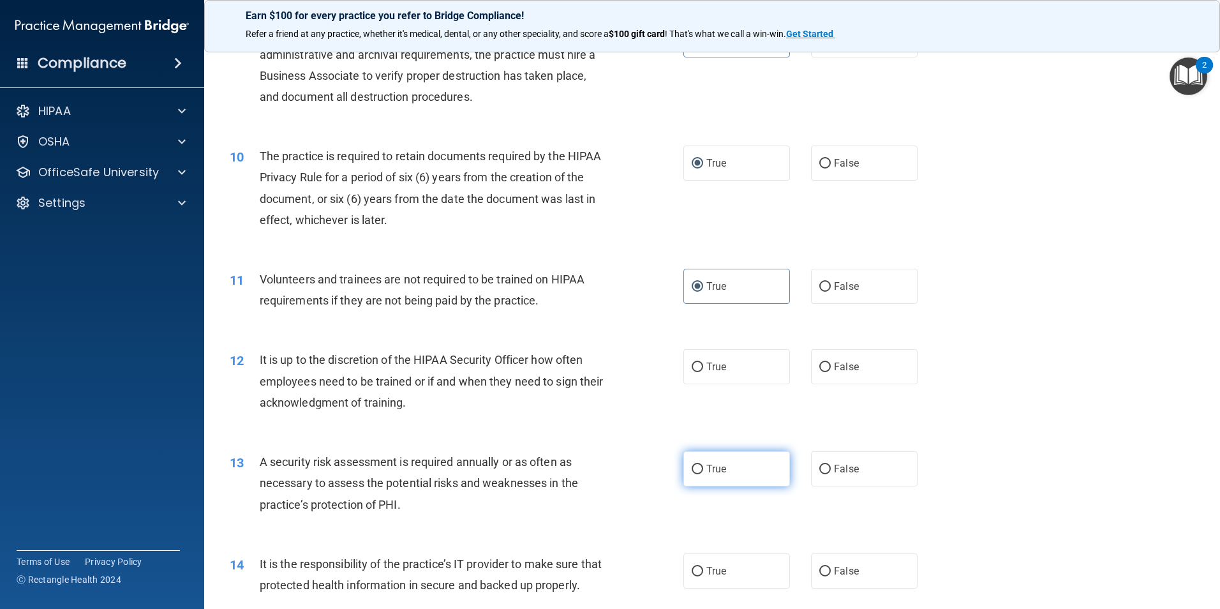
click at [714, 472] on span "True" at bounding box center [717, 469] width 20 height 12
click at [703, 472] on input "True" at bounding box center [697, 470] width 11 height 10
radio input "true"
click at [709, 372] on span "True" at bounding box center [717, 367] width 20 height 12
click at [703, 372] on input "True" at bounding box center [697, 368] width 11 height 10
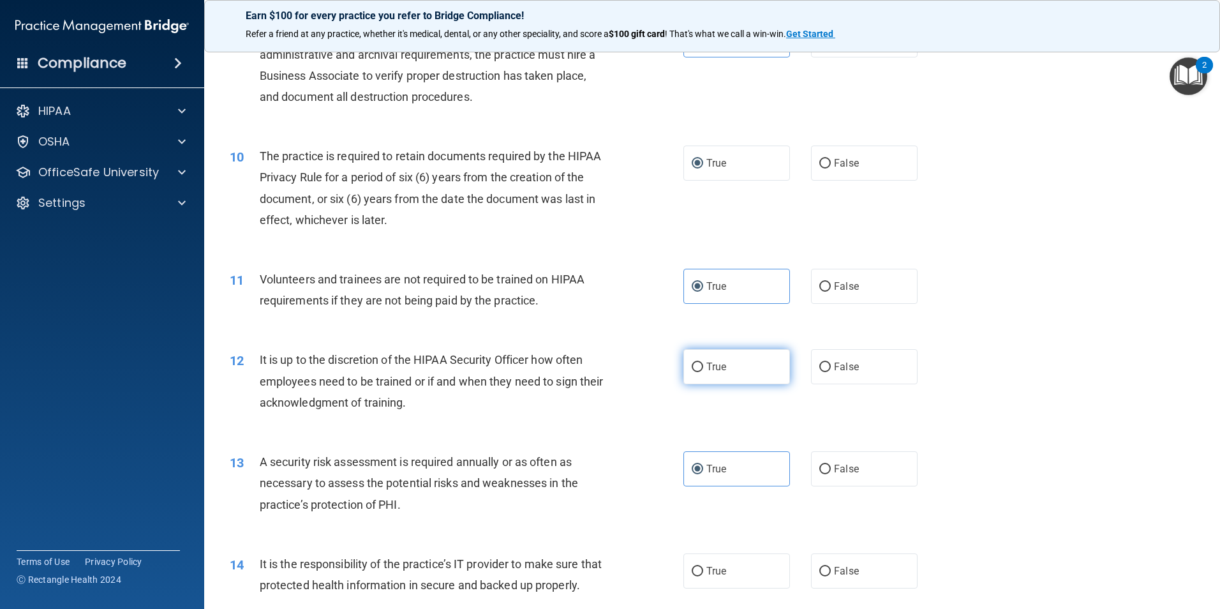
radio input "true"
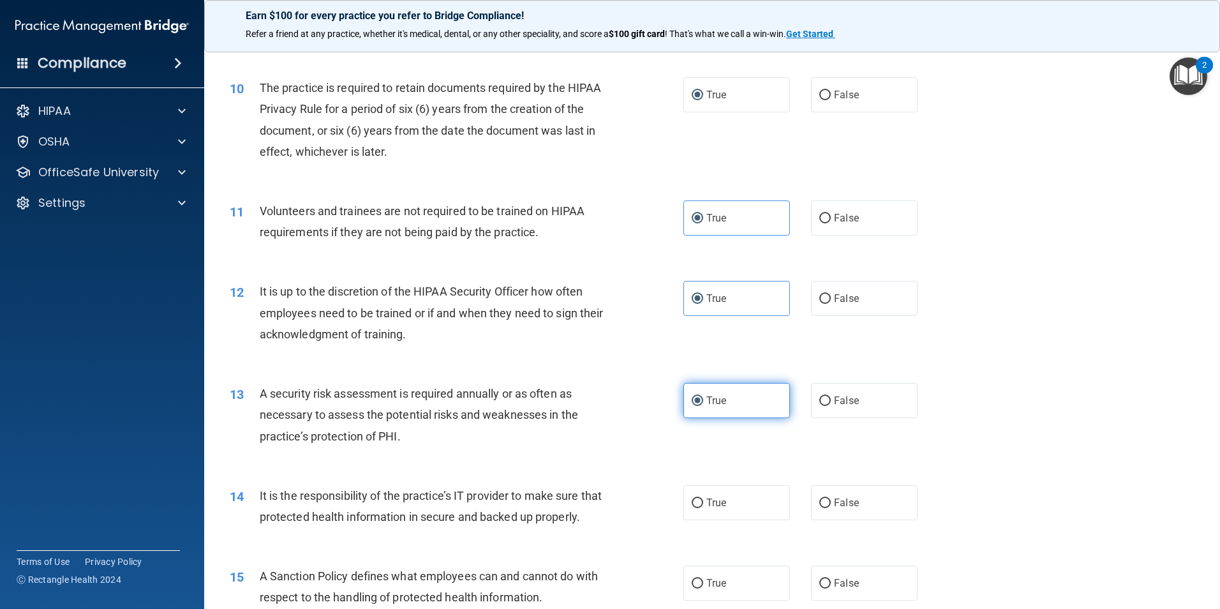
scroll to position [1149, 0]
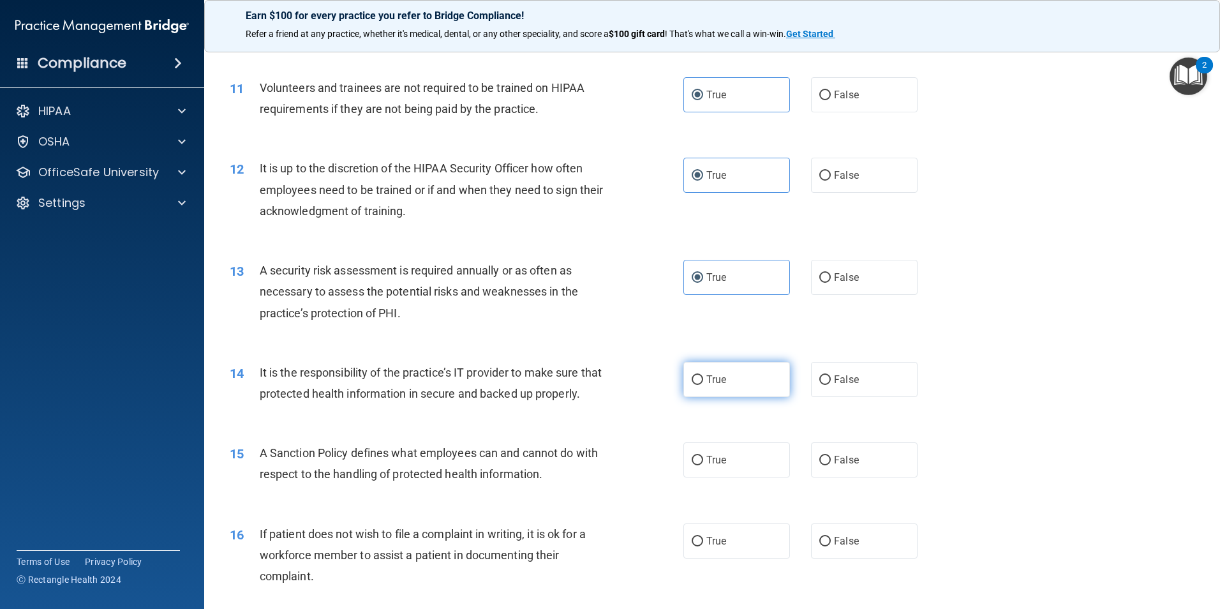
click at [692, 384] on input "True" at bounding box center [697, 380] width 11 height 10
radio input "true"
click at [712, 477] on label "True" at bounding box center [737, 459] width 107 height 35
click at [703, 465] on input "True" at bounding box center [697, 461] width 11 height 10
radio input "true"
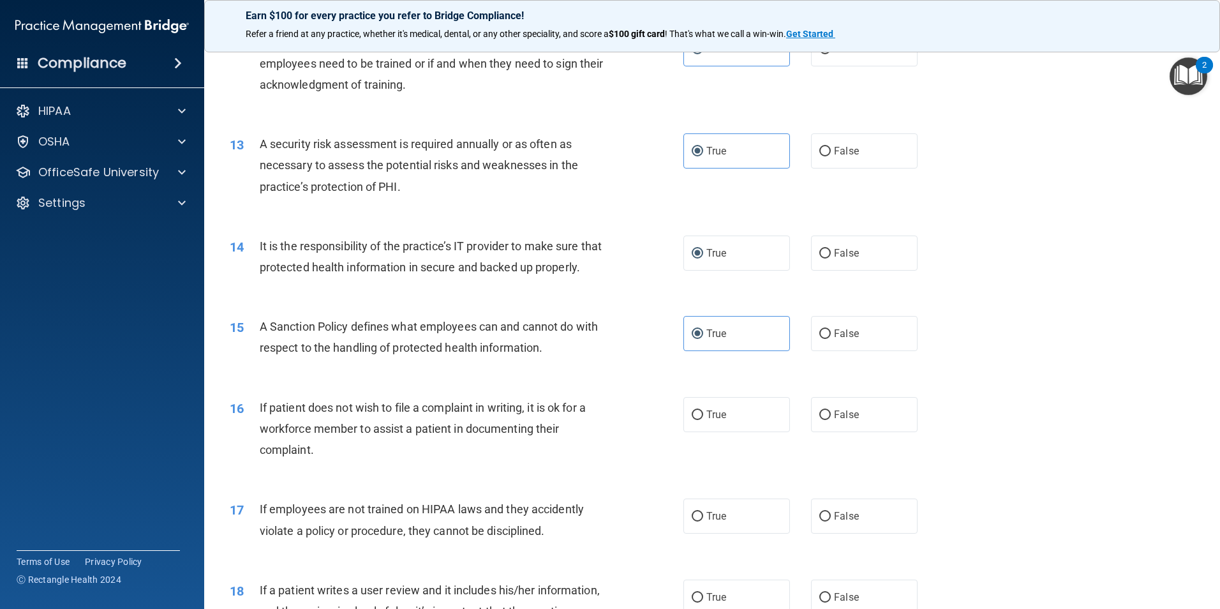
scroll to position [1277, 0]
click at [697, 431] on label "True" at bounding box center [737, 413] width 107 height 35
click at [697, 419] on input "True" at bounding box center [697, 414] width 11 height 10
radio input "true"
click at [692, 520] on input "True" at bounding box center [697, 516] width 11 height 10
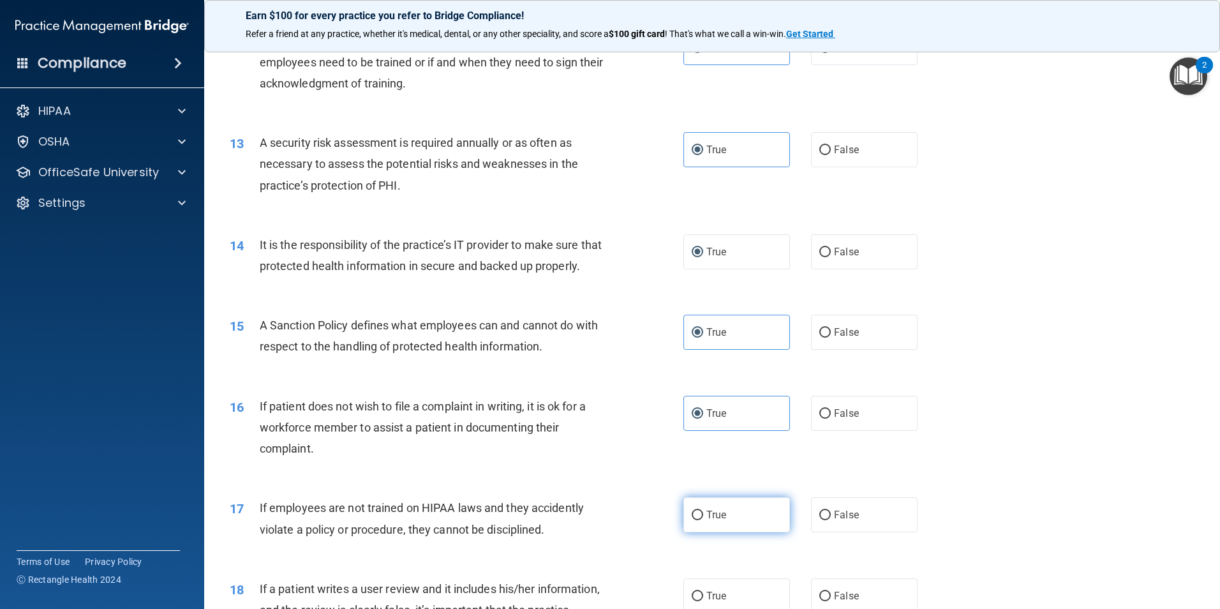
radio input "true"
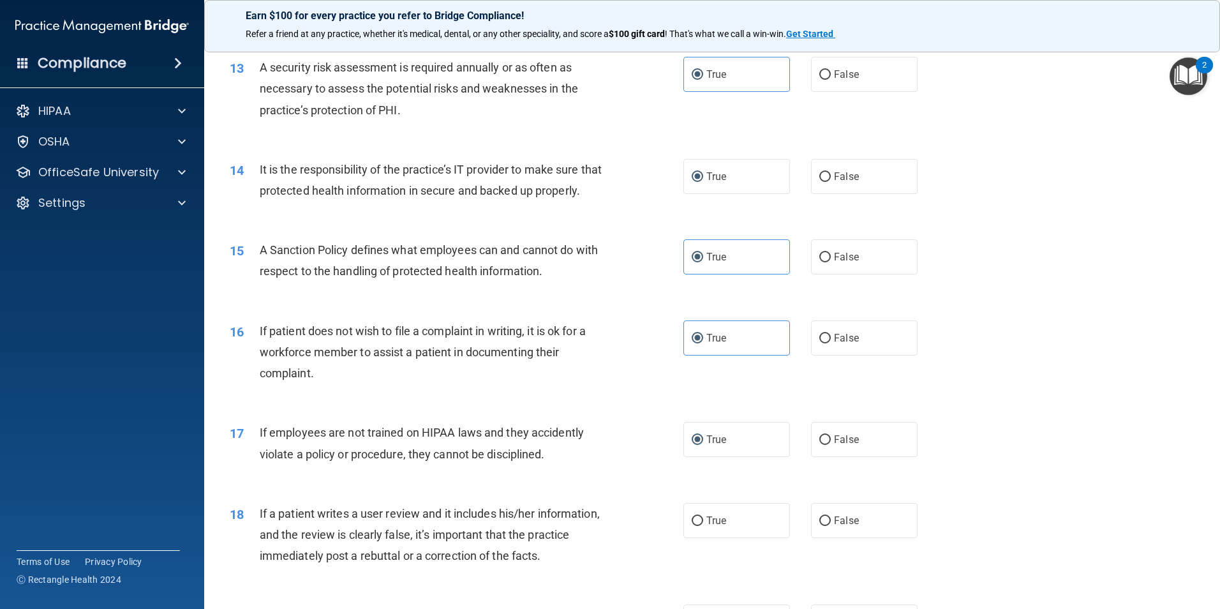
scroll to position [1468, 0]
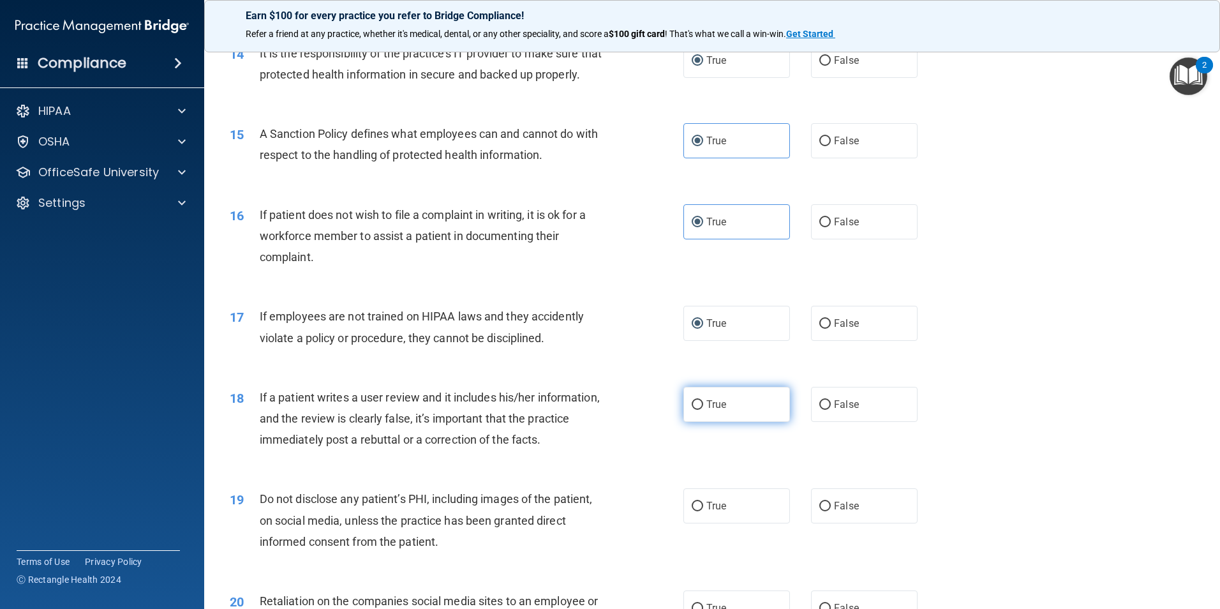
click at [704, 413] on label "True" at bounding box center [737, 404] width 107 height 35
click at [703, 410] on input "True" at bounding box center [697, 405] width 11 height 10
radio input "true"
click at [705, 523] on label "True" at bounding box center [737, 505] width 107 height 35
click at [703, 511] on input "True" at bounding box center [697, 507] width 11 height 10
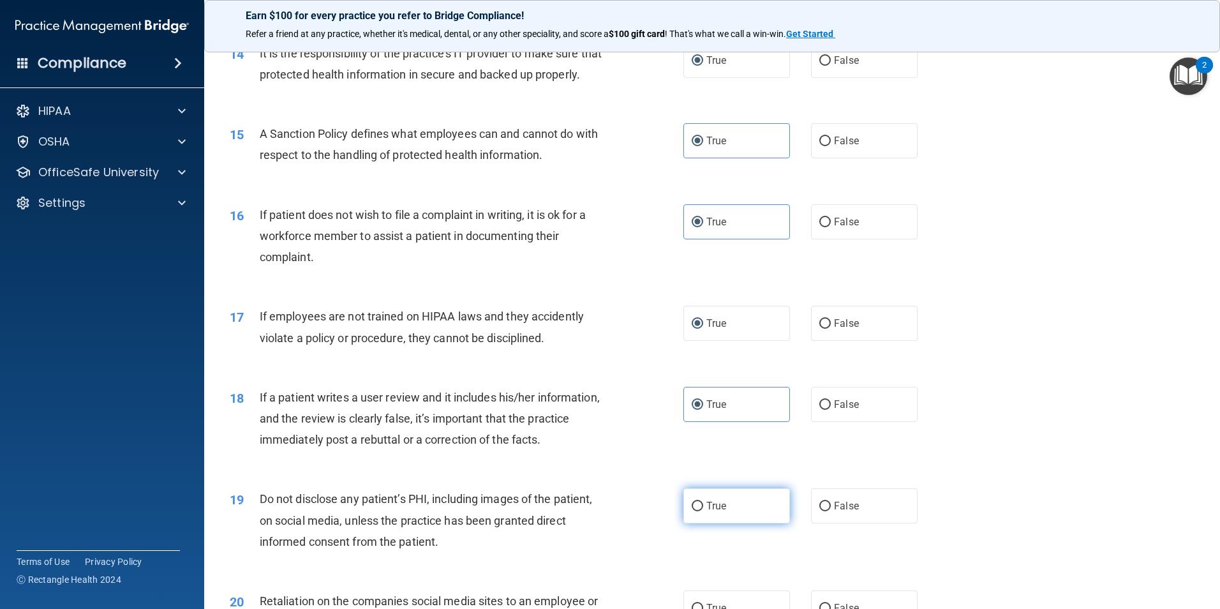
radio input "true"
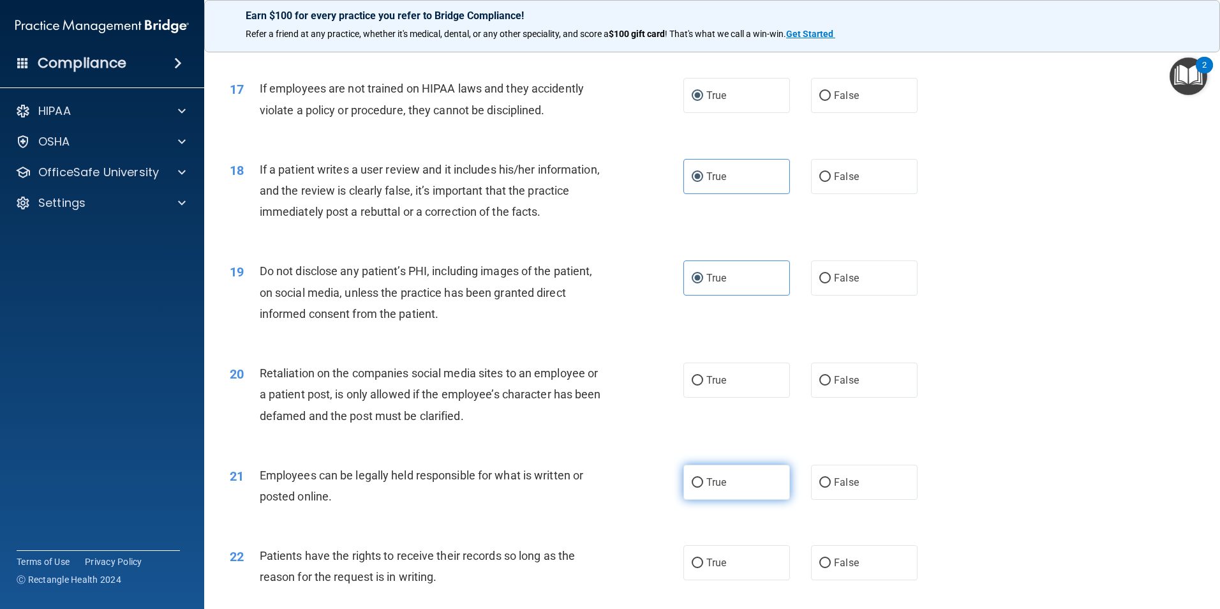
scroll to position [1723, 0]
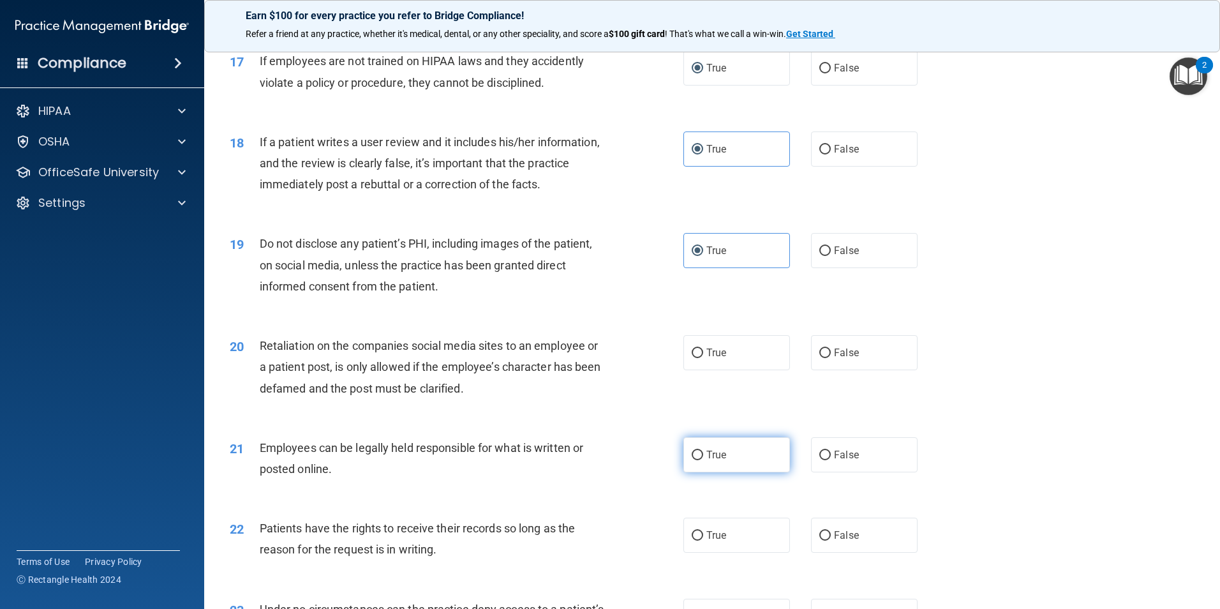
click at [705, 472] on label "True" at bounding box center [737, 454] width 107 height 35
click at [703, 460] on input "True" at bounding box center [697, 456] width 11 height 10
radio input "true"
click at [692, 358] on input "True" at bounding box center [697, 354] width 11 height 10
radio input "true"
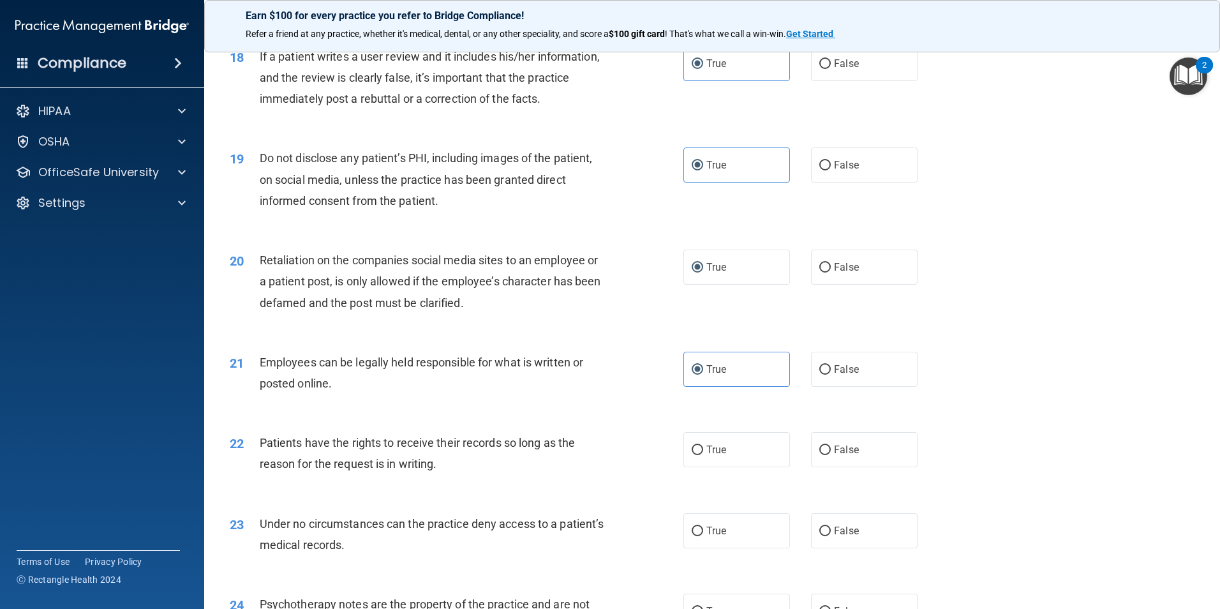
scroll to position [1915, 0]
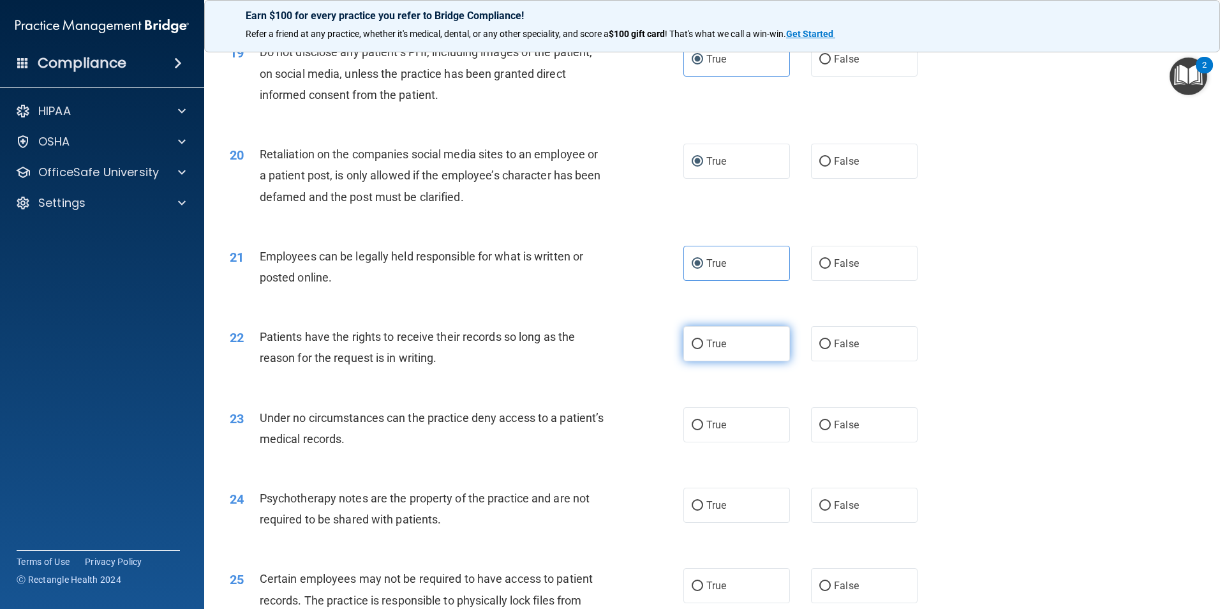
click at [694, 349] on input "True" at bounding box center [697, 345] width 11 height 10
radio input "true"
click at [696, 430] on input "True" at bounding box center [697, 426] width 11 height 10
radio input "true"
click at [698, 523] on label "True" at bounding box center [737, 505] width 107 height 35
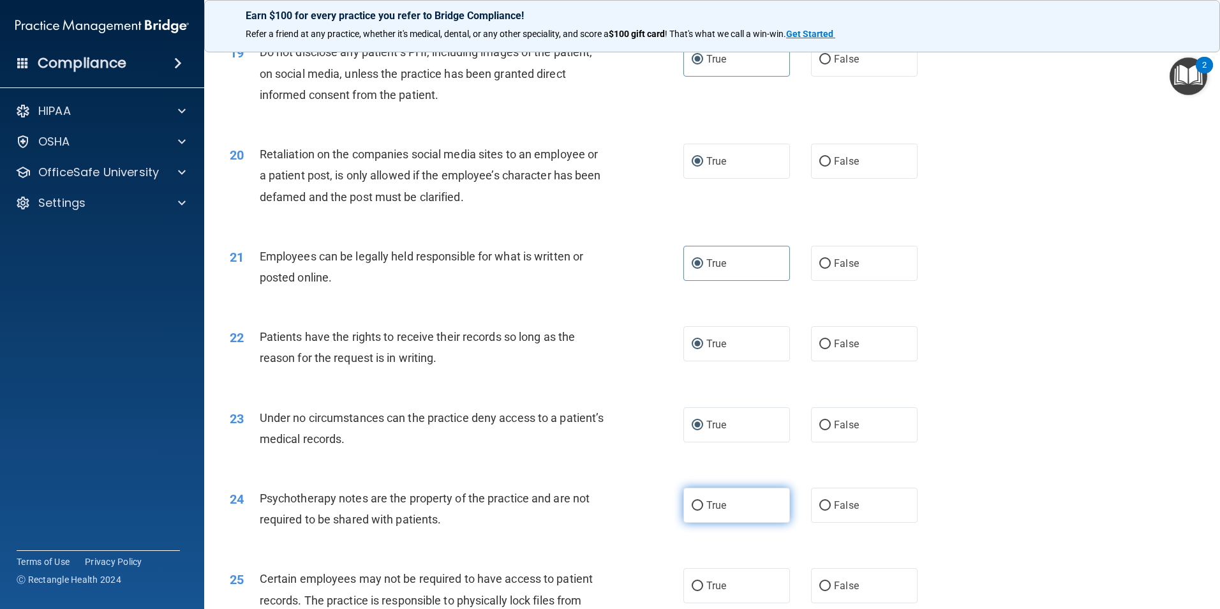
click at [698, 511] on input "True" at bounding box center [697, 506] width 11 height 10
radio input "true"
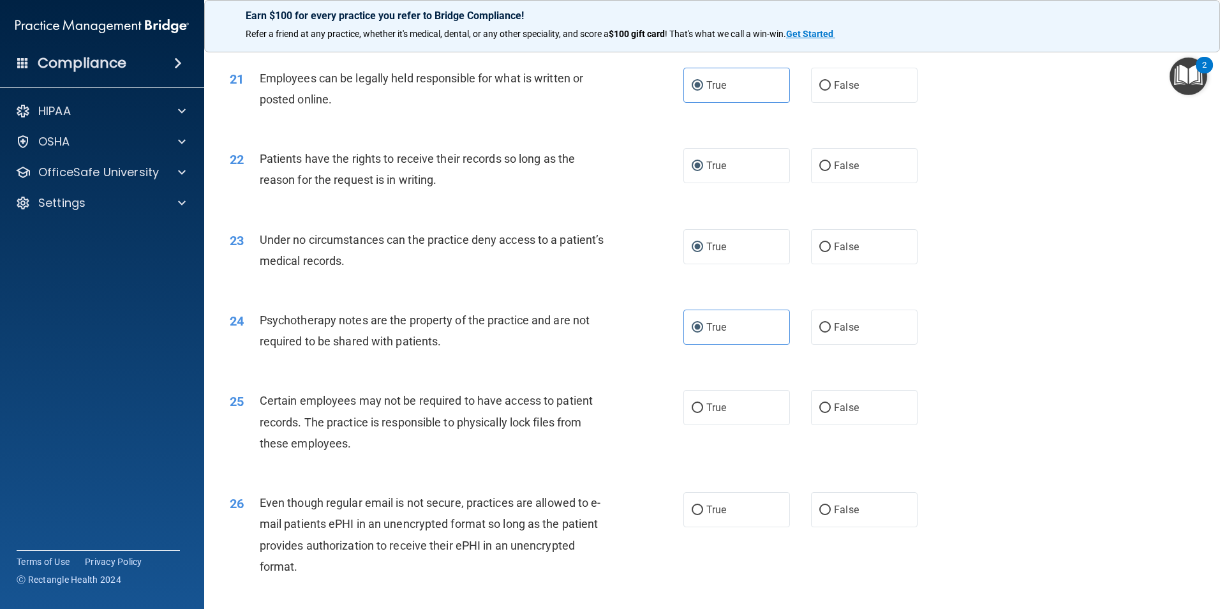
scroll to position [2106, 0]
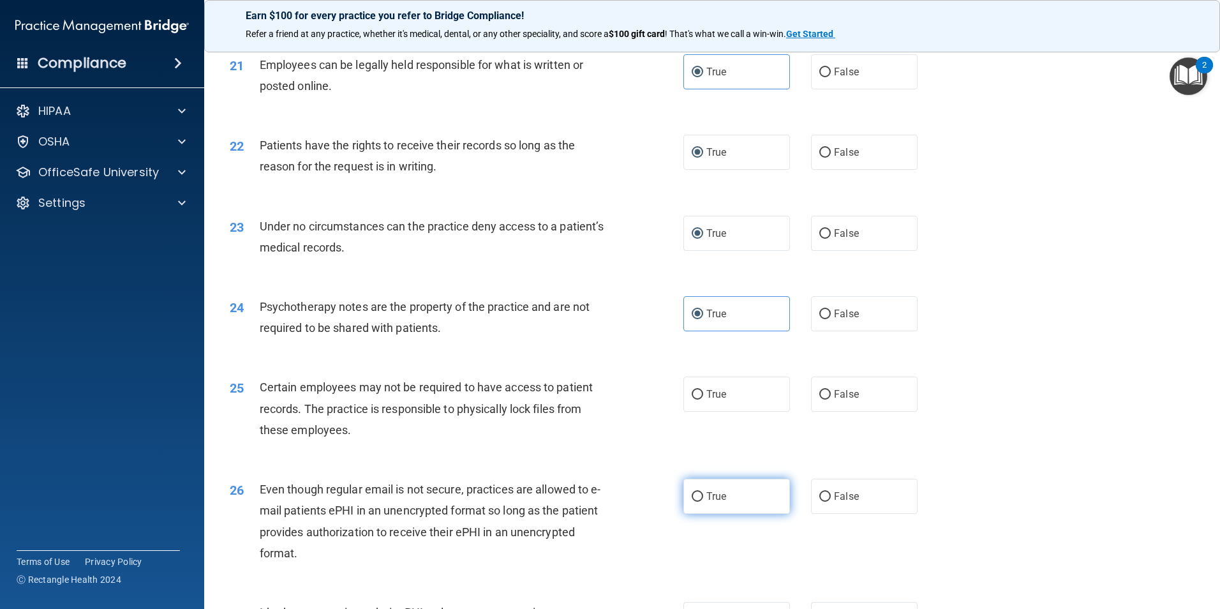
click at [707, 502] on span "True" at bounding box center [717, 496] width 20 height 12
click at [703, 502] on input "True" at bounding box center [697, 497] width 11 height 10
radio input "true"
click at [707, 400] on span "True" at bounding box center [717, 394] width 20 height 12
click at [703, 400] on input "True" at bounding box center [697, 395] width 11 height 10
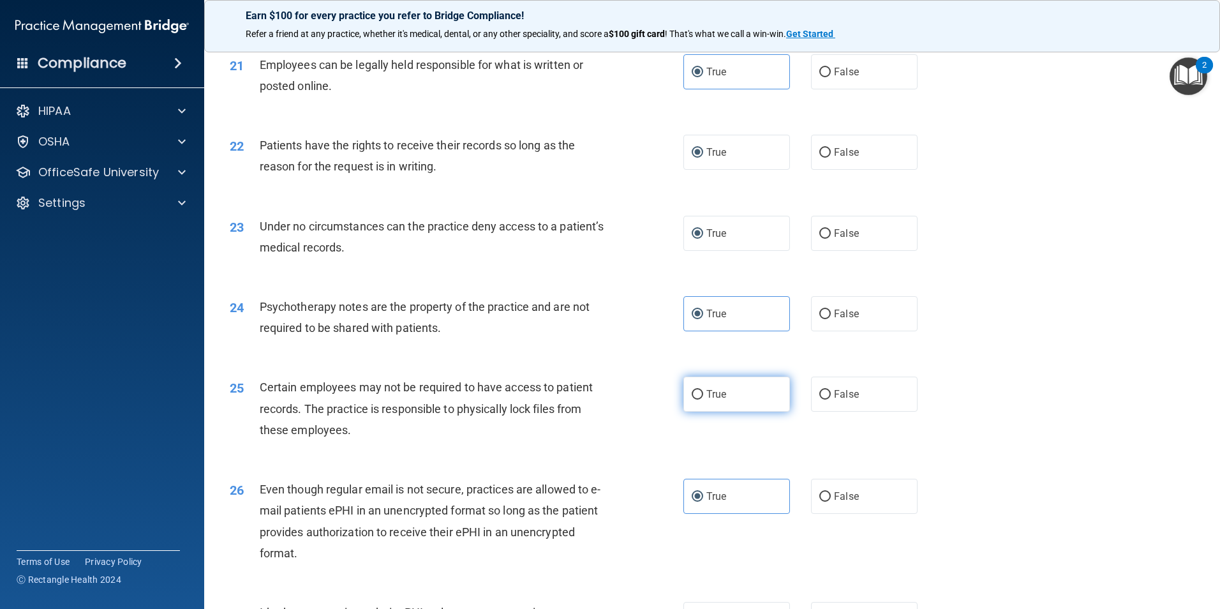
radio input "true"
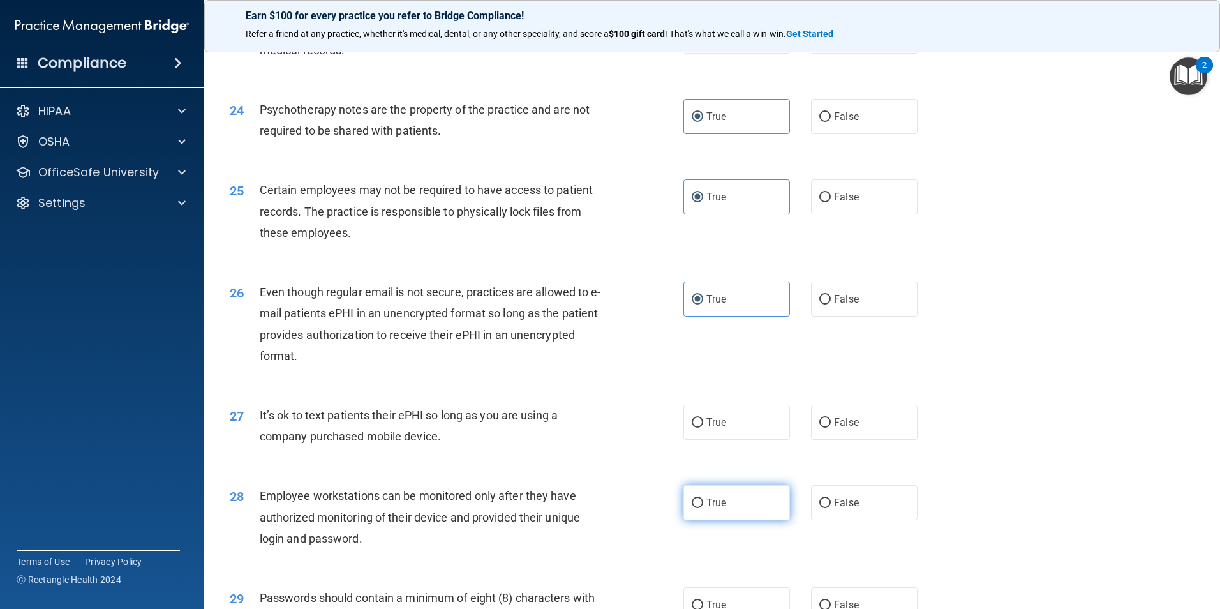
scroll to position [2425, 0]
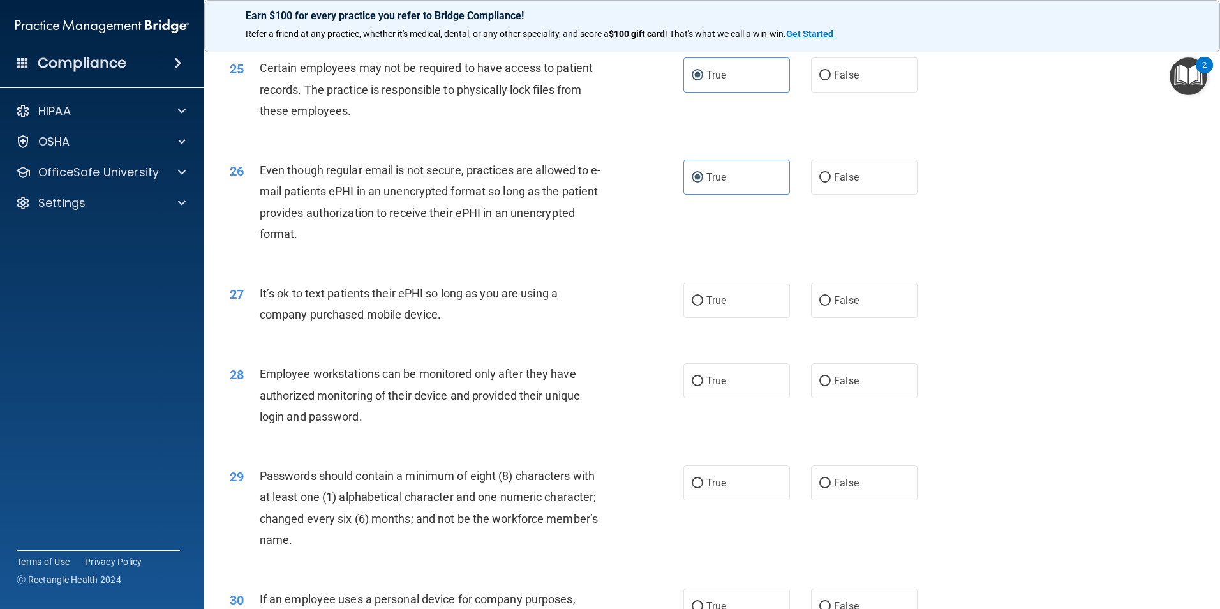
click at [705, 342] on div "27 It’s ok to text patients their ePHI so long as you are using a company purch…" at bounding box center [712, 307] width 984 height 80
click at [703, 318] on label "True" at bounding box center [737, 300] width 107 height 35
click at [703, 306] on input "True" at bounding box center [697, 301] width 11 height 10
radio input "true"
click at [696, 386] on input "True" at bounding box center [697, 382] width 11 height 10
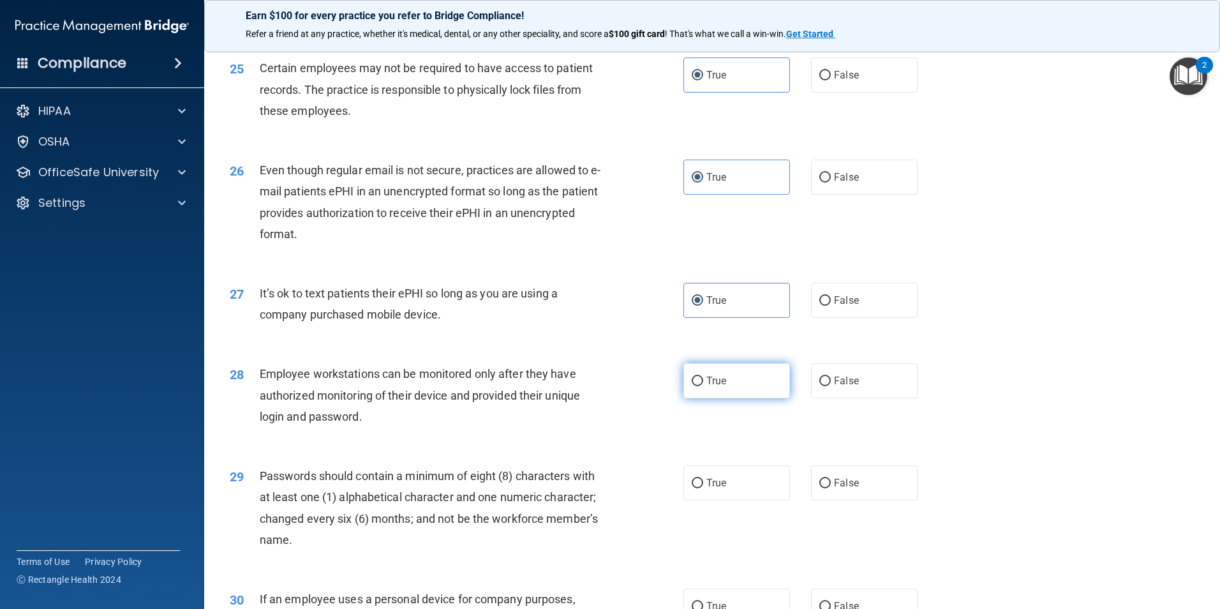
radio input "true"
click at [699, 500] on label "True" at bounding box center [737, 482] width 107 height 35
click at [699, 488] on input "True" at bounding box center [697, 484] width 11 height 10
radio input "true"
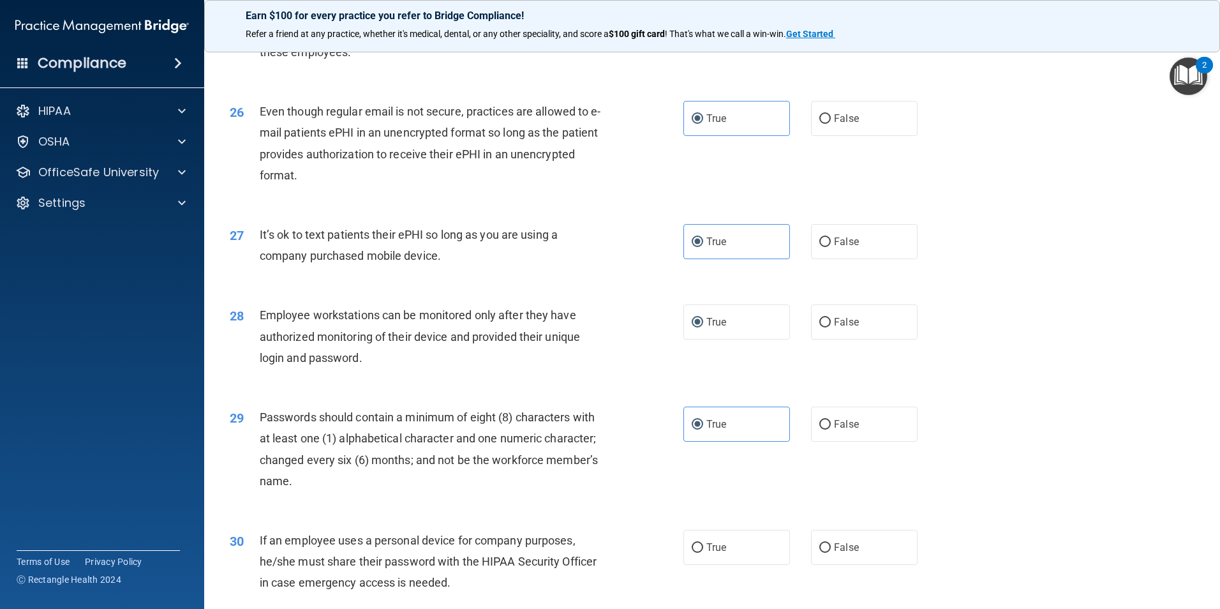
scroll to position [2595, 0]
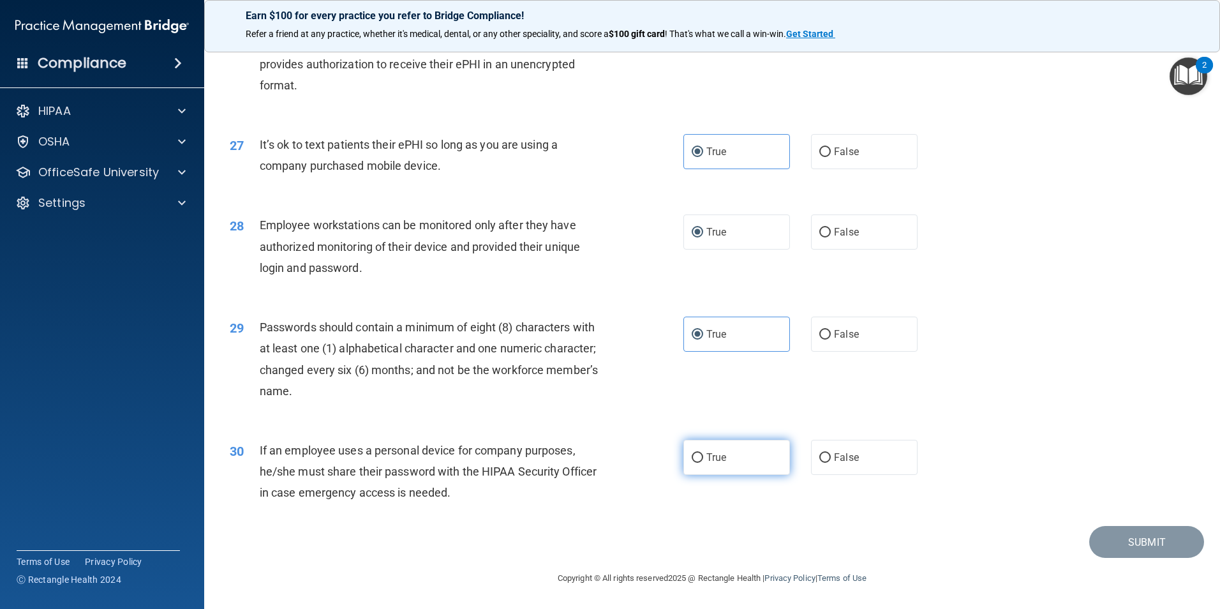
click at [716, 467] on label "True" at bounding box center [737, 457] width 107 height 35
click at [703, 463] on input "True" at bounding box center [697, 458] width 11 height 10
radio input "true"
click at [1164, 544] on button "Submit" at bounding box center [1147, 542] width 115 height 33
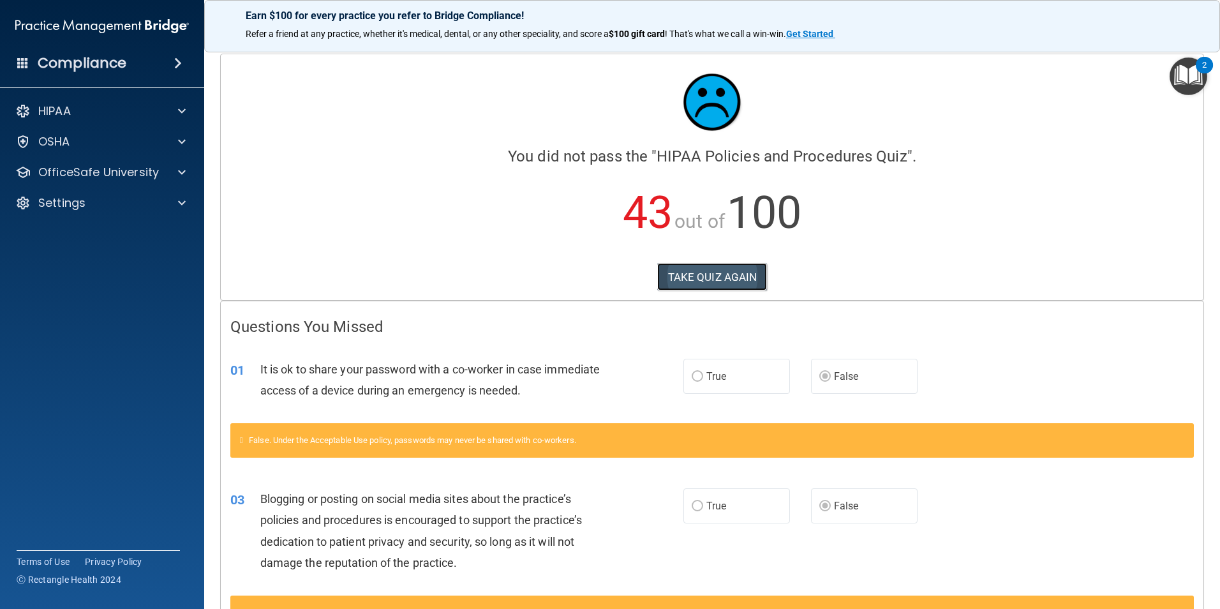
click at [694, 276] on button "TAKE QUIZ AGAIN" at bounding box center [712, 277] width 110 height 28
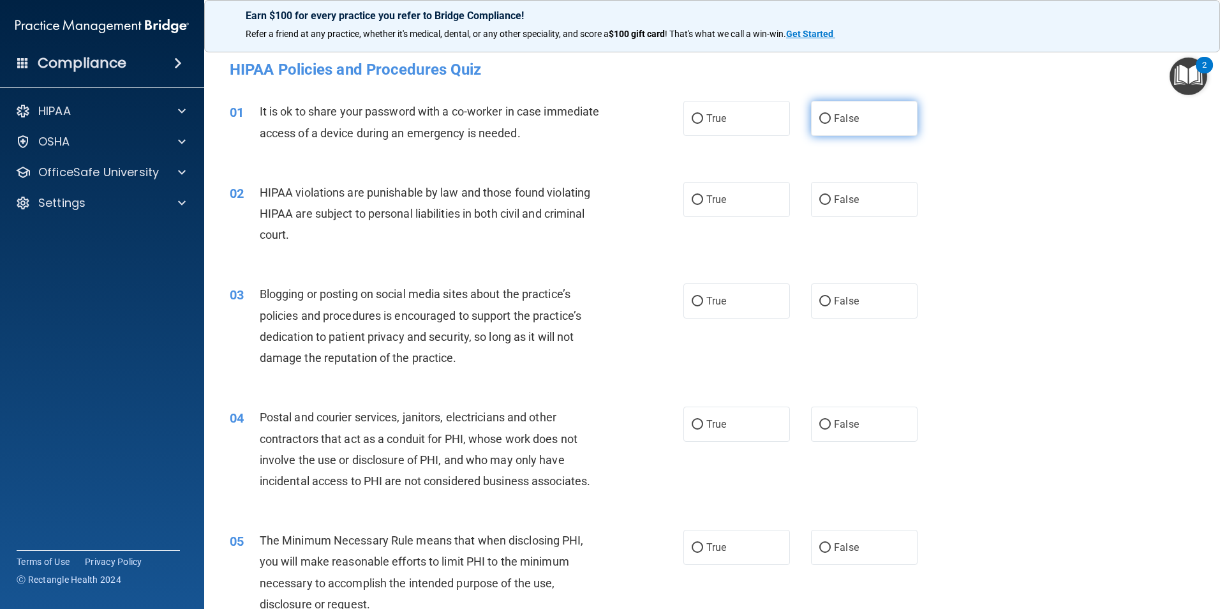
click at [815, 109] on label "False" at bounding box center [864, 118] width 107 height 35
click at [820, 114] on input "False" at bounding box center [825, 119] width 11 height 10
radio input "true"
drag, startPoint x: 831, startPoint y: 303, endPoint x: 783, endPoint y: 260, distance: 64.2
click at [834, 302] on span "False" at bounding box center [846, 301] width 25 height 12
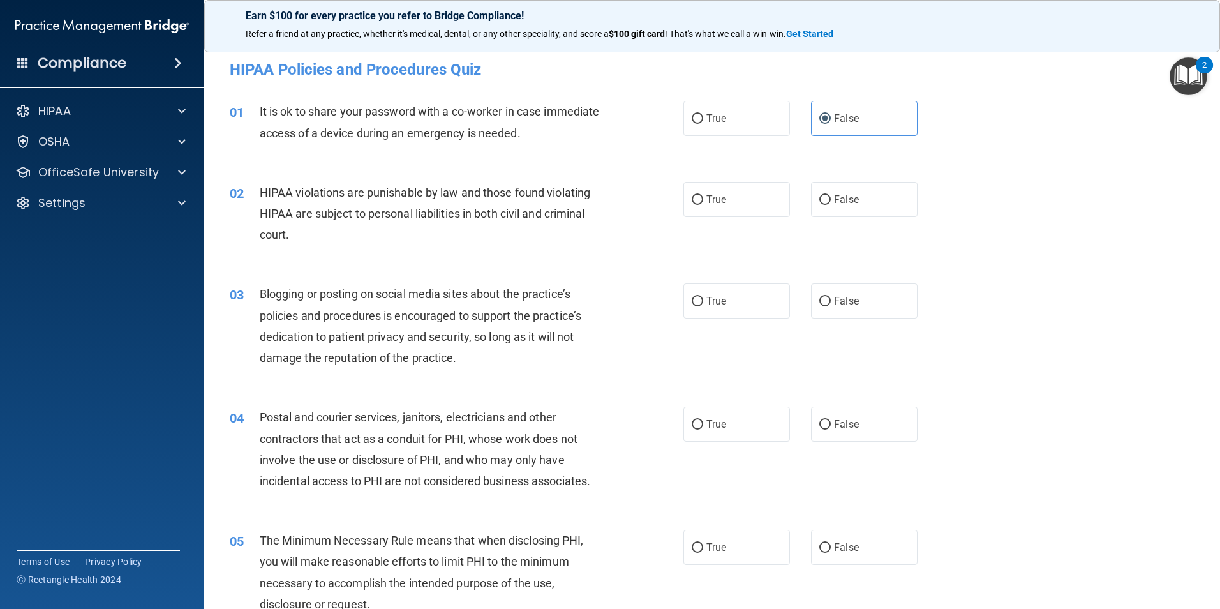
click at [831, 302] on input "False" at bounding box center [825, 302] width 11 height 10
radio input "true"
click at [732, 205] on label "True" at bounding box center [737, 199] width 107 height 35
click at [703, 205] on input "True" at bounding box center [697, 200] width 11 height 10
radio input "true"
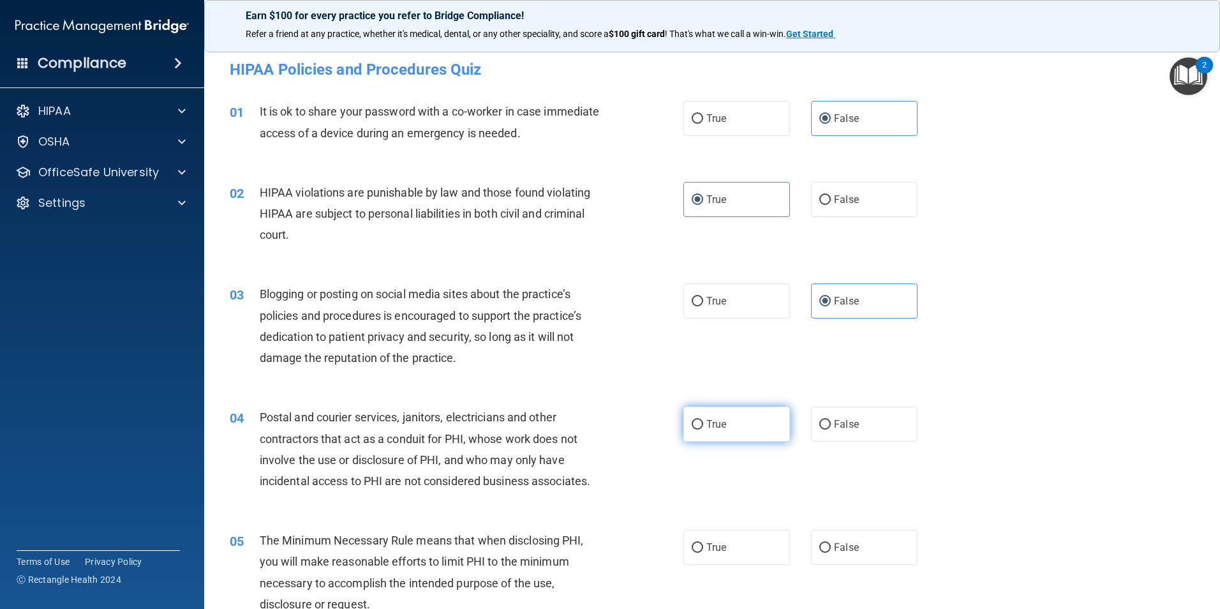
click at [707, 421] on span "True" at bounding box center [717, 424] width 20 height 12
click at [702, 421] on input "True" at bounding box center [697, 425] width 11 height 10
radio input "true"
click at [701, 550] on label "True" at bounding box center [737, 547] width 107 height 35
click at [701, 550] on input "True" at bounding box center [697, 548] width 11 height 10
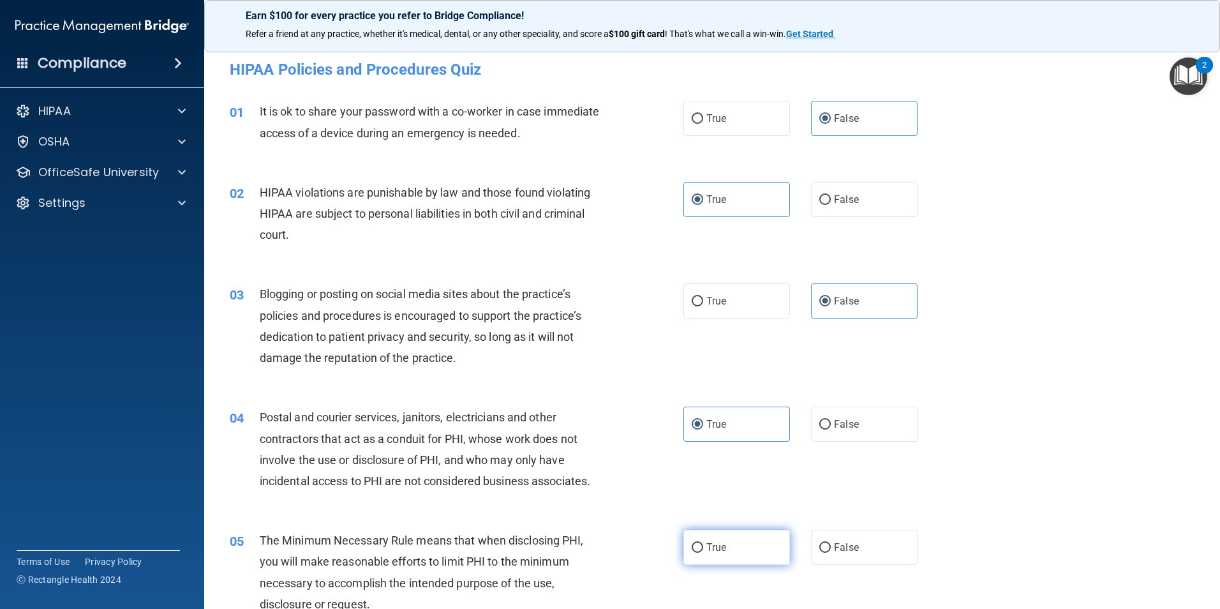
radio input "true"
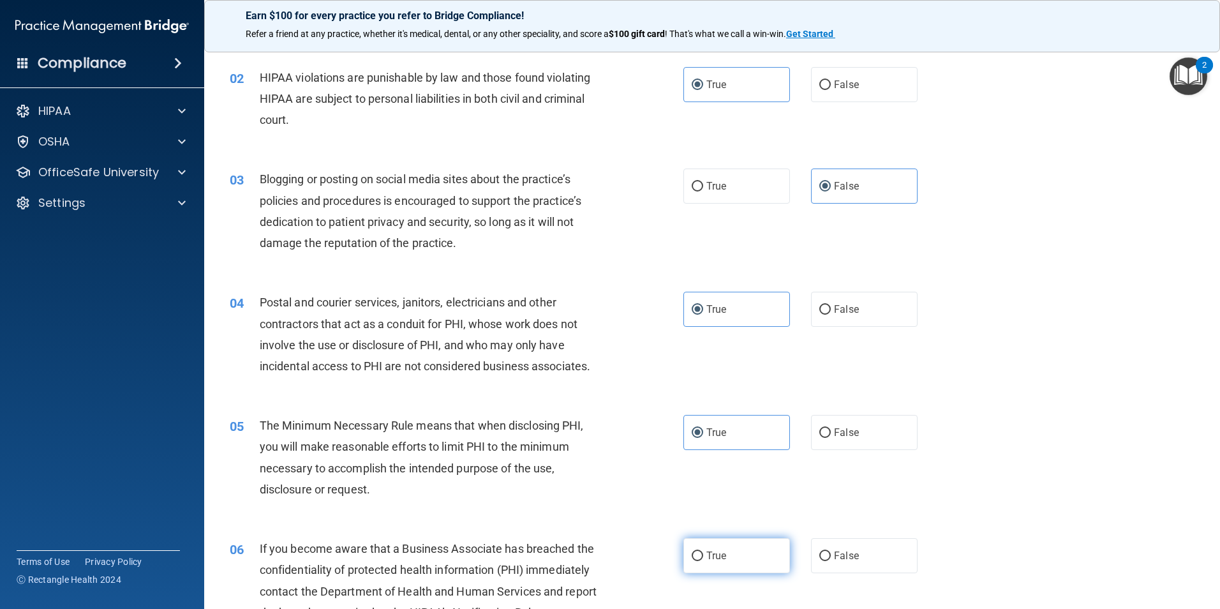
scroll to position [128, 0]
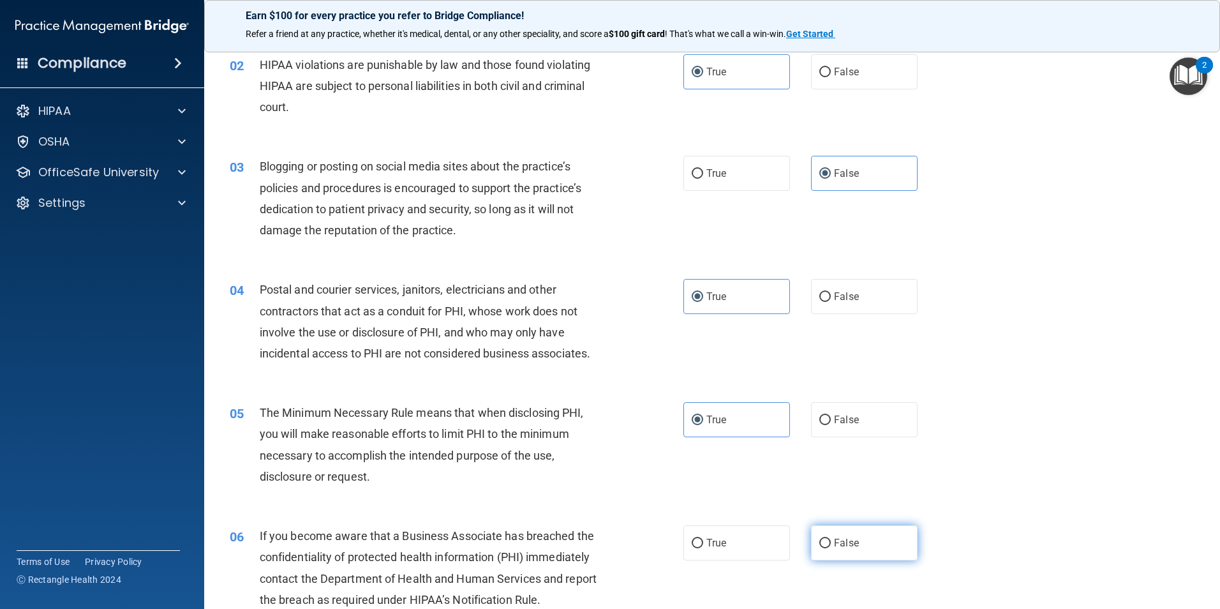
click at [821, 544] on input "False" at bounding box center [825, 544] width 11 height 10
radio input "true"
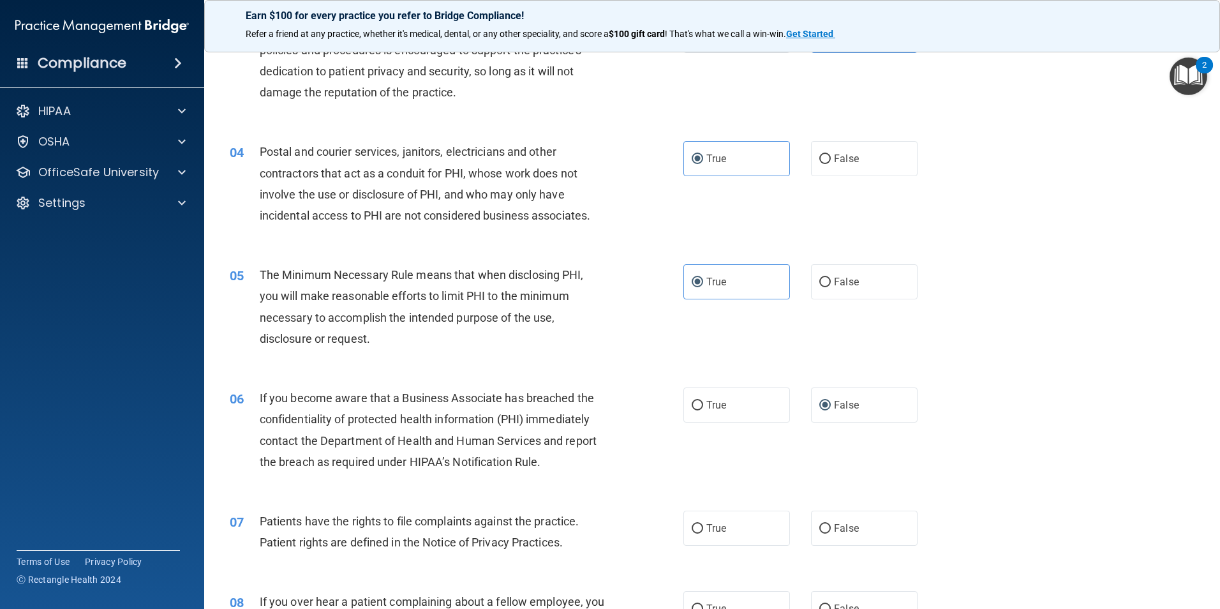
scroll to position [319, 0]
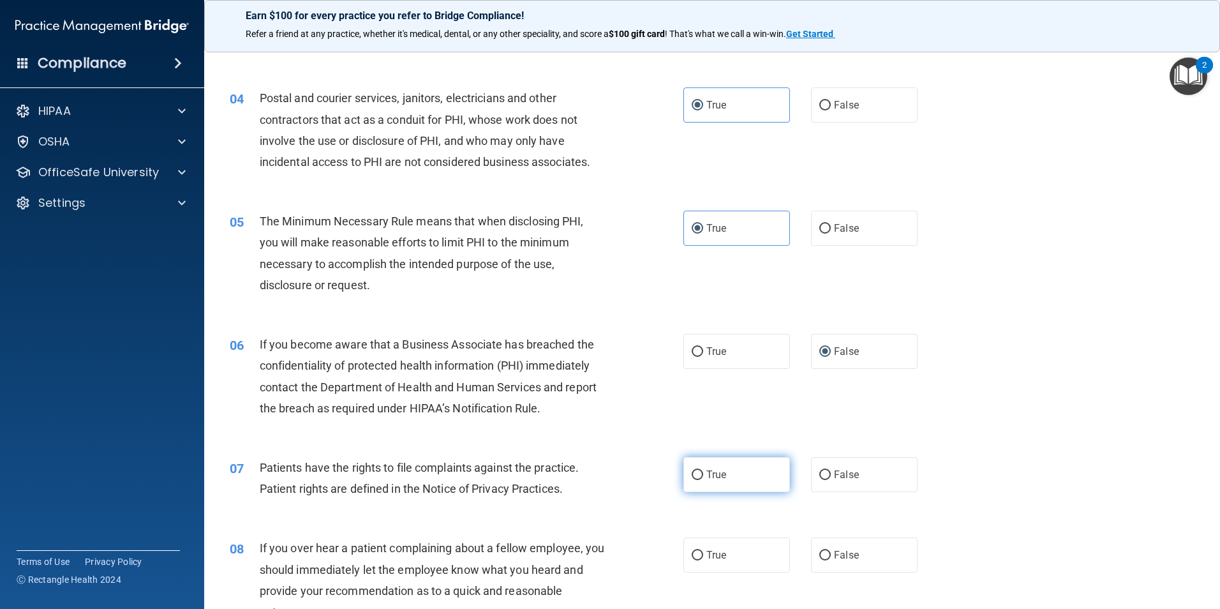
click at [705, 481] on label "True" at bounding box center [737, 474] width 107 height 35
click at [703, 480] on input "True" at bounding box center [697, 475] width 11 height 10
radio input "true"
click at [864, 551] on label "False" at bounding box center [864, 554] width 107 height 35
click at [831, 551] on input "False" at bounding box center [825, 556] width 11 height 10
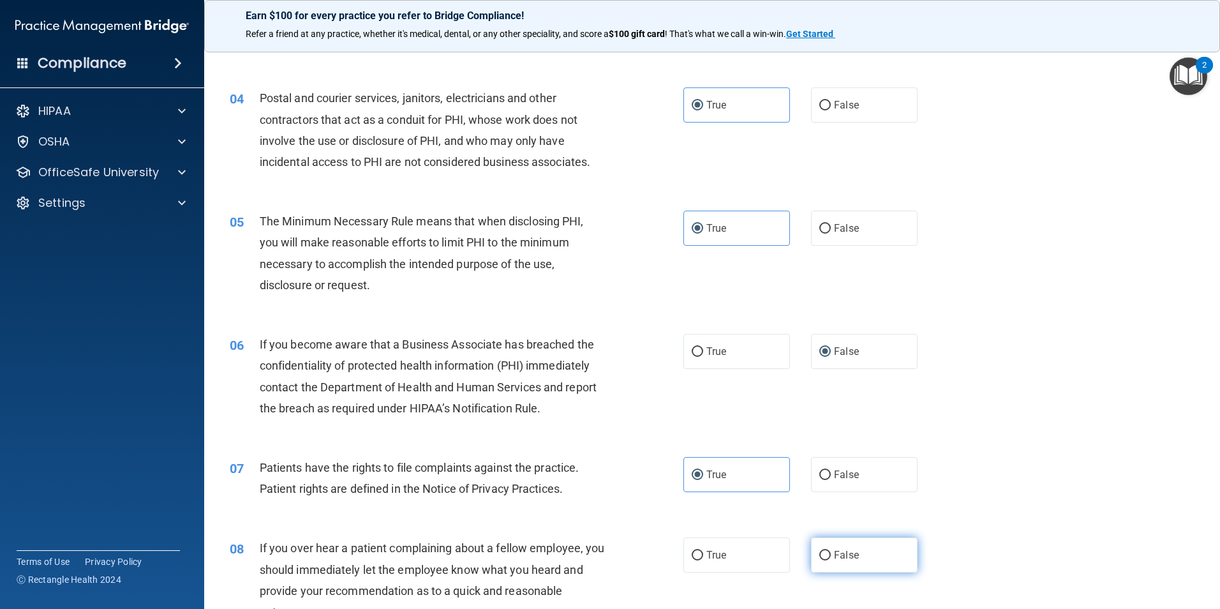
radio input "true"
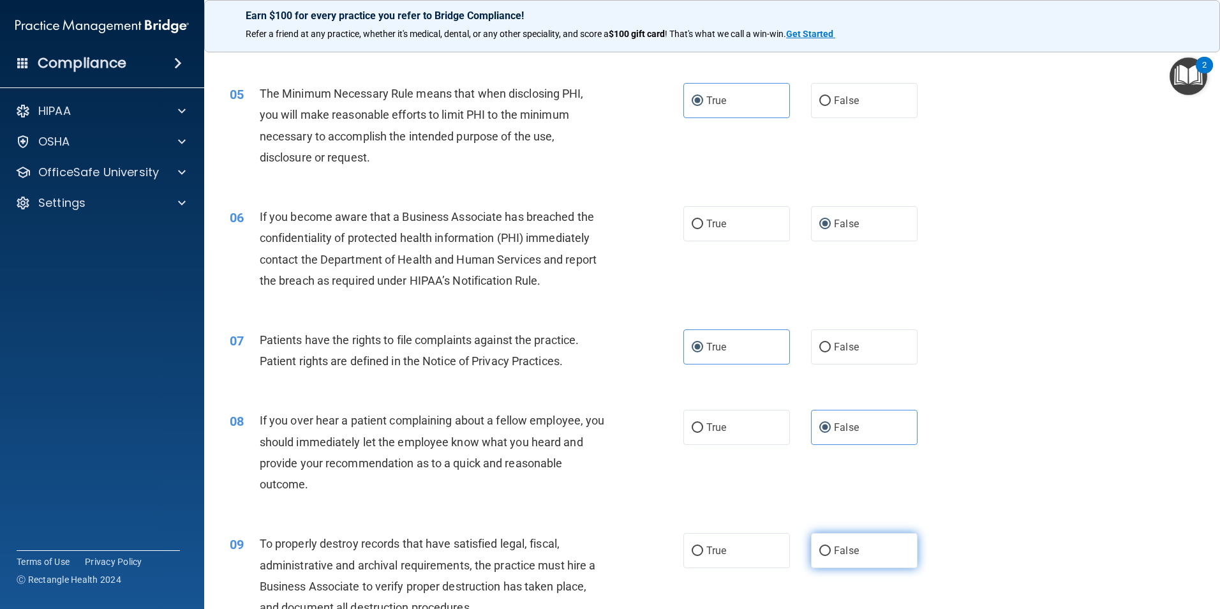
click at [857, 546] on label "False" at bounding box center [864, 550] width 107 height 35
click at [831, 546] on input "False" at bounding box center [825, 551] width 11 height 10
radio input "true"
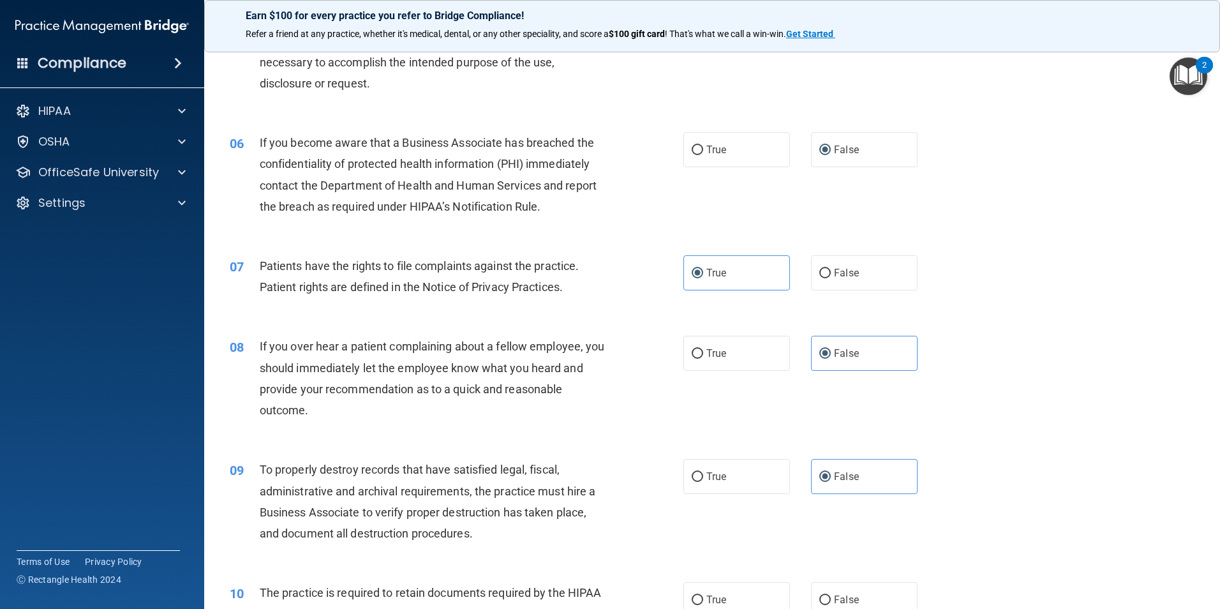
scroll to position [638, 0]
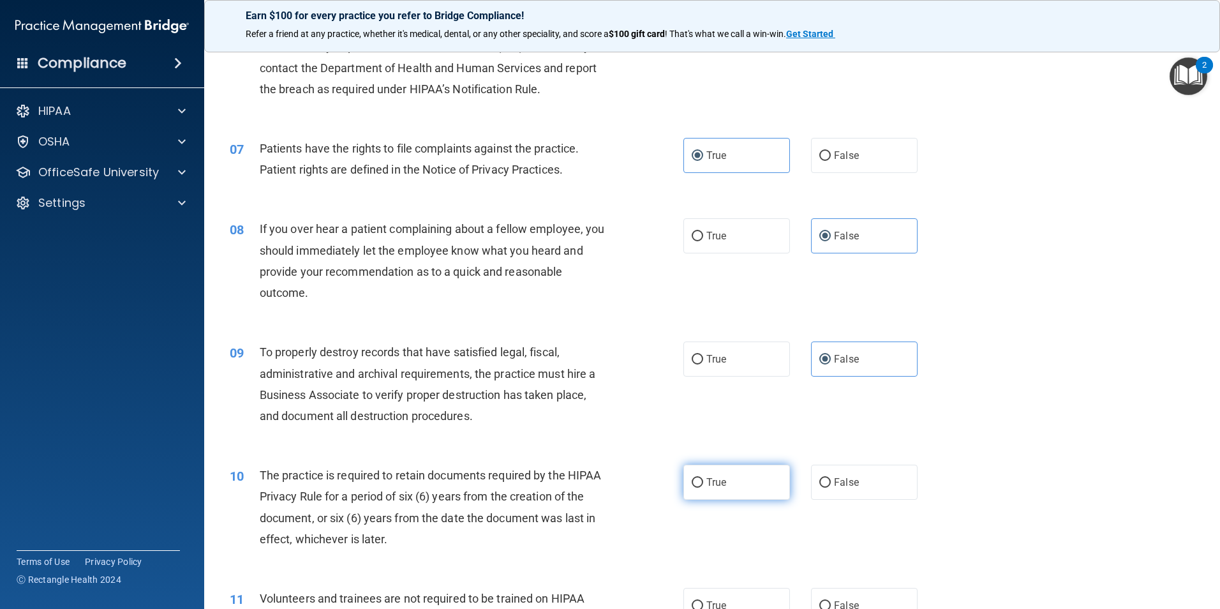
click at [718, 493] on label "True" at bounding box center [737, 482] width 107 height 35
click at [703, 488] on input "True" at bounding box center [697, 483] width 11 height 10
radio input "true"
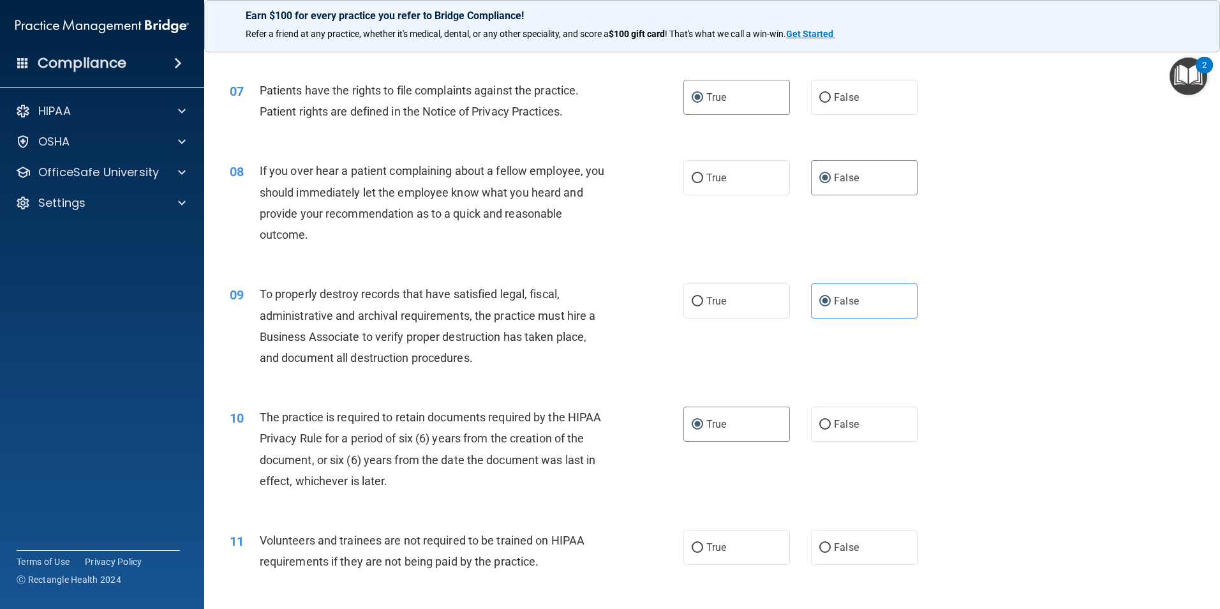
scroll to position [766, 0]
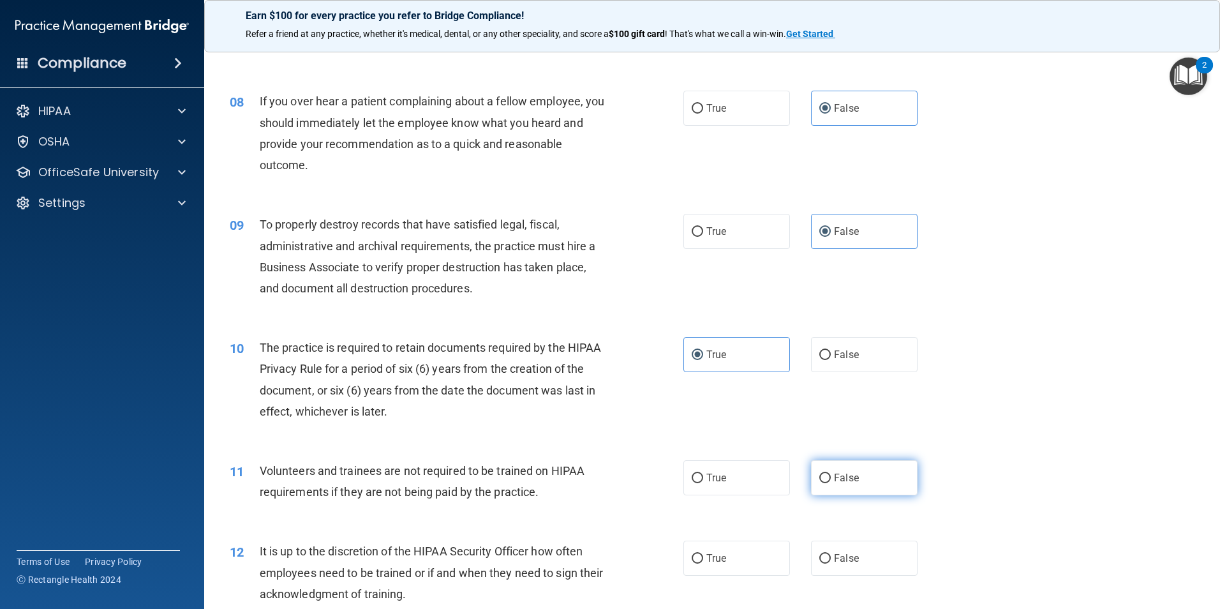
click at [833, 485] on label "False" at bounding box center [864, 477] width 107 height 35
click at [831, 483] on input "False" at bounding box center [825, 479] width 11 height 10
radio input "true"
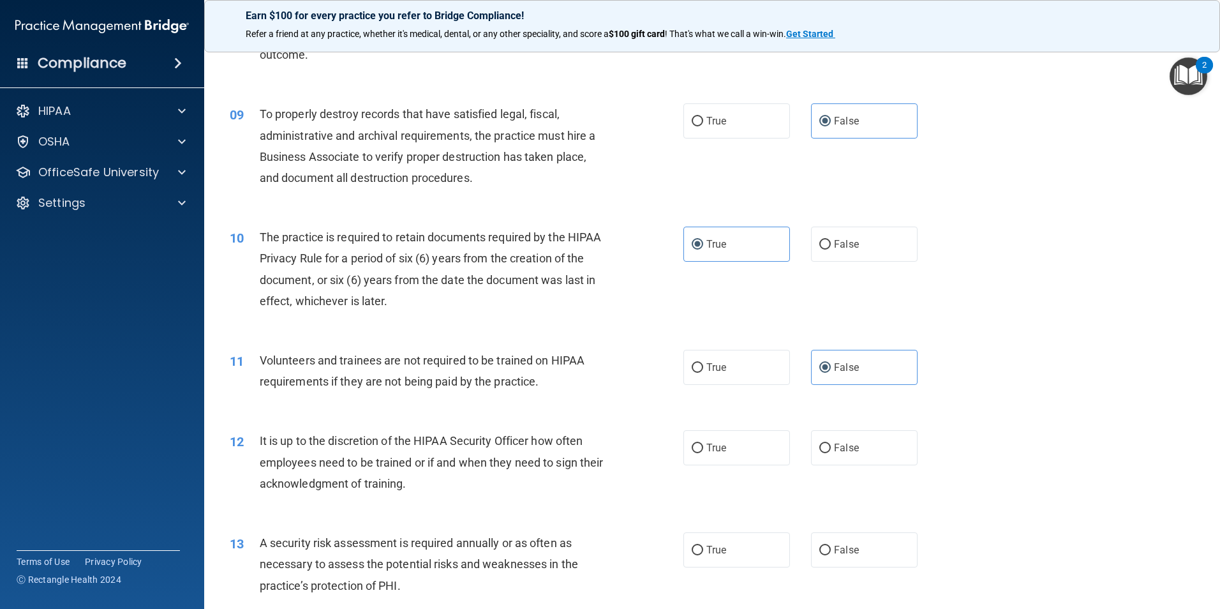
scroll to position [894, 0]
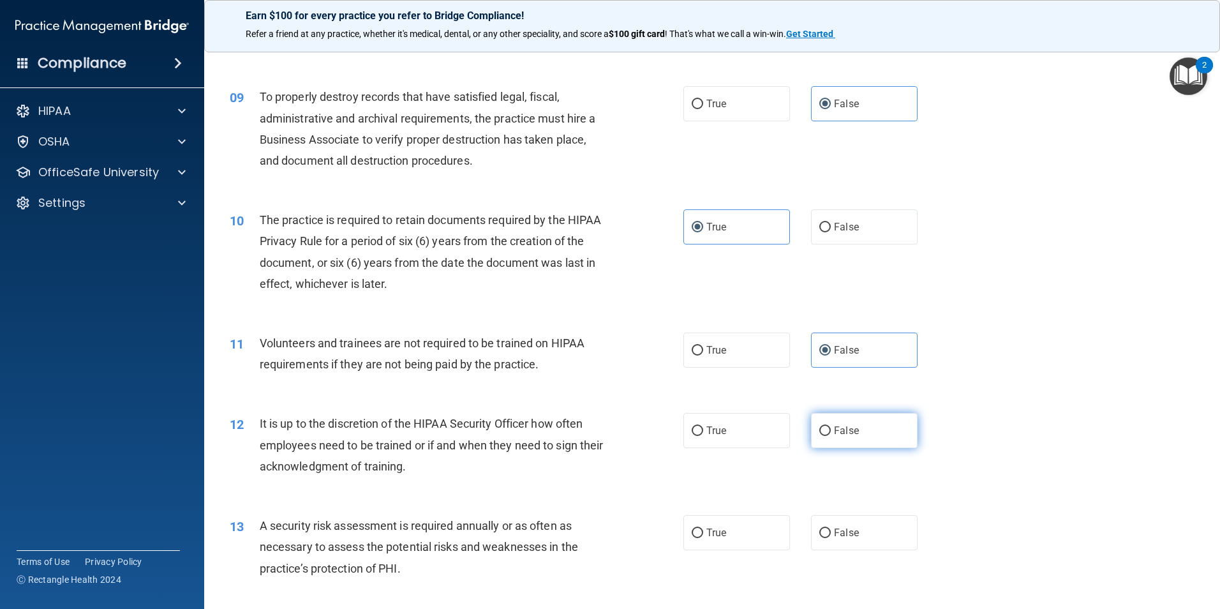
click at [825, 434] on label "False" at bounding box center [864, 430] width 107 height 35
click at [825, 434] on input "False" at bounding box center [825, 431] width 11 height 10
radio input "true"
click at [752, 532] on label "True" at bounding box center [737, 532] width 107 height 35
click at [703, 532] on input "True" at bounding box center [697, 534] width 11 height 10
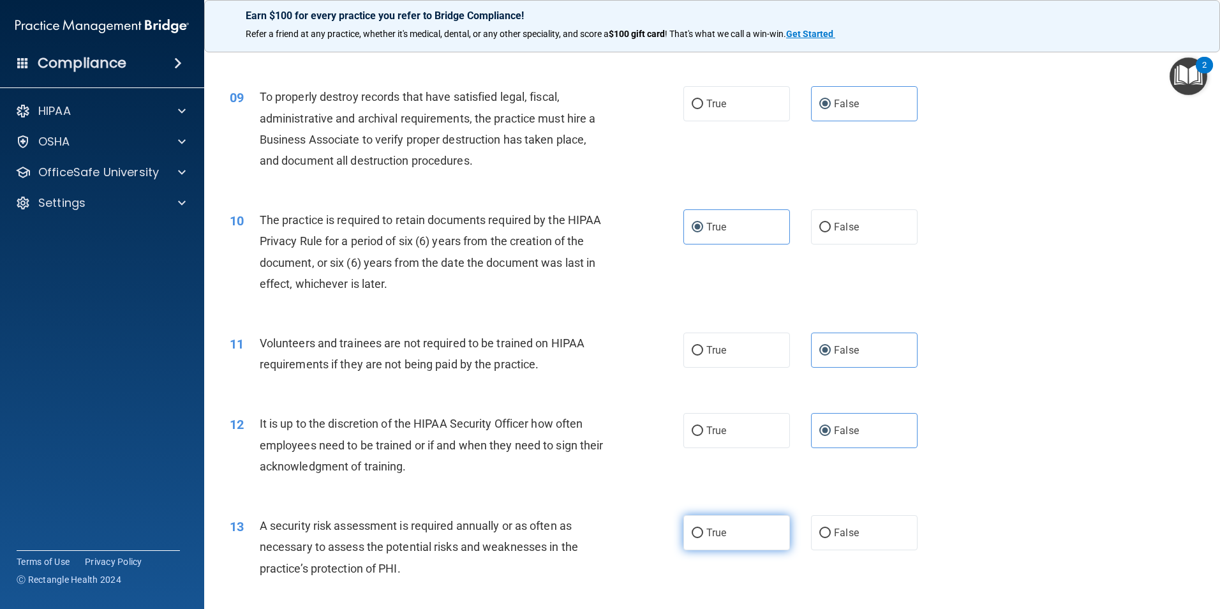
radio input "true"
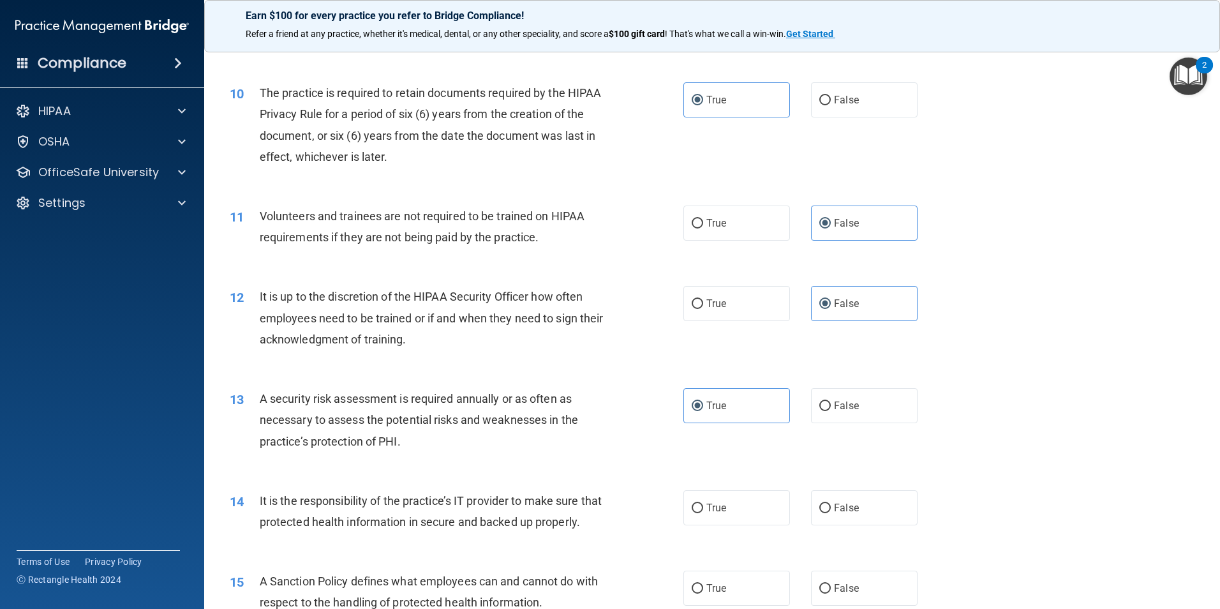
scroll to position [1021, 0]
click at [857, 510] on label "False" at bounding box center [864, 507] width 107 height 35
click at [831, 510] on input "False" at bounding box center [825, 508] width 11 height 10
radio input "true"
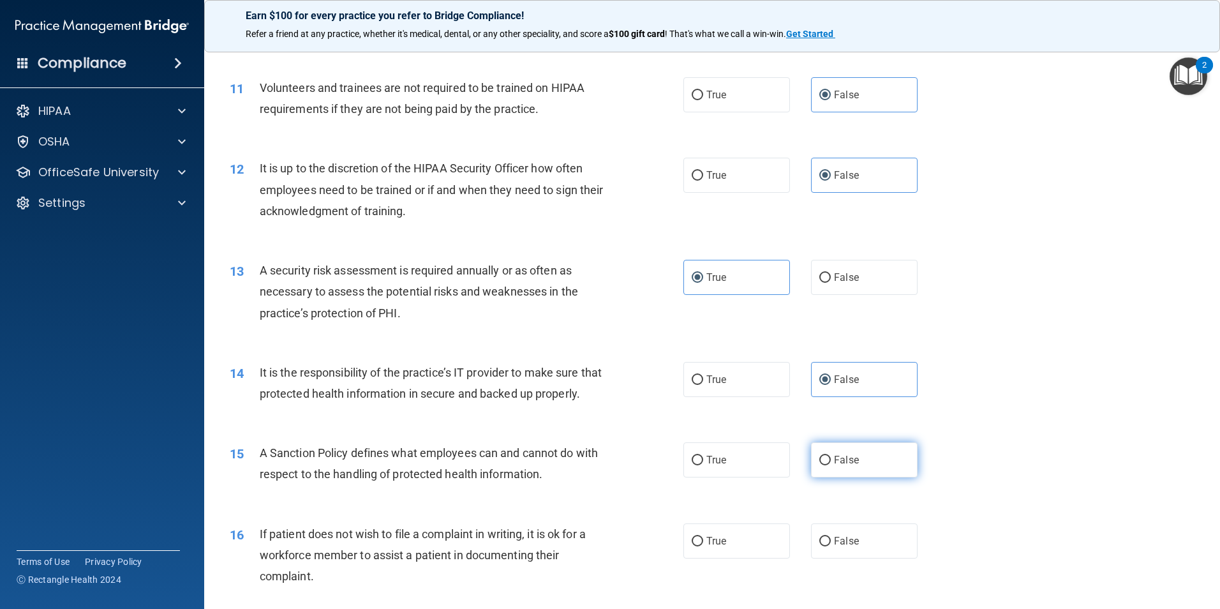
click at [834, 466] on span "False" at bounding box center [846, 460] width 25 height 12
click at [831, 465] on input "False" at bounding box center [825, 461] width 11 height 10
radio input "true"
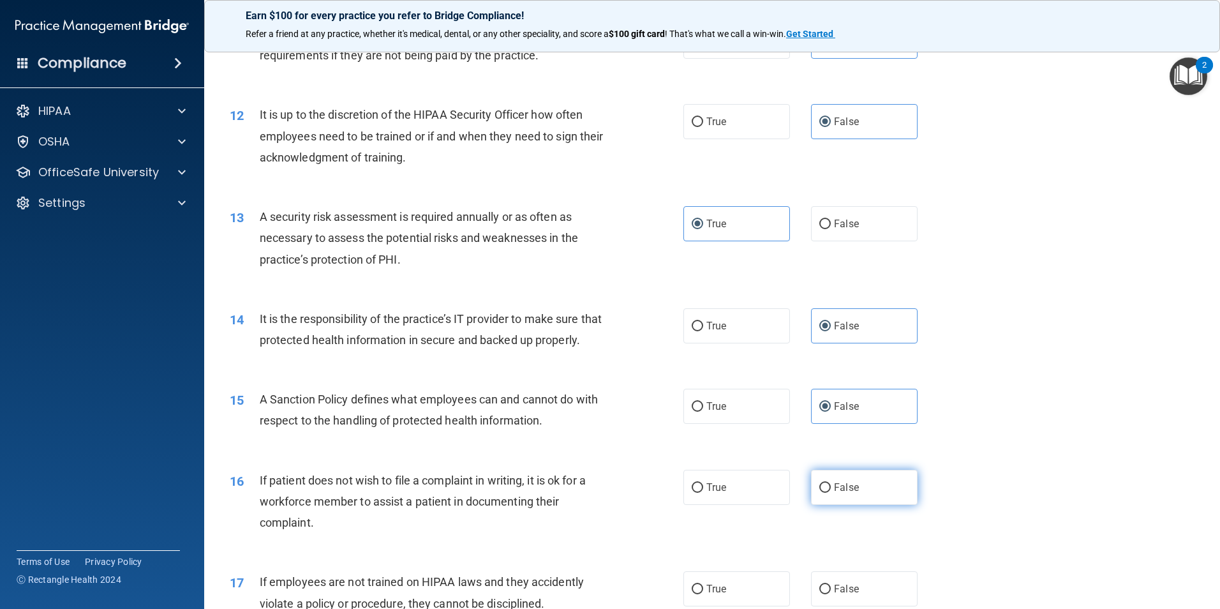
scroll to position [1277, 0]
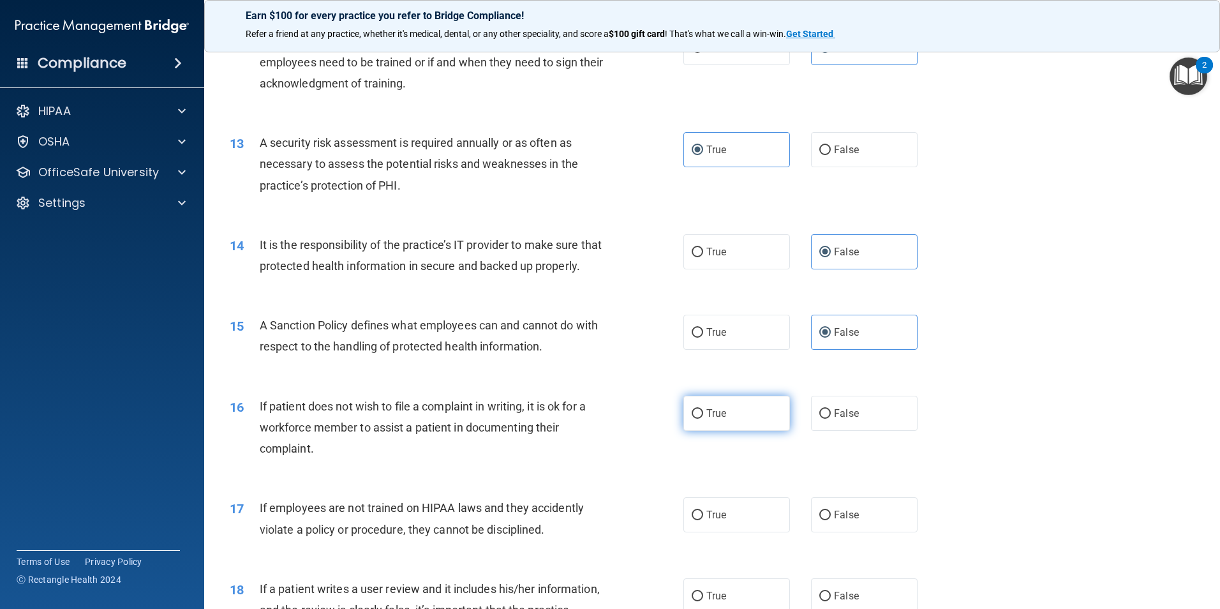
click at [720, 419] on span "True" at bounding box center [717, 413] width 20 height 12
click at [703, 419] on input "True" at bounding box center [697, 414] width 11 height 10
radio input "true"
click at [835, 521] on span "False" at bounding box center [846, 515] width 25 height 12
click at [831, 520] on input "False" at bounding box center [825, 516] width 11 height 10
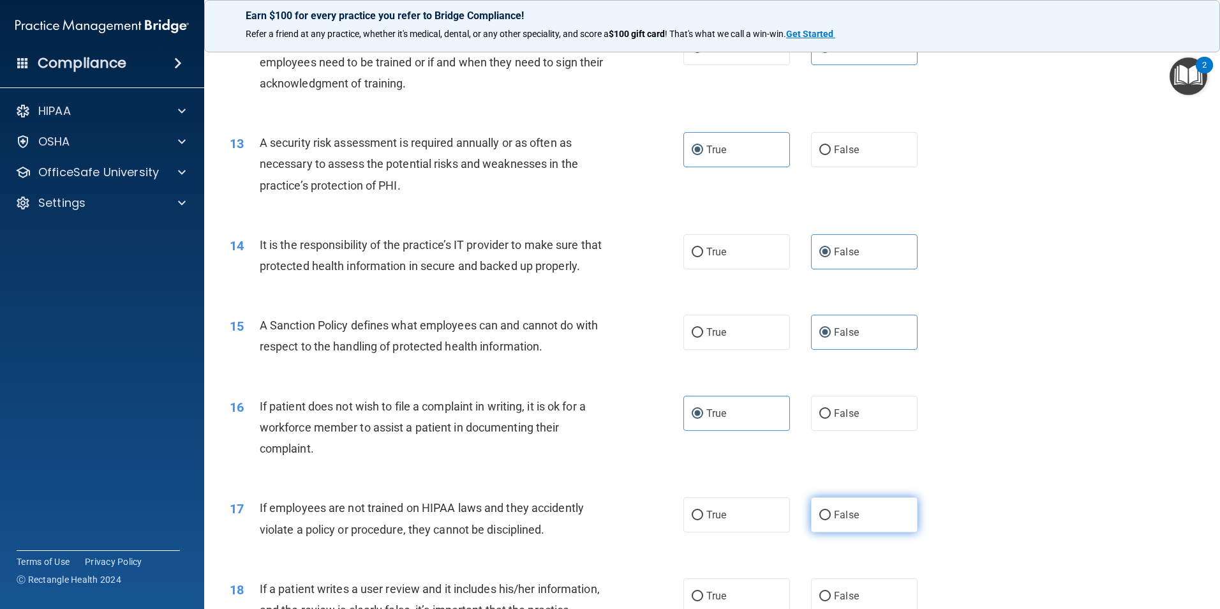
radio input "true"
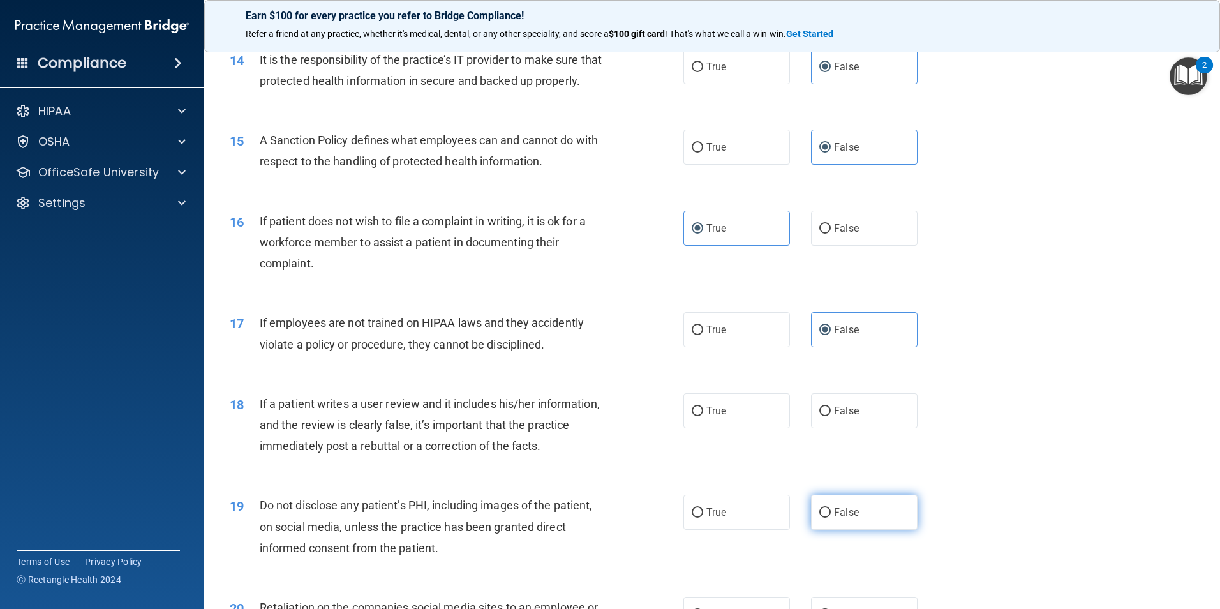
scroll to position [1468, 0]
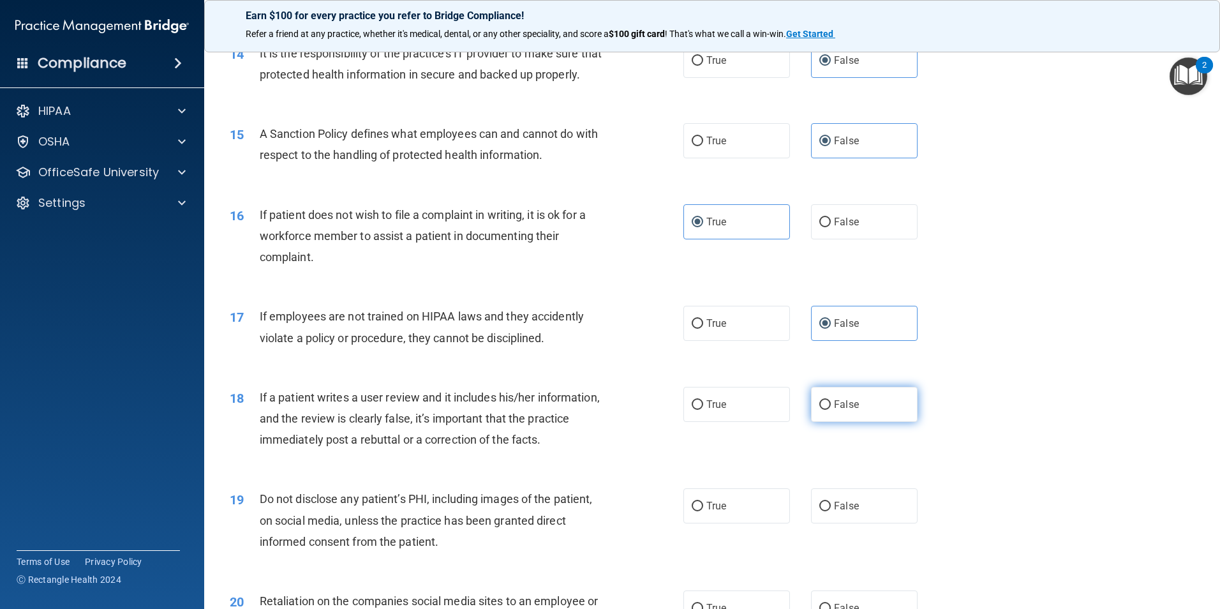
click at [844, 422] on label "False" at bounding box center [864, 404] width 107 height 35
click at [831, 410] on input "False" at bounding box center [825, 405] width 11 height 10
radio input "true"
click at [721, 512] on span "True" at bounding box center [717, 506] width 20 height 12
click at [703, 511] on input "True" at bounding box center [697, 507] width 11 height 10
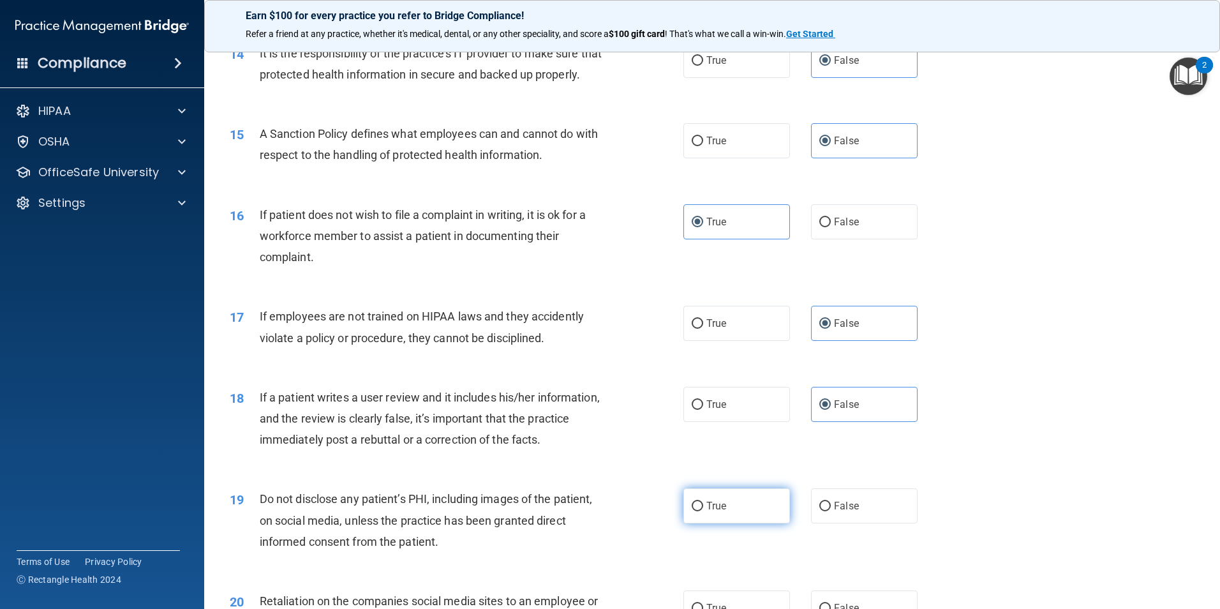
radio input "true"
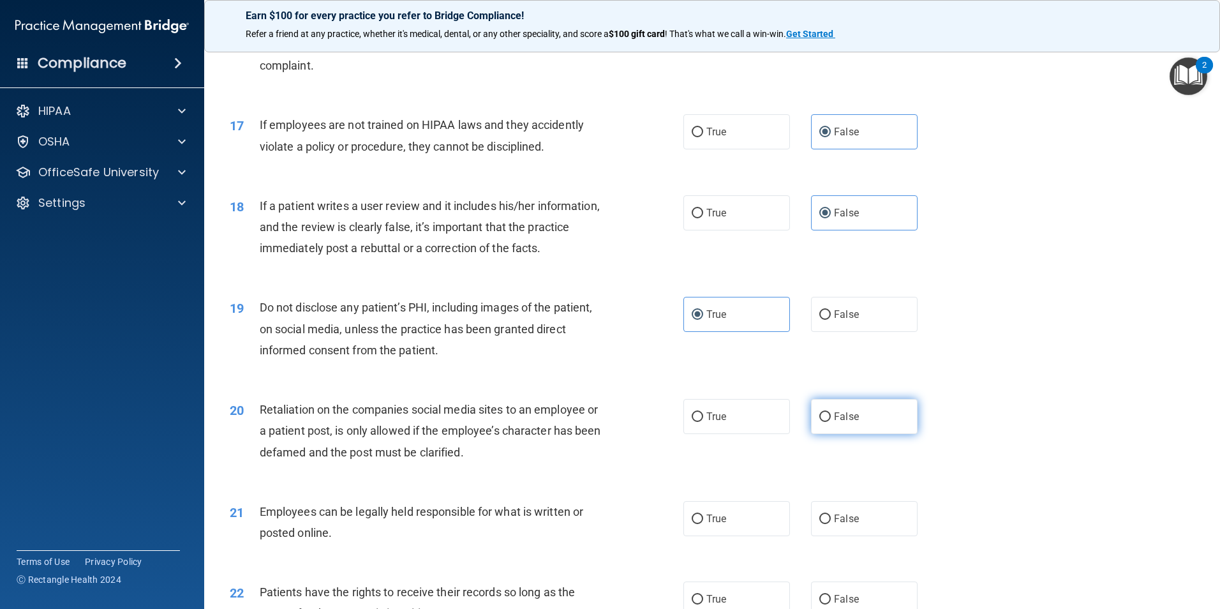
click at [820, 422] on input "False" at bounding box center [825, 417] width 11 height 10
radio input "true"
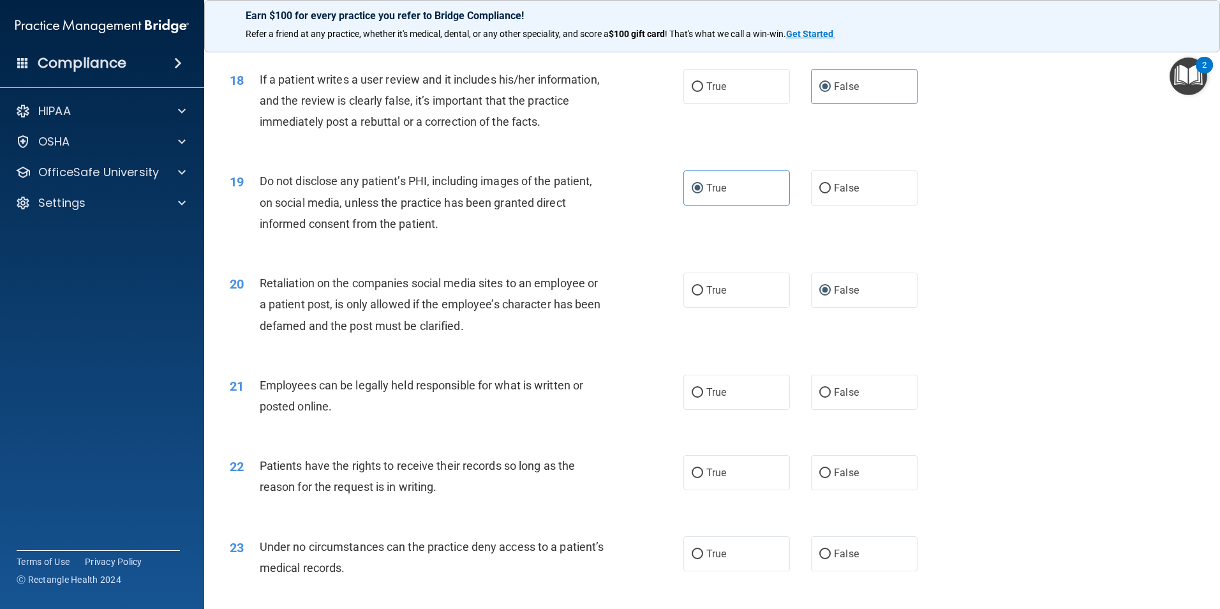
scroll to position [1787, 0]
click at [721, 397] on span "True" at bounding box center [717, 391] width 20 height 12
click at [703, 396] on input "True" at bounding box center [697, 392] width 11 height 10
radio input "true"
click at [844, 477] on span "False" at bounding box center [846, 471] width 25 height 12
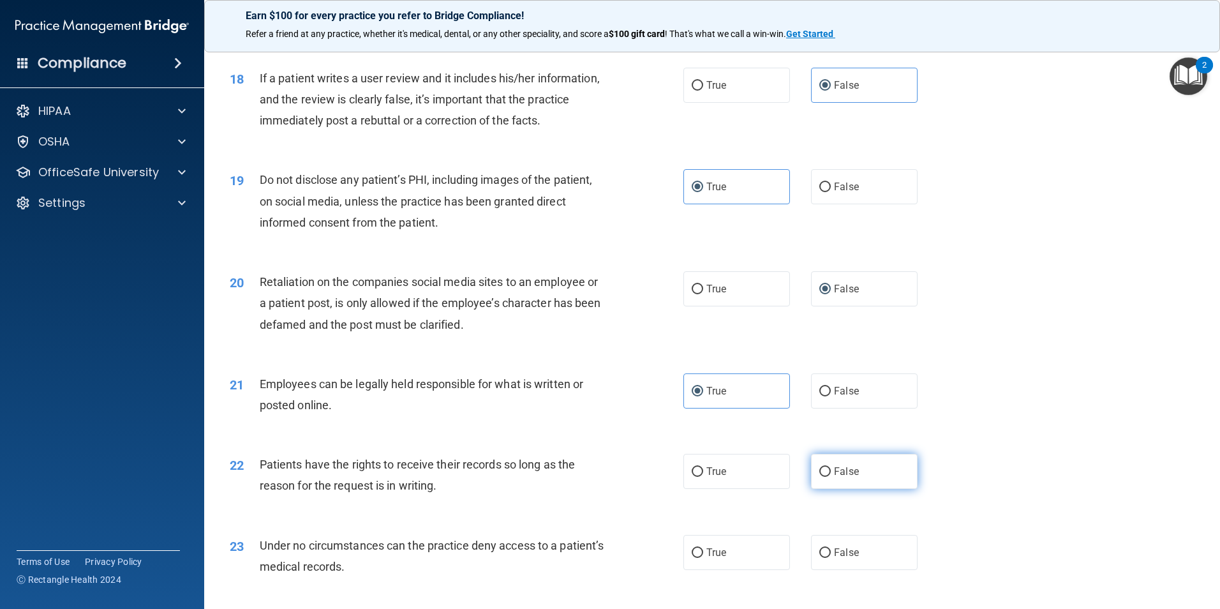
click at [831, 477] on input "False" at bounding box center [825, 472] width 11 height 10
radio input "true"
click at [842, 559] on span "False" at bounding box center [846, 552] width 25 height 12
click at [831, 558] on input "False" at bounding box center [825, 553] width 11 height 10
radio input "true"
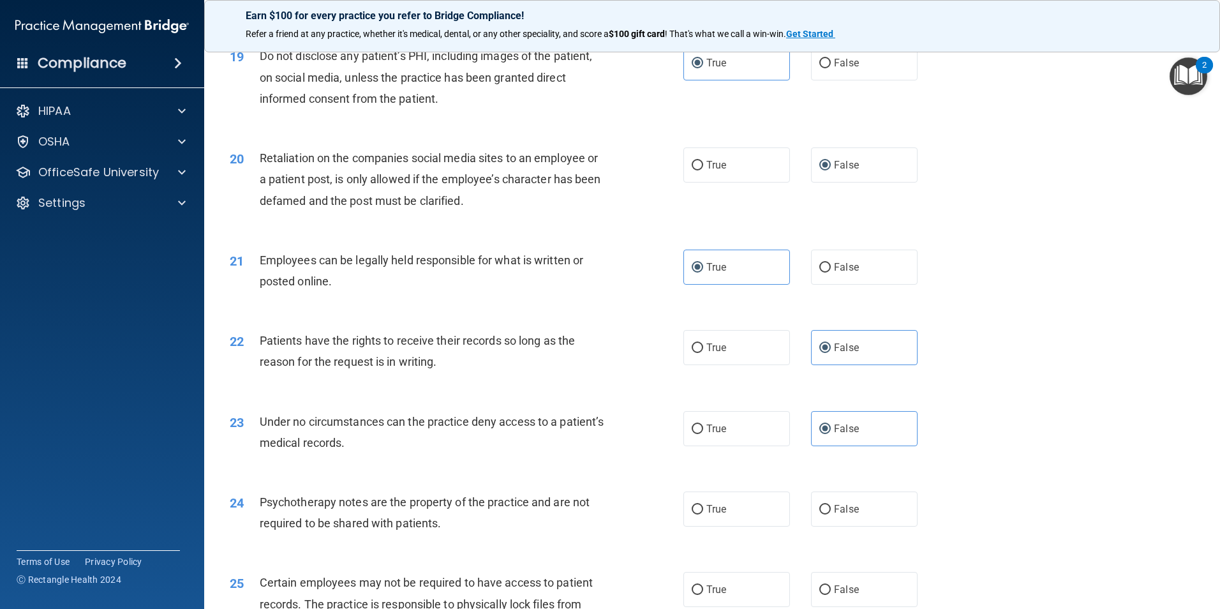
scroll to position [1979, 0]
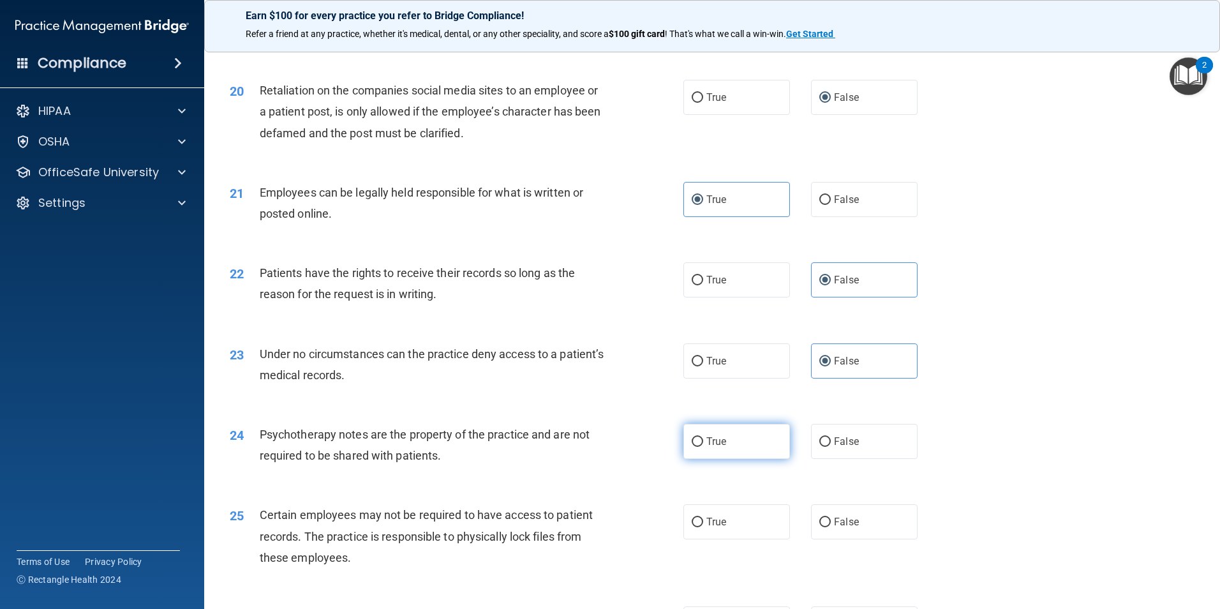
click at [726, 458] on label "True" at bounding box center [737, 441] width 107 height 35
click at [703, 447] on input "True" at bounding box center [697, 442] width 11 height 10
radio input "true"
click at [709, 536] on label "True" at bounding box center [737, 521] width 107 height 35
click at [703, 527] on input "True" at bounding box center [697, 523] width 11 height 10
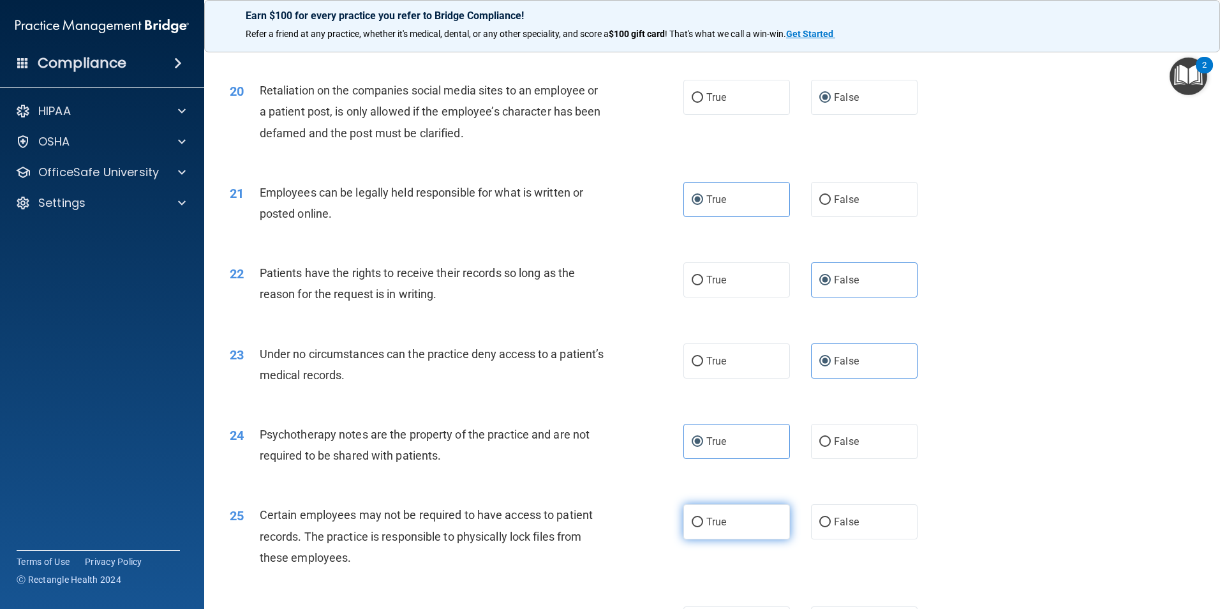
radio input "true"
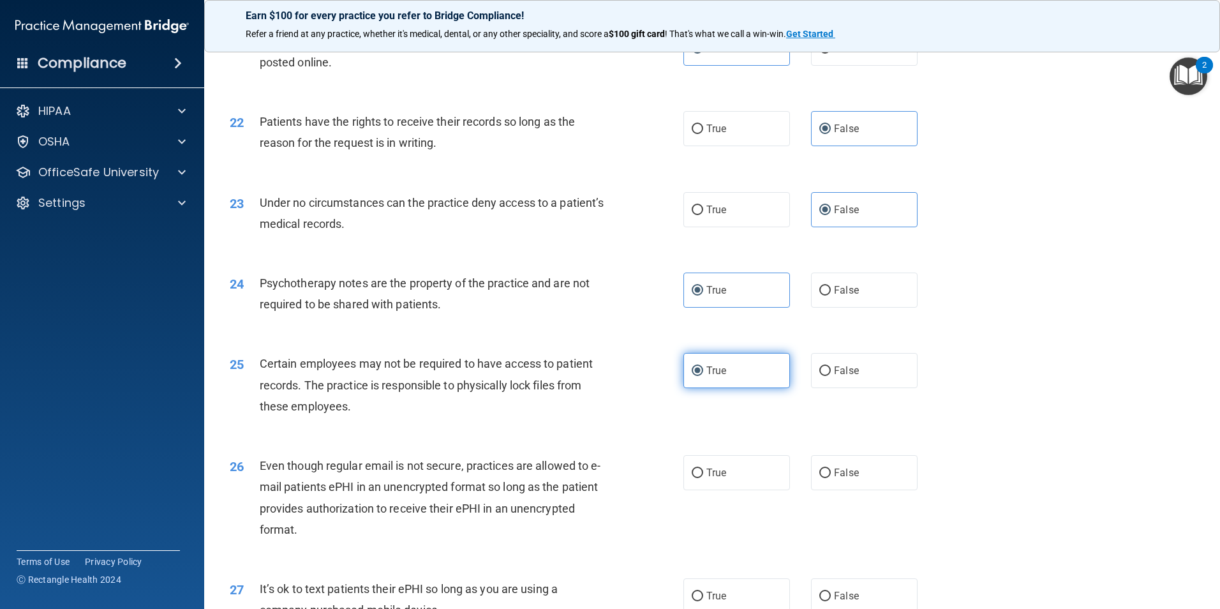
scroll to position [2170, 0]
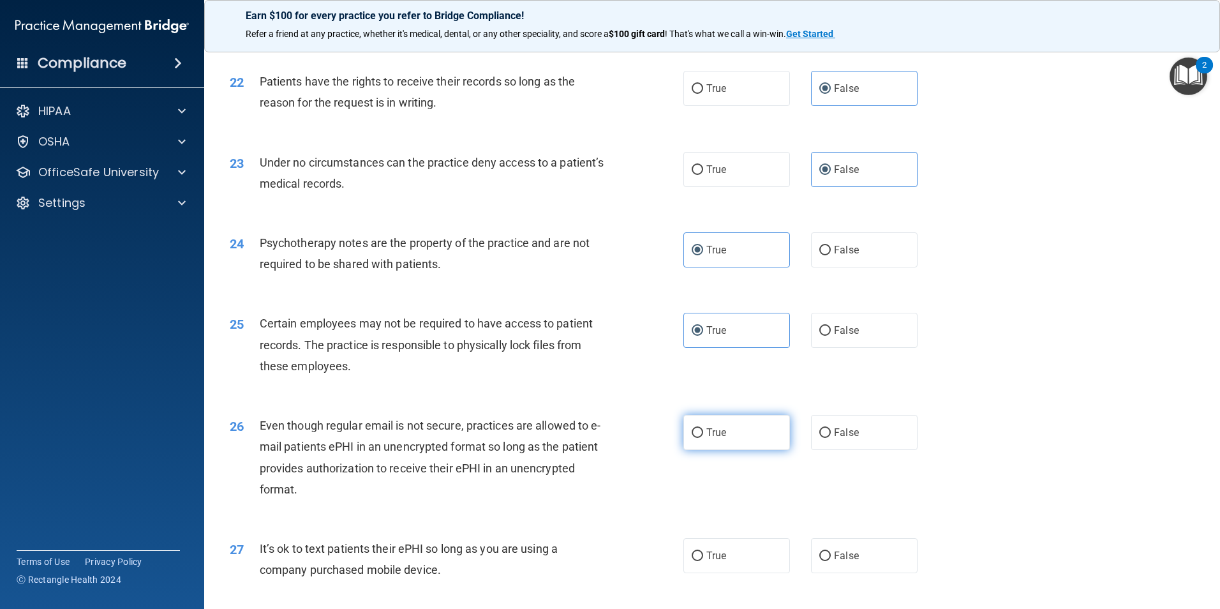
click at [701, 450] on label "True" at bounding box center [737, 432] width 107 height 35
click at [701, 438] on input "True" at bounding box center [697, 433] width 11 height 10
radio input "true"
click at [849, 562] on span "False" at bounding box center [846, 556] width 25 height 12
click at [831, 561] on input "False" at bounding box center [825, 556] width 11 height 10
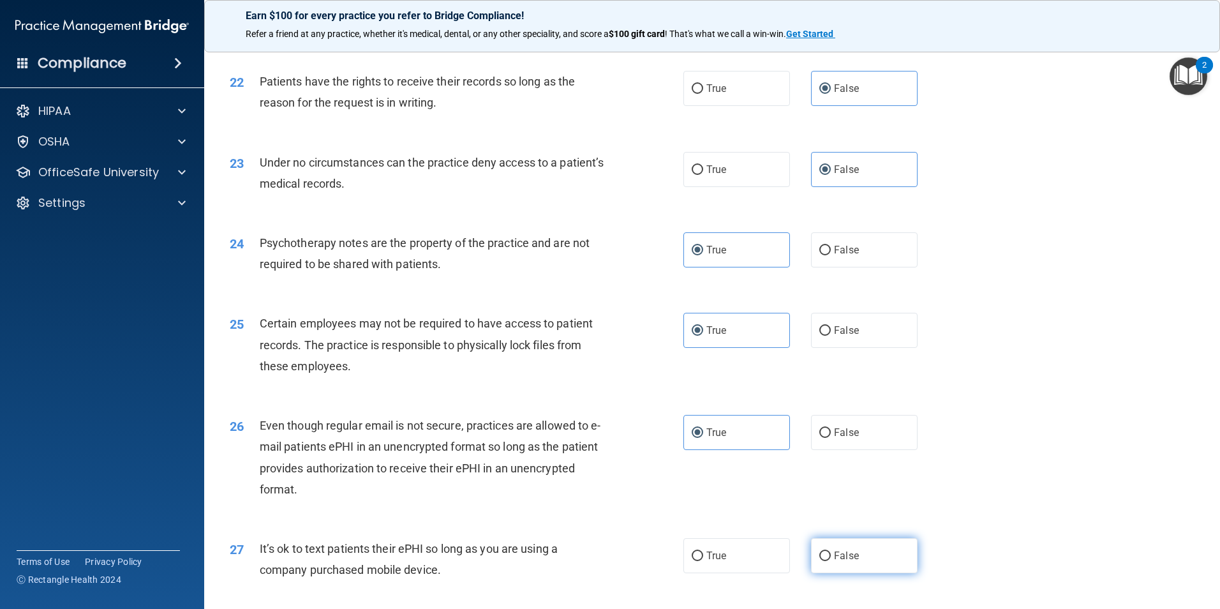
radio input "true"
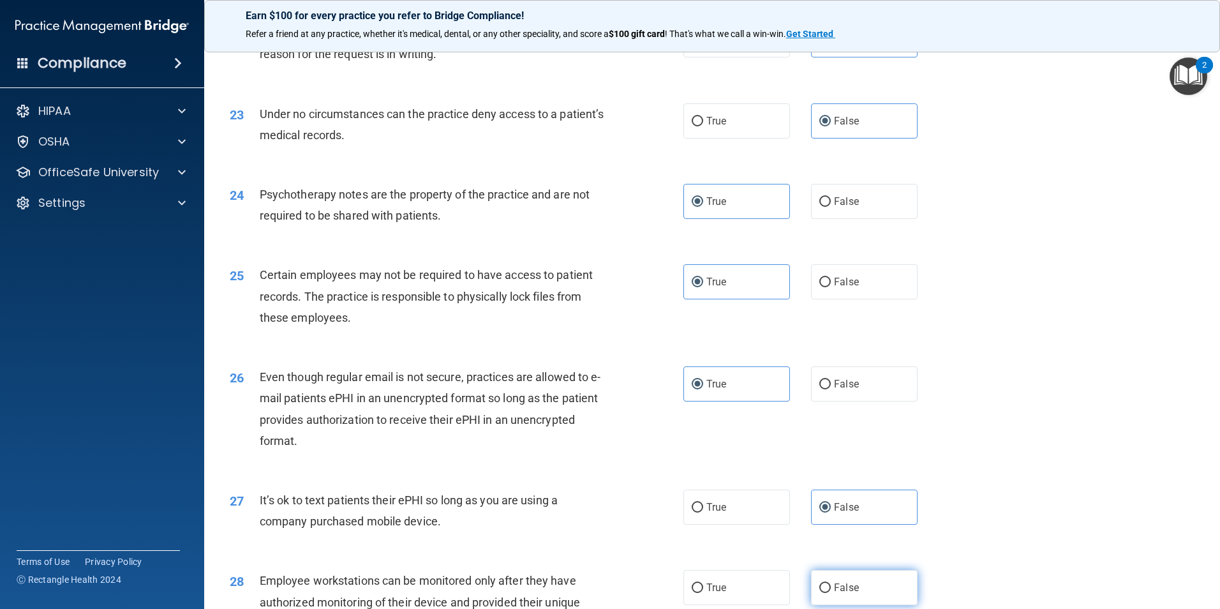
scroll to position [2298, 0]
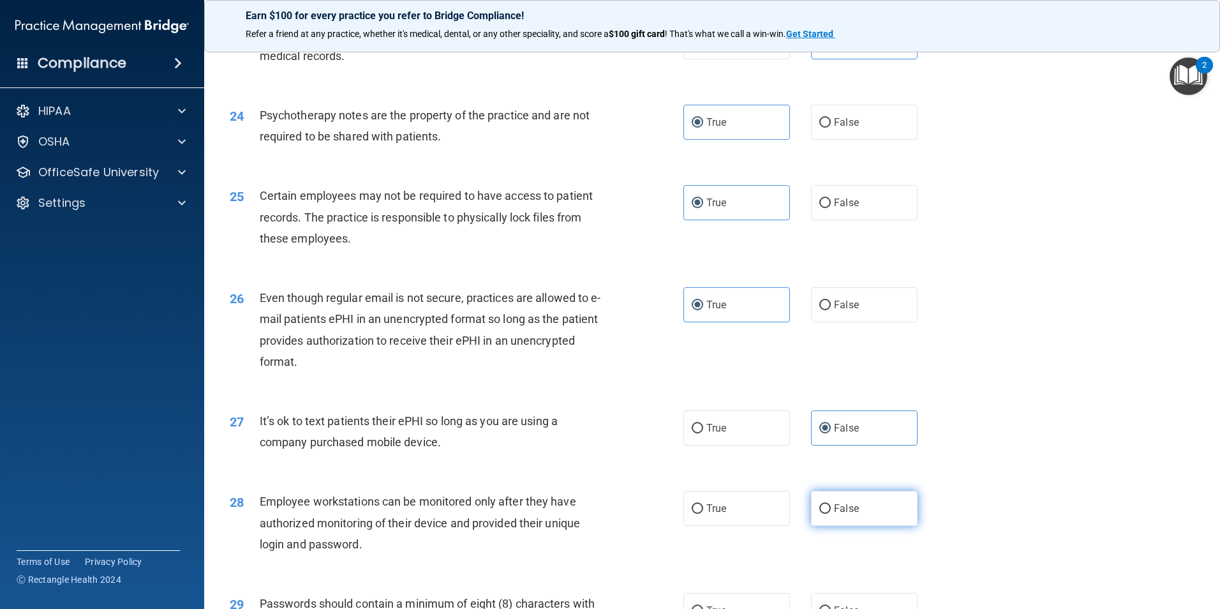
click at [841, 514] on span "False" at bounding box center [846, 508] width 25 height 12
click at [831, 514] on input "False" at bounding box center [825, 509] width 11 height 10
radio input "true"
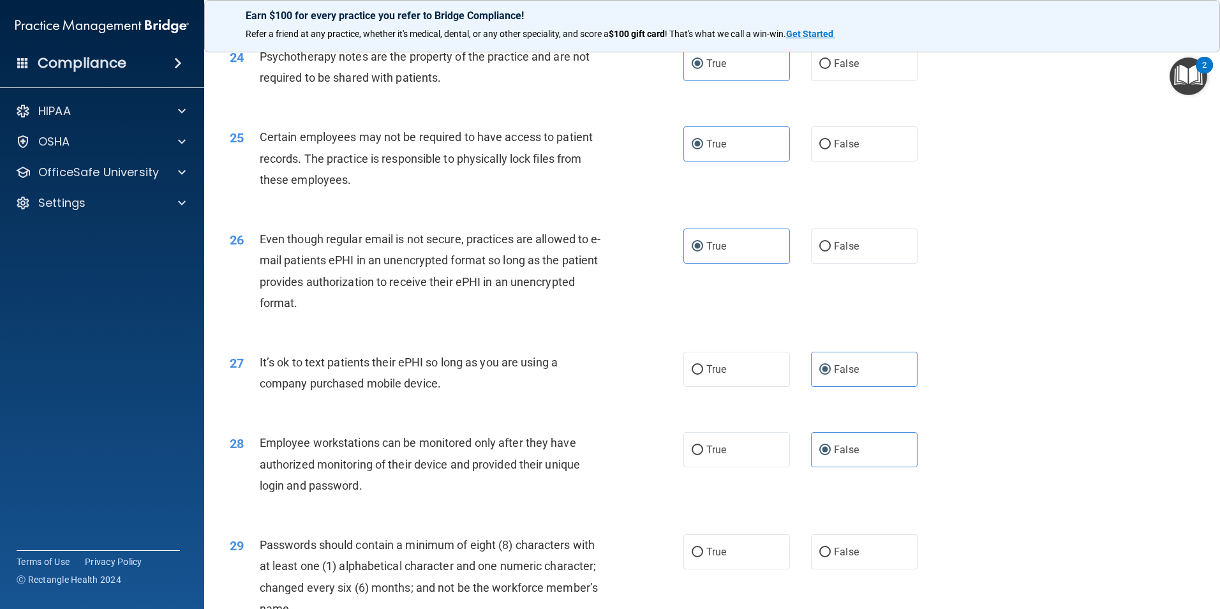
scroll to position [2489, 0]
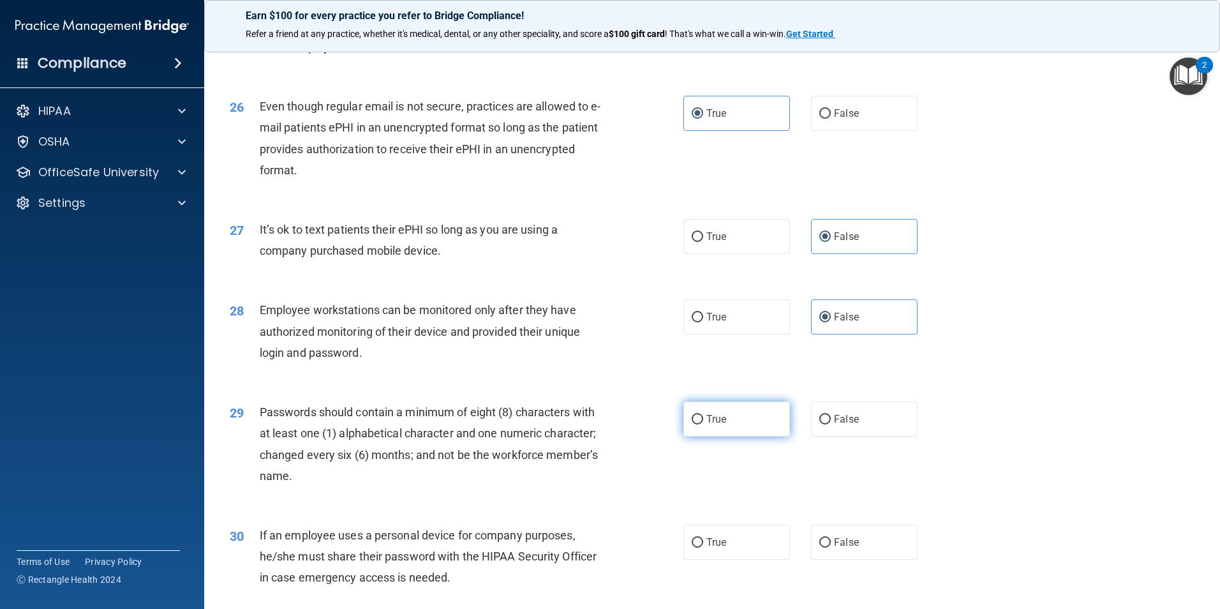
click at [699, 437] on label "True" at bounding box center [737, 418] width 107 height 35
click at [699, 424] on input "True" at bounding box center [697, 420] width 11 height 10
radio input "true"
click at [846, 548] on span "False" at bounding box center [846, 542] width 25 height 12
click at [831, 548] on input "False" at bounding box center [825, 543] width 11 height 10
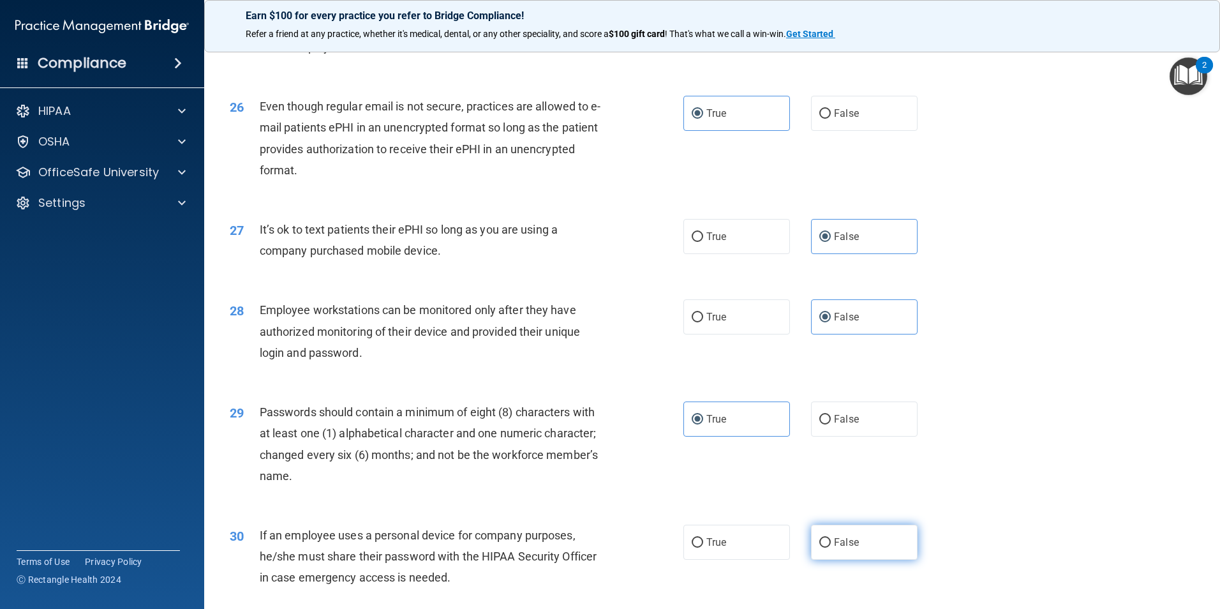
radio input "true"
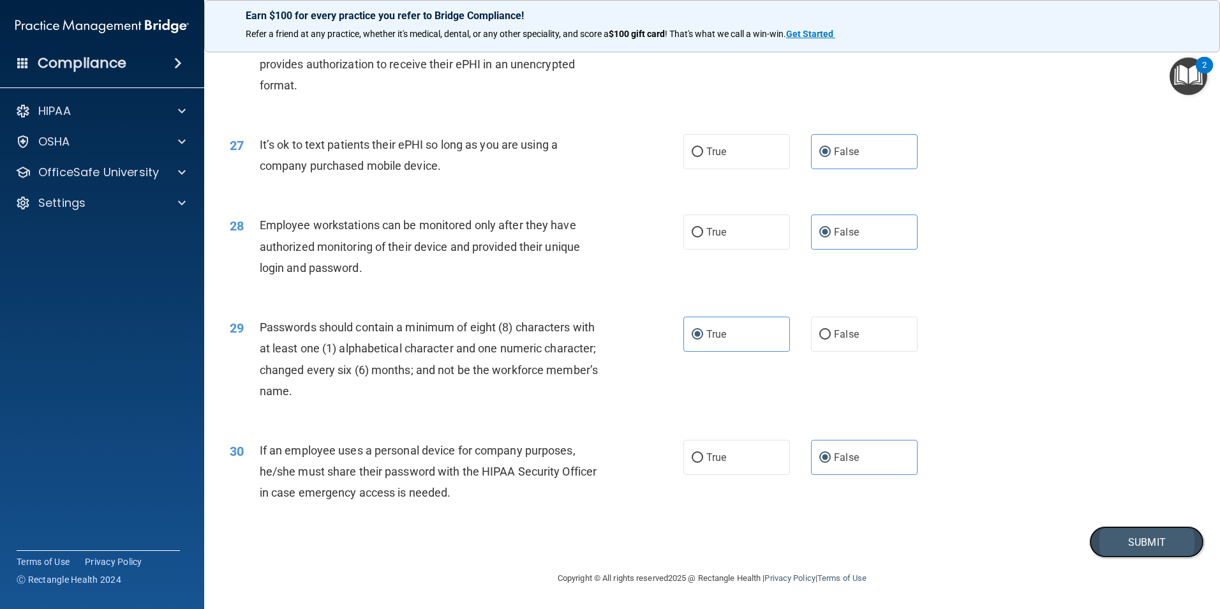
click at [1100, 548] on button "Submit" at bounding box center [1147, 542] width 115 height 33
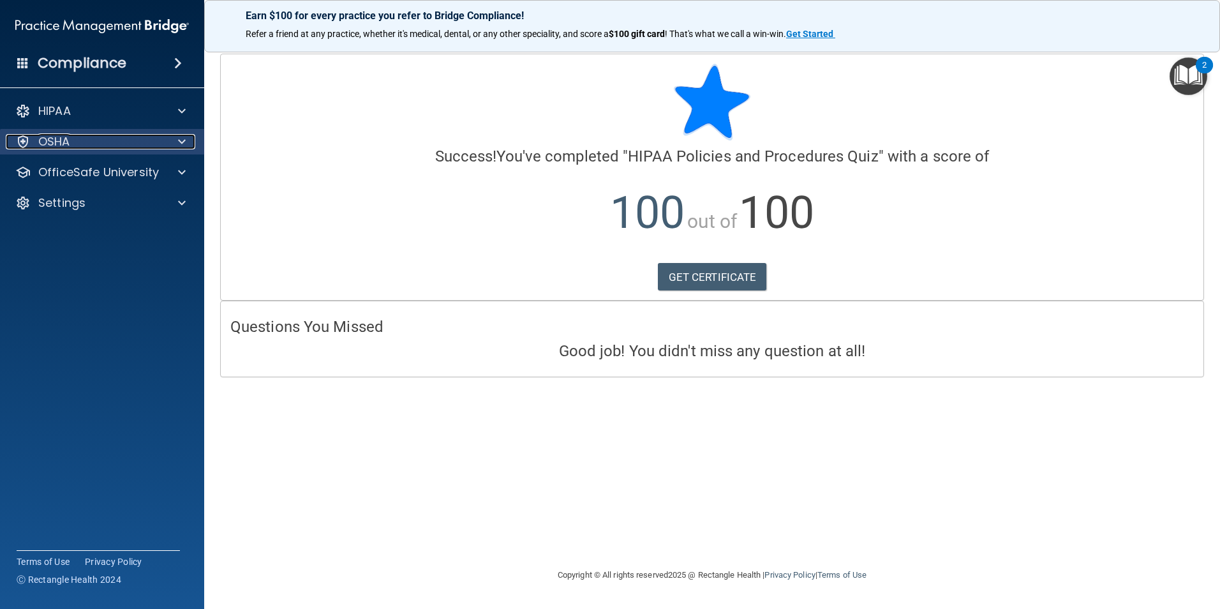
click at [156, 146] on div "OSHA" at bounding box center [85, 141] width 158 height 15
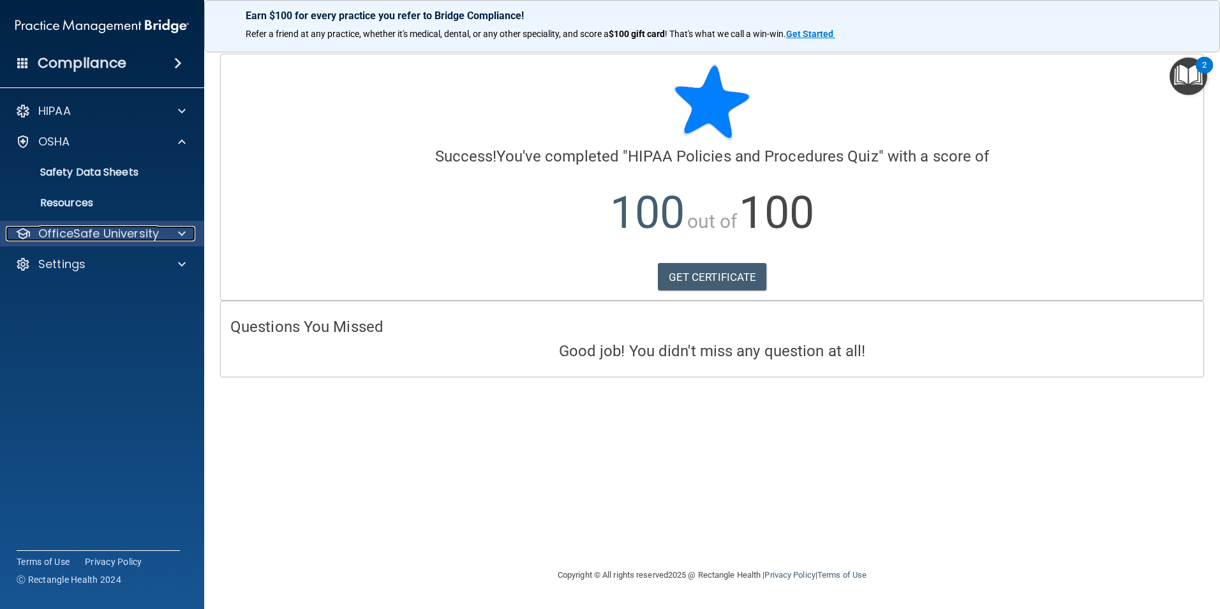
click at [167, 228] on div at bounding box center [180, 233] width 32 height 15
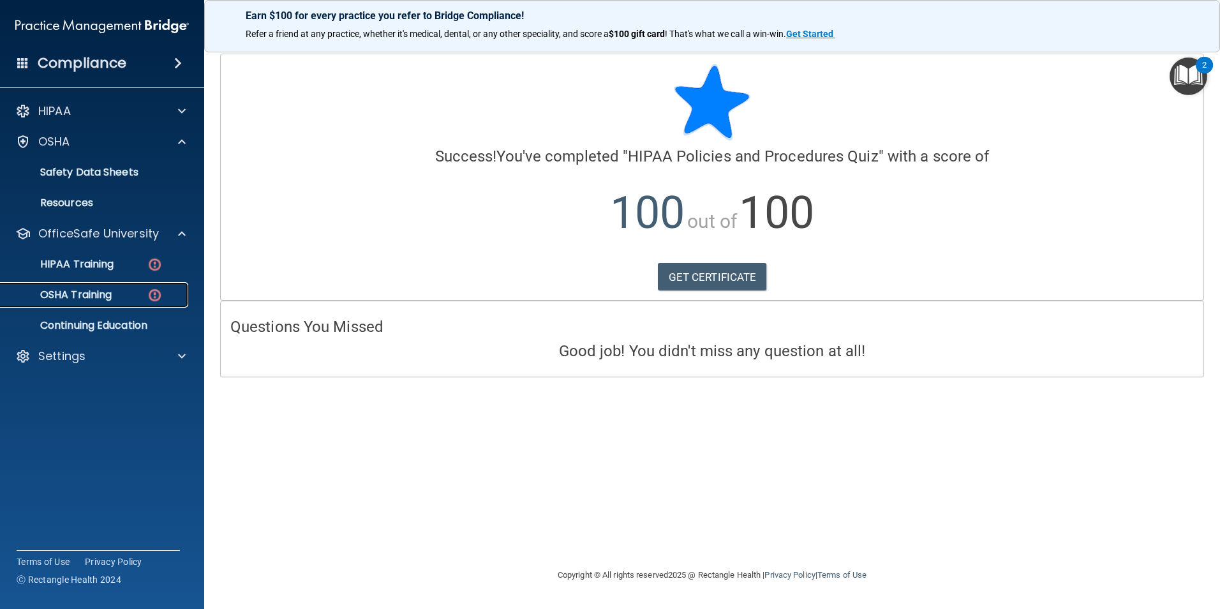
click at [133, 290] on div "OSHA Training" at bounding box center [95, 295] width 174 height 13
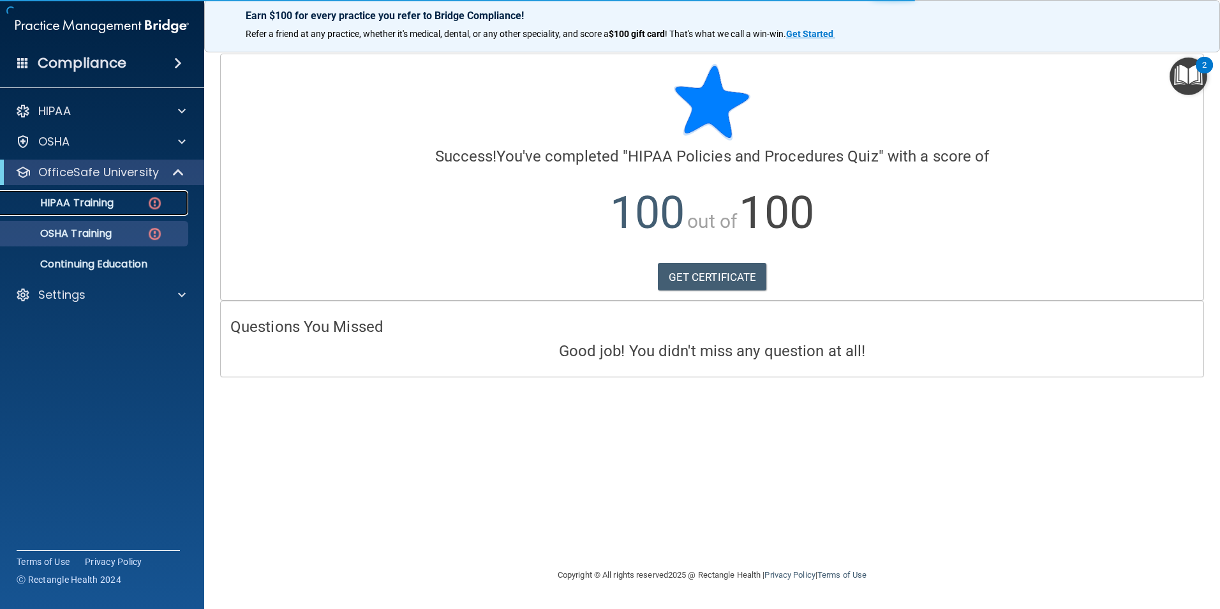
click at [129, 208] on div "HIPAA Training" at bounding box center [95, 203] width 174 height 13
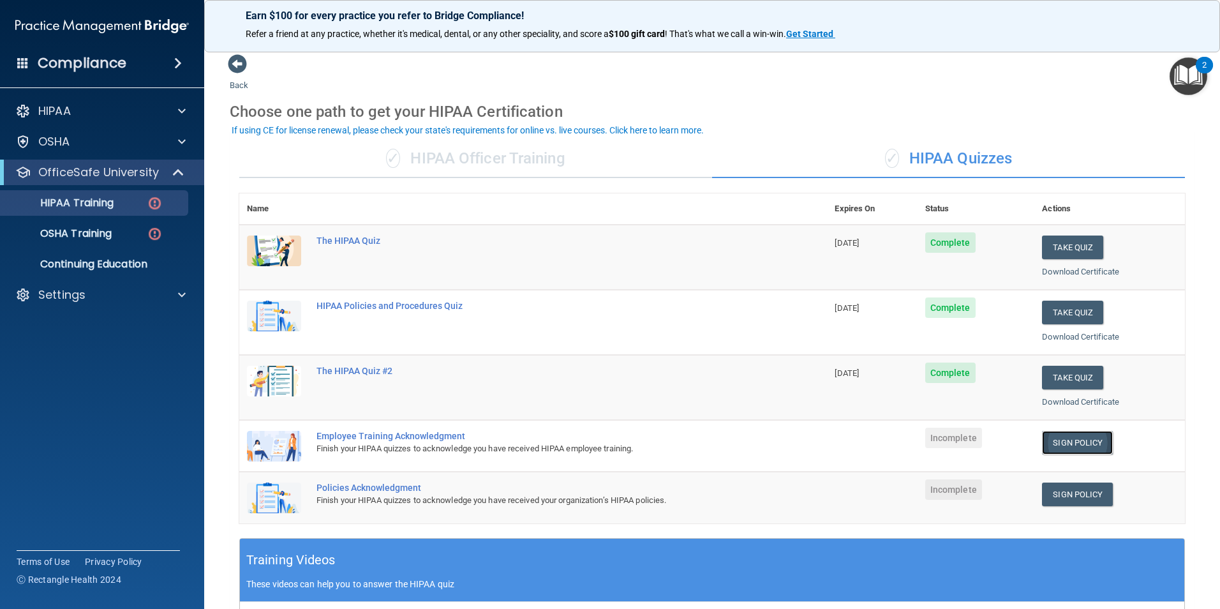
click at [1059, 439] on link "Sign Policy" at bounding box center [1077, 443] width 71 height 24
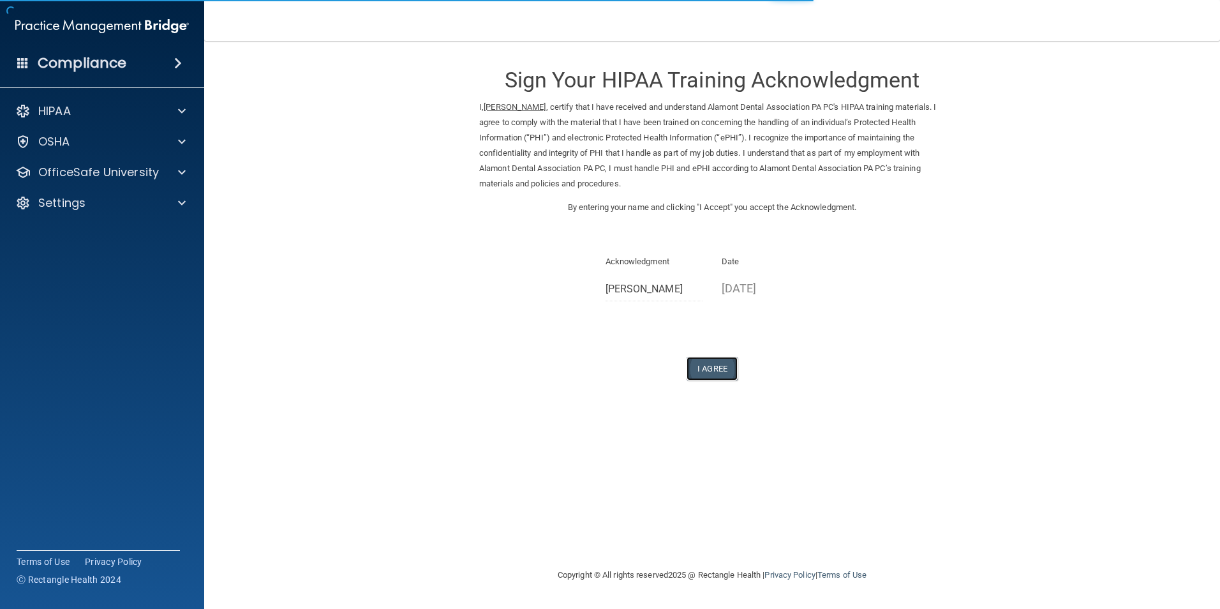
click at [702, 376] on button "I Agree" at bounding box center [712, 369] width 51 height 24
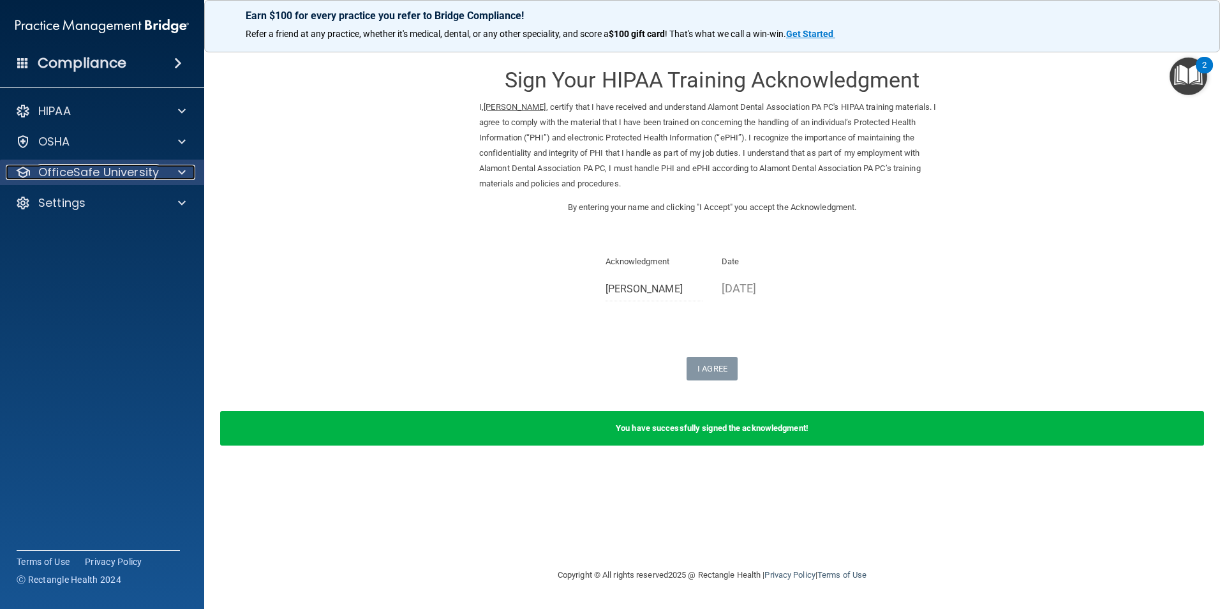
click at [107, 172] on p "OfficeSafe University" at bounding box center [98, 172] width 121 height 15
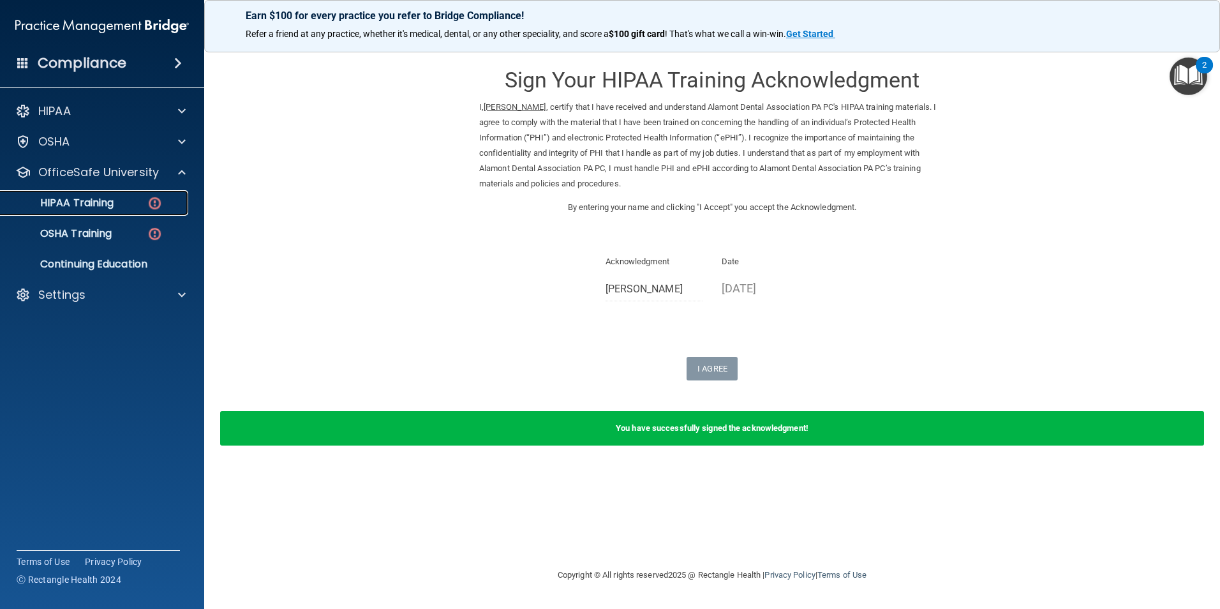
click at [137, 209] on link "HIPAA Training" at bounding box center [87, 203] width 201 height 26
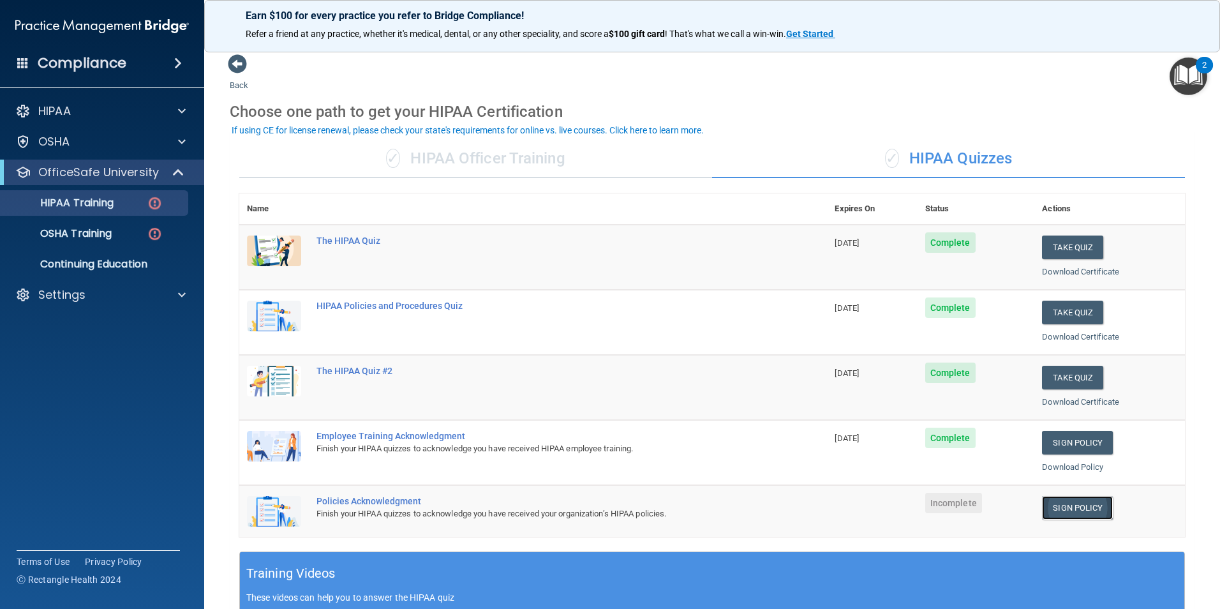
click at [1057, 511] on link "Sign Policy" at bounding box center [1077, 508] width 71 height 24
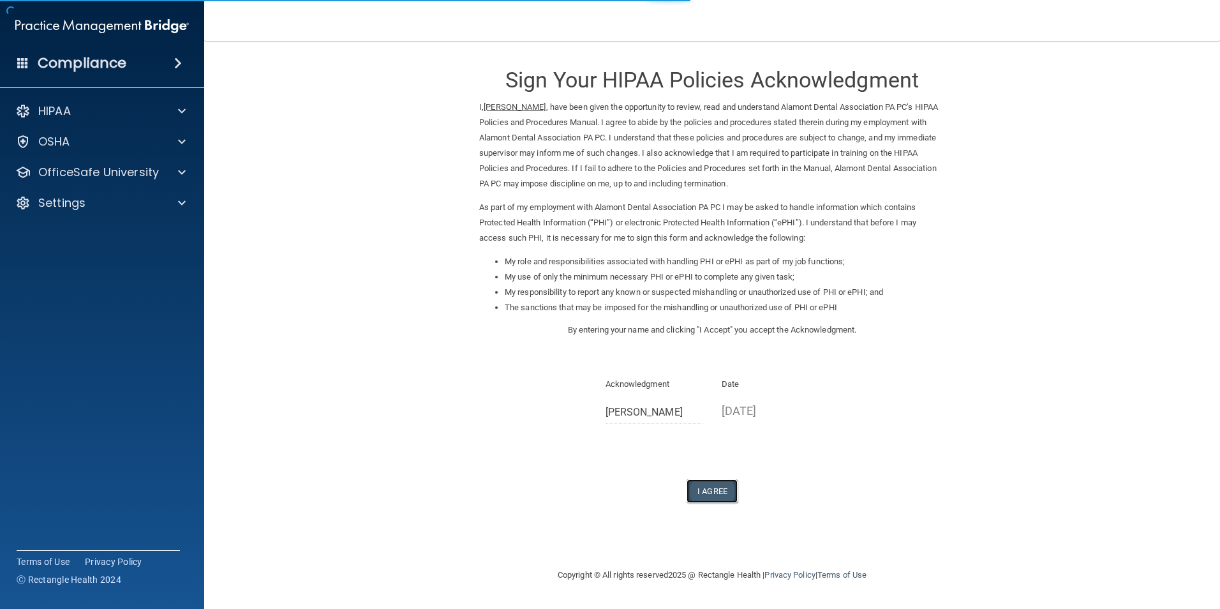
click at [707, 483] on button "I Agree" at bounding box center [712, 491] width 51 height 24
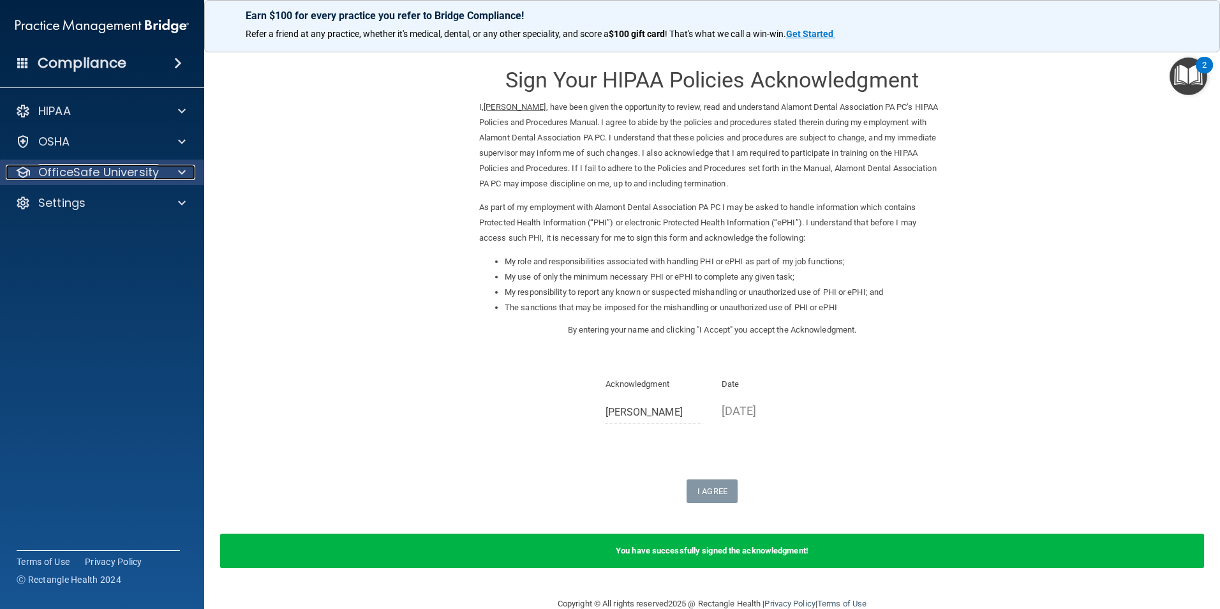
click at [94, 174] on p "OfficeSafe University" at bounding box center [98, 172] width 121 height 15
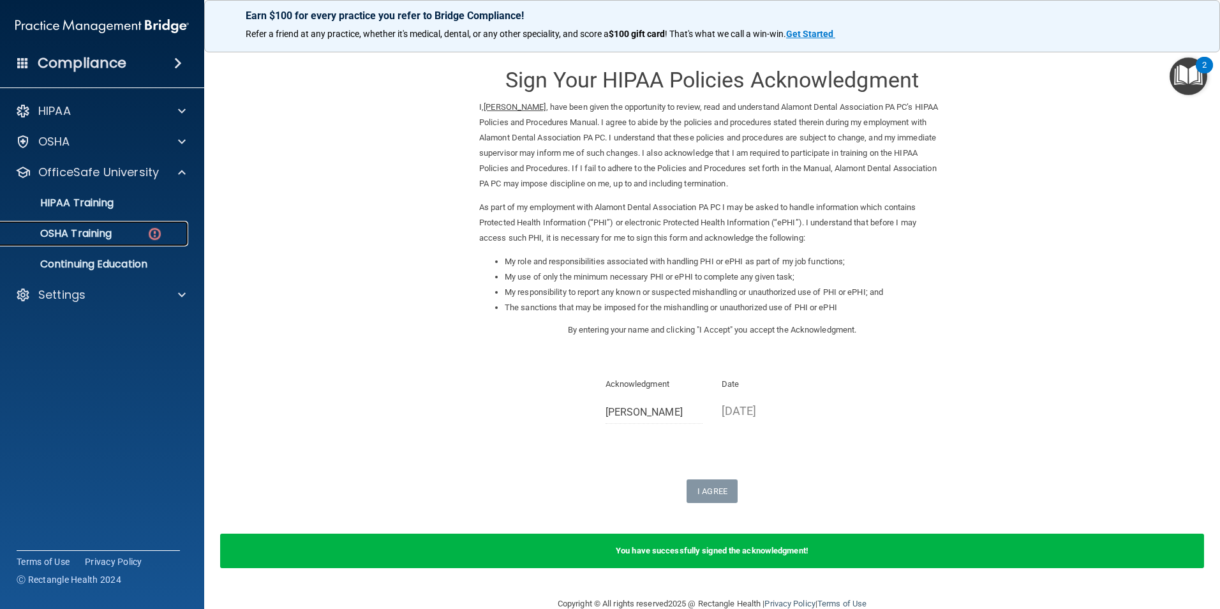
click at [117, 237] on div "OSHA Training" at bounding box center [95, 233] width 174 height 13
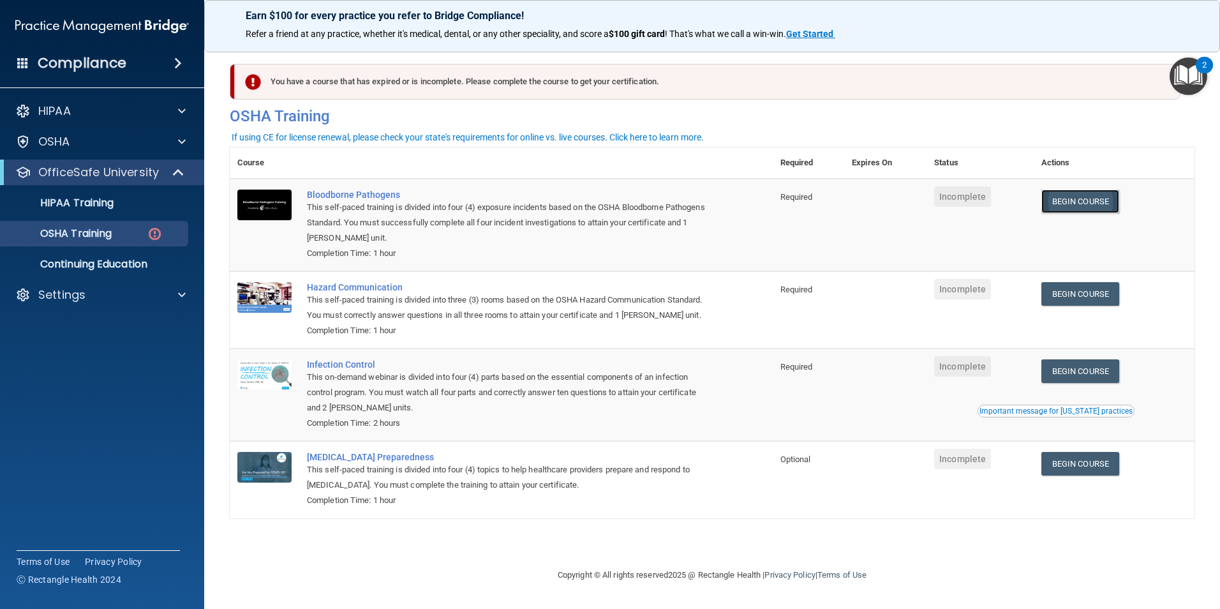
click at [1085, 206] on link "Begin Course" at bounding box center [1081, 202] width 78 height 24
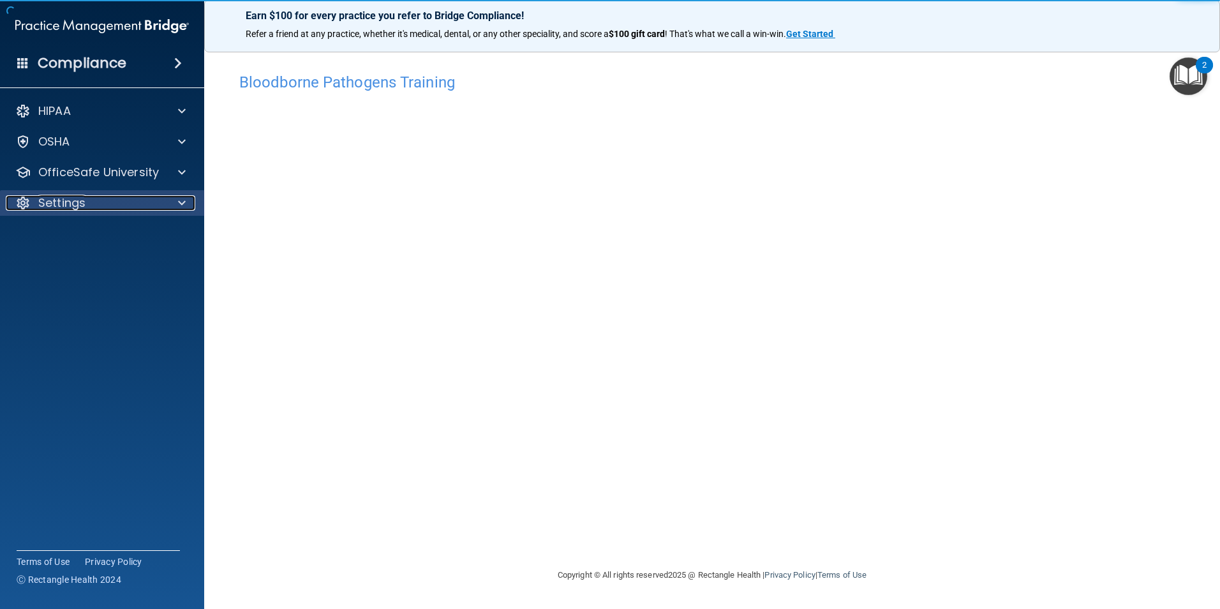
click at [173, 201] on div at bounding box center [180, 202] width 32 height 15
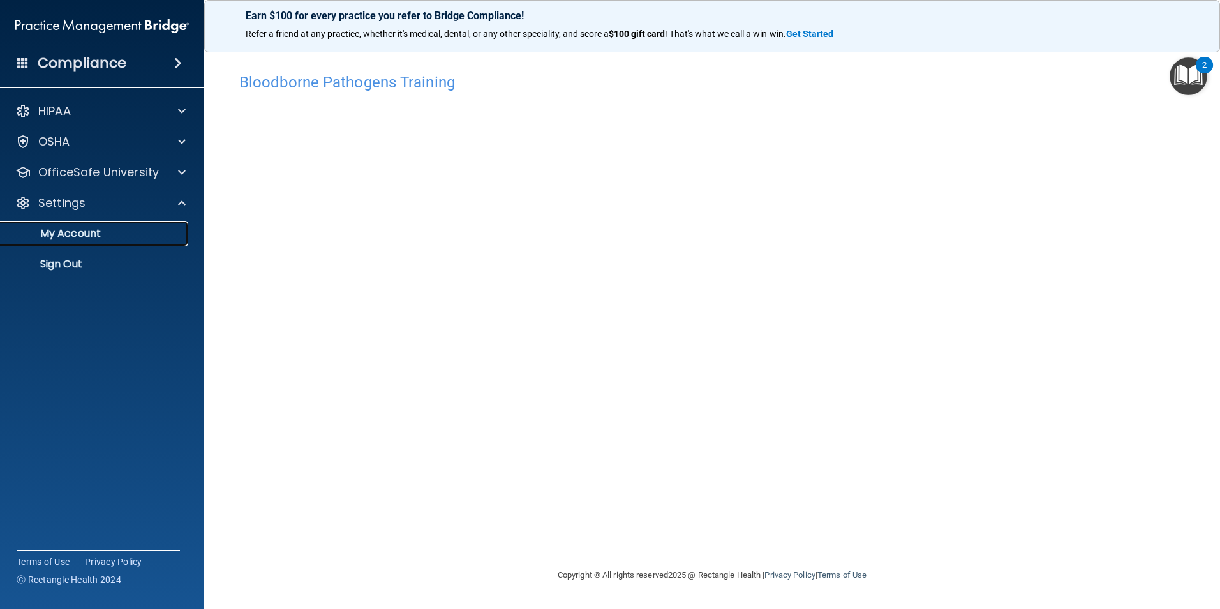
click at [57, 238] on p "My Account" at bounding box center [95, 233] width 174 height 13
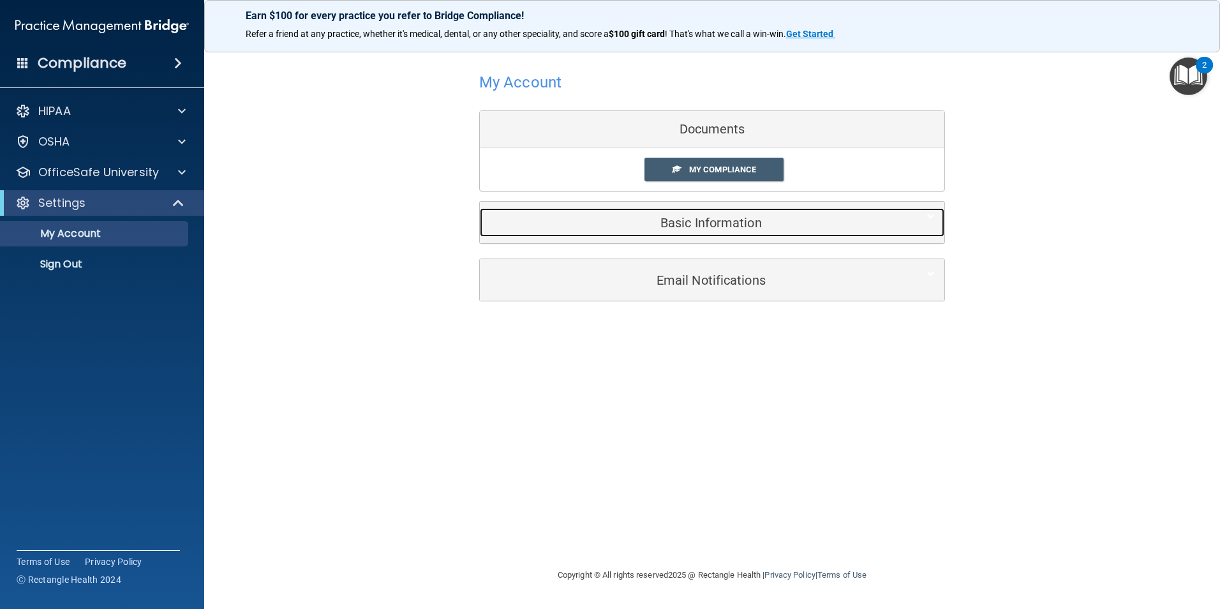
click at [670, 229] on h5 "Basic Information" at bounding box center [693, 223] width 407 height 14
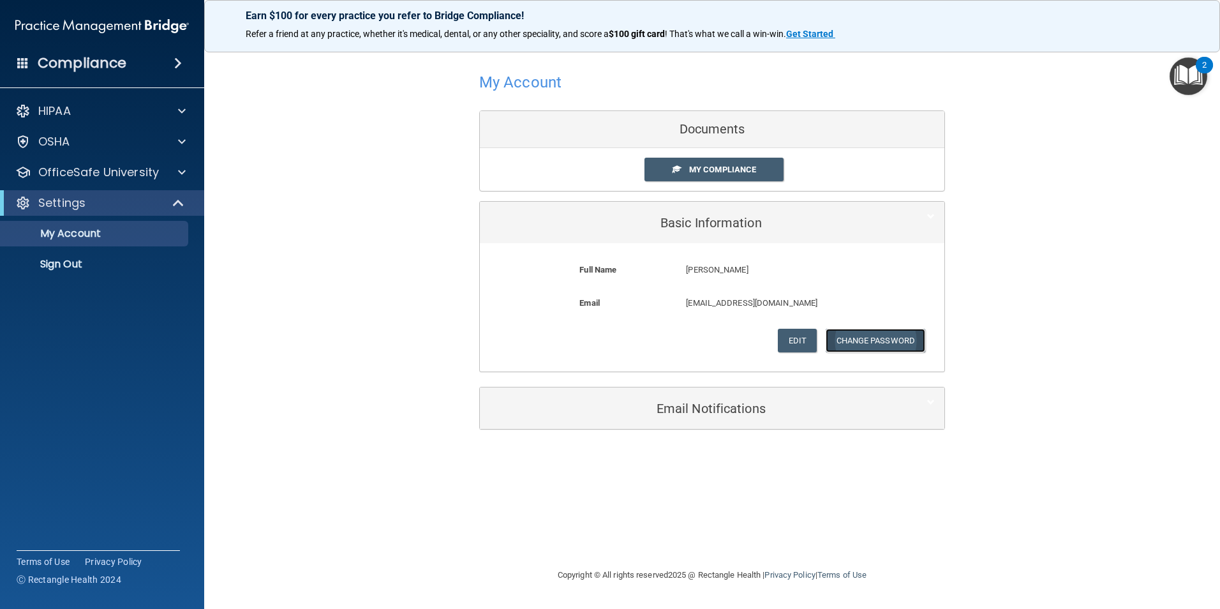
click at [892, 340] on button "Change Password" at bounding box center [876, 341] width 100 height 24
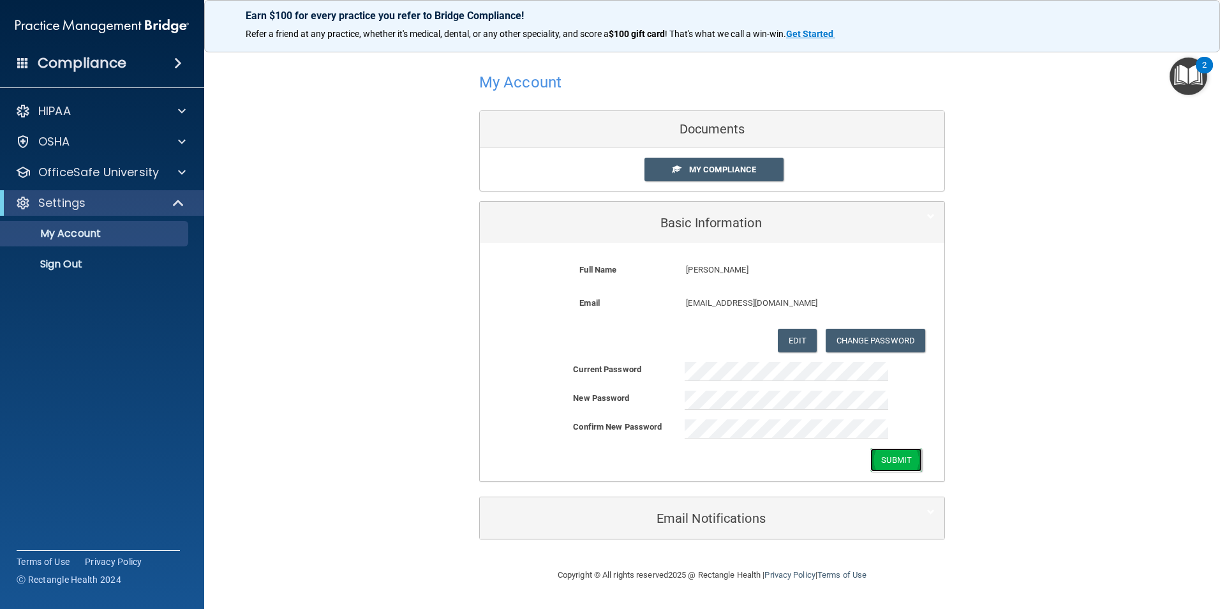
click at [894, 457] on button "Submit" at bounding box center [897, 460] width 52 height 24
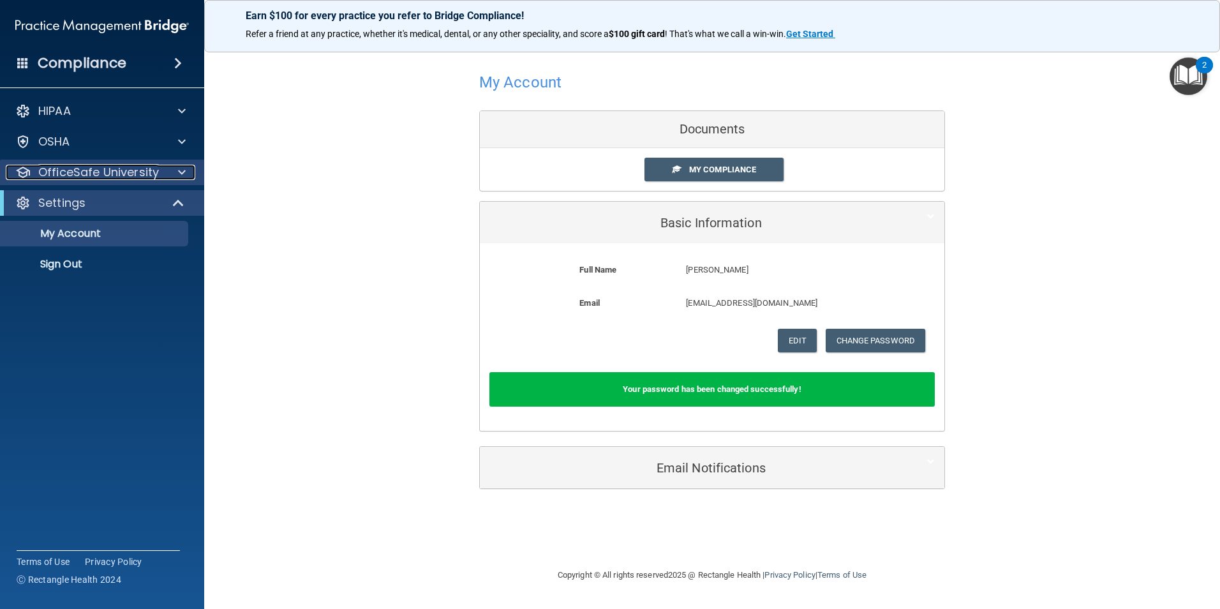
click at [131, 179] on p "OfficeSafe University" at bounding box center [98, 172] width 121 height 15
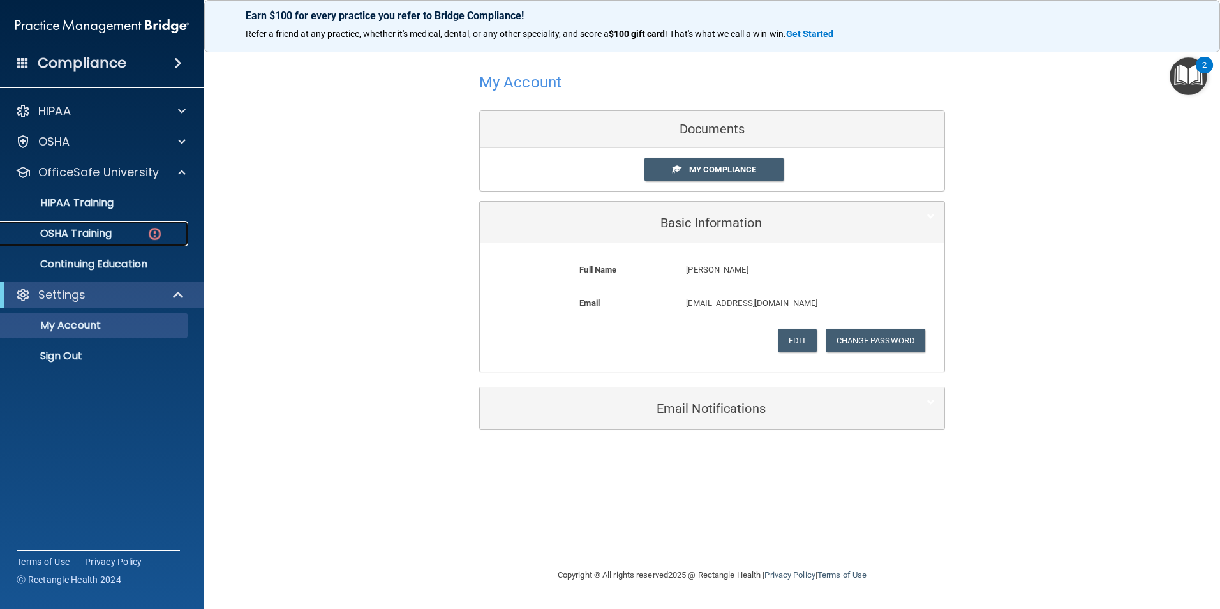
click at [112, 229] on p "OSHA Training" at bounding box center [59, 233] width 103 height 13
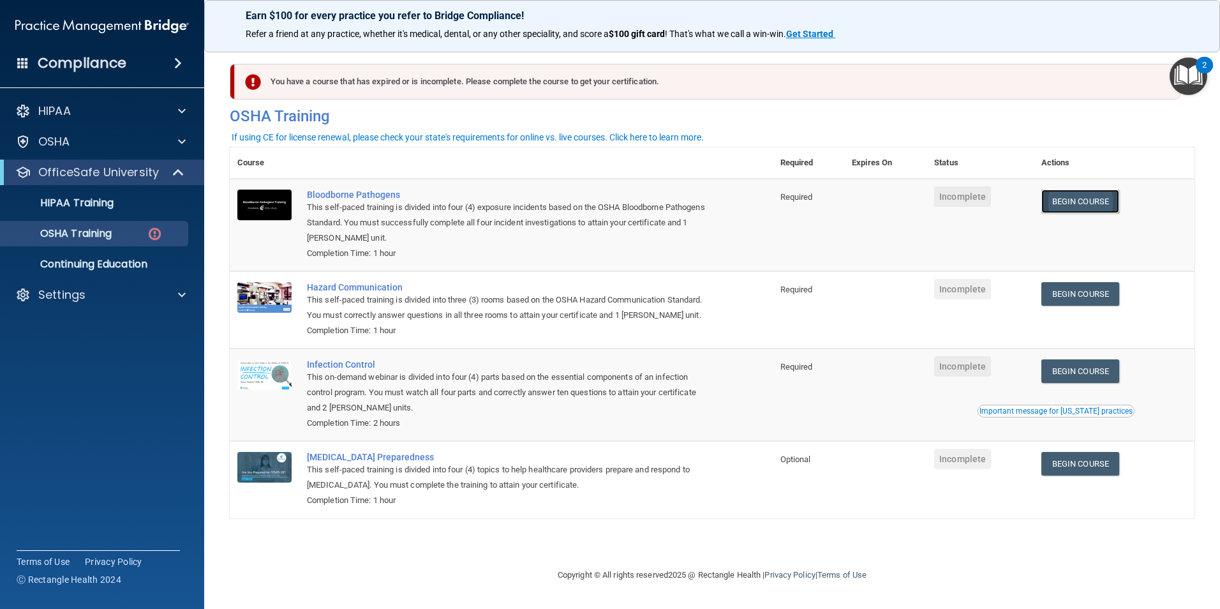
click at [1109, 202] on link "Begin Course" at bounding box center [1081, 202] width 78 height 24
